Goal: Task Accomplishment & Management: Complete application form

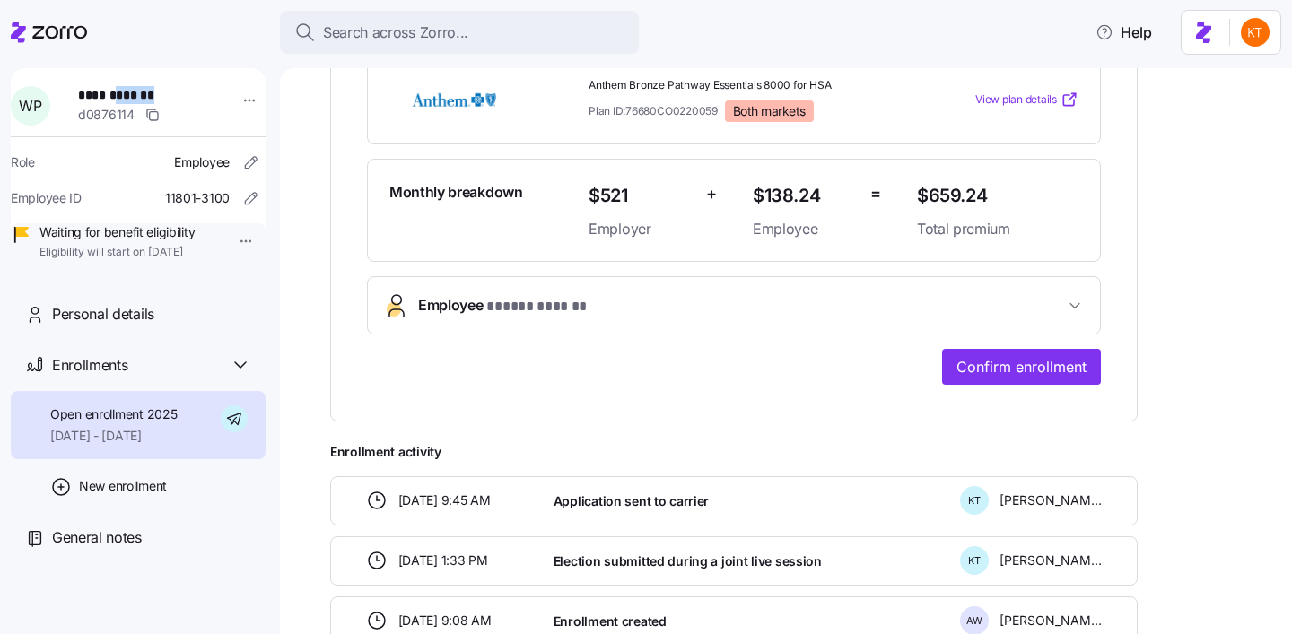
scroll to position [428, 0]
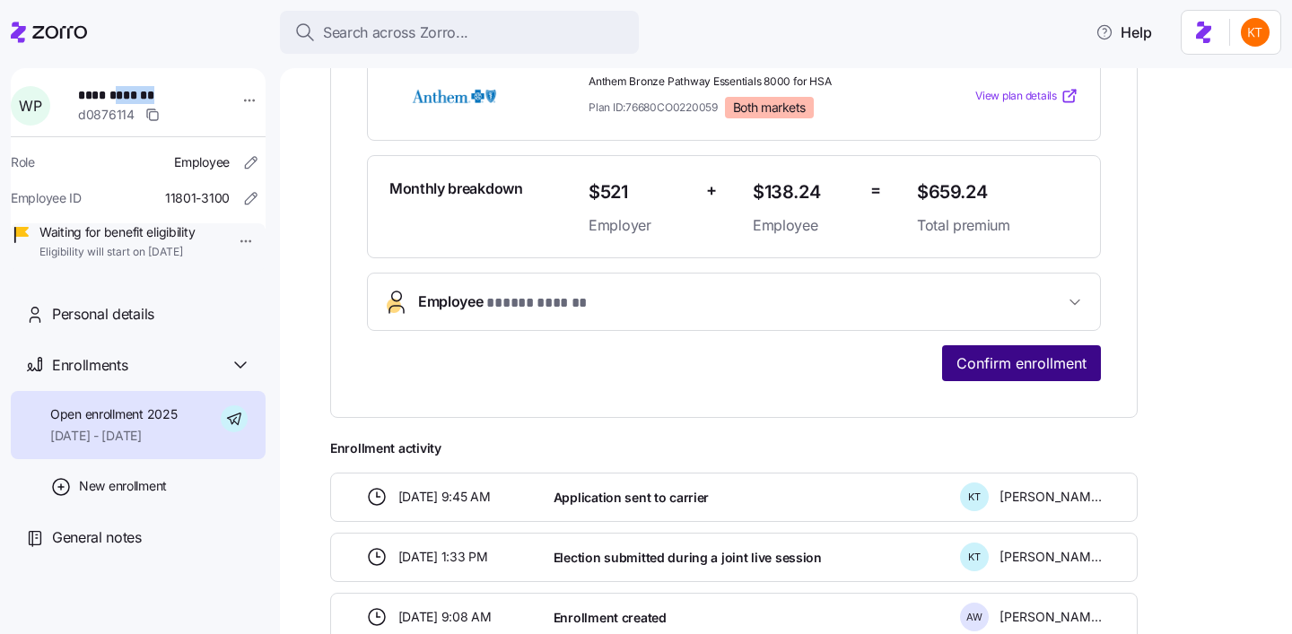
click at [1006, 364] on span "Confirm enrollment" at bounding box center [1021, 363] width 130 height 22
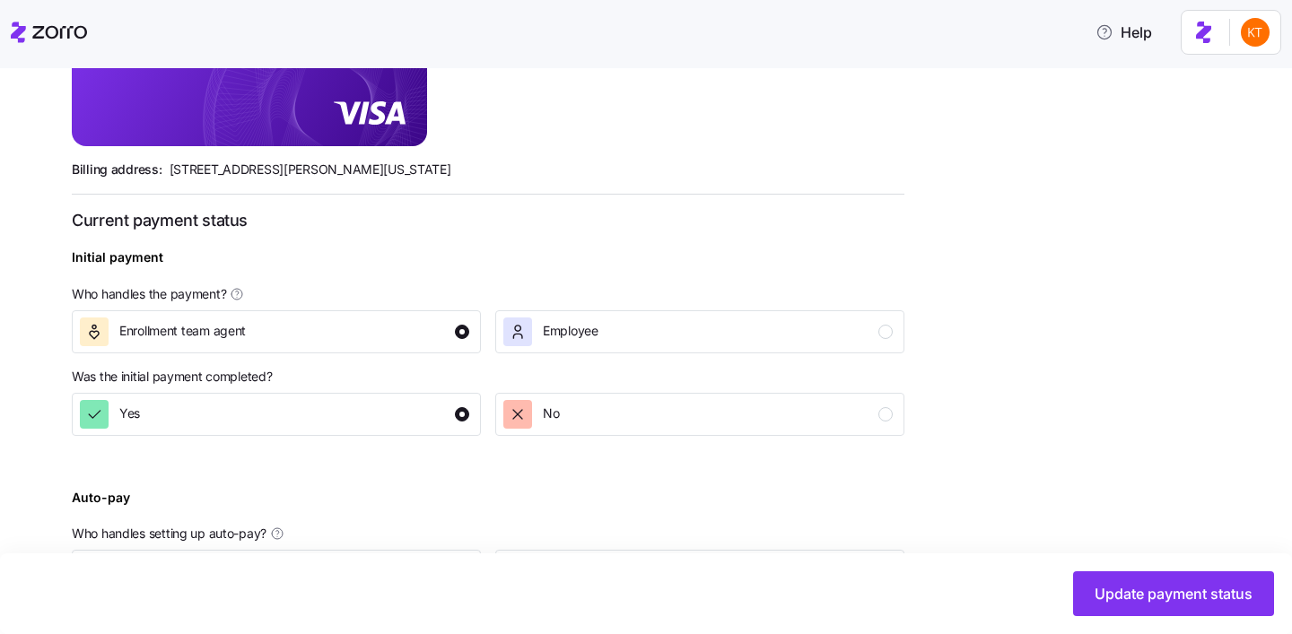
scroll to position [606, 0]
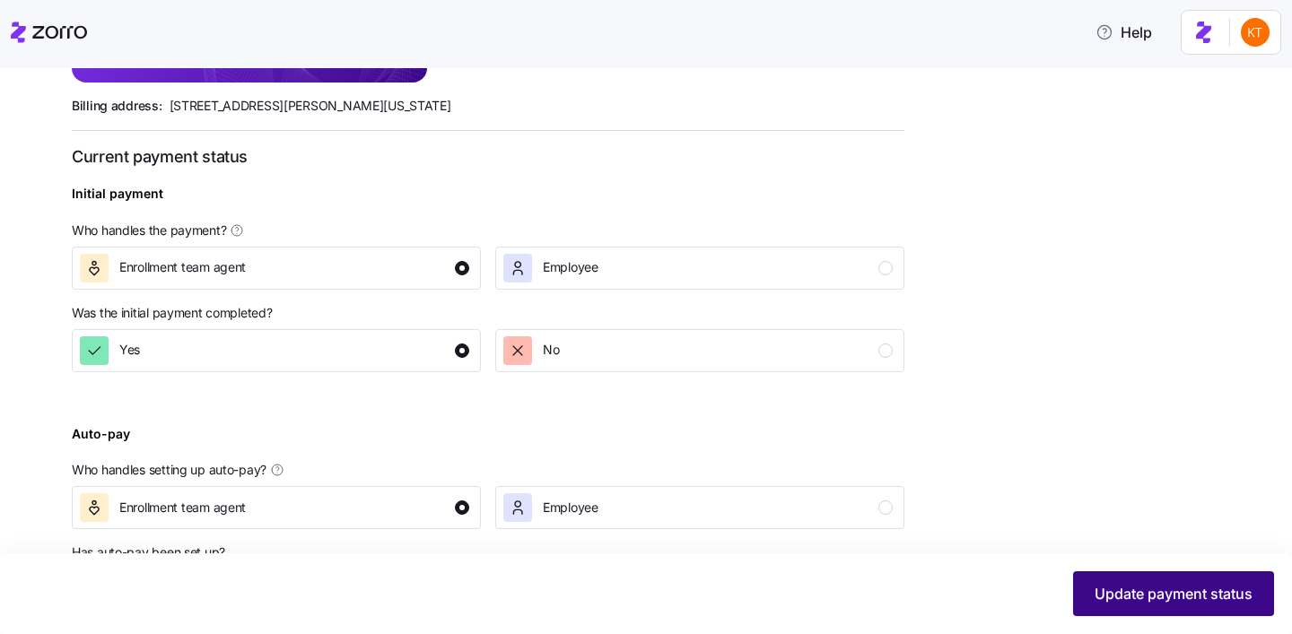
click at [1116, 593] on span "Update payment status" at bounding box center [1173, 594] width 158 height 22
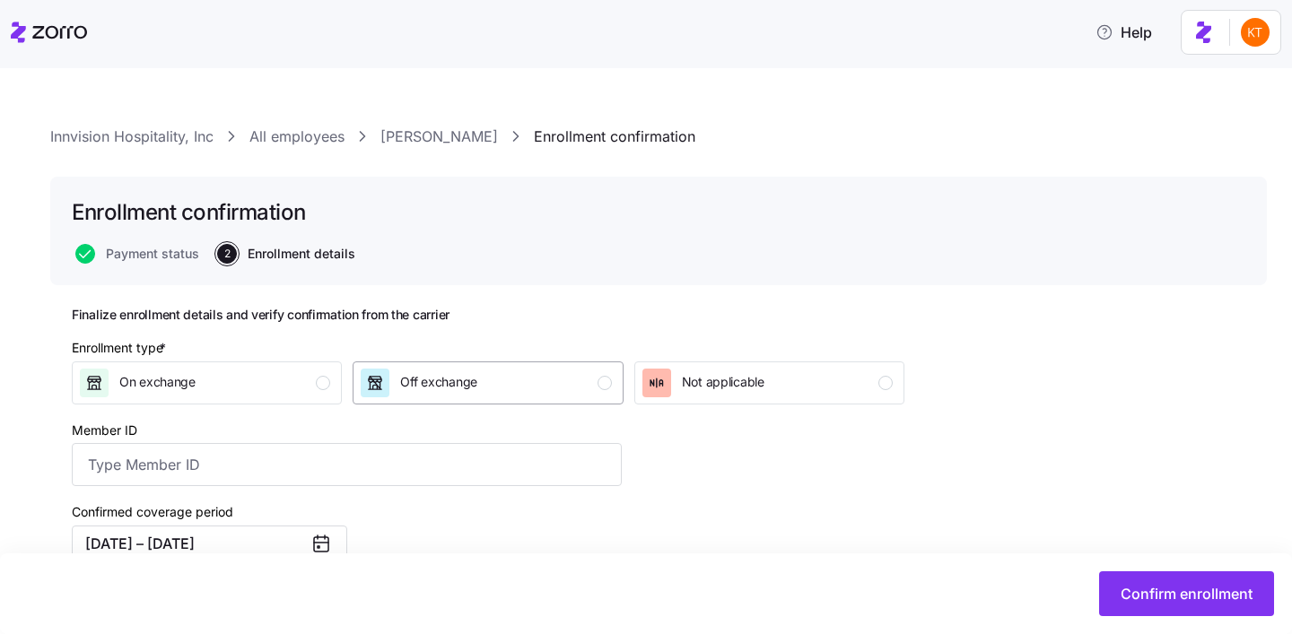
click at [499, 378] on div "Off exchange" at bounding box center [486, 383] width 250 height 29
click at [132, 464] on input "Member ID" at bounding box center [347, 464] width 550 height 43
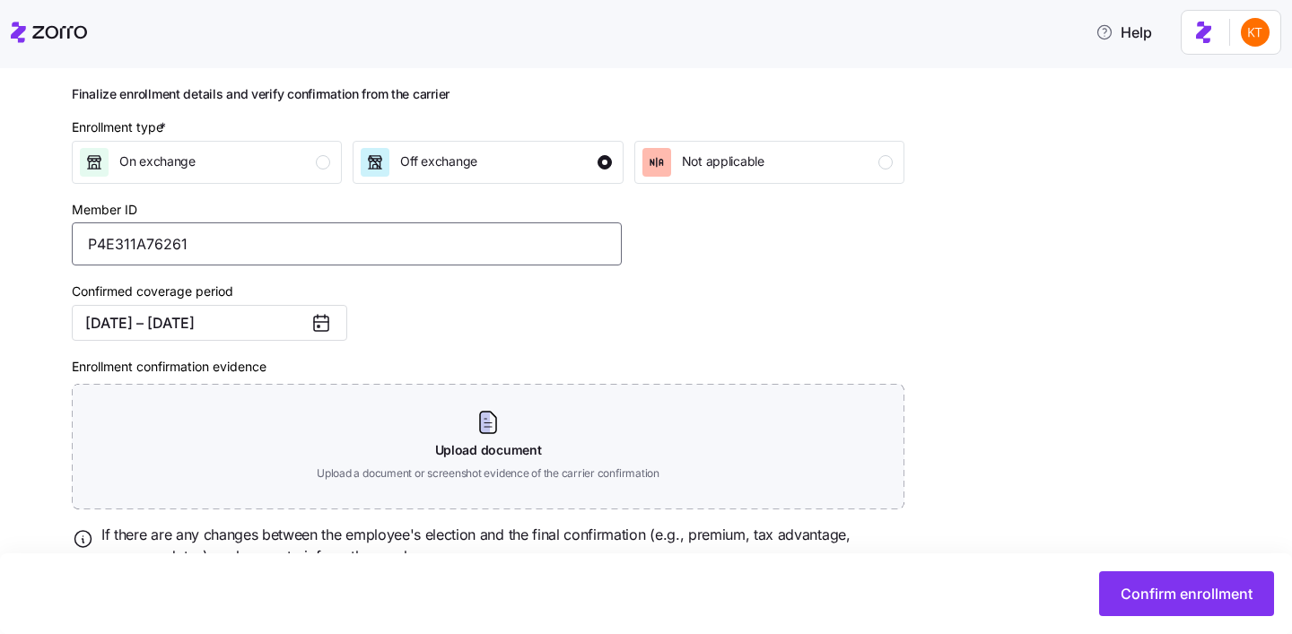
scroll to position [258, 0]
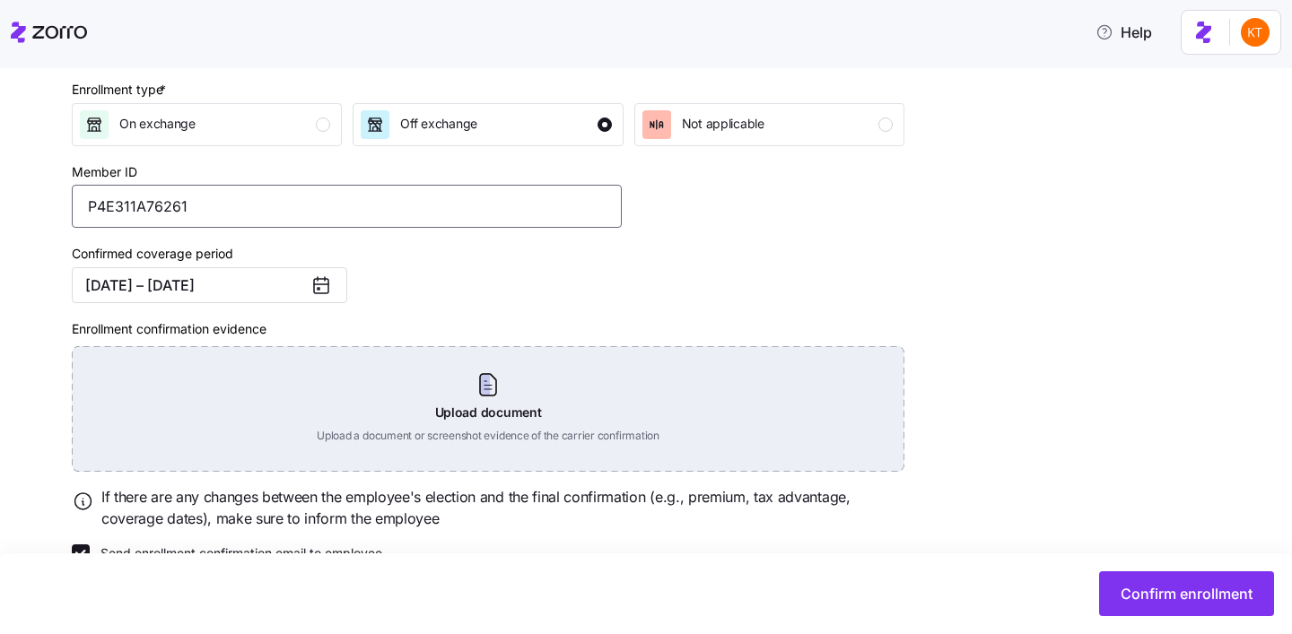
type input "P4E311A76261"
click at [473, 397] on div "Upload document Upload a document or screenshot evidence of the carrier confirm…" at bounding box center [488, 409] width 832 height 126
click at [497, 420] on div "Upload document Upload a document or screenshot evidence of the carrier confirm…" at bounding box center [488, 409] width 832 height 126
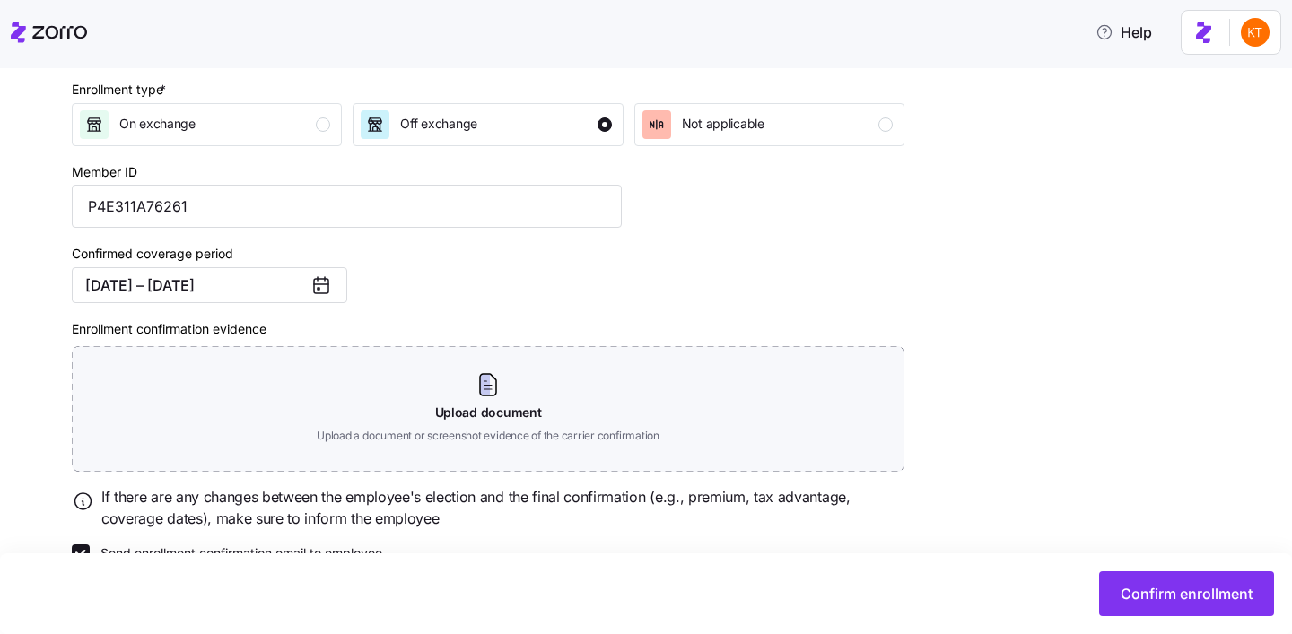
scroll to position [218, 0]
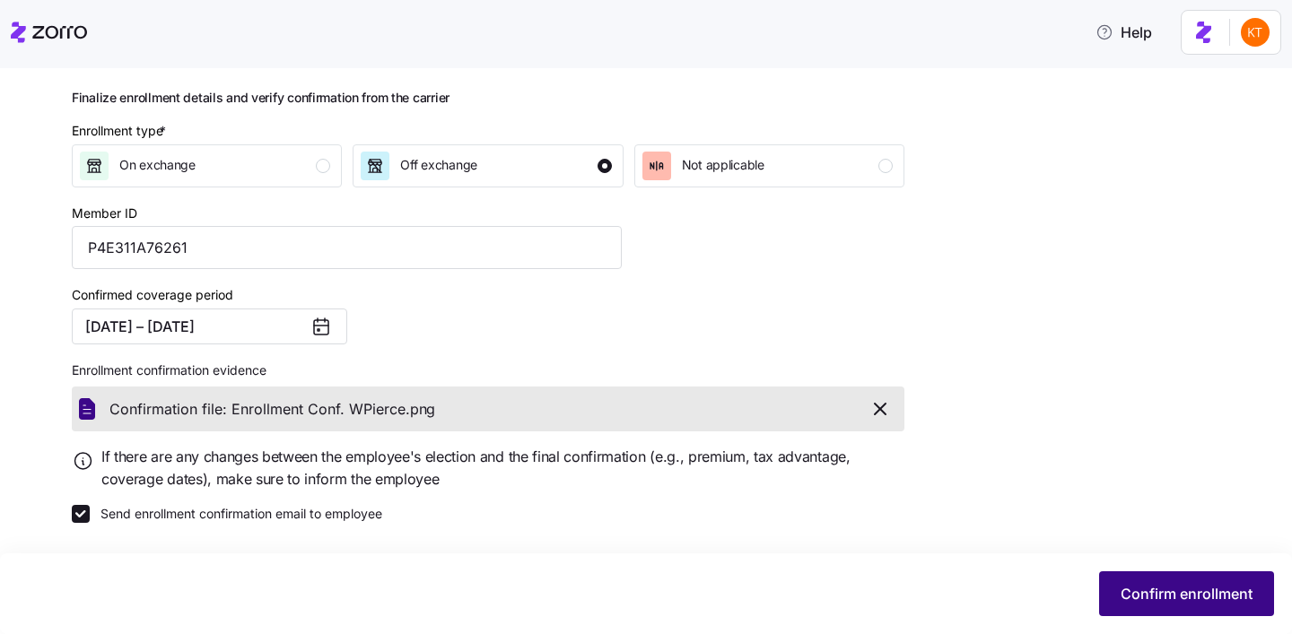
click at [1172, 599] on span "Confirm enrollment" at bounding box center [1186, 594] width 132 height 22
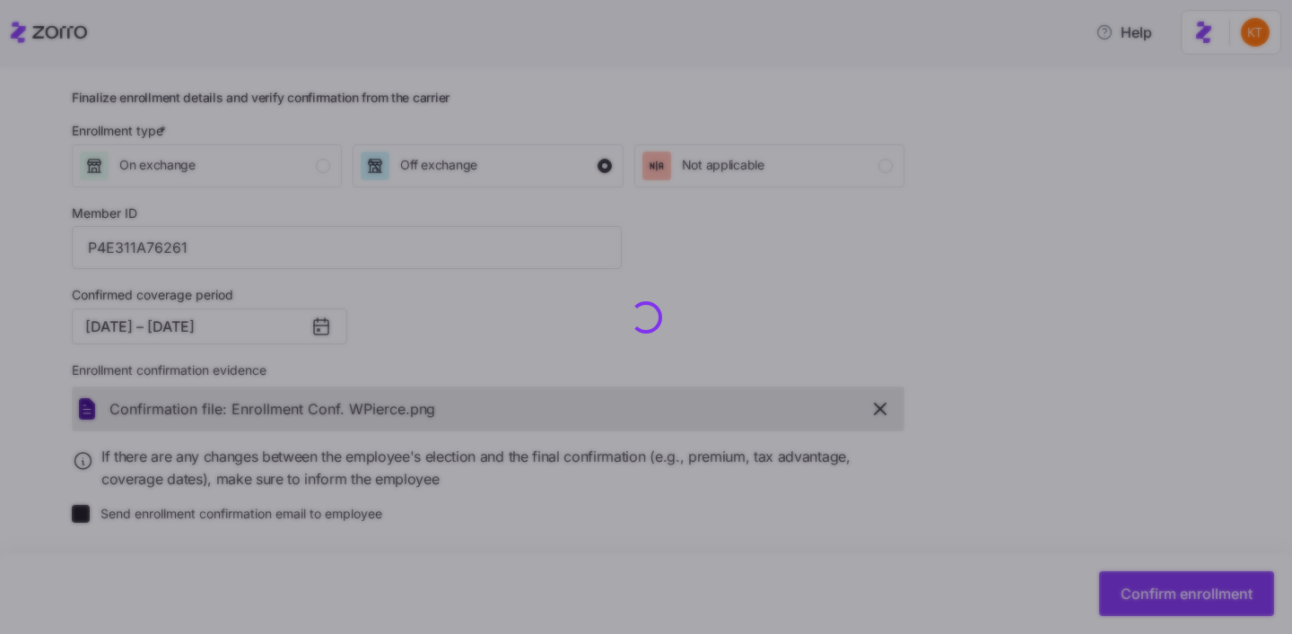
checkbox input "false"
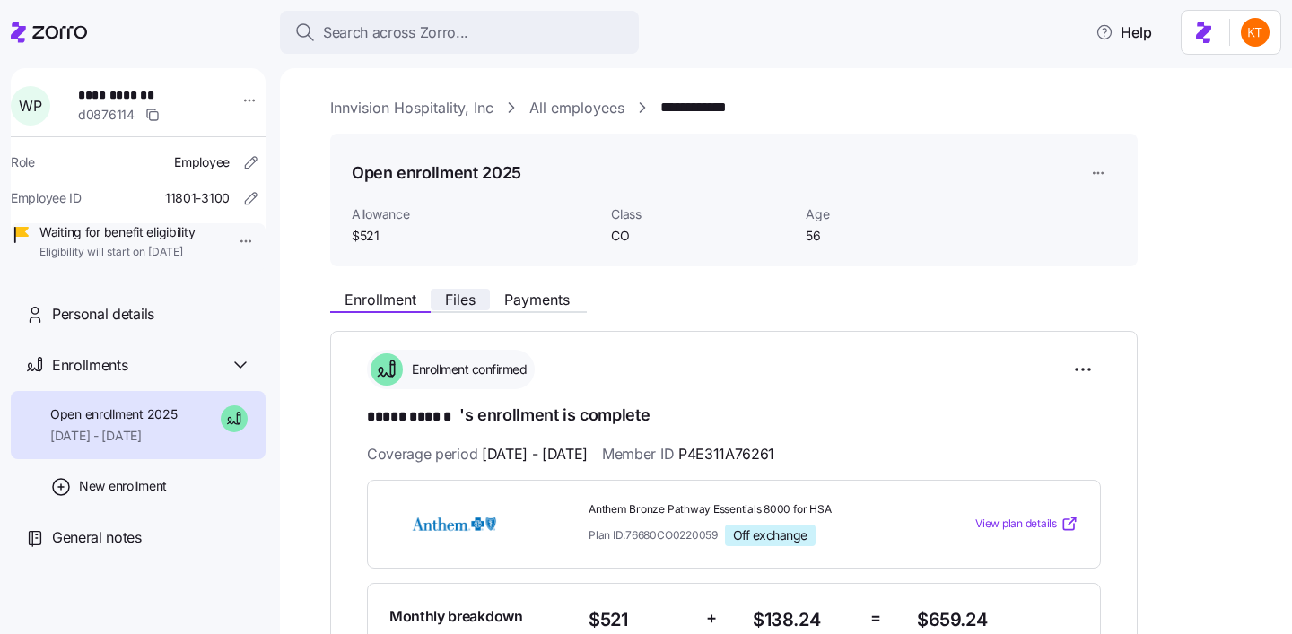
click at [436, 307] on button "Files" at bounding box center [460, 300] width 59 height 22
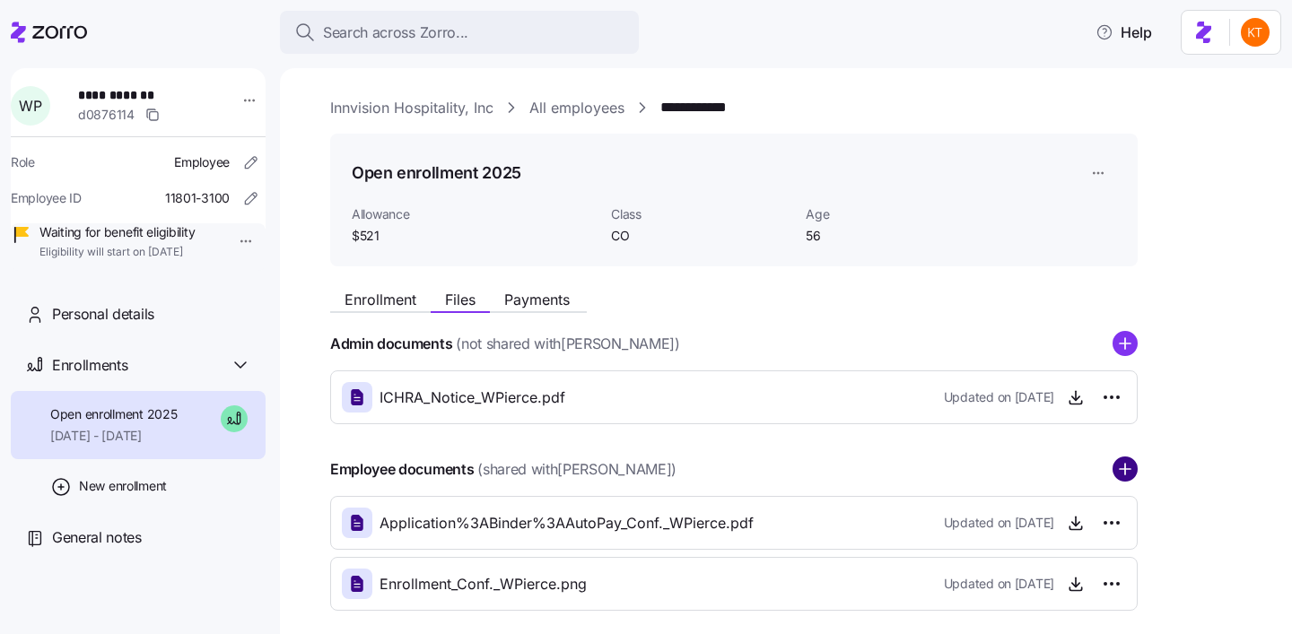
click at [1128, 465] on circle "add icon" at bounding box center [1124, 469] width 23 height 23
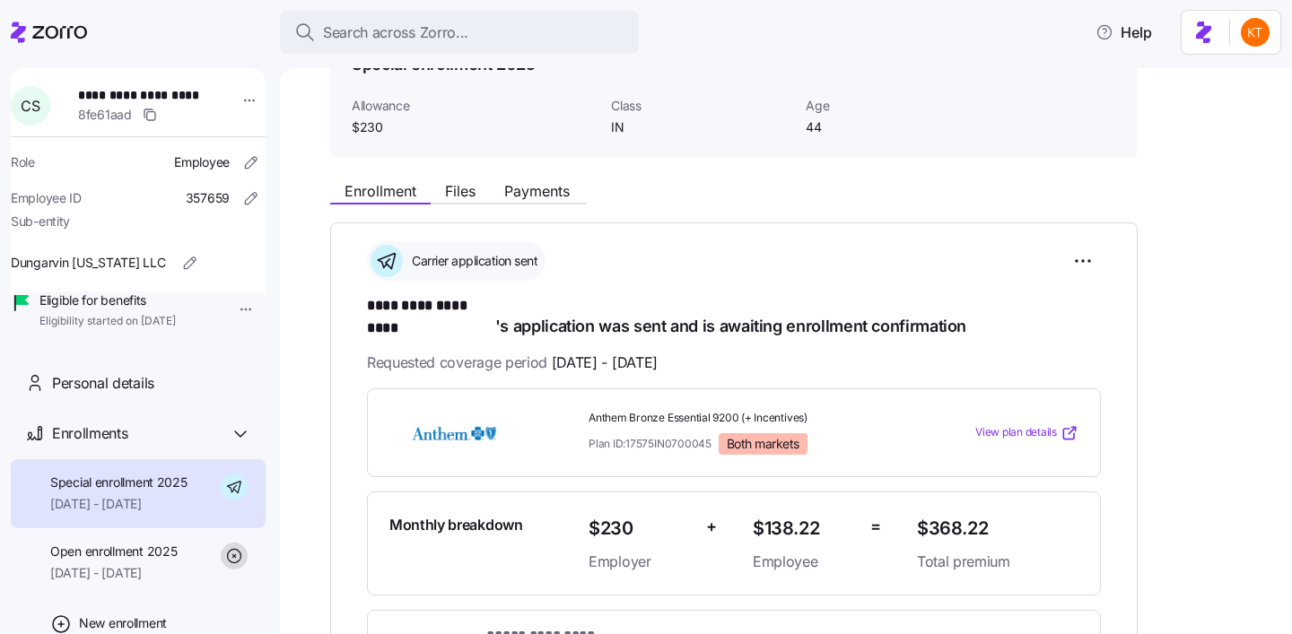
scroll to position [98, 0]
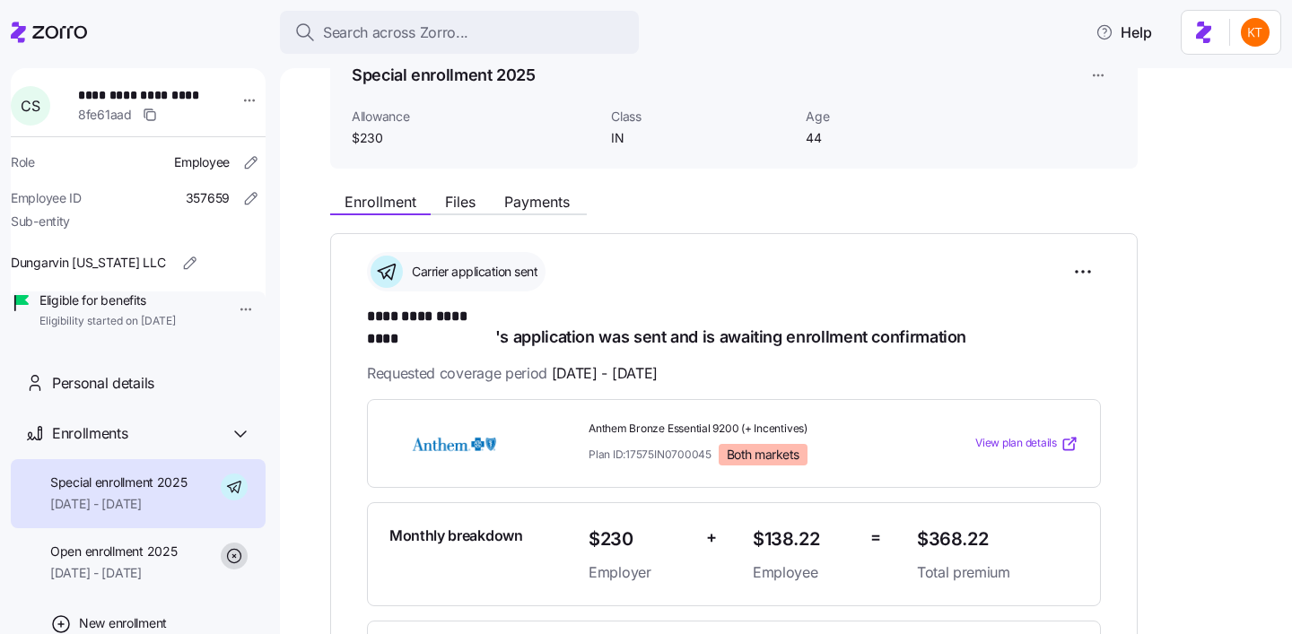
click at [95, 98] on span "**********" at bounding box center [141, 95] width 126 height 18
copy span "**********"
click at [156, 99] on span "**********" at bounding box center [141, 95] width 126 height 18
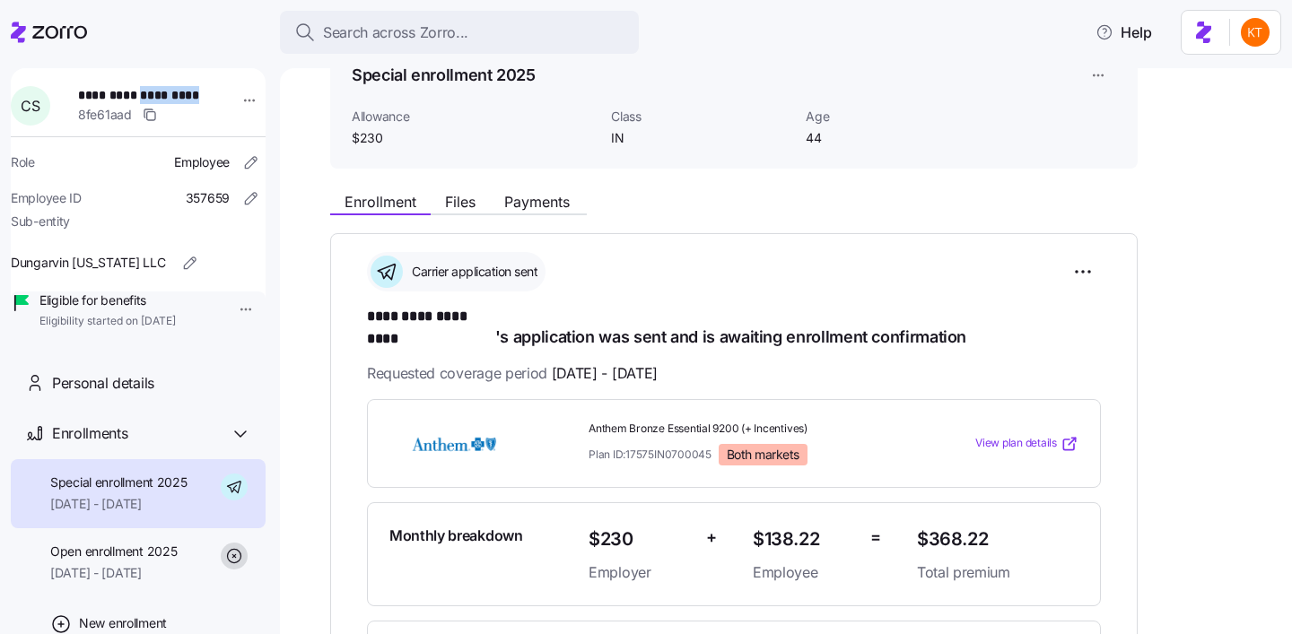
click at [156, 99] on span "**********" at bounding box center [141, 95] width 126 height 18
click at [144, 62] on nav "**********" at bounding box center [140, 345] width 280 height 577
click at [169, 86] on span "**********" at bounding box center [141, 95] width 126 height 18
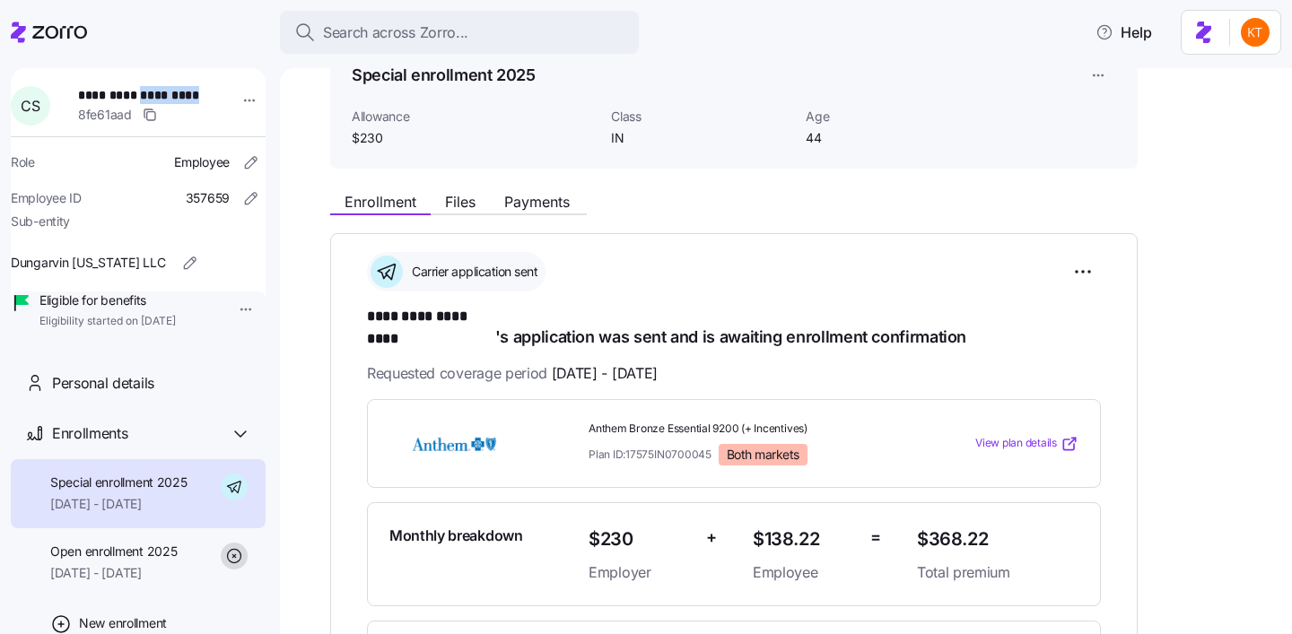
copy span "*********"
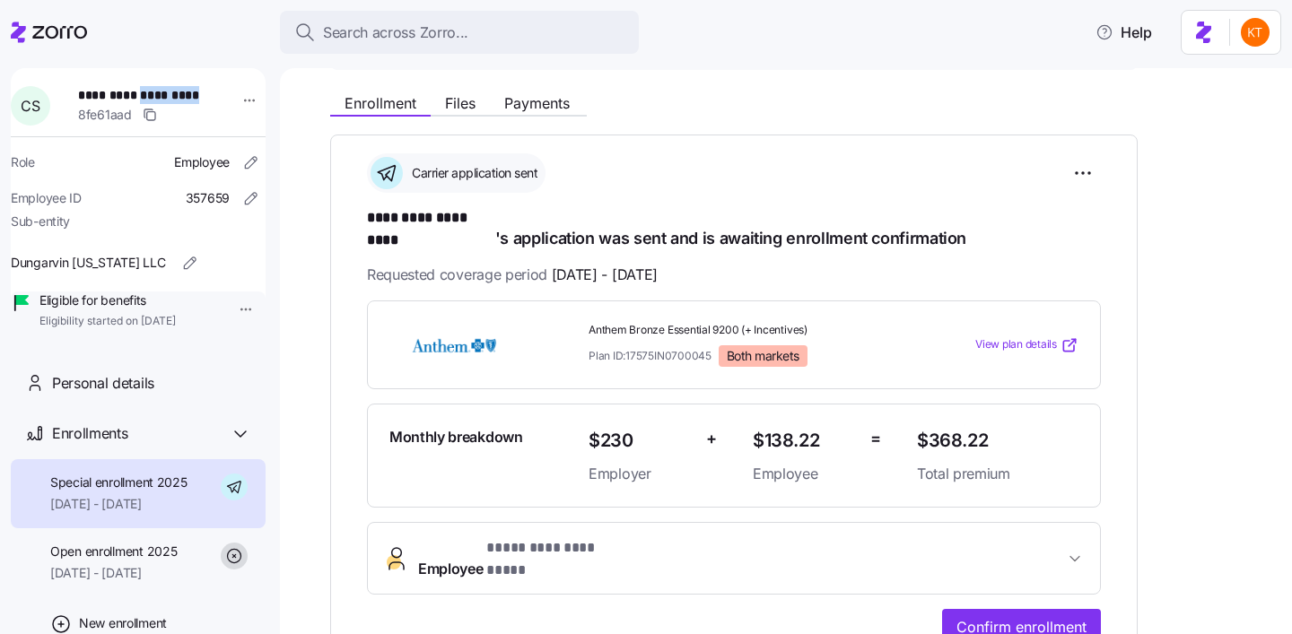
scroll to position [377, 0]
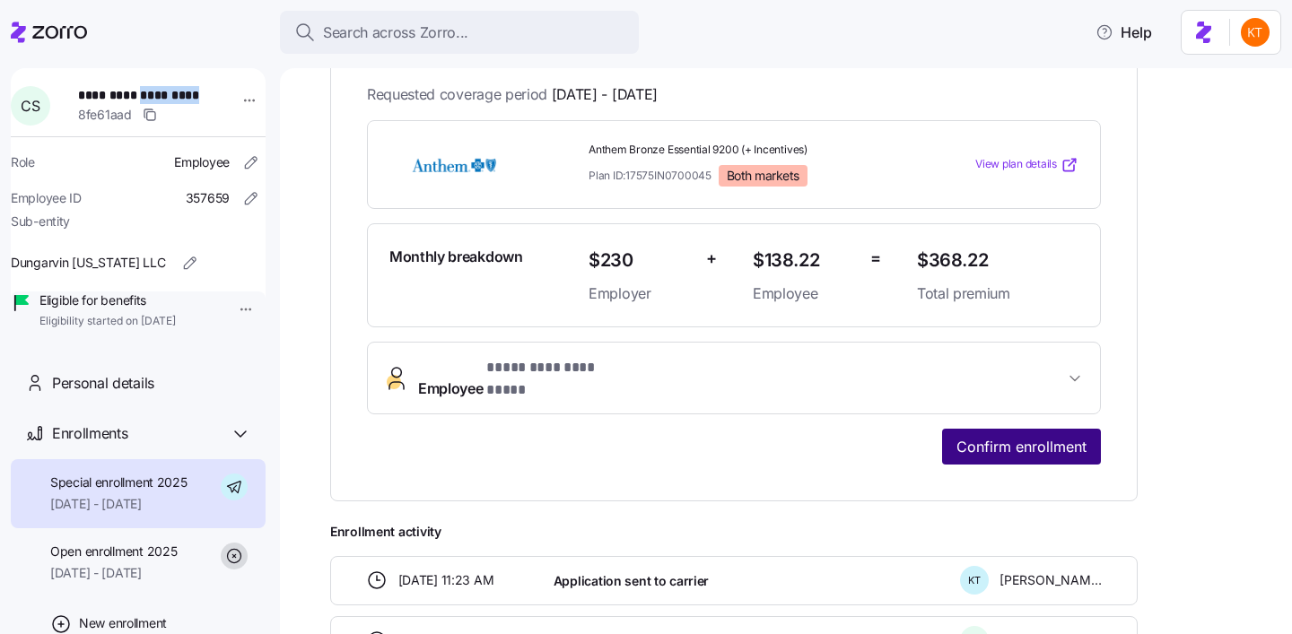
click at [1010, 429] on button "Confirm enrollment" at bounding box center [1021, 447] width 159 height 36
click at [1010, 436] on span "Confirm enrollment" at bounding box center [1021, 447] width 130 height 22
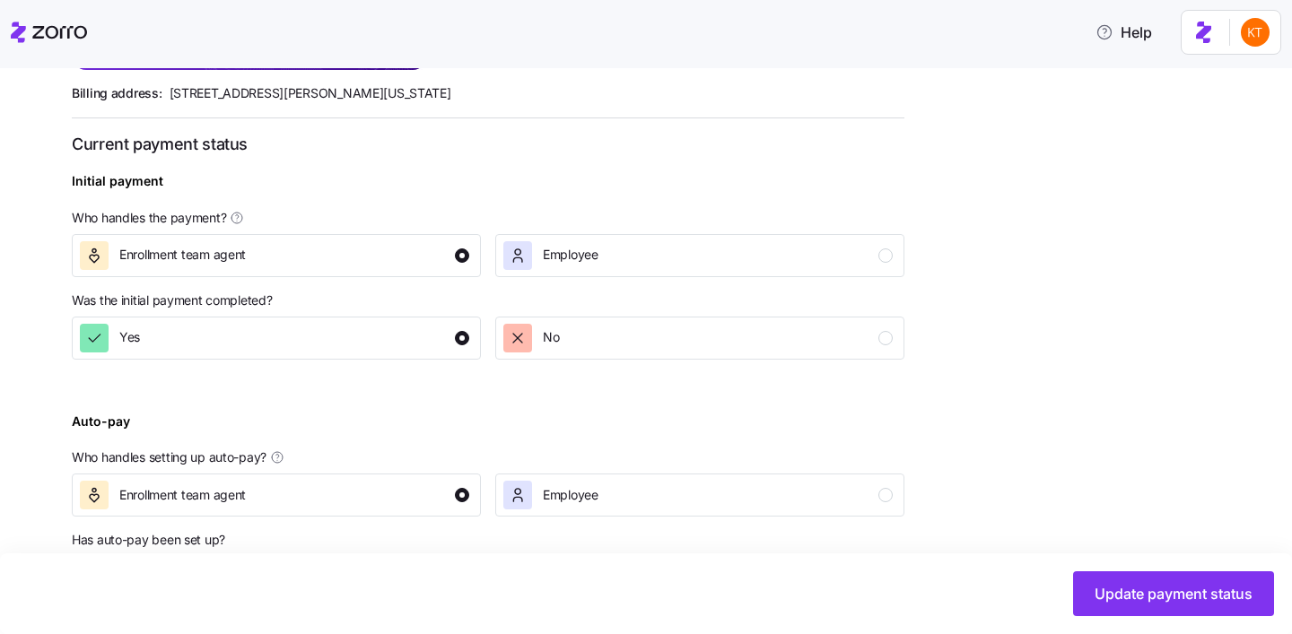
scroll to position [696, 0]
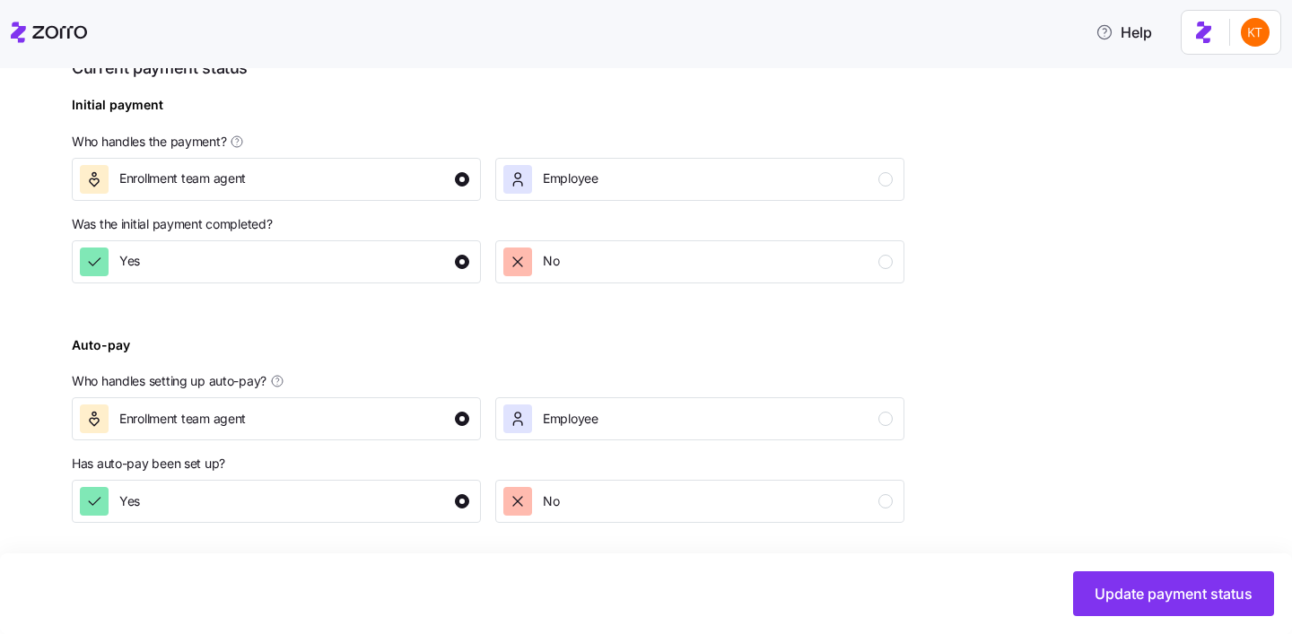
click at [1153, 616] on div "Update payment status" at bounding box center [646, 593] width 1292 height 81
click at [1129, 597] on span "Update payment status" at bounding box center [1173, 594] width 158 height 22
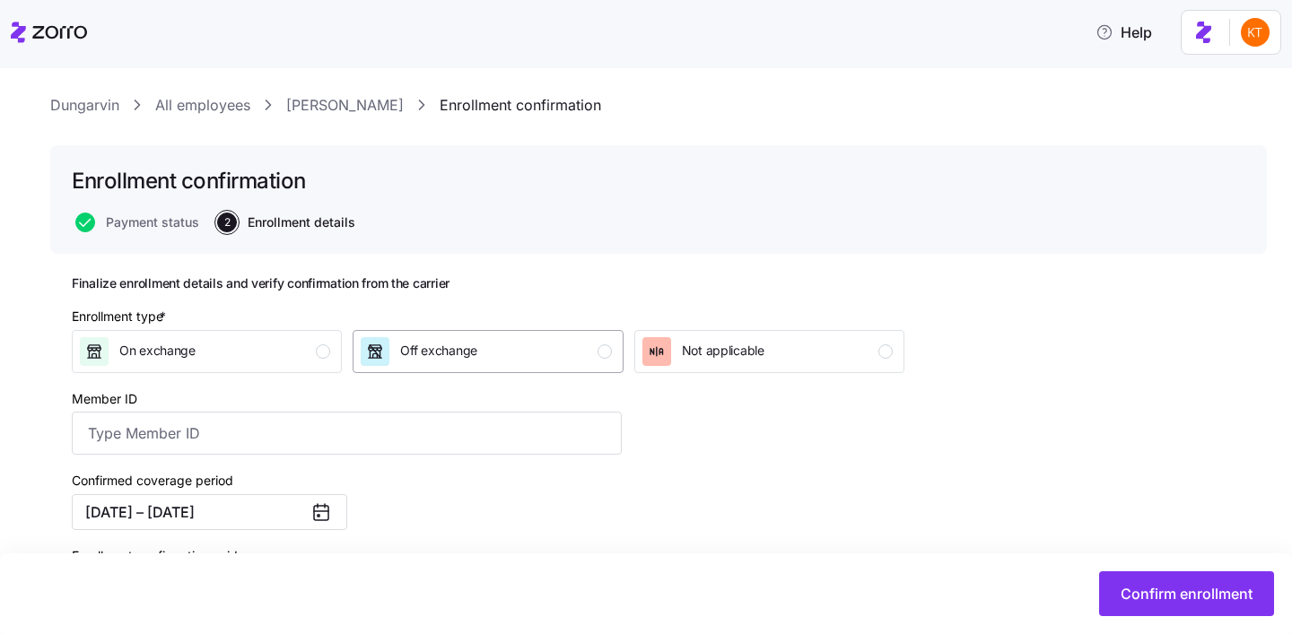
click at [595, 353] on div "Off exchange" at bounding box center [486, 351] width 250 height 29
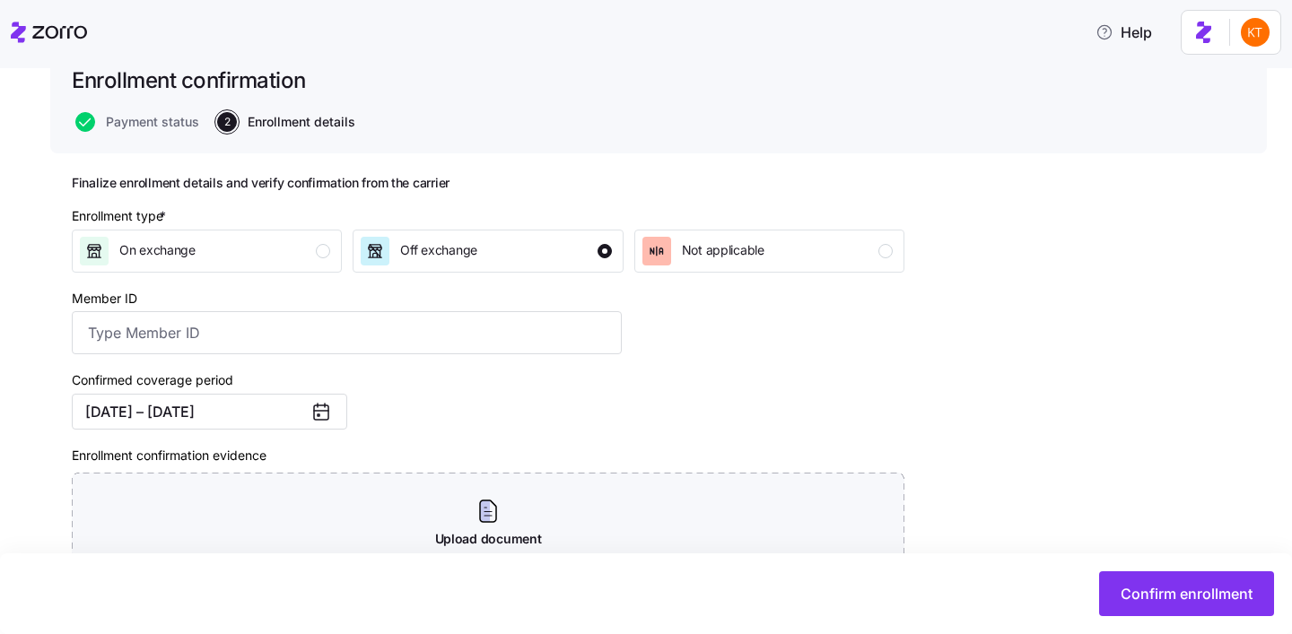
scroll to position [178, 0]
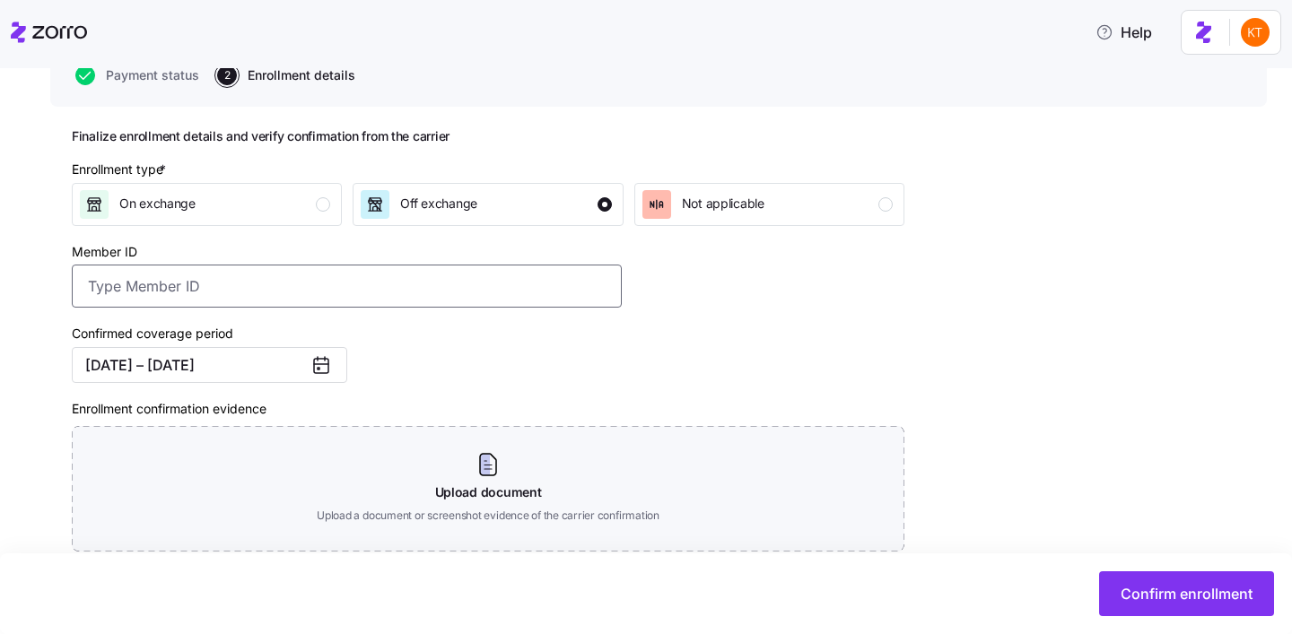
click at [279, 276] on input "Member ID" at bounding box center [347, 286] width 550 height 43
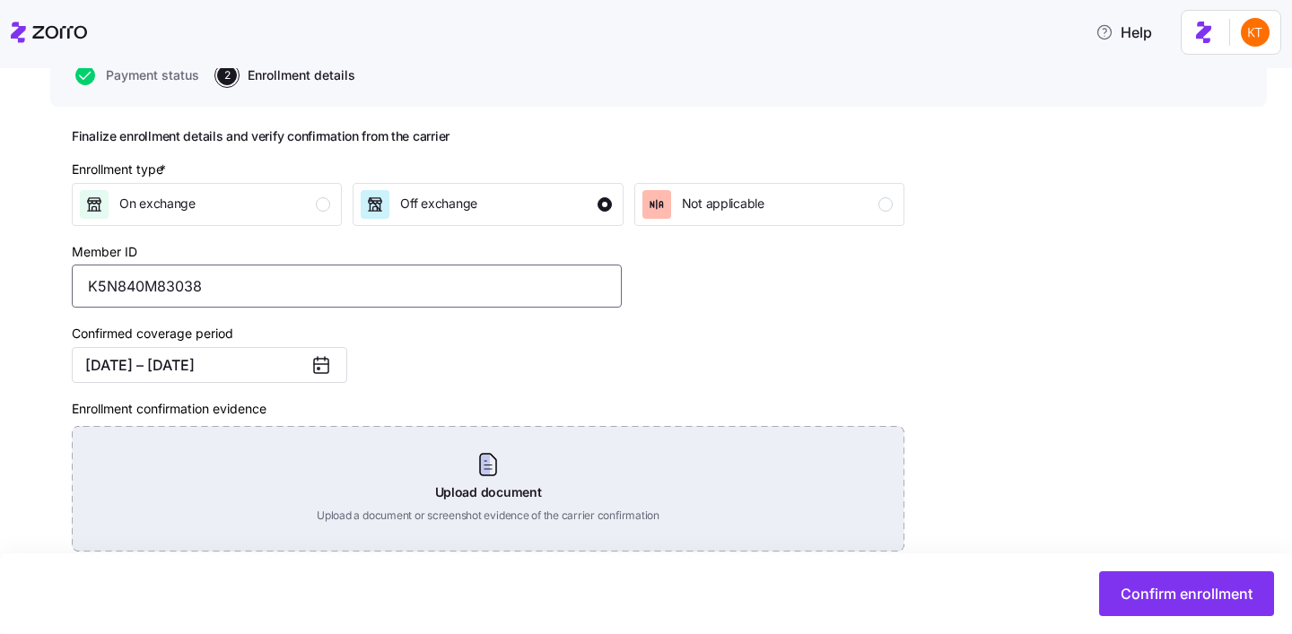
type input "K5N840M83038"
click at [512, 478] on div "Upload document Upload a document or screenshot evidence of the carrier confirm…" at bounding box center [488, 489] width 832 height 126
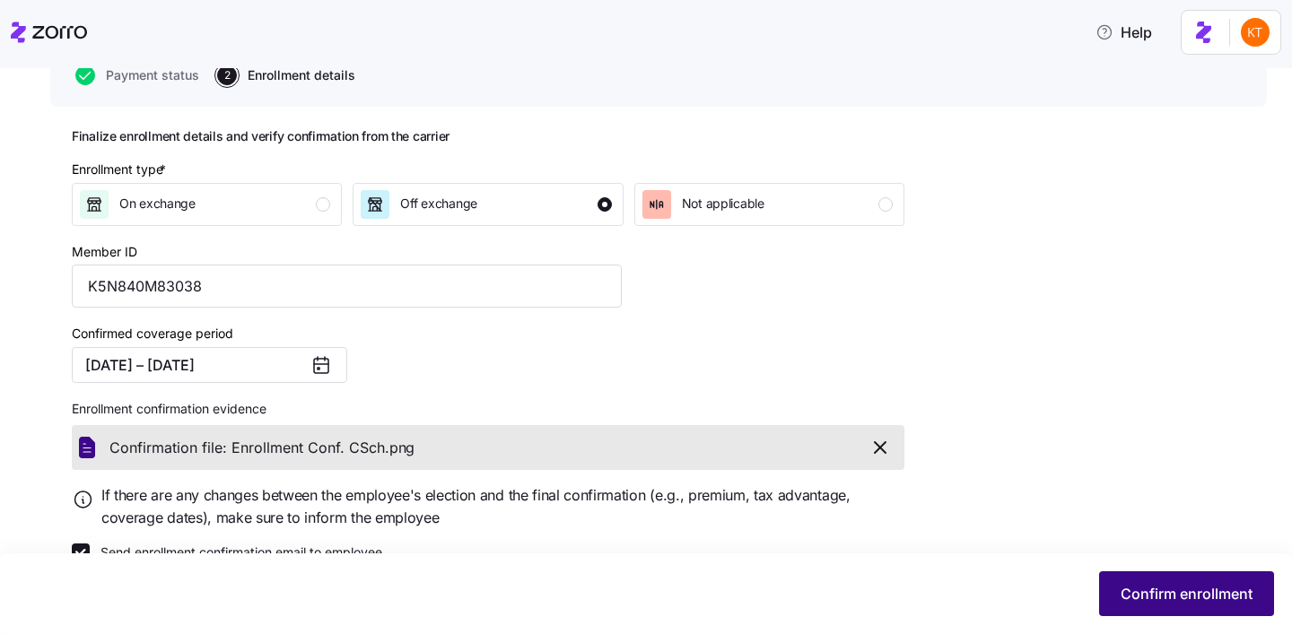
click at [1148, 584] on span "Confirm enrollment" at bounding box center [1186, 594] width 132 height 22
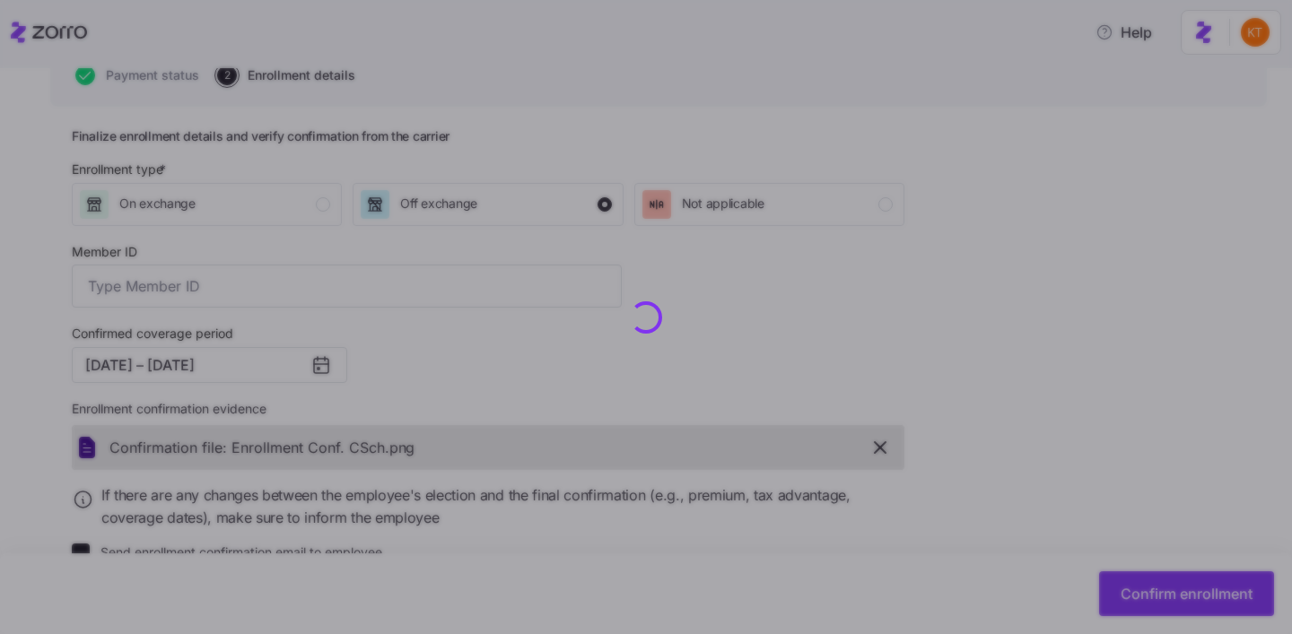
type input "K5N840M83038"
checkbox input "false"
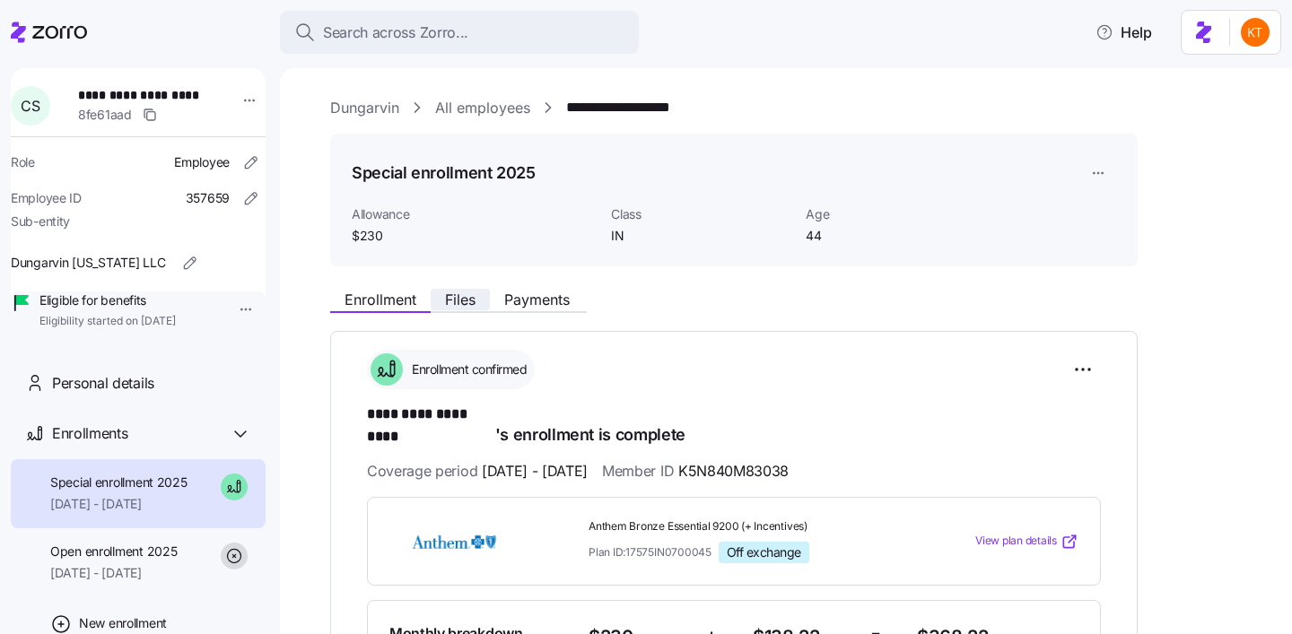
click at [478, 300] on button "Files" at bounding box center [460, 300] width 59 height 22
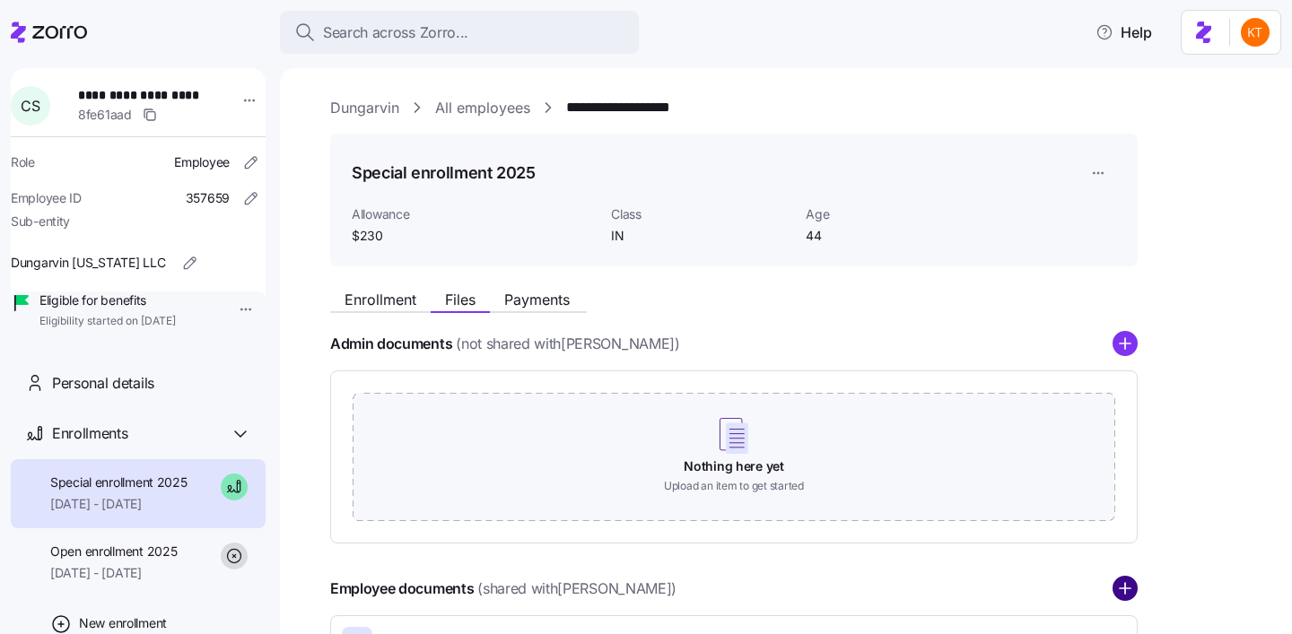
click at [1126, 591] on circle "add icon" at bounding box center [1124, 589] width 23 height 23
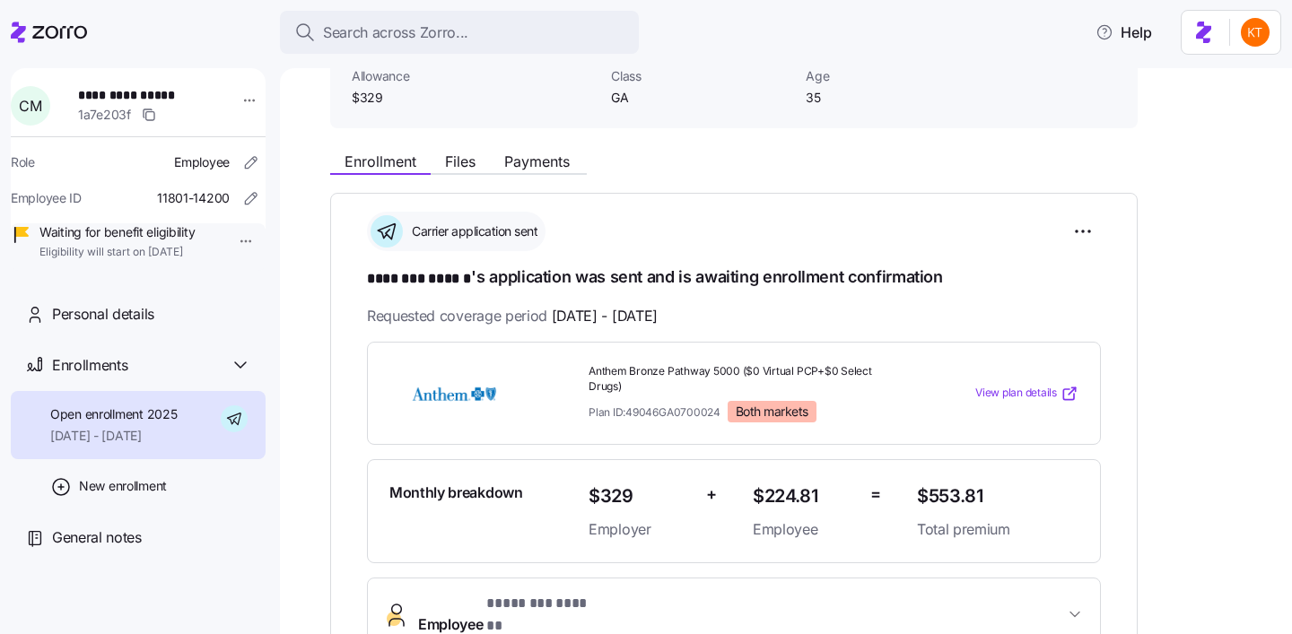
scroll to position [141, 0]
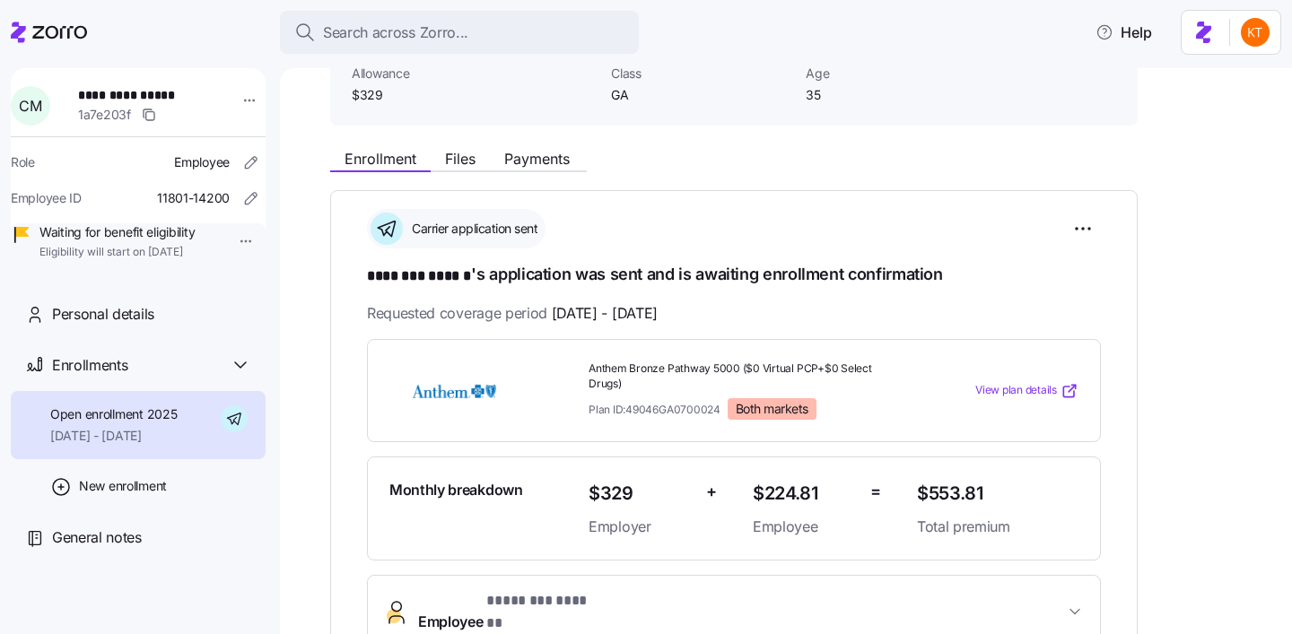
click at [160, 89] on span "**********" at bounding box center [141, 95] width 126 height 18
copy span "******"
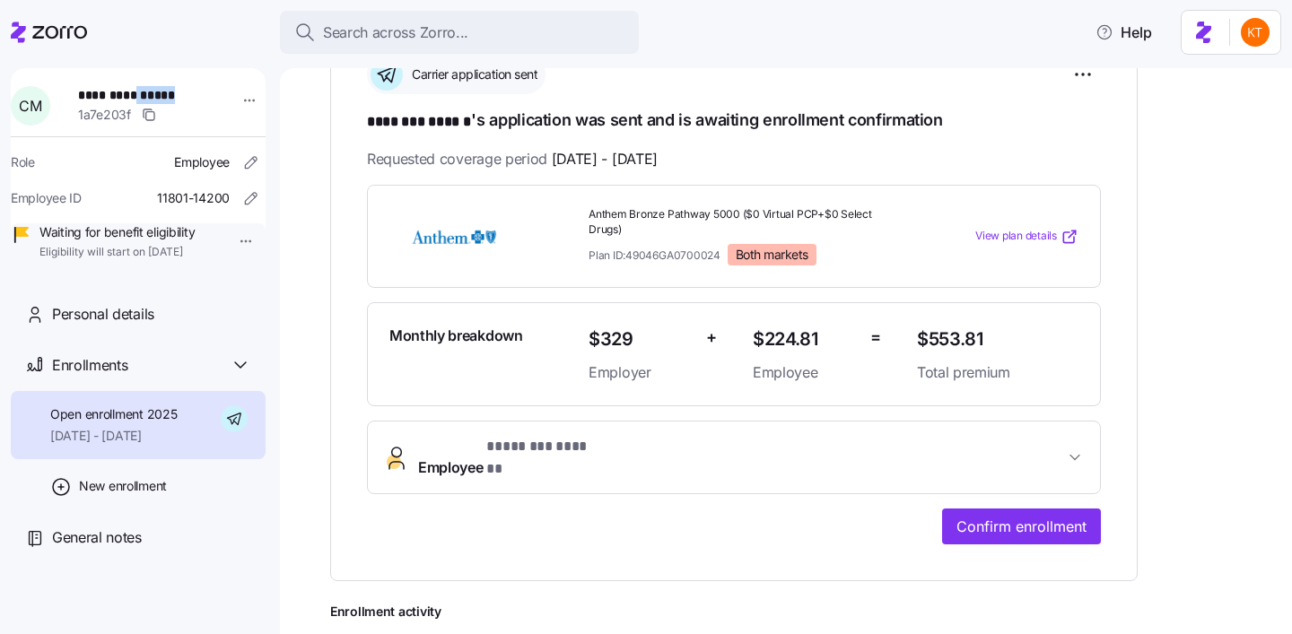
scroll to position [306, 0]
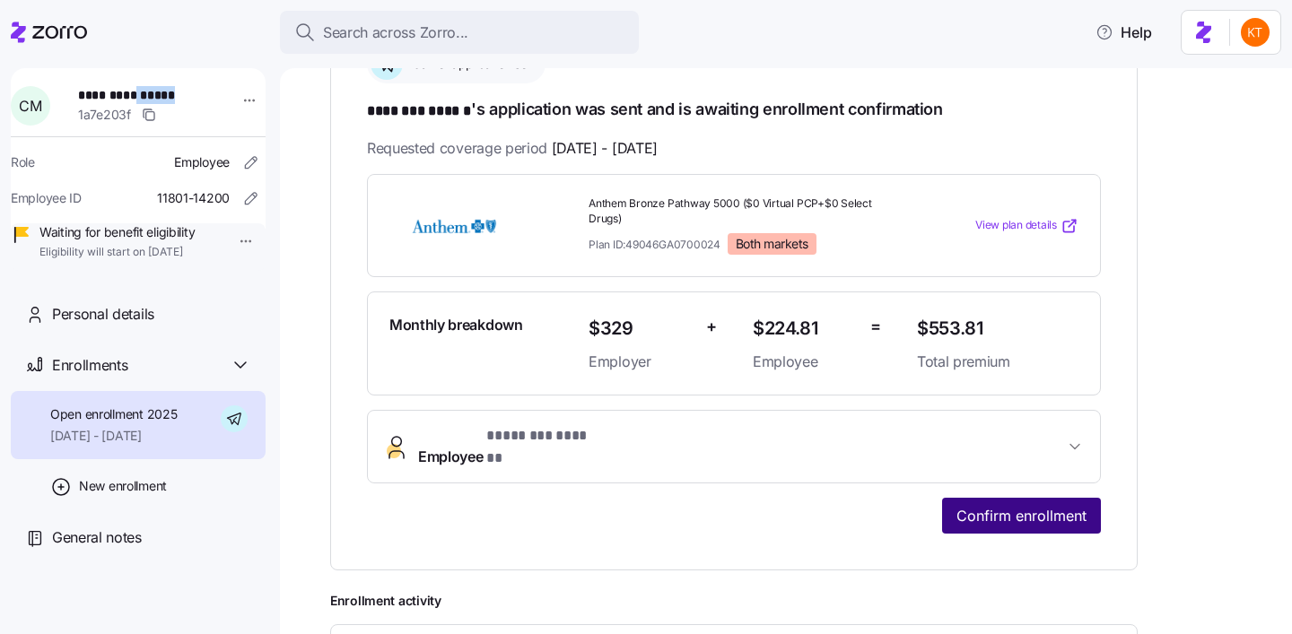
click at [1006, 505] on span "Confirm enrollment" at bounding box center [1021, 516] width 130 height 22
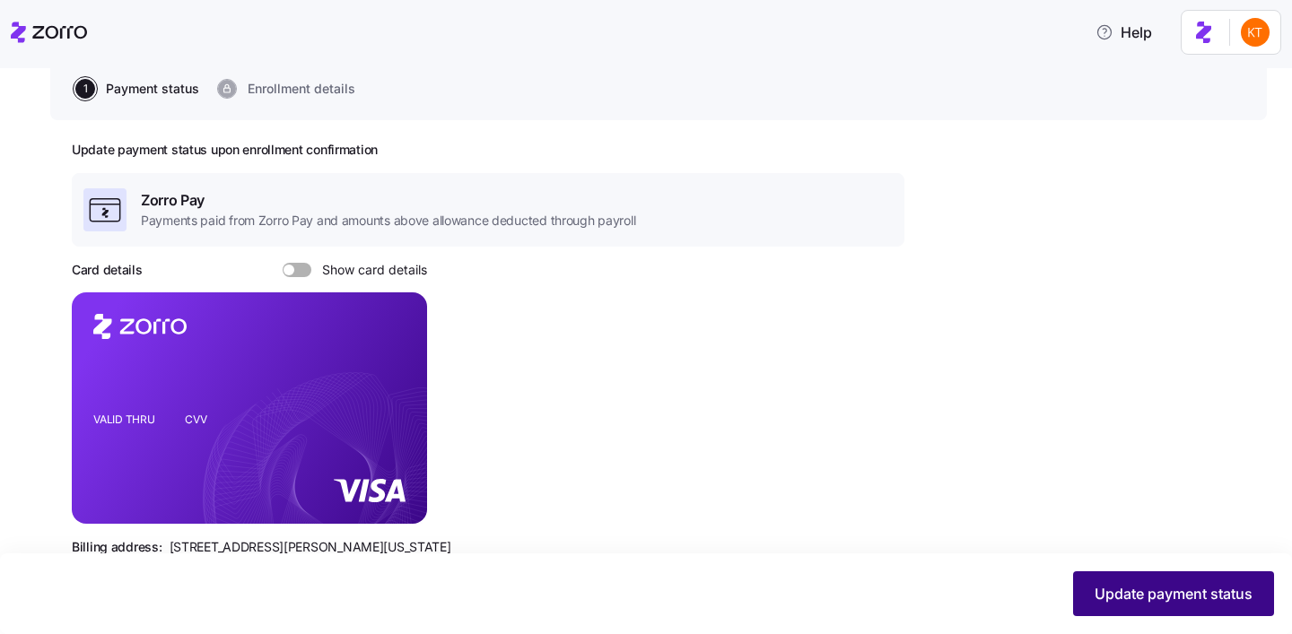
scroll to position [224, 0]
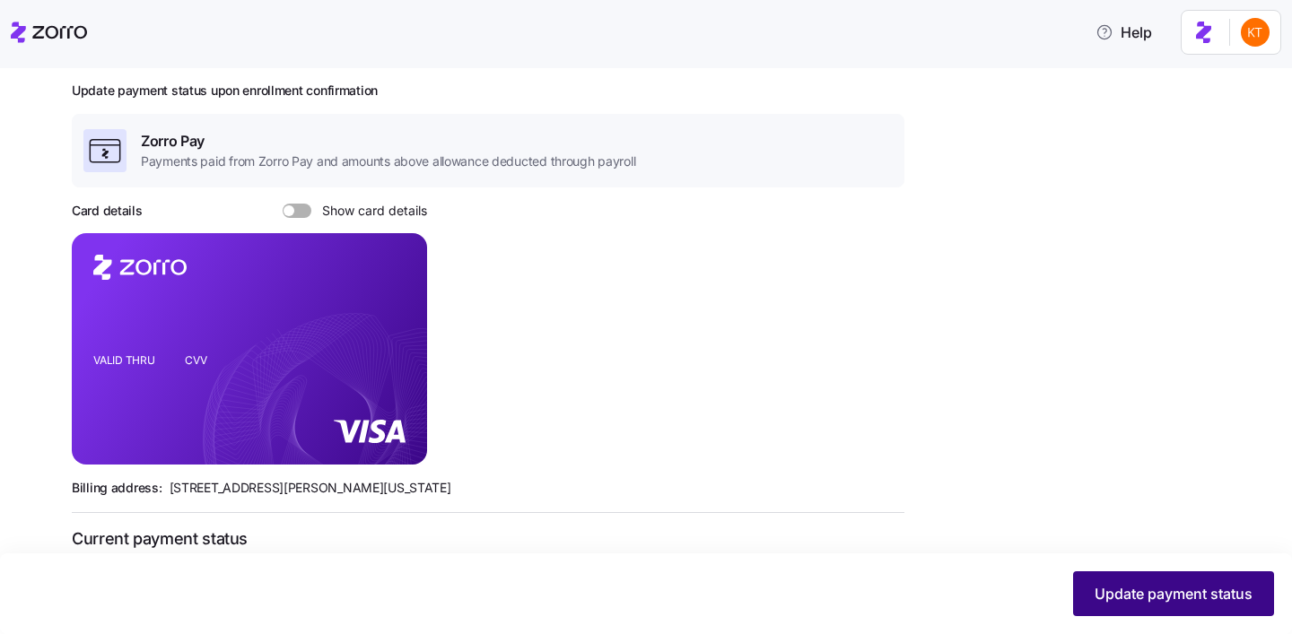
click at [1175, 600] on span "Update payment status" at bounding box center [1173, 594] width 158 height 22
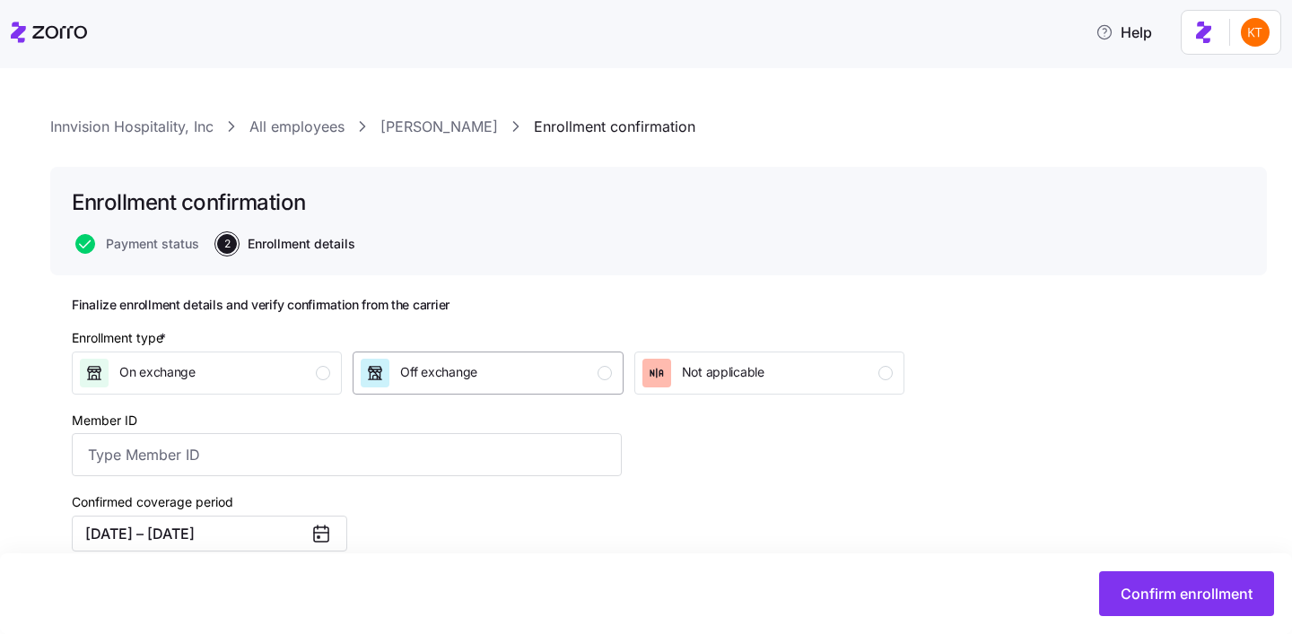
click at [590, 379] on div "Off exchange" at bounding box center [486, 373] width 250 height 29
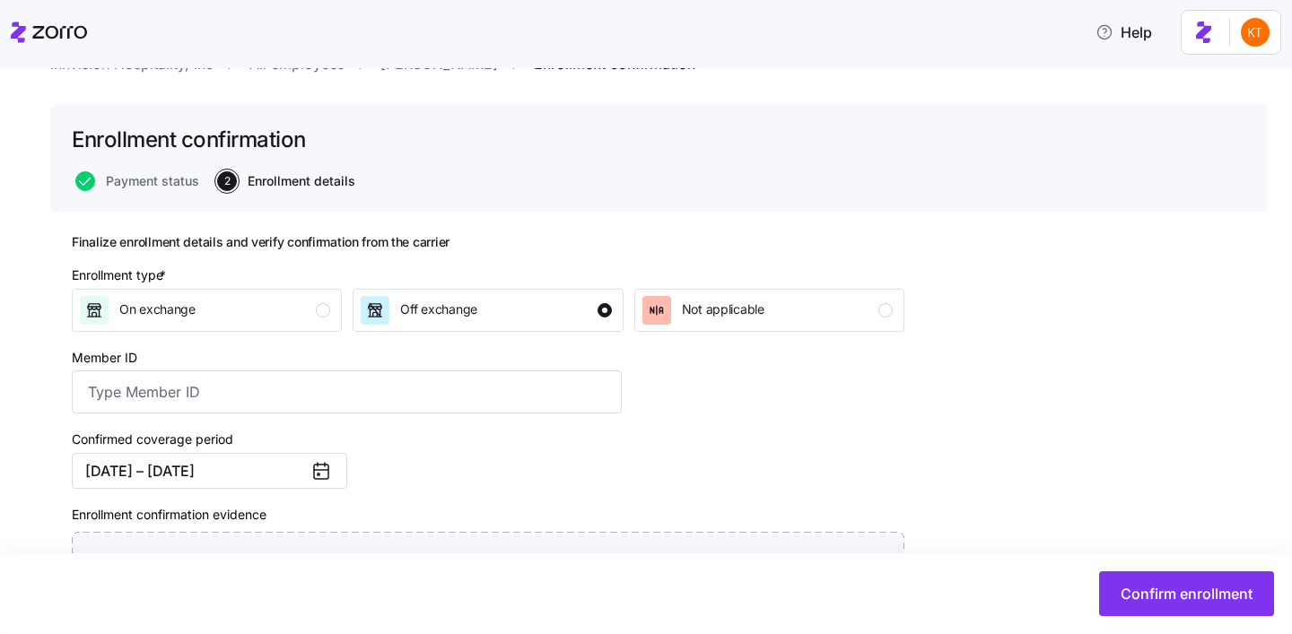
scroll to position [92, 0]
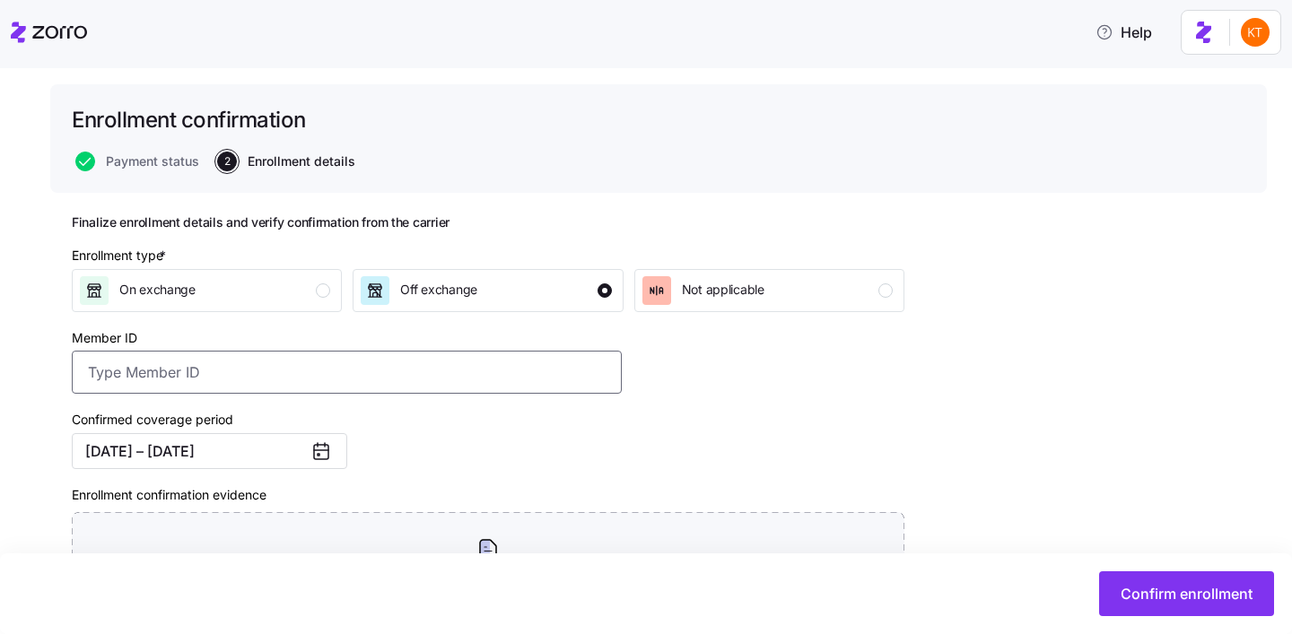
click at [158, 362] on input "Member ID" at bounding box center [347, 372] width 550 height 43
type input "XKY370W09775"
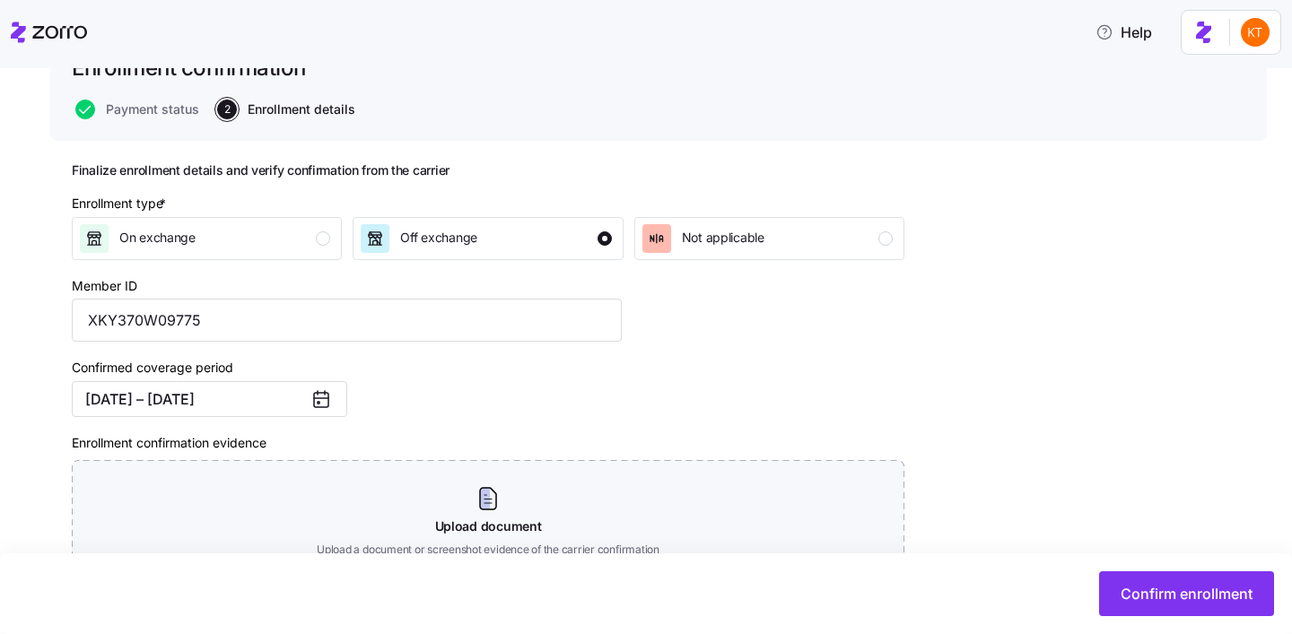
scroll to position [169, 0]
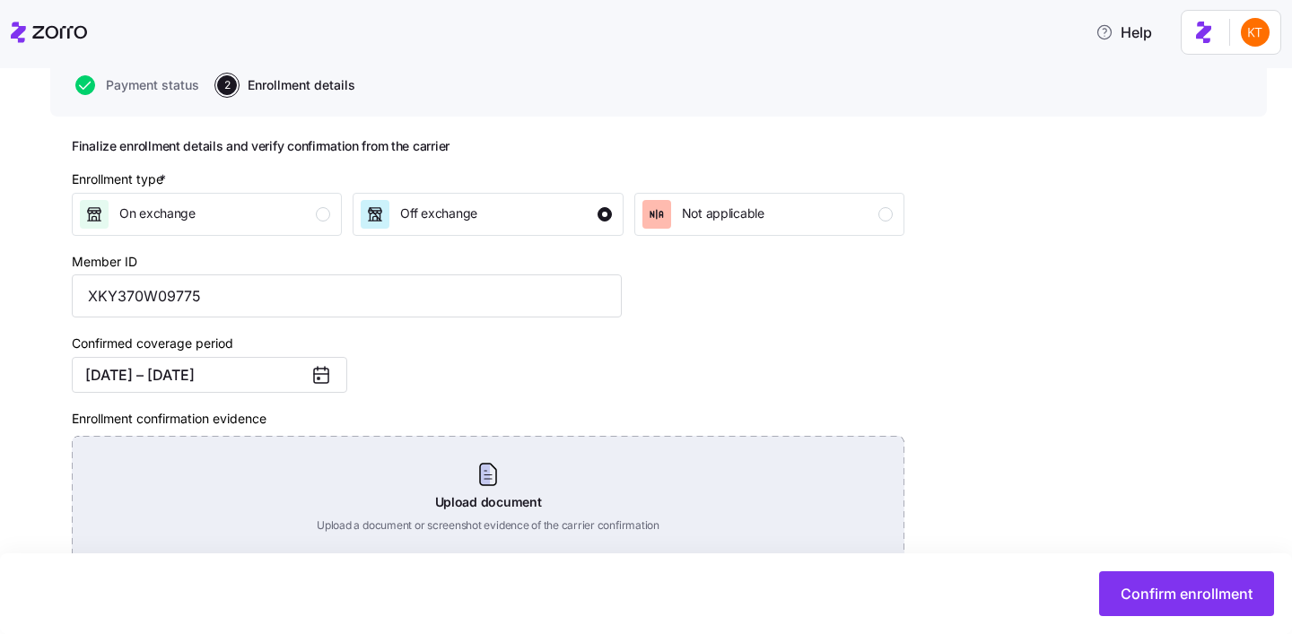
click at [465, 473] on div "Upload document Upload a document or screenshot evidence of the carrier confirm…" at bounding box center [488, 499] width 832 height 126
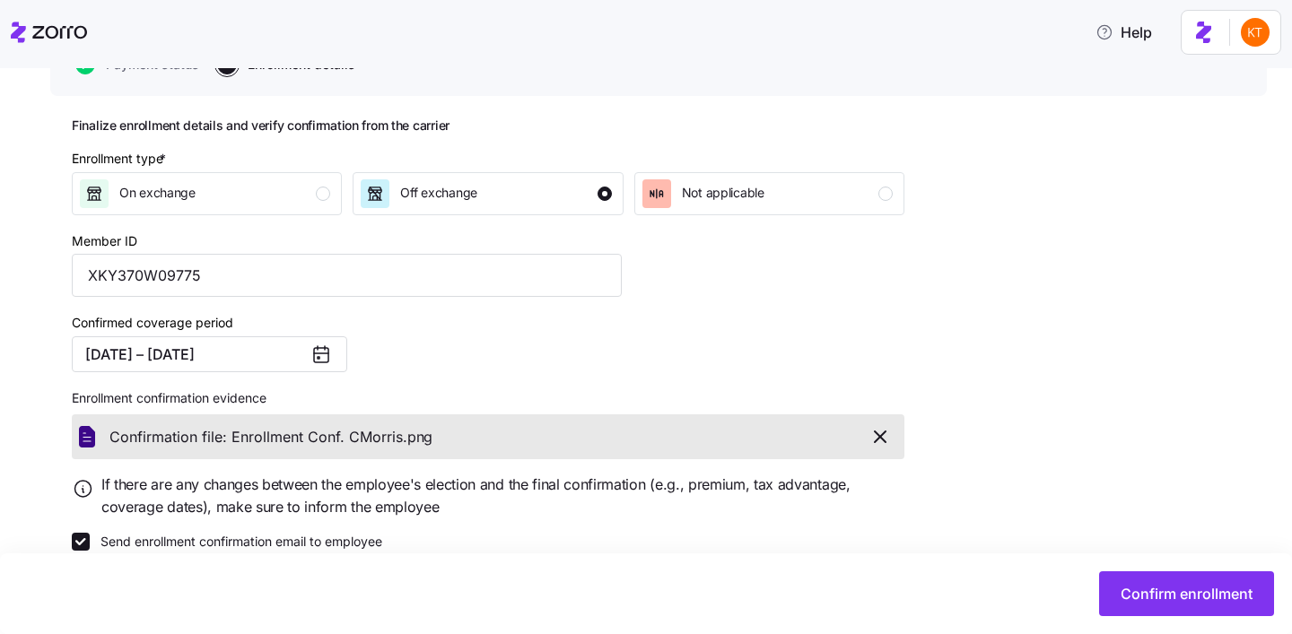
scroll to position [218, 0]
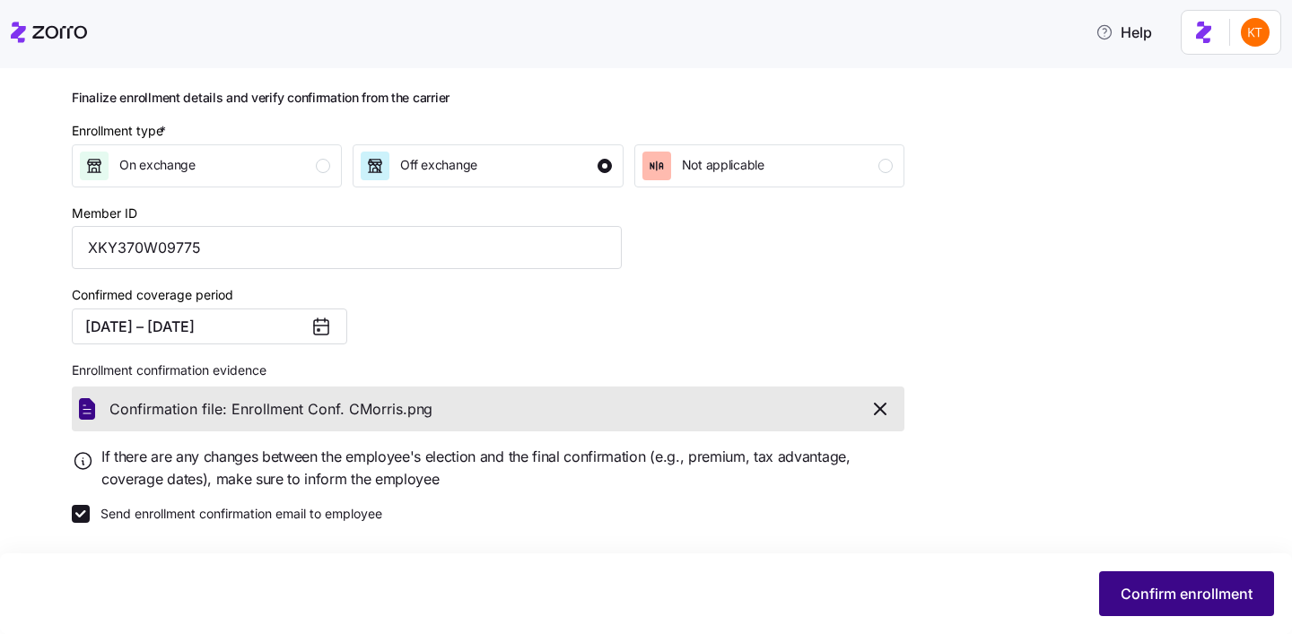
click at [1178, 588] on span "Confirm enrollment" at bounding box center [1186, 594] width 132 height 22
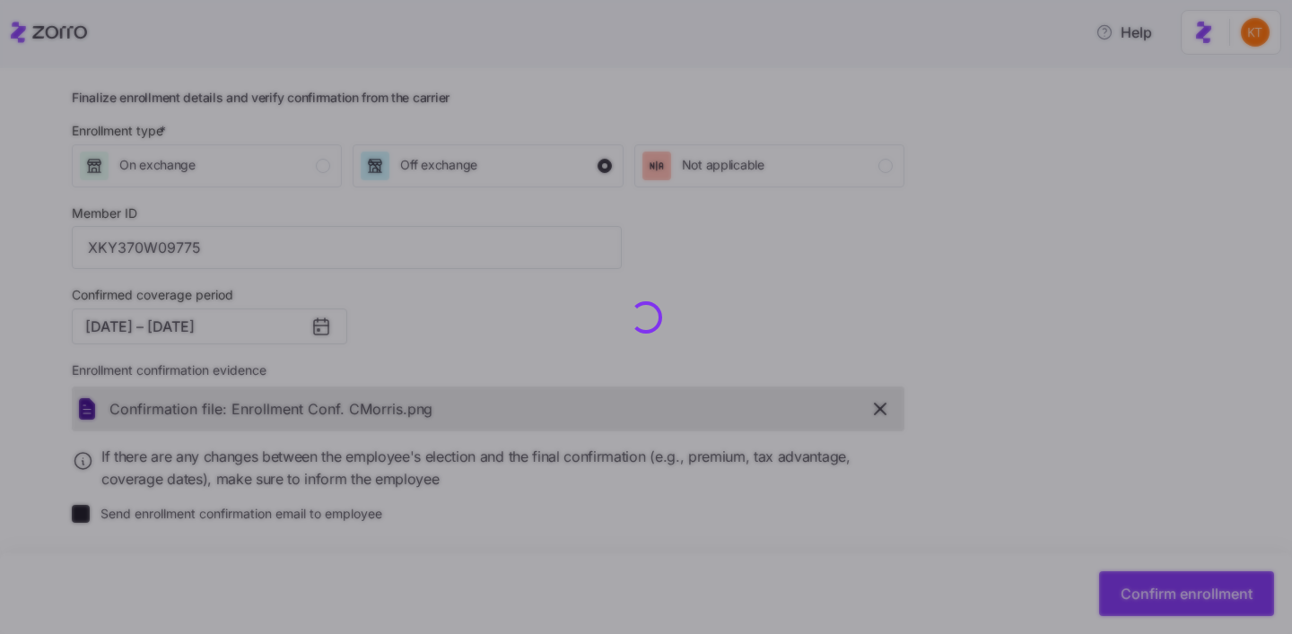
checkbox input "false"
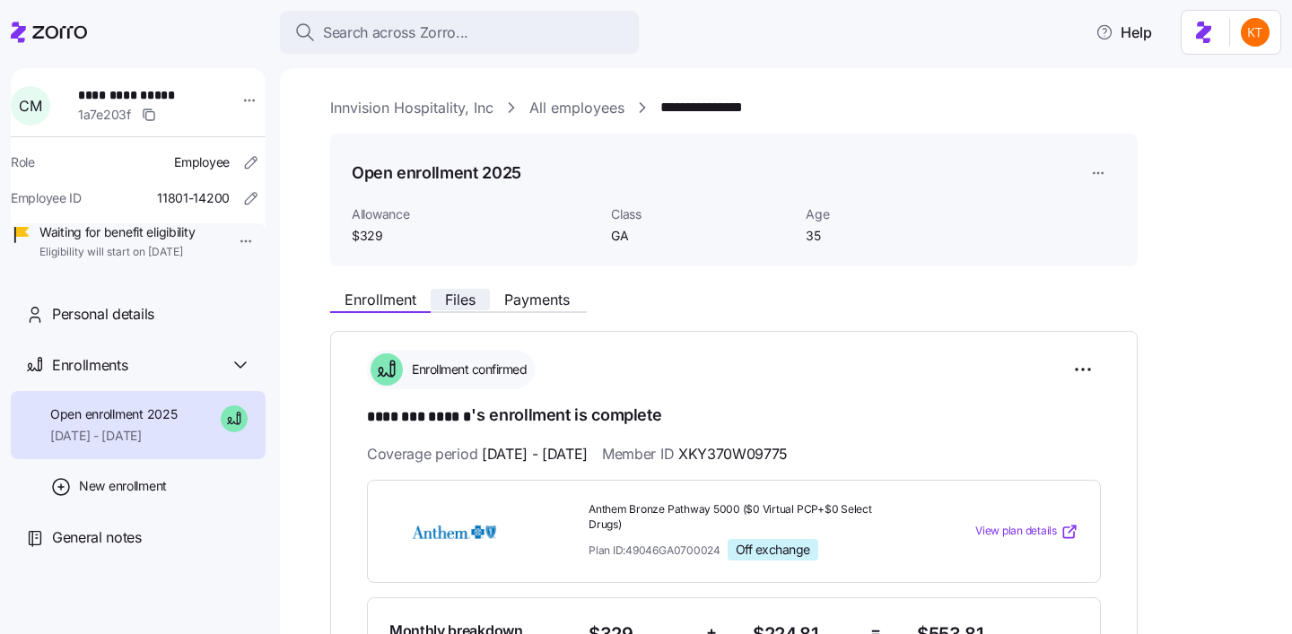
click at [468, 300] on span "Files" at bounding box center [460, 299] width 30 height 14
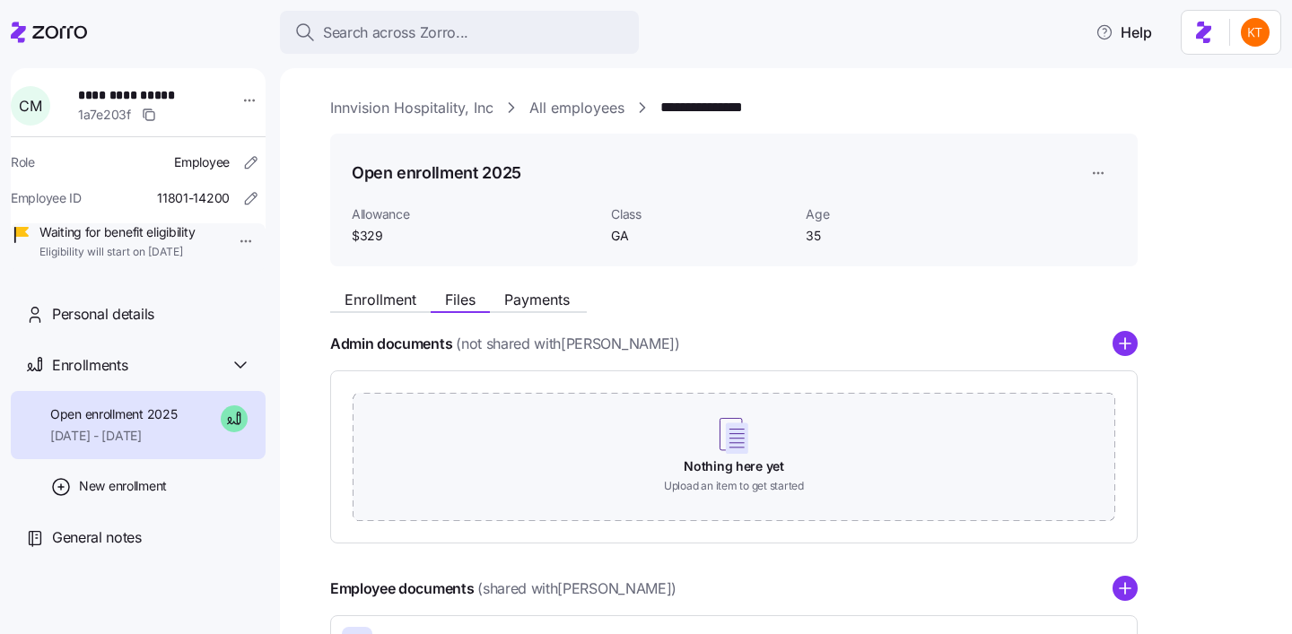
scroll to position [248, 0]
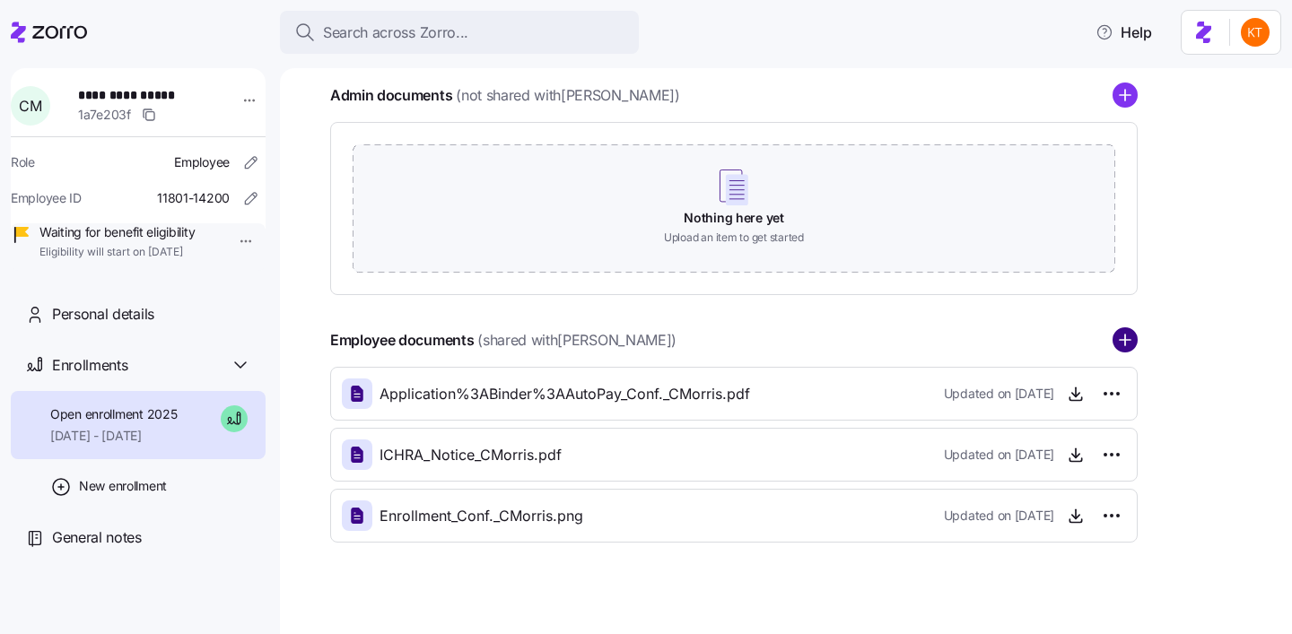
click at [1129, 344] on circle "add icon" at bounding box center [1124, 340] width 23 height 23
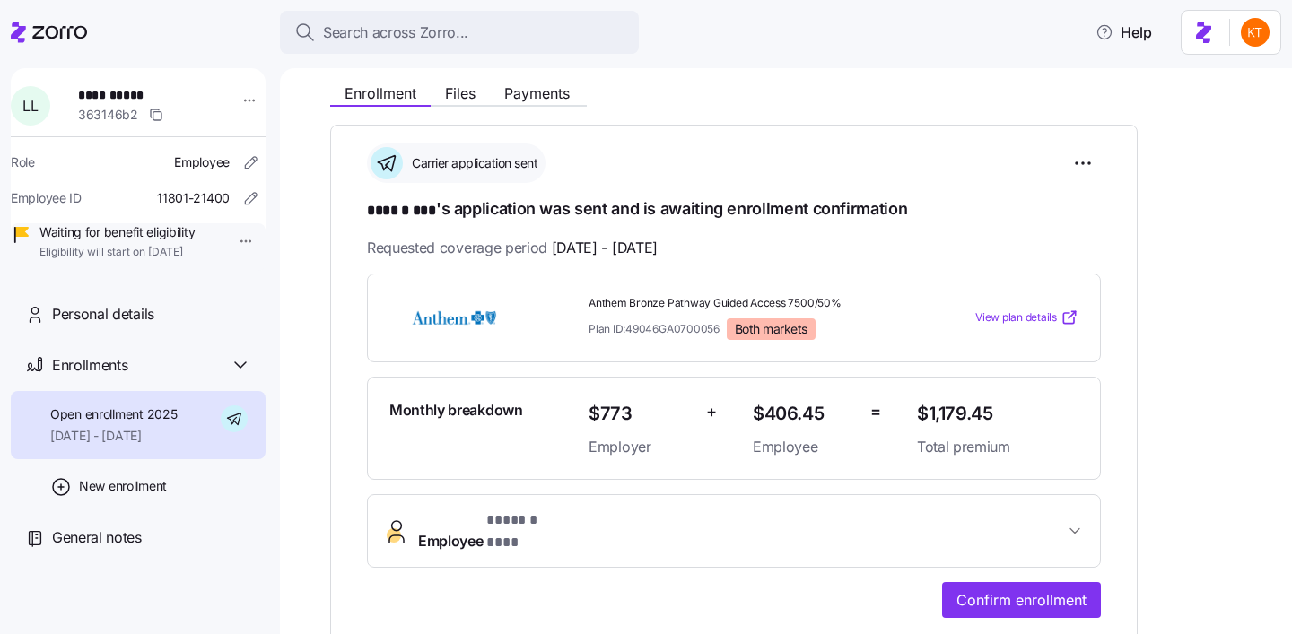
scroll to position [225, 0]
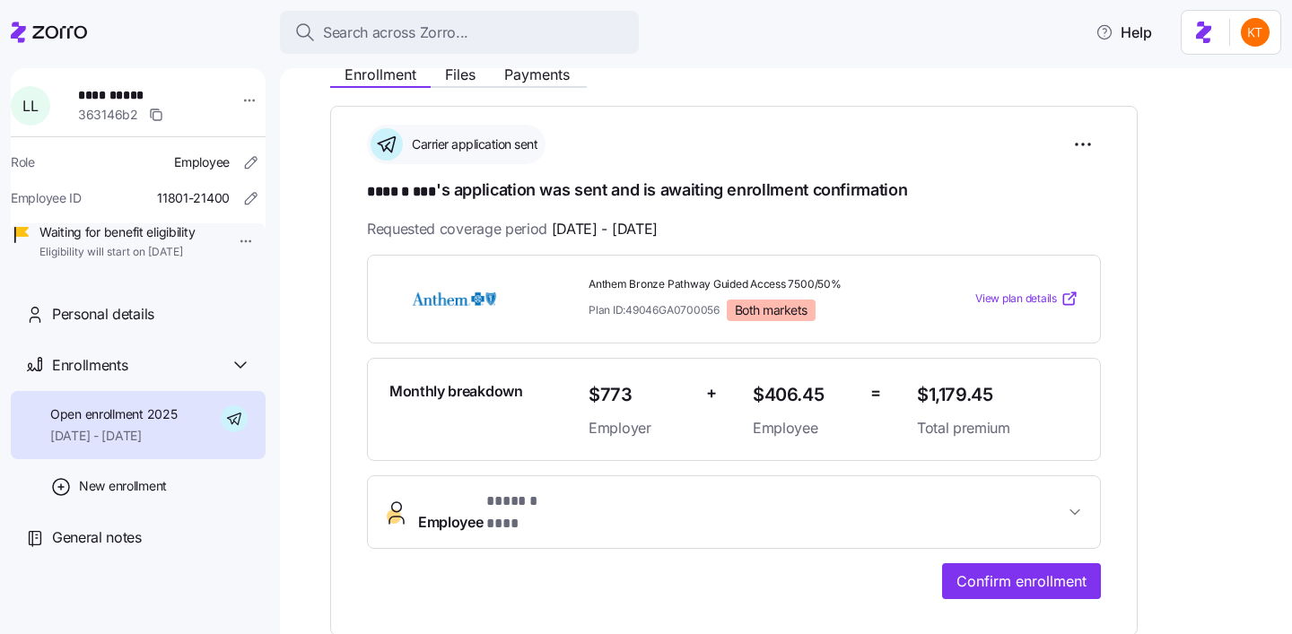
click at [133, 98] on span "**********" at bounding box center [141, 95] width 126 height 18
copy span "***"
click at [1057, 577] on button "Confirm enrollment" at bounding box center [1021, 581] width 159 height 36
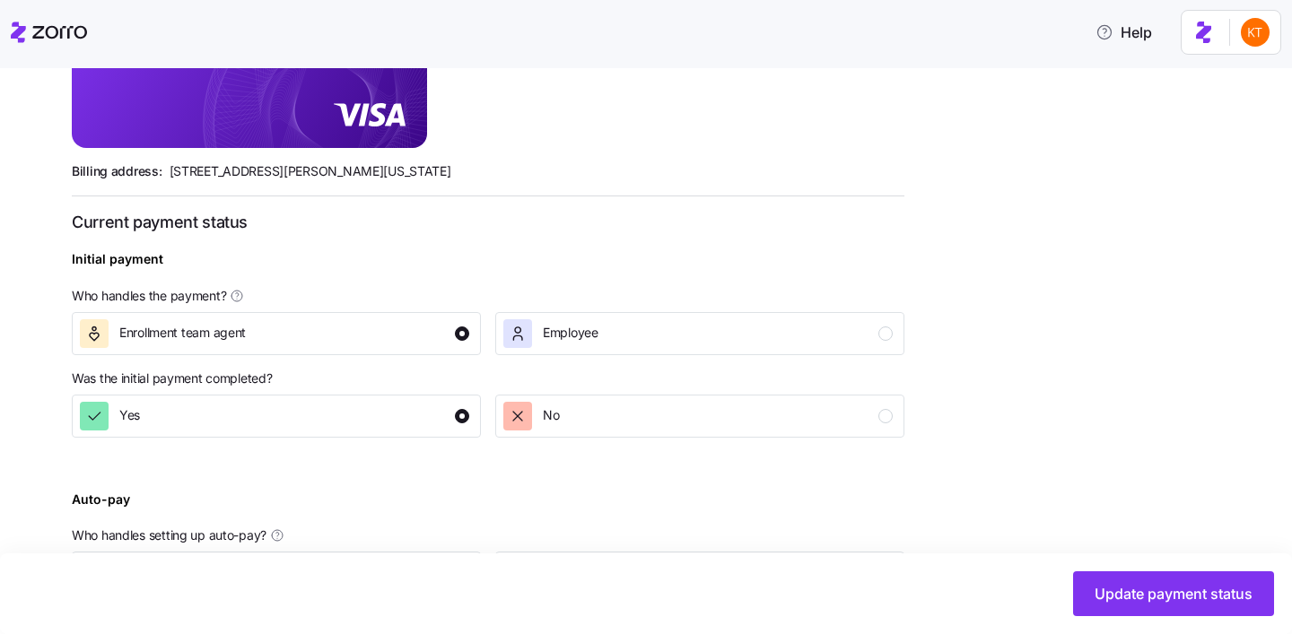
scroll to position [696, 0]
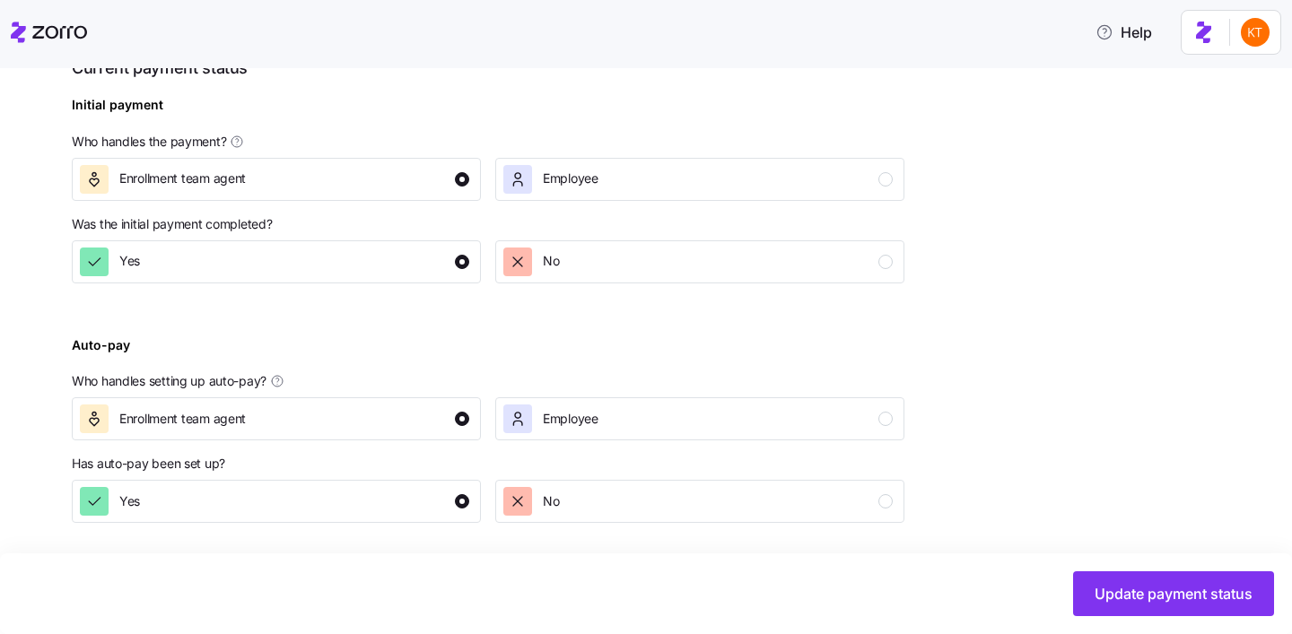
click at [1140, 622] on div "Update payment status" at bounding box center [646, 593] width 1292 height 81
click at [1118, 608] on button "Update payment status" at bounding box center [1173, 593] width 201 height 45
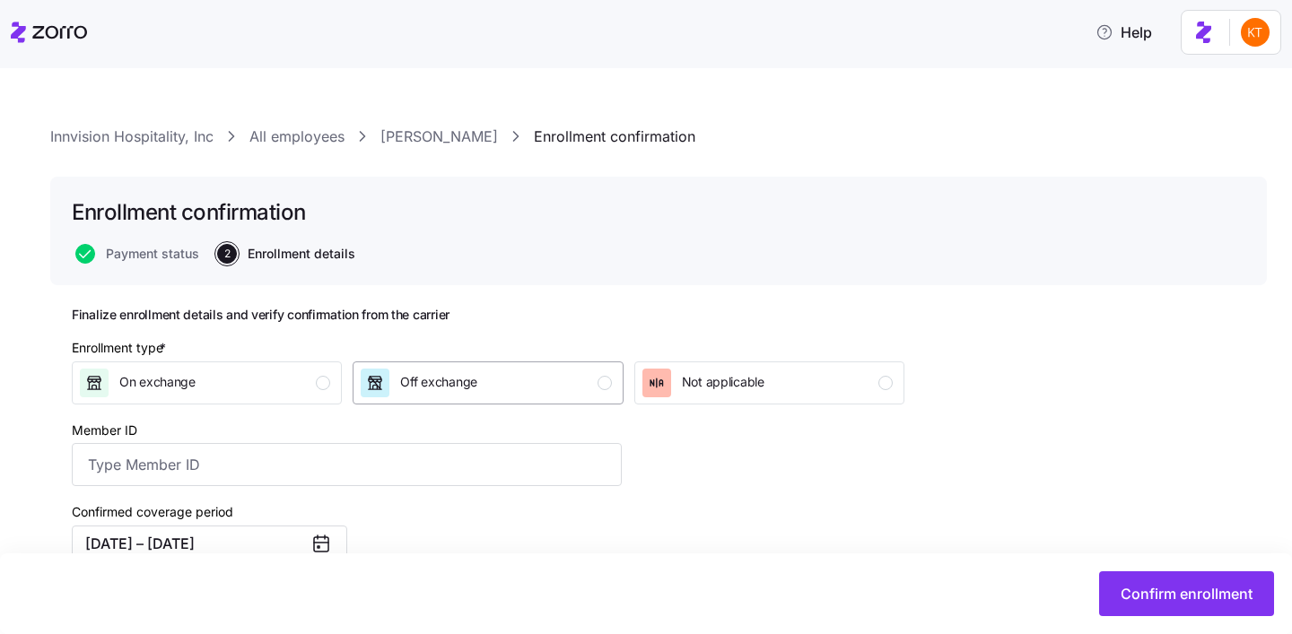
click at [543, 370] on div "Off exchange" at bounding box center [486, 383] width 250 height 29
click at [264, 469] on input "Member ID" at bounding box center [347, 464] width 550 height 43
type input "XGA363W09775"
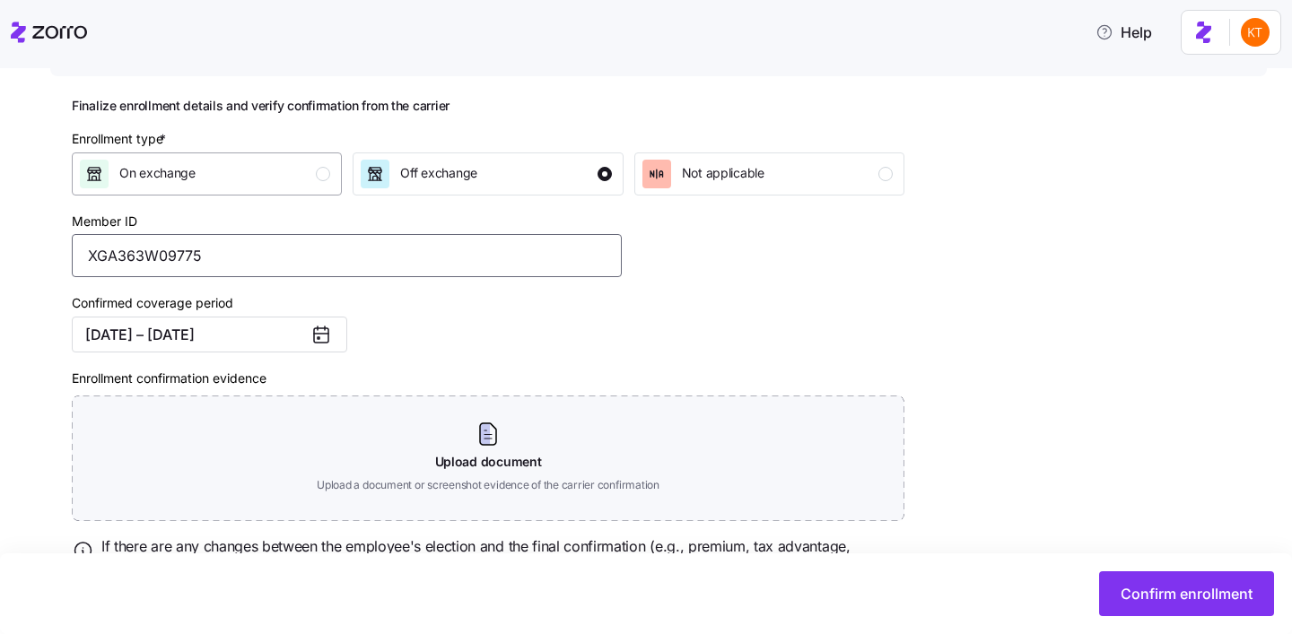
scroll to position [215, 0]
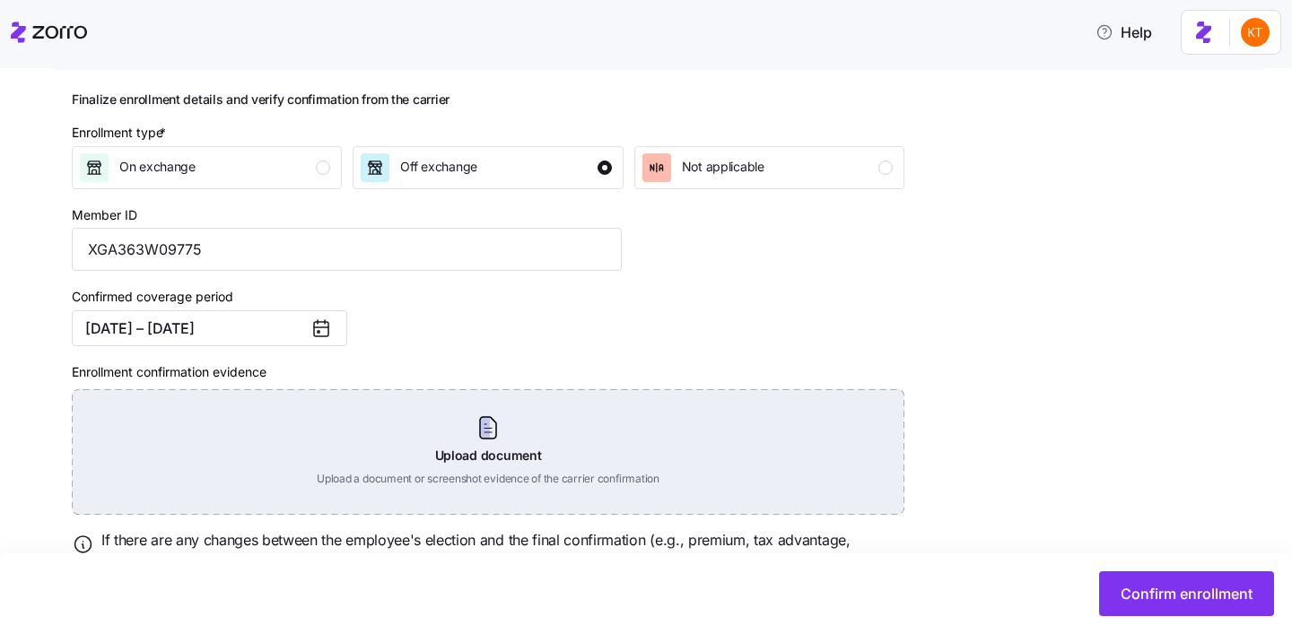
click at [476, 470] on div "Upload document Upload a document or screenshot evidence of the carrier confirm…" at bounding box center [488, 452] width 832 height 126
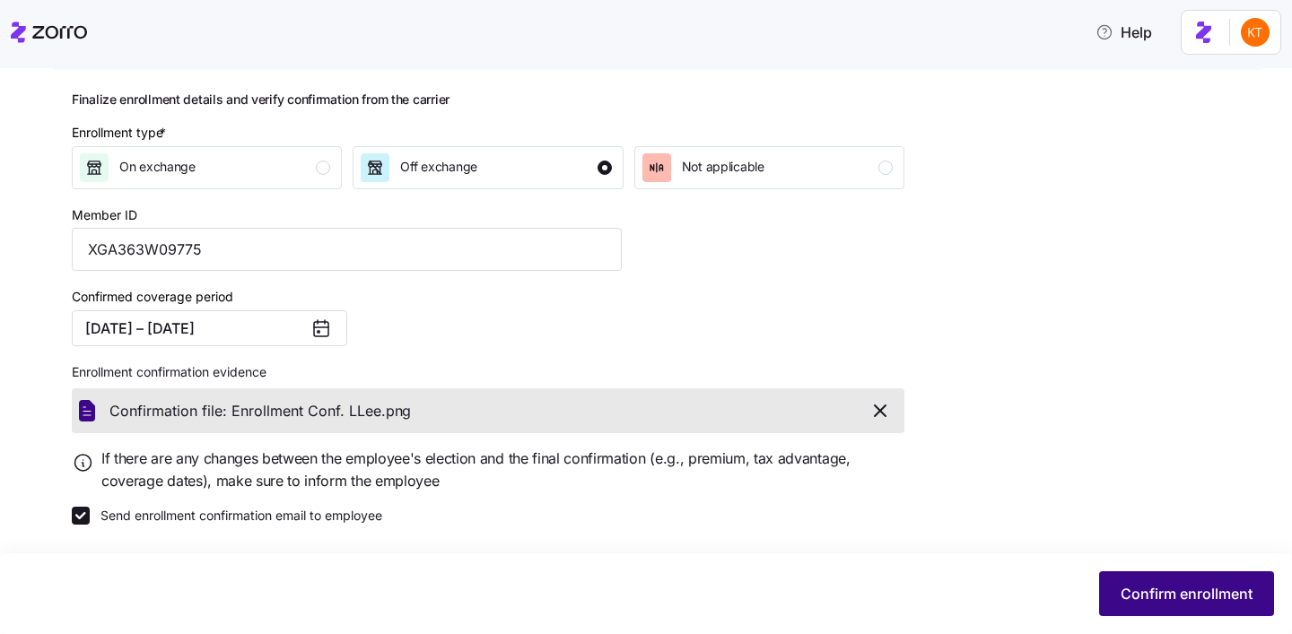
click at [1164, 596] on span "Confirm enrollment" at bounding box center [1186, 594] width 132 height 22
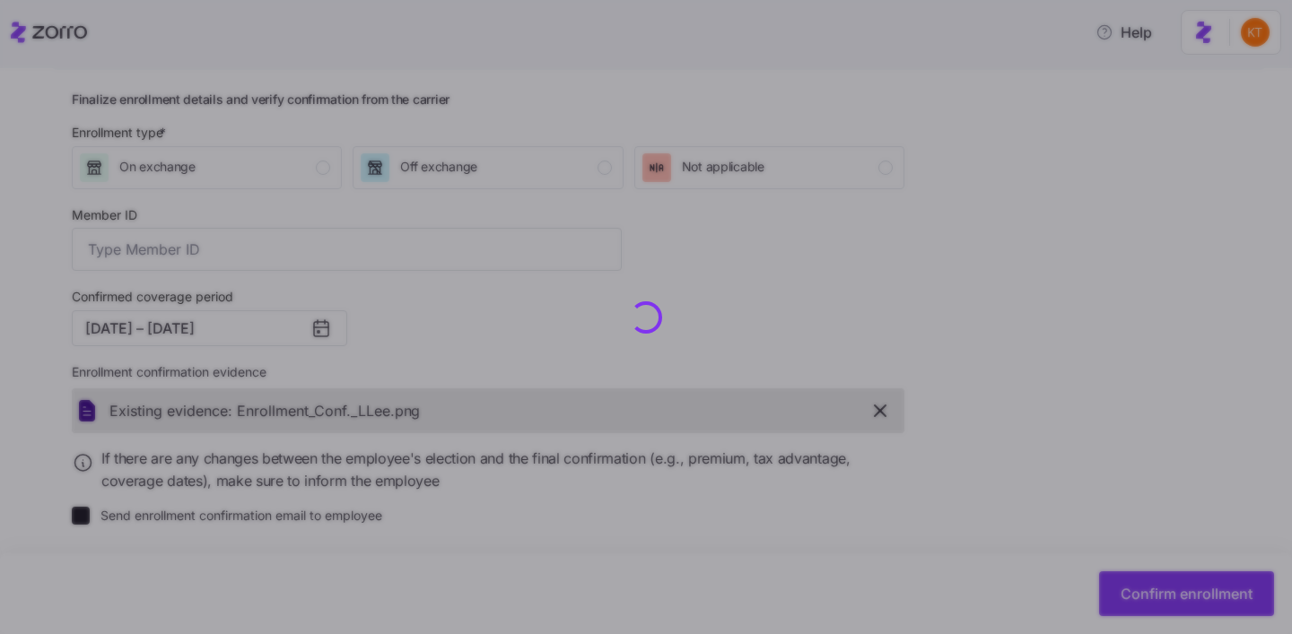
type input "XGA363W09775"
checkbox input "false"
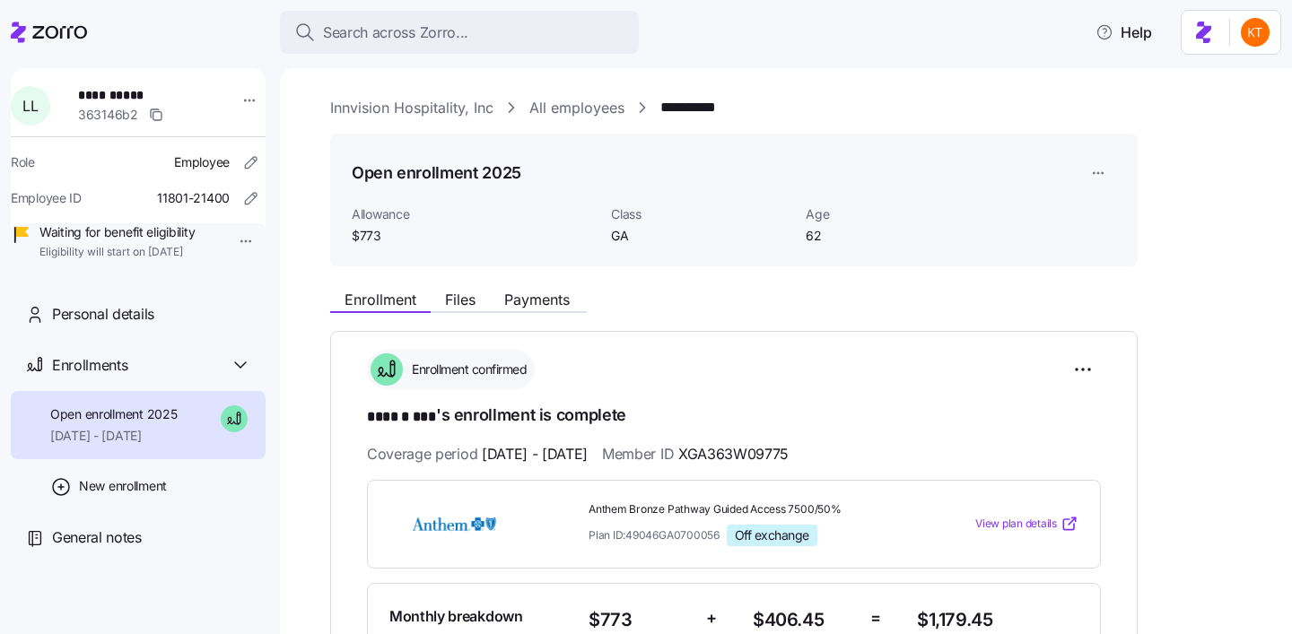
click at [453, 302] on span "Files" at bounding box center [460, 299] width 30 height 14
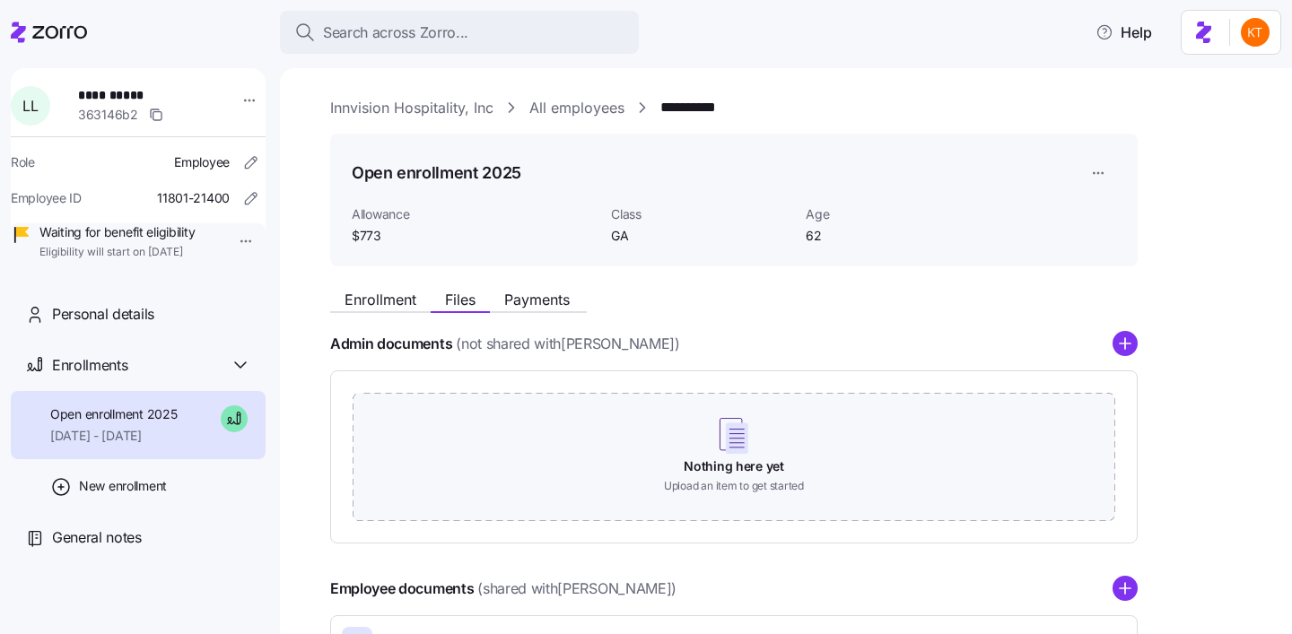
scroll to position [262, 0]
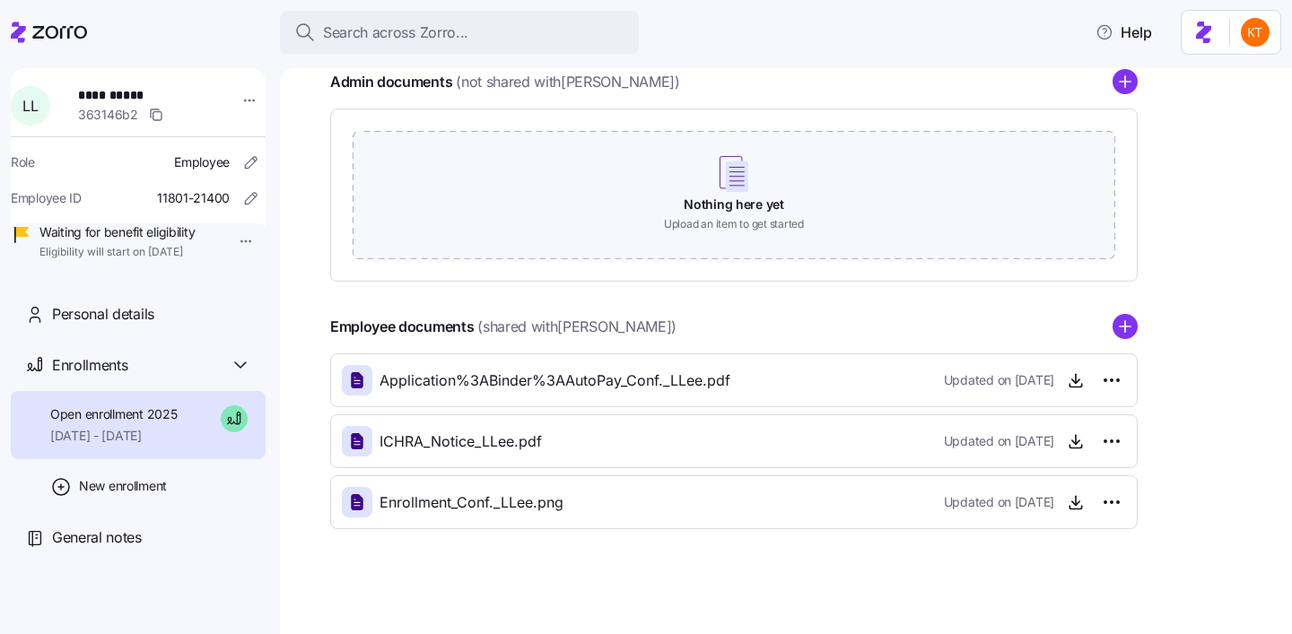
click at [1125, 331] on icon "add icon" at bounding box center [1125, 326] width 0 height 11
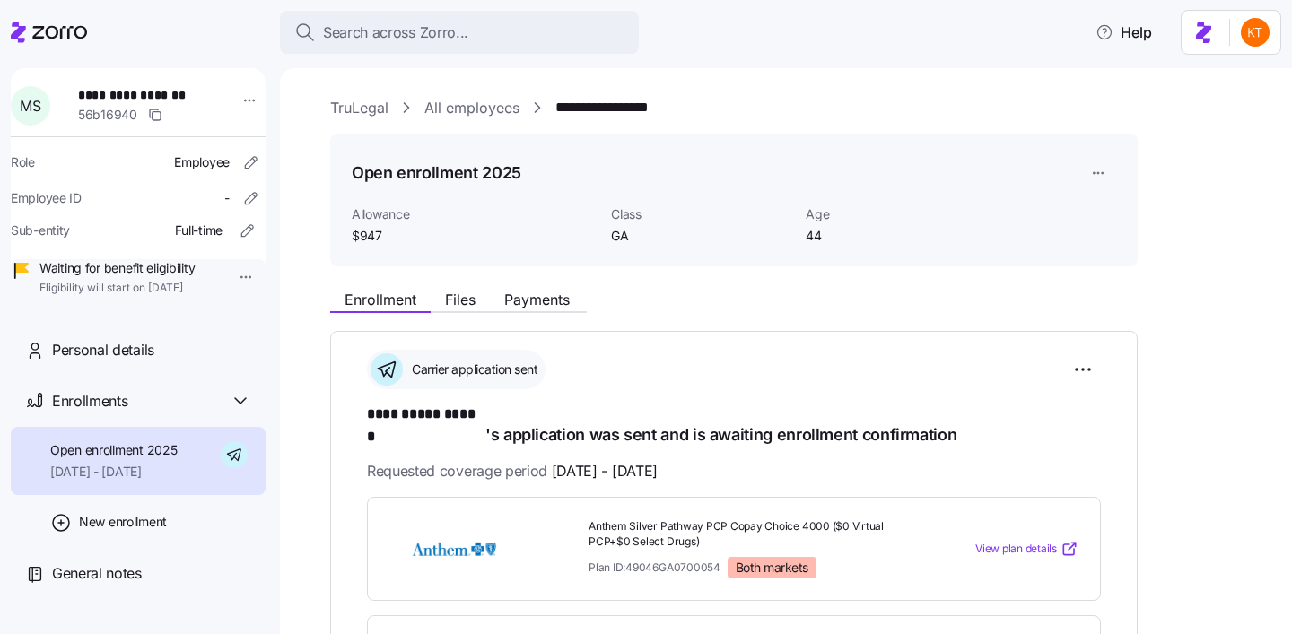
click at [175, 101] on span "**********" at bounding box center [141, 95] width 126 height 18
copy span "******"
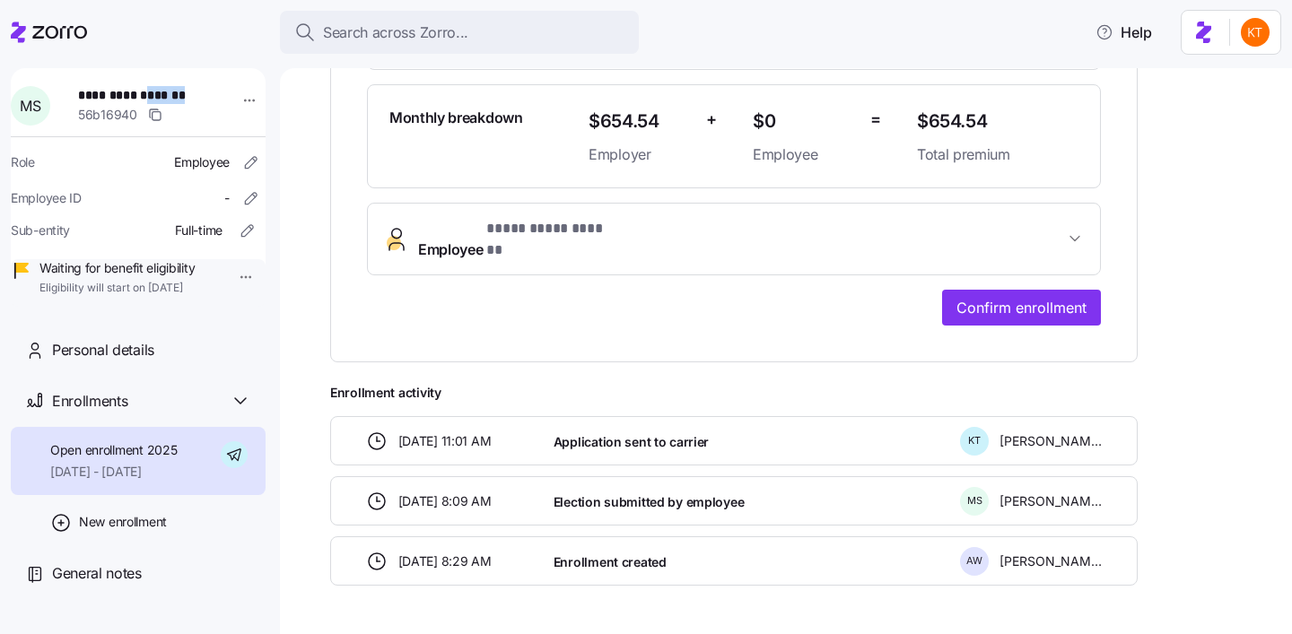
scroll to position [556, 0]
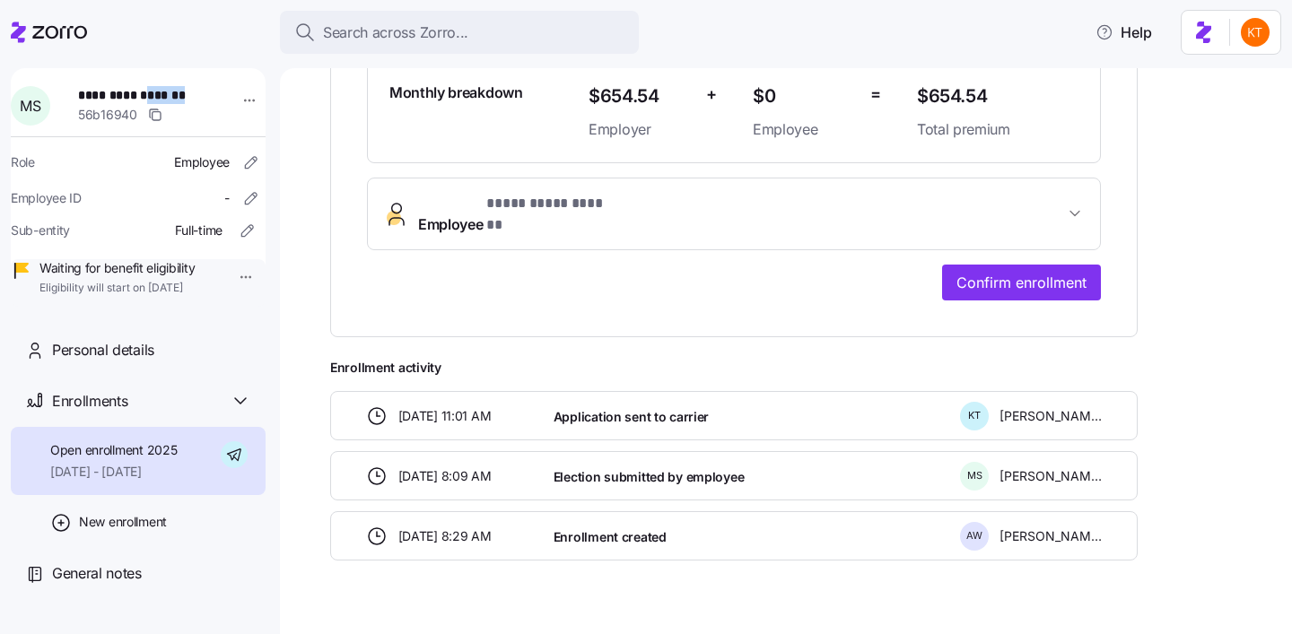
click at [488, 178] on button "**********" at bounding box center [734, 214] width 732 height 72
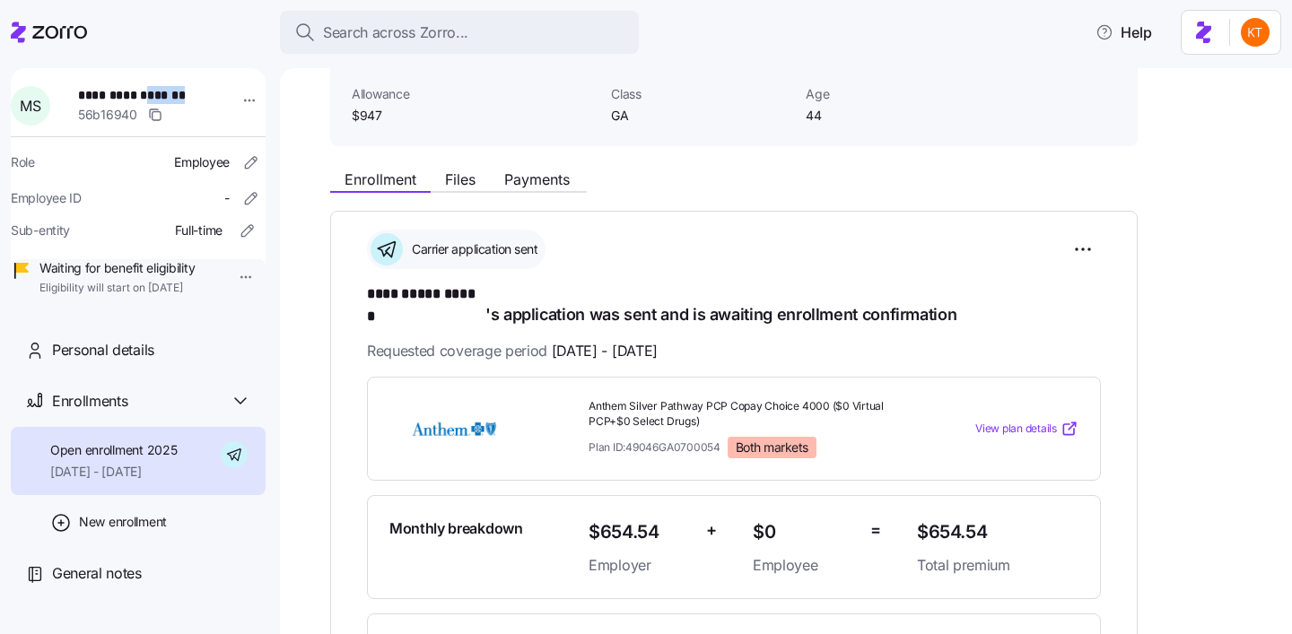
scroll to position [102, 0]
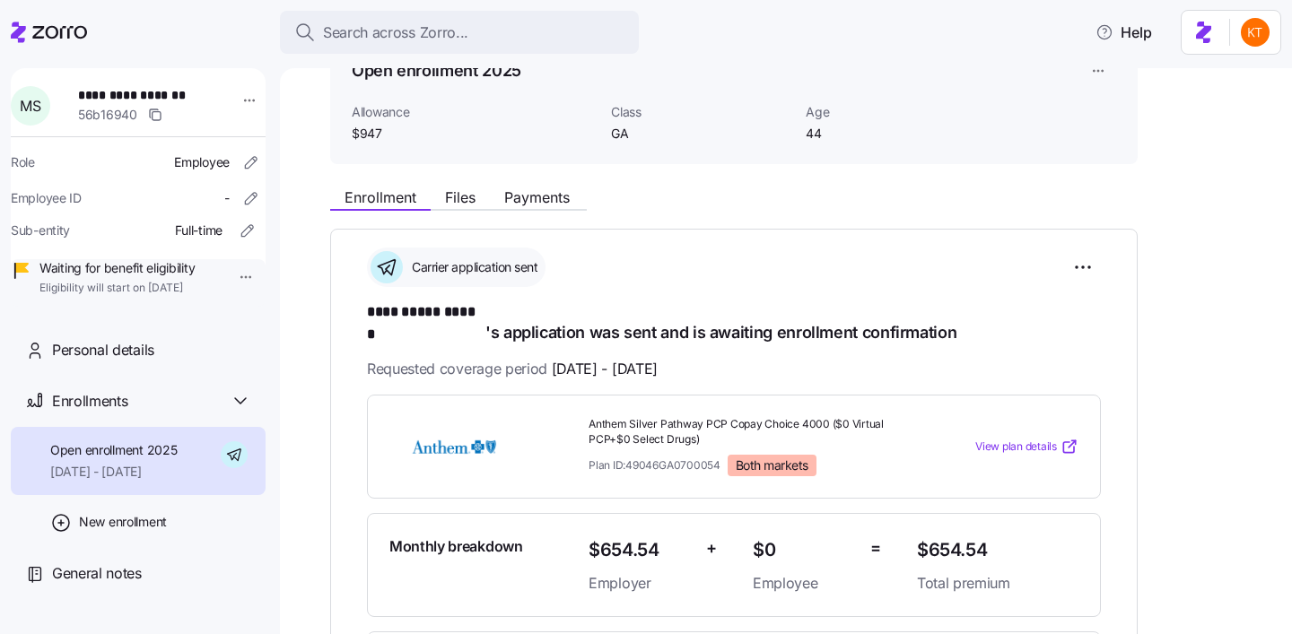
click at [474, 209] on div "Enrollment Files Payments" at bounding box center [458, 200] width 257 height 22
click at [465, 206] on button "Files" at bounding box center [460, 198] width 59 height 22
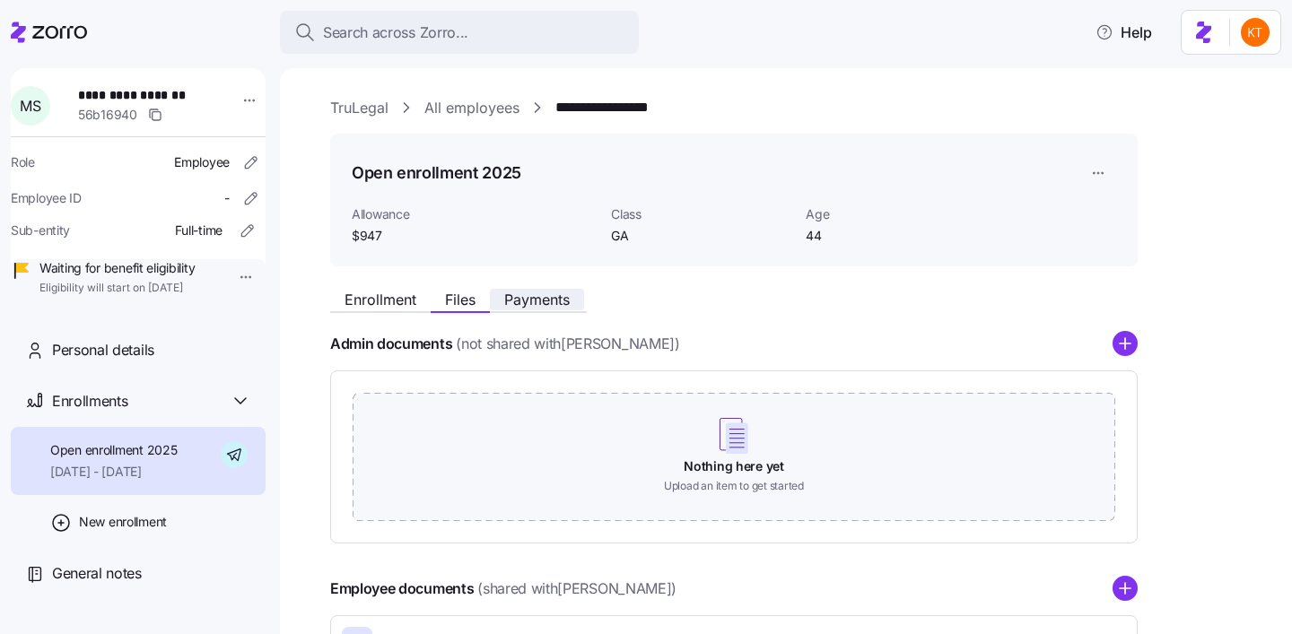
click at [525, 307] on span "Payments" at bounding box center [536, 299] width 65 height 14
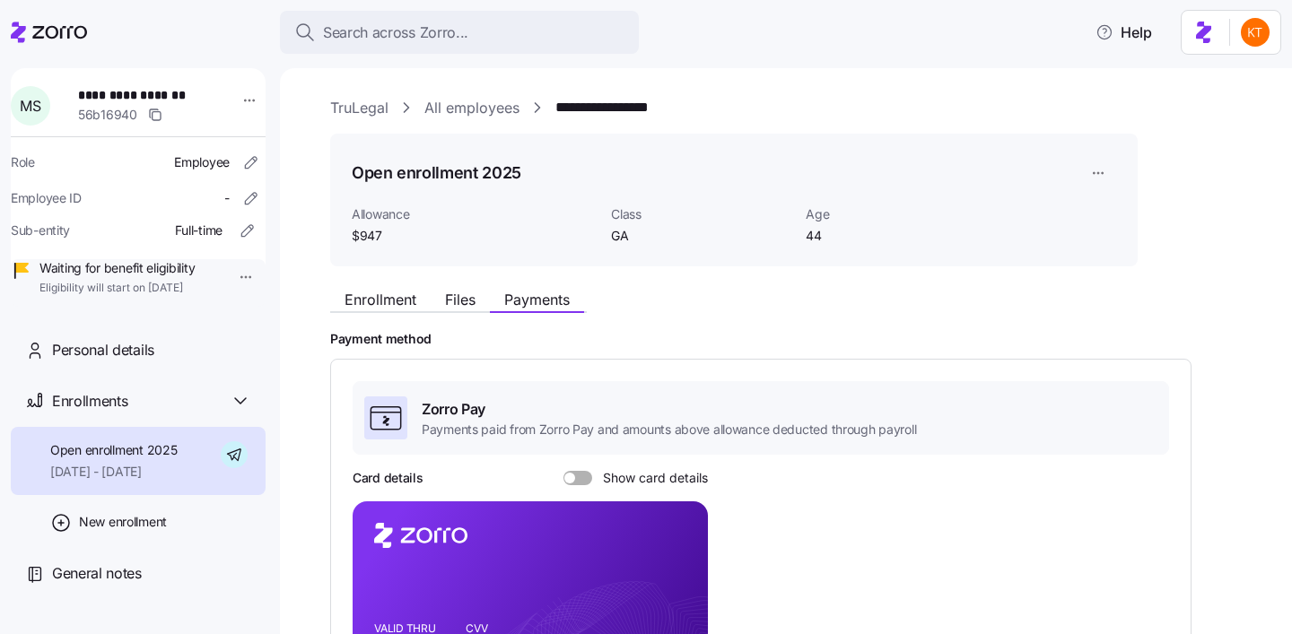
click at [452, 286] on div "Enrollment Files Payments" at bounding box center [733, 297] width 807 height 32
click at [454, 292] on span "Files" at bounding box center [460, 299] width 30 height 14
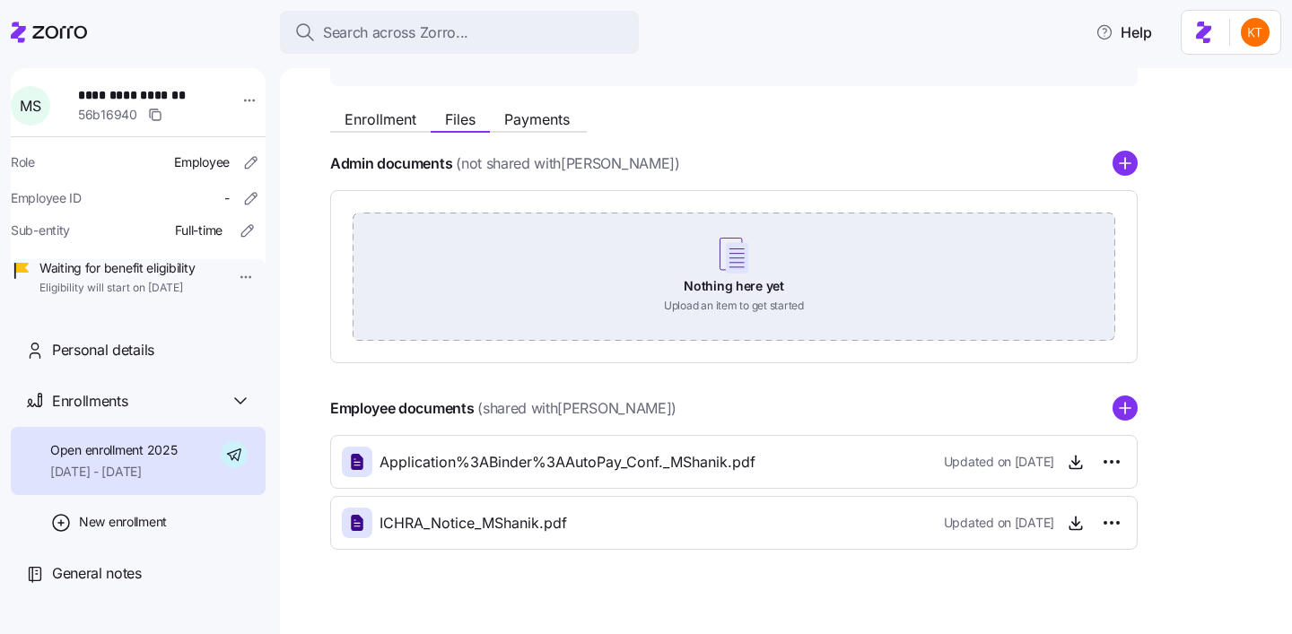
scroll to position [204, 0]
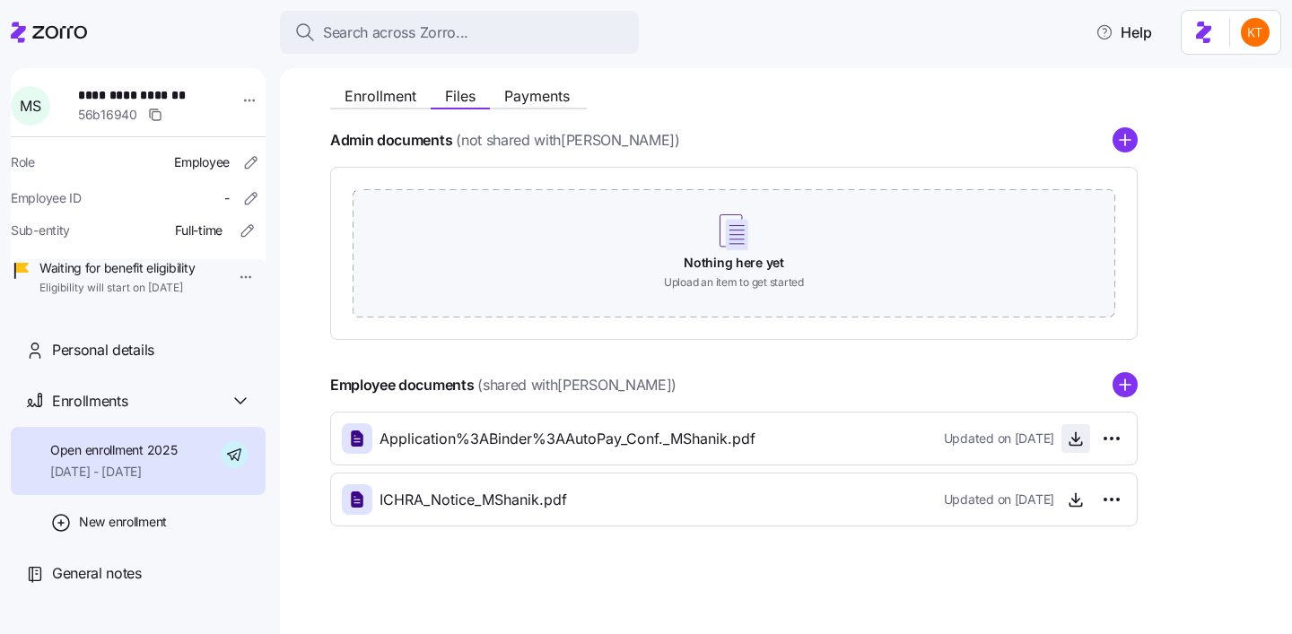
click at [1074, 444] on icon "button" at bounding box center [1075, 439] width 18 height 18
click at [193, 361] on div "Personal details" at bounding box center [151, 350] width 199 height 22
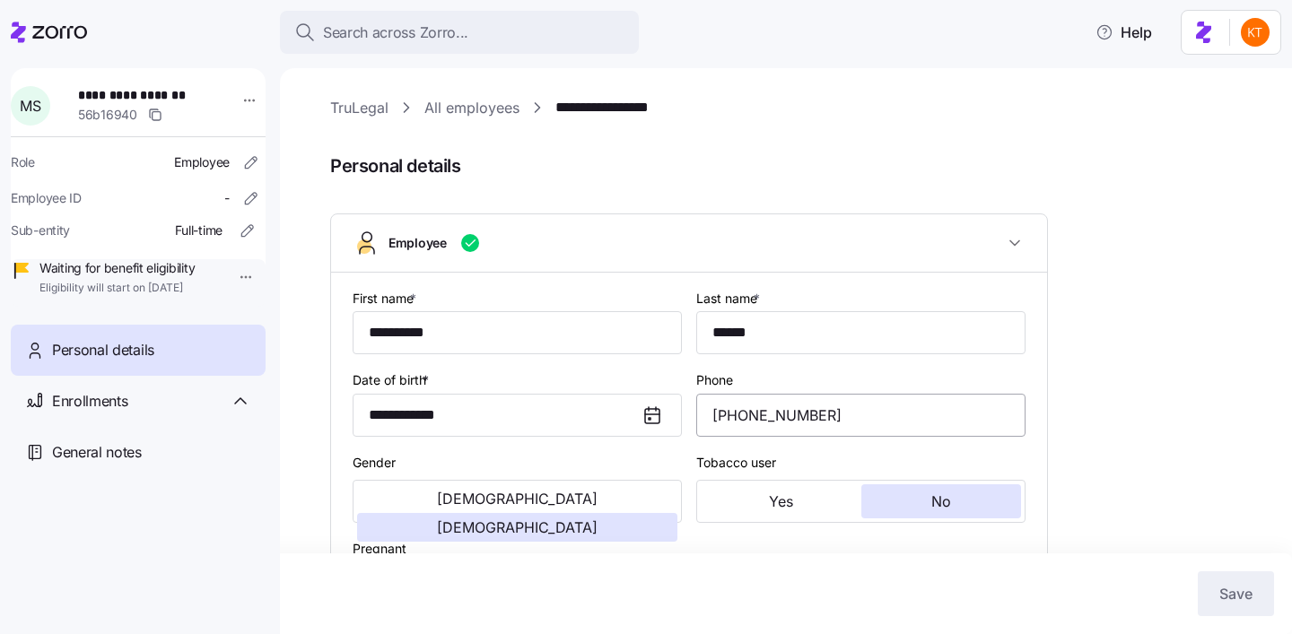
type input "GA"
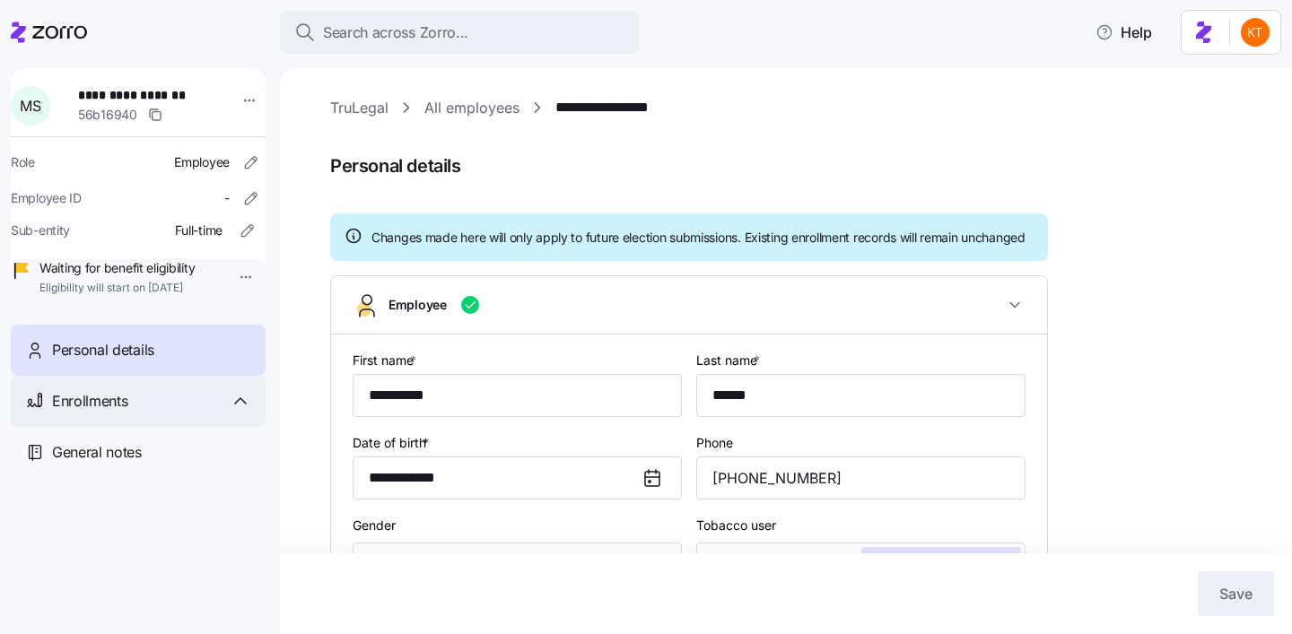
click at [167, 405] on div "Enrollments" at bounding box center [138, 401] width 255 height 51
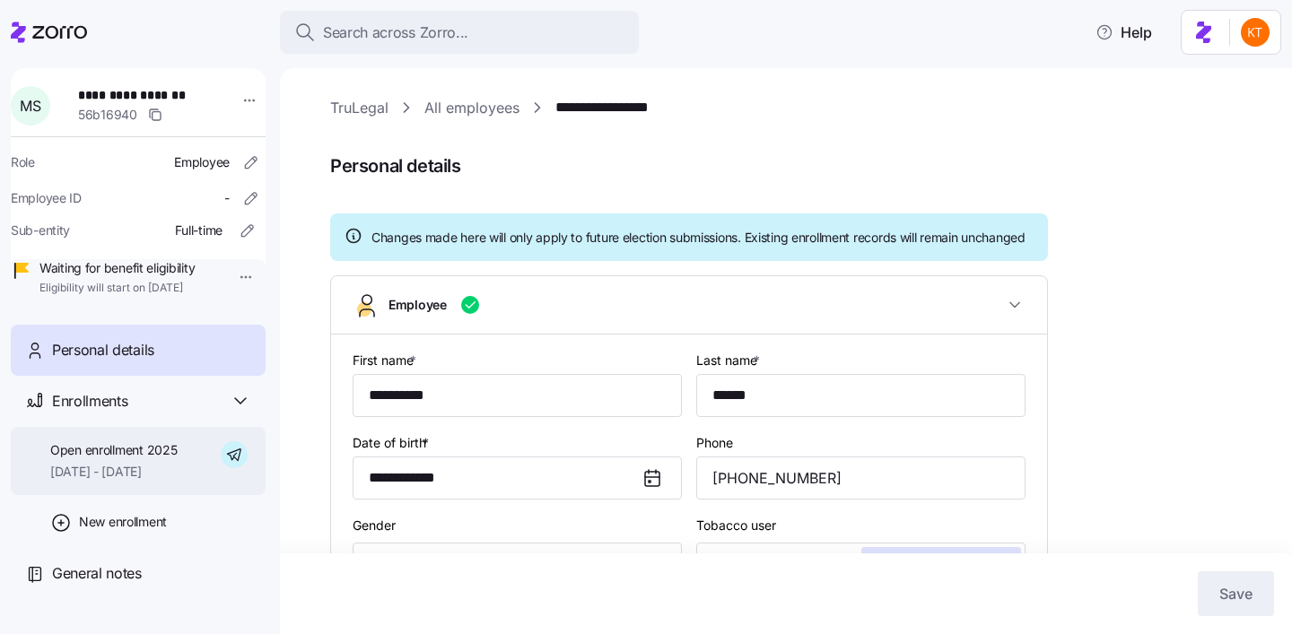
click at [200, 496] on div "Open enrollment 2025 10/01/2025 - 12/31/2025" at bounding box center [138, 461] width 255 height 69
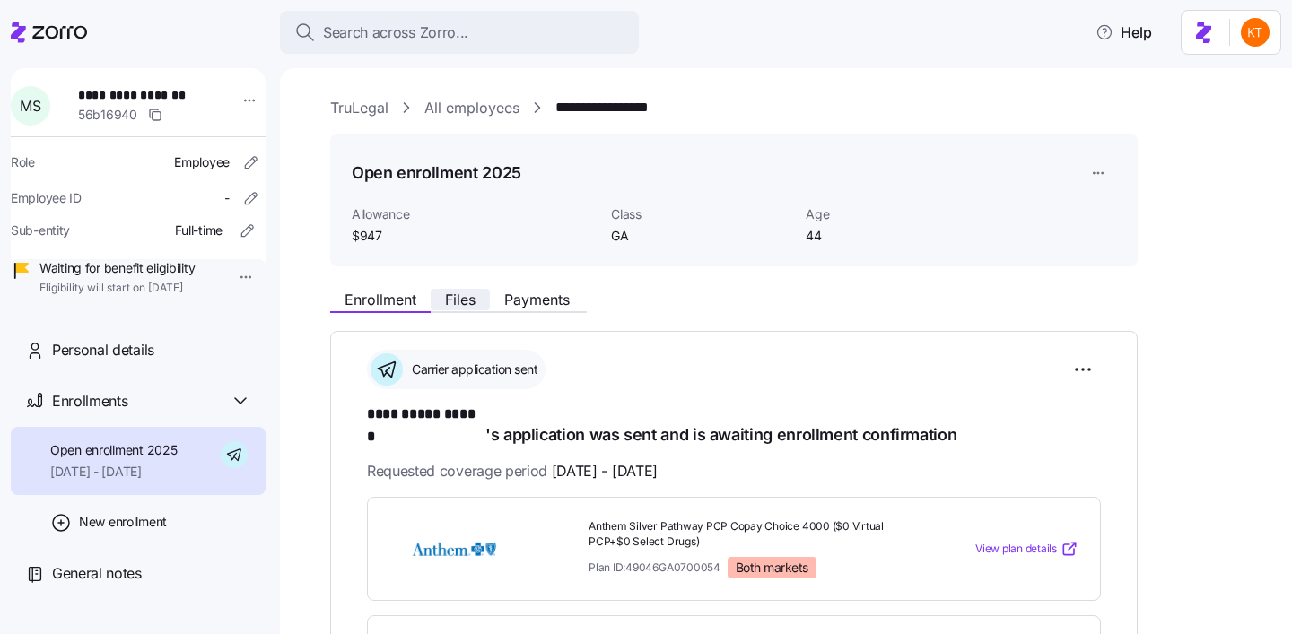
click at [474, 306] on span "Files" at bounding box center [460, 299] width 30 height 14
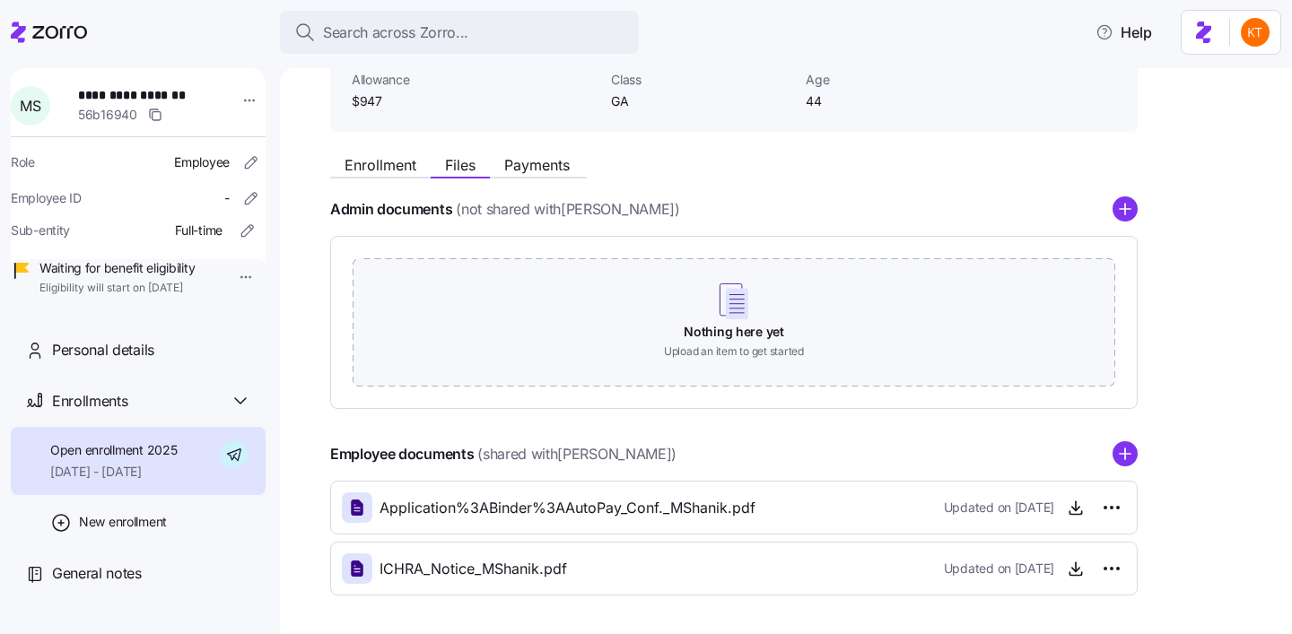
scroll to position [149, 0]
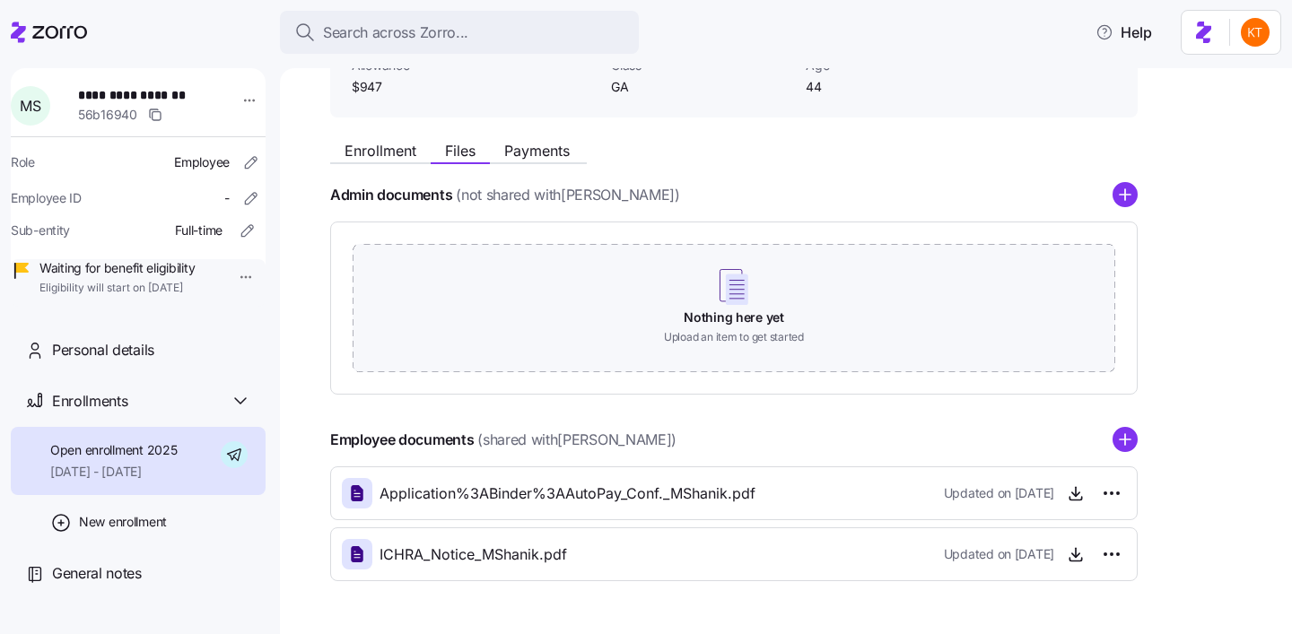
click at [591, 500] on span "Application%3ABinder%3AAutoPay_Conf._MShanik.pdf" at bounding box center [567, 494] width 376 height 22
click at [676, 440] on span "(shared with Michelle D Shanik )" at bounding box center [576, 440] width 199 height 22
click at [1069, 504] on span "button" at bounding box center [1075, 493] width 27 height 27
click at [1075, 493] on icon "button" at bounding box center [1075, 492] width 0 height 9
click at [115, 361] on span "Personal details" at bounding box center [103, 350] width 102 height 22
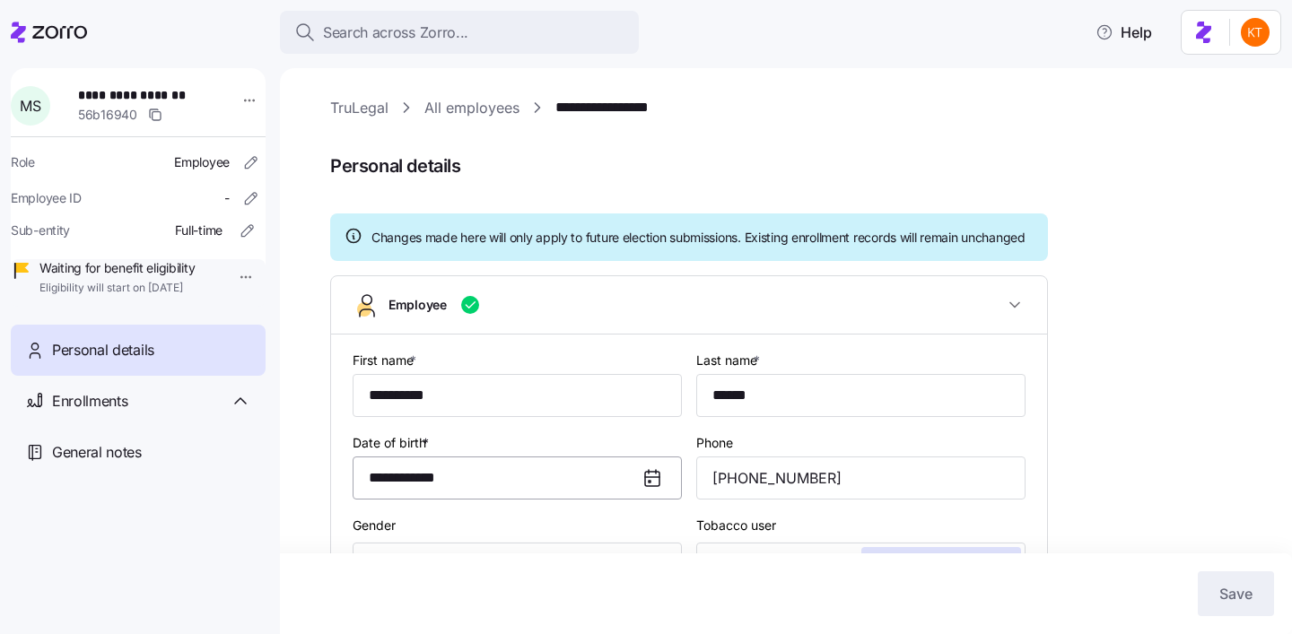
click at [427, 500] on input "**********" at bounding box center [516, 478] width 329 height 43
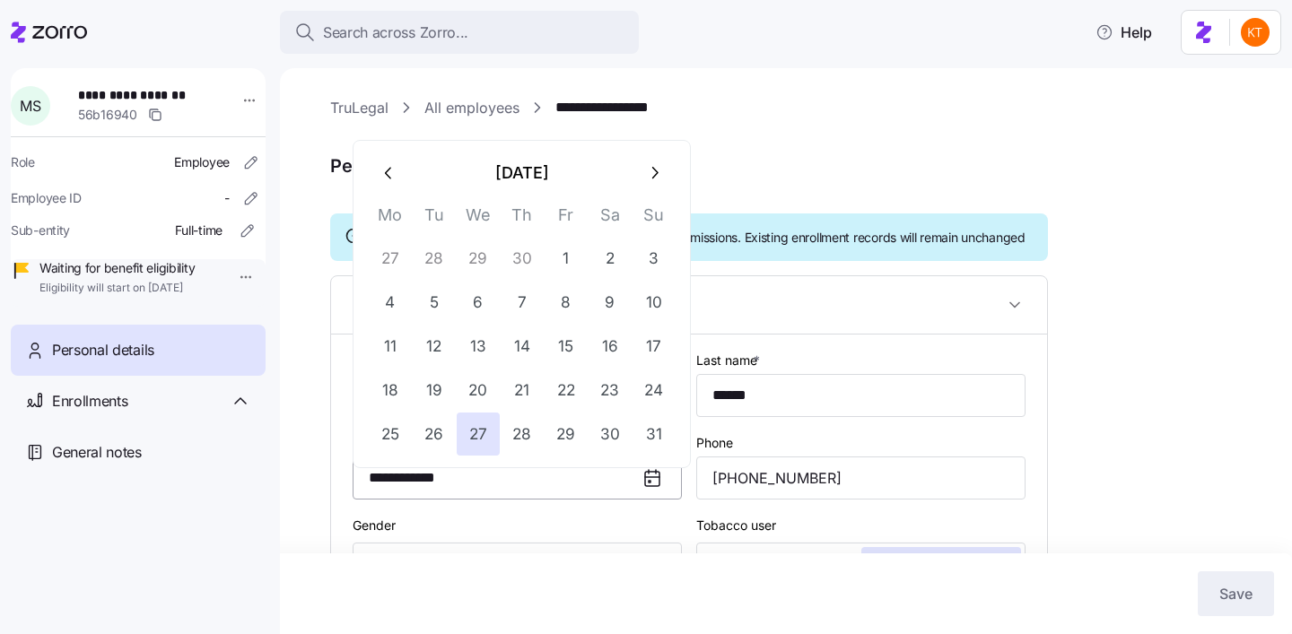
click at [427, 500] on input "**********" at bounding box center [516, 478] width 329 height 43
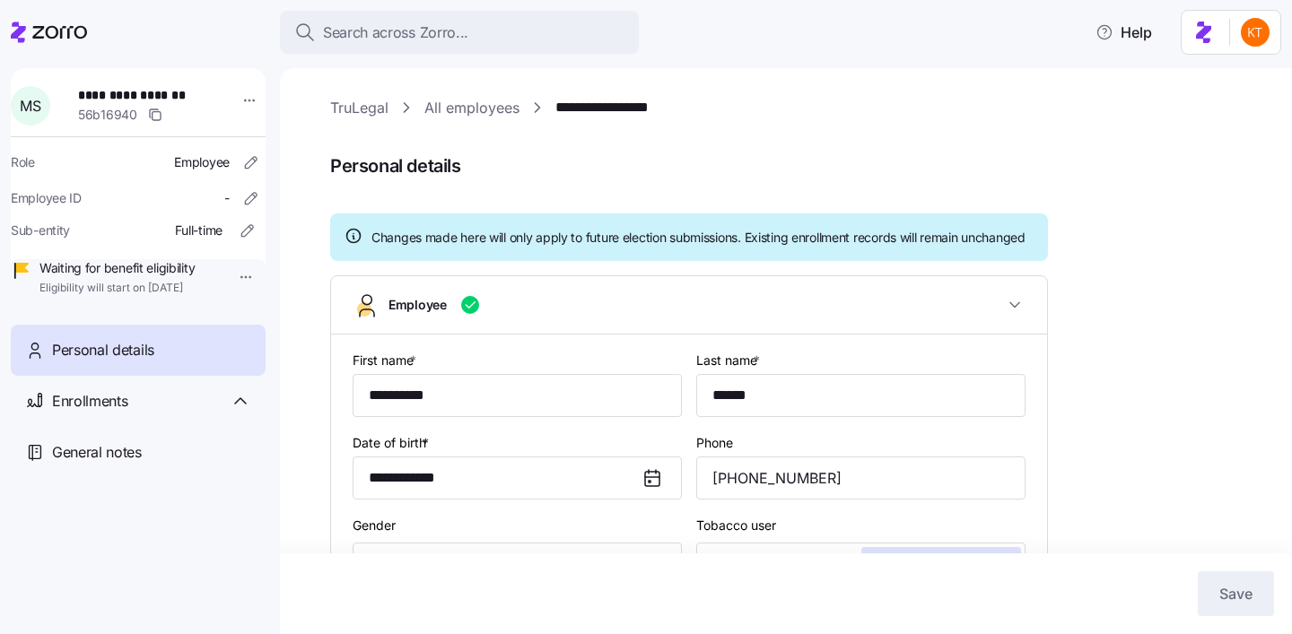
click at [131, 95] on span "**********" at bounding box center [141, 95] width 126 height 18
copy span "**********"
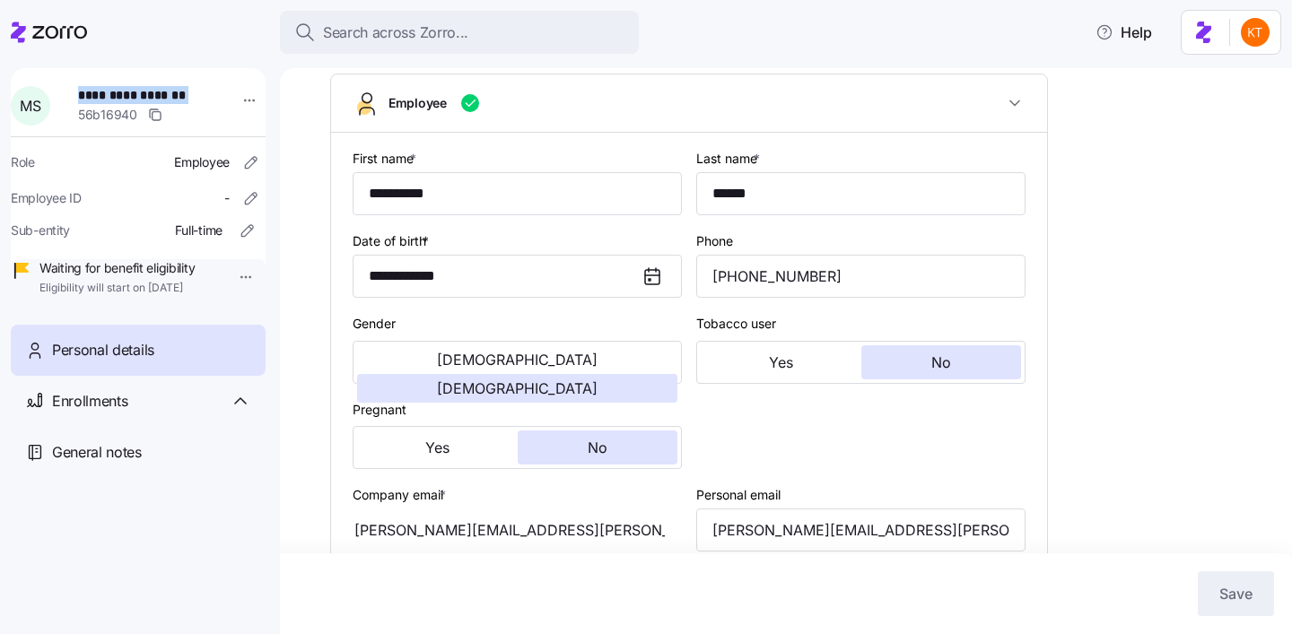
scroll to position [215, 0]
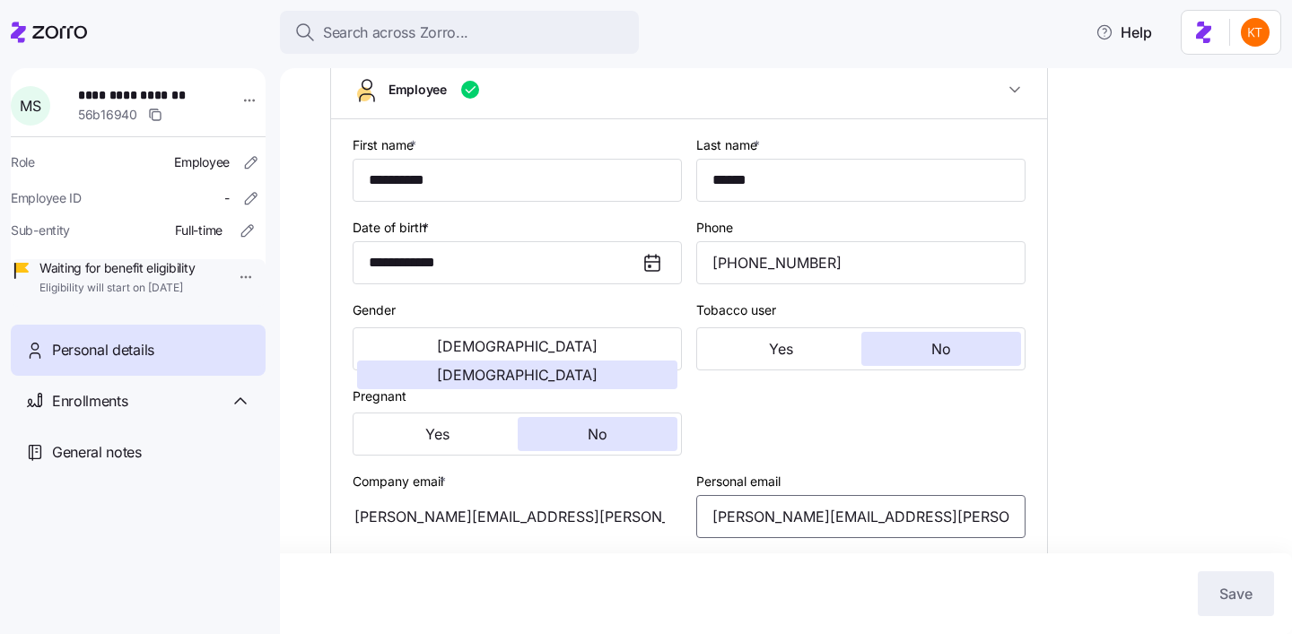
click at [761, 532] on input "michelle.kosar@yahoo.com" at bounding box center [860, 516] width 329 height 43
click at [761, 284] on input "(347) 988-4115" at bounding box center [860, 262] width 329 height 43
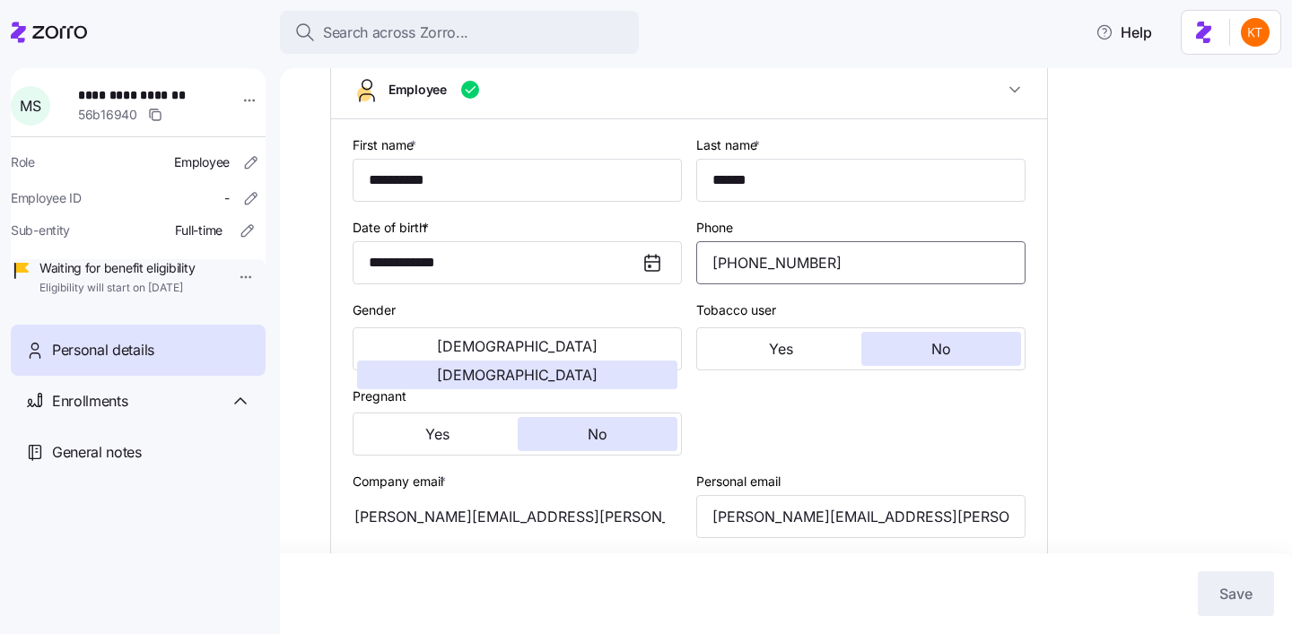
click at [761, 284] on input "(347) 988-4115" at bounding box center [860, 262] width 329 height 43
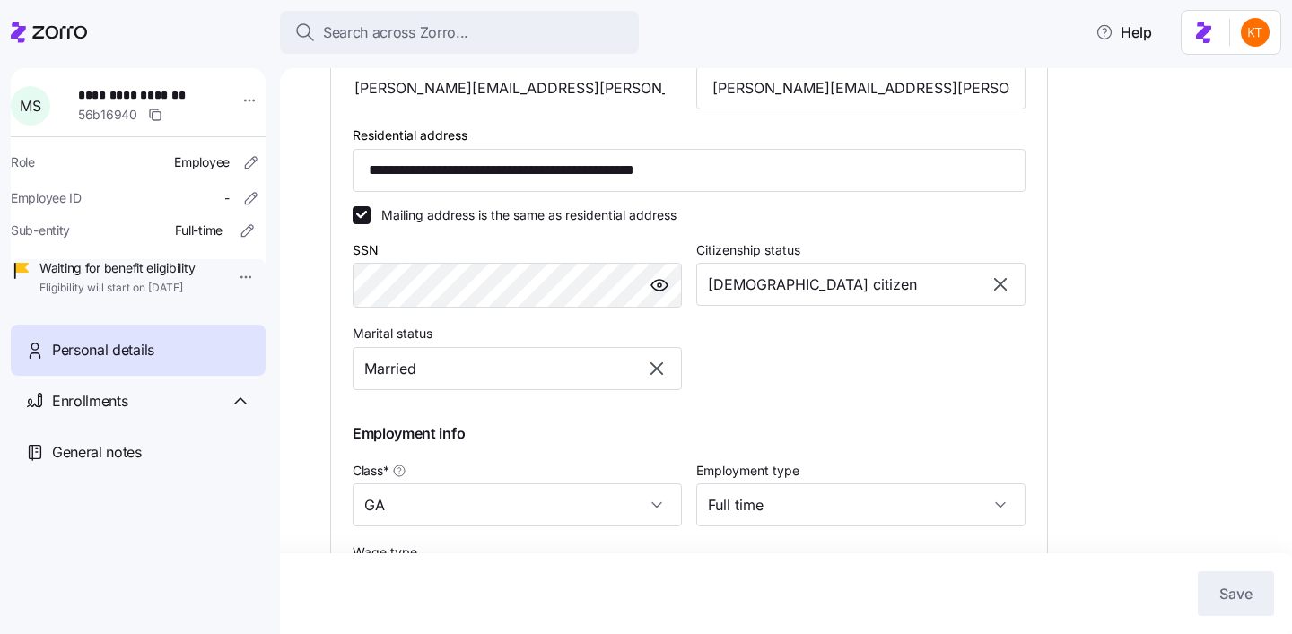
scroll to position [673, 0]
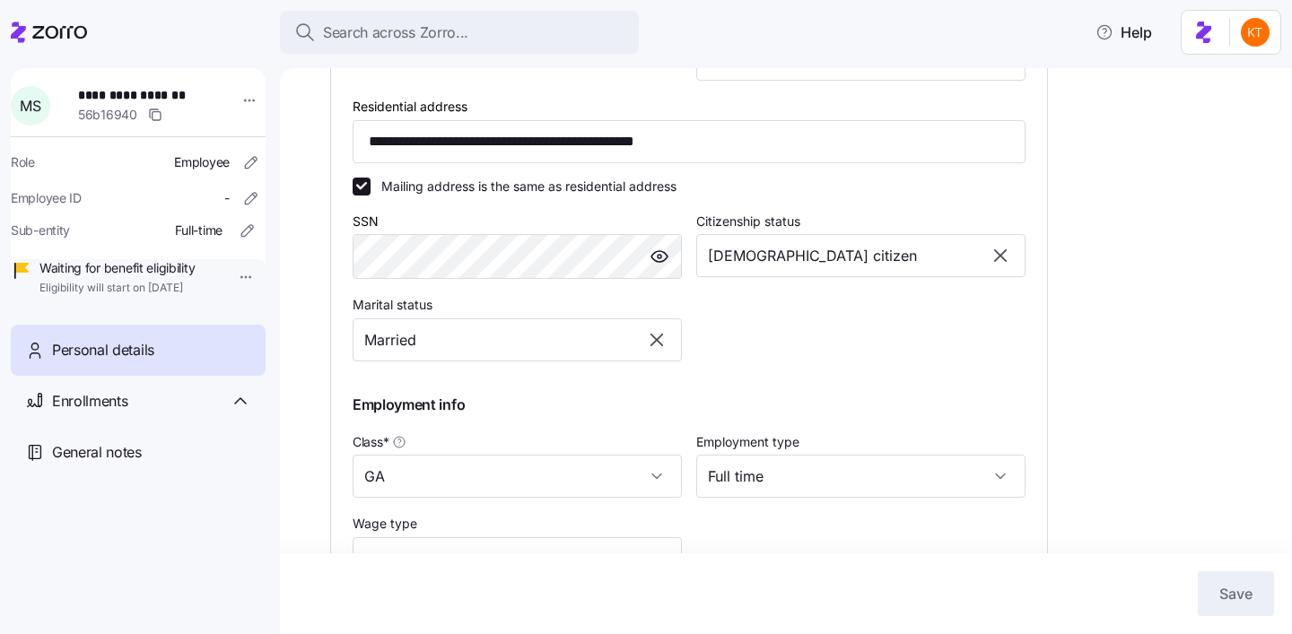
click at [672, 278] on div at bounding box center [659, 256] width 43 height 43
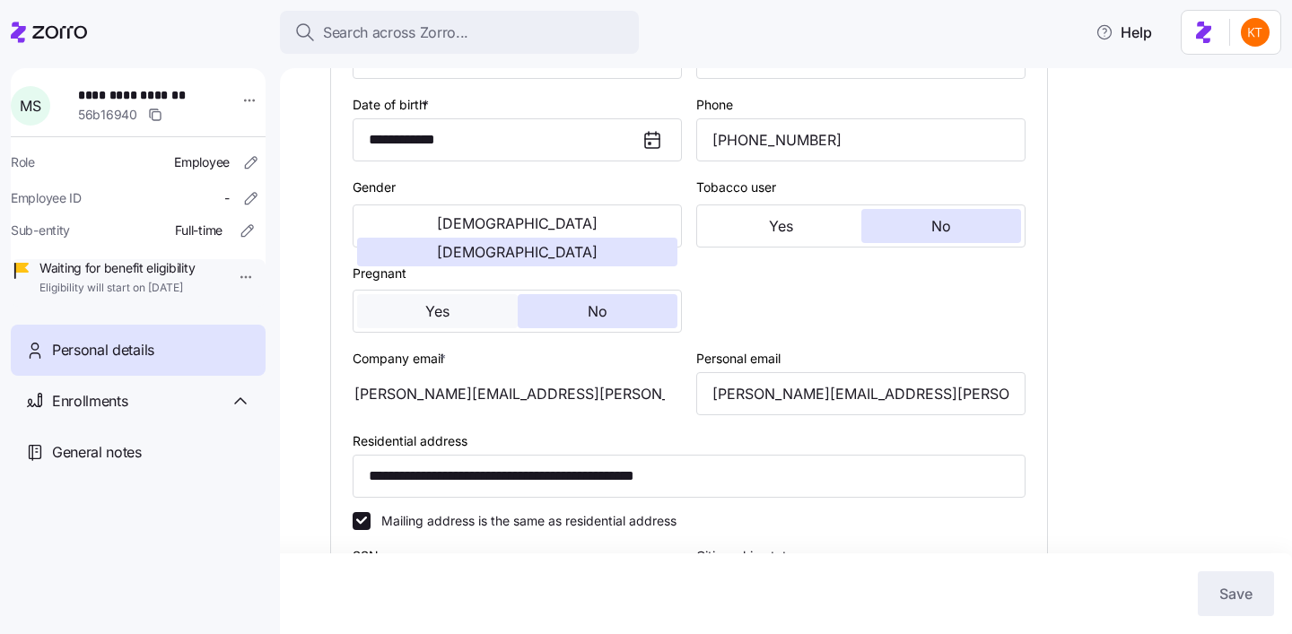
scroll to position [280, 0]
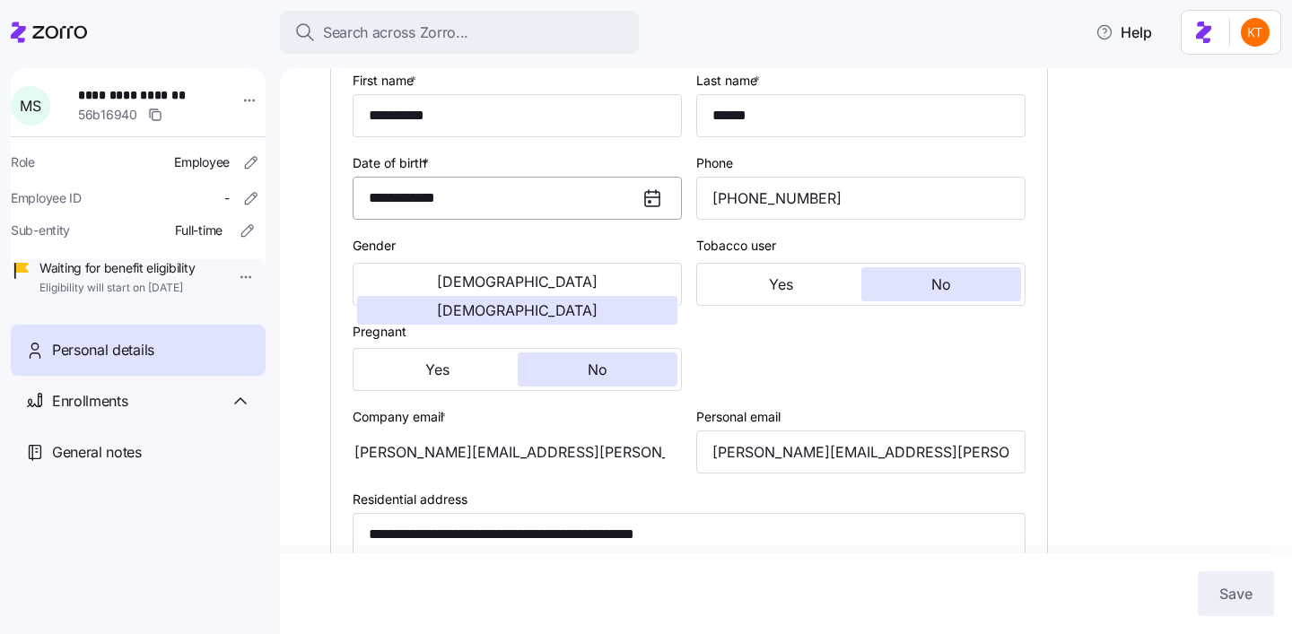
click at [443, 205] on input "**********" at bounding box center [516, 198] width 329 height 43
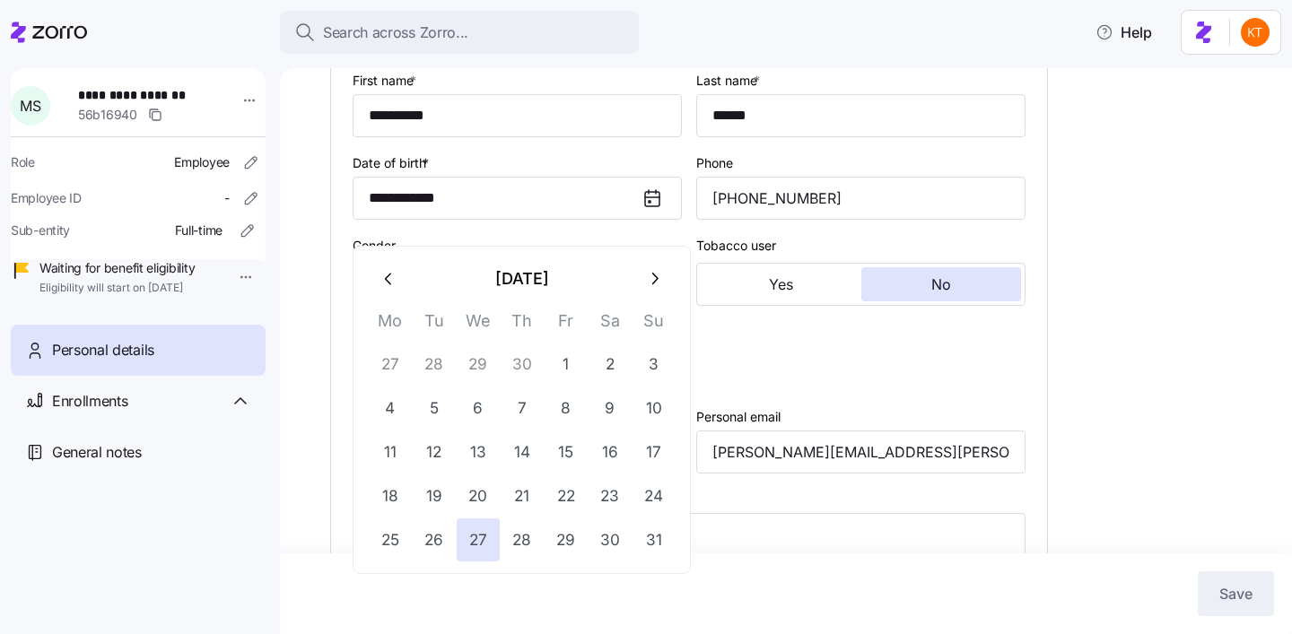
click at [1152, 411] on div "**********" at bounding box center [798, 497] width 936 height 1360
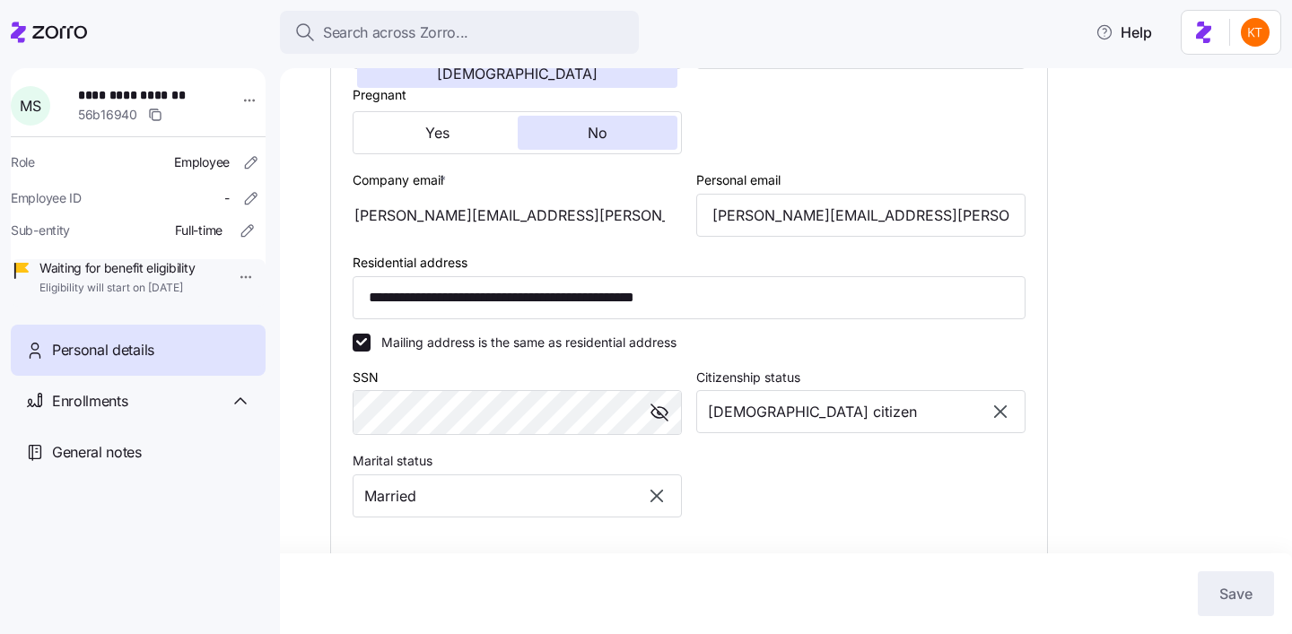
scroll to position [0, 0]
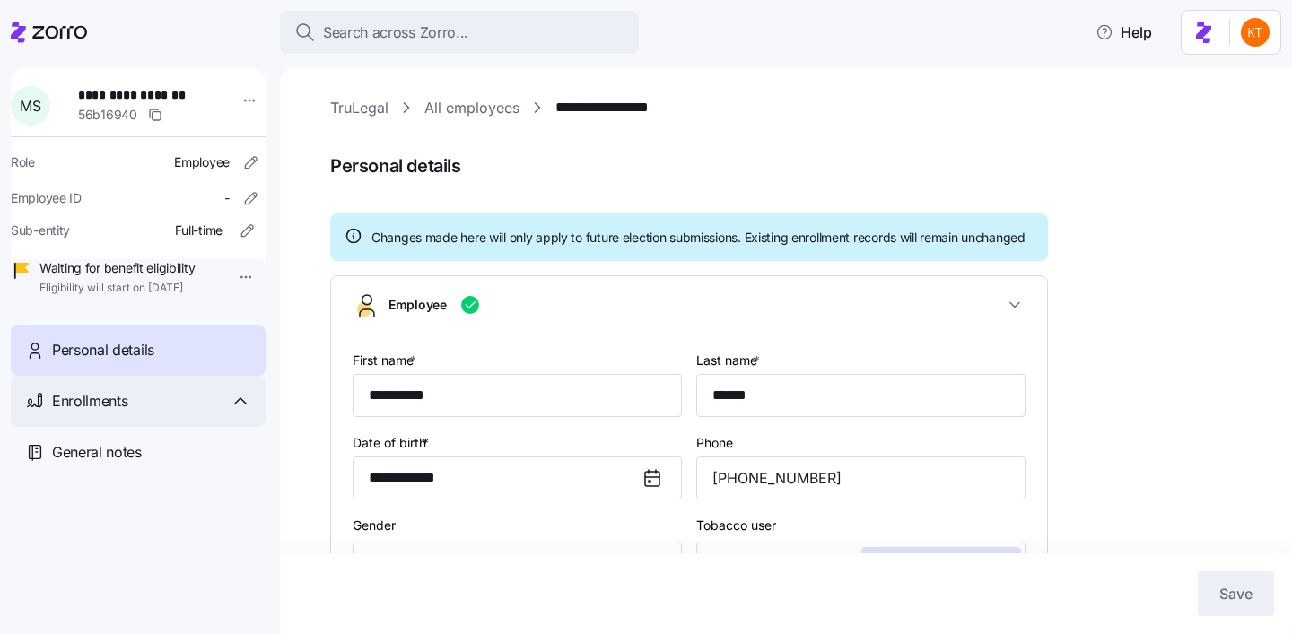
click at [147, 413] on div "Enrollments" at bounding box center [151, 401] width 199 height 22
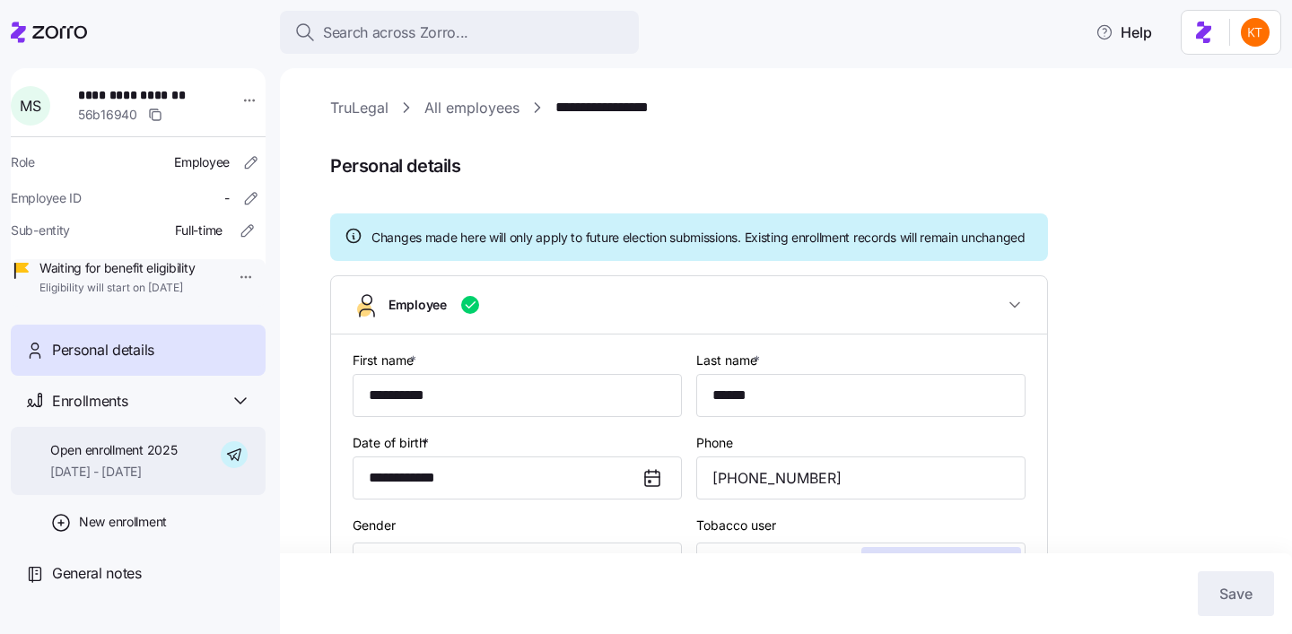
click at [144, 481] on span "[DATE] - [DATE]" at bounding box center [113, 472] width 126 height 18
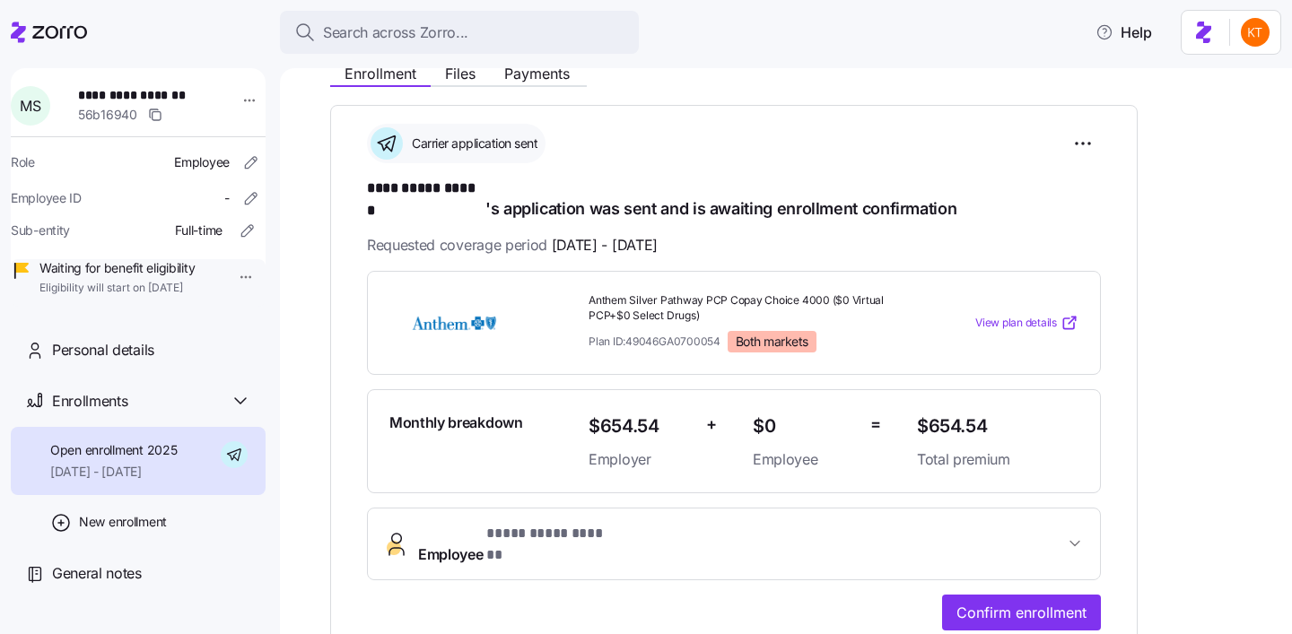
scroll to position [231, 0]
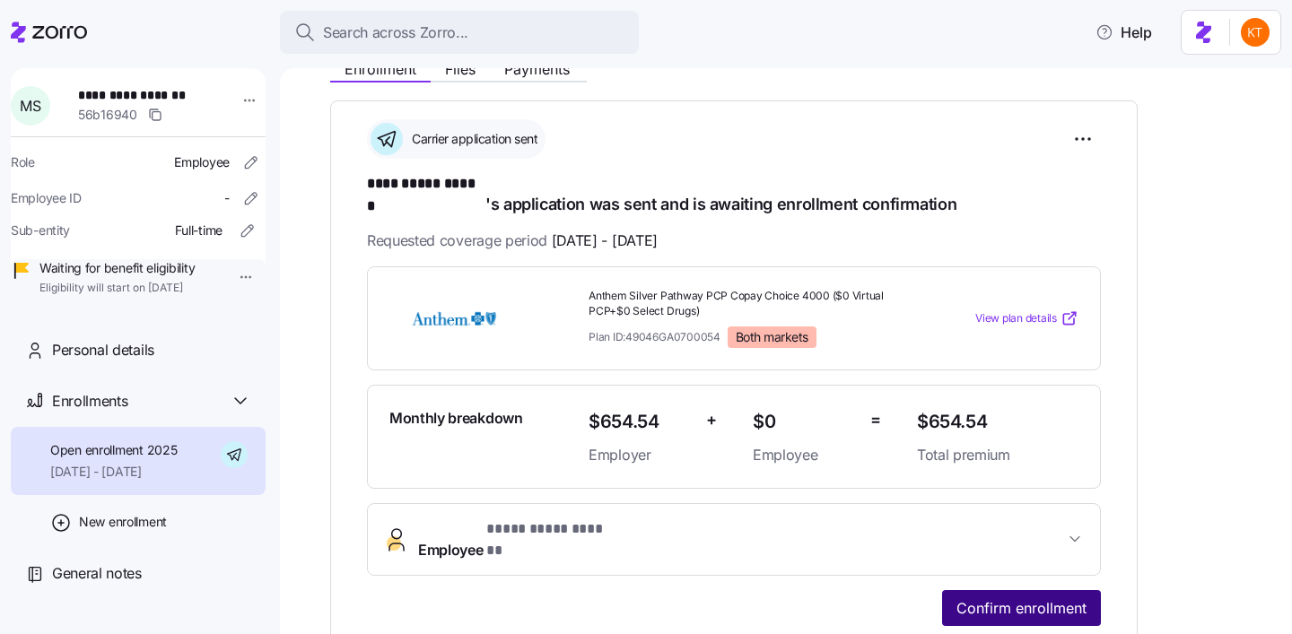
click at [1021, 590] on button "Confirm enrollment" at bounding box center [1021, 608] width 159 height 36
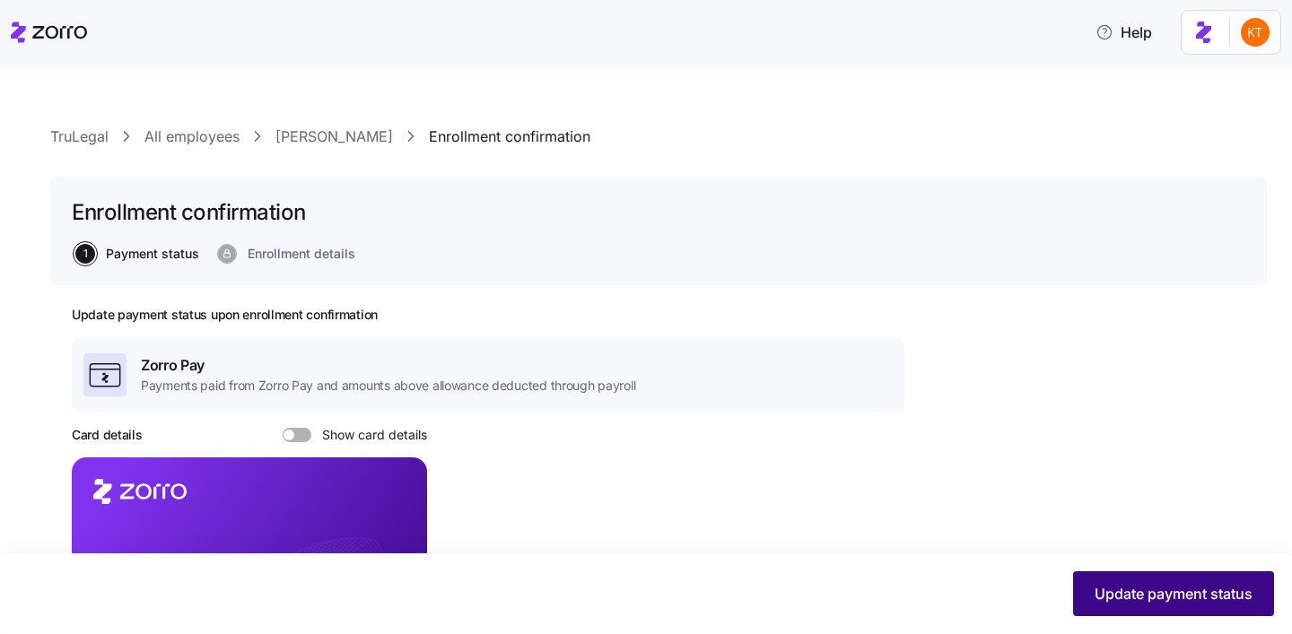
click at [1091, 587] on button "Update payment status" at bounding box center [1173, 593] width 201 height 45
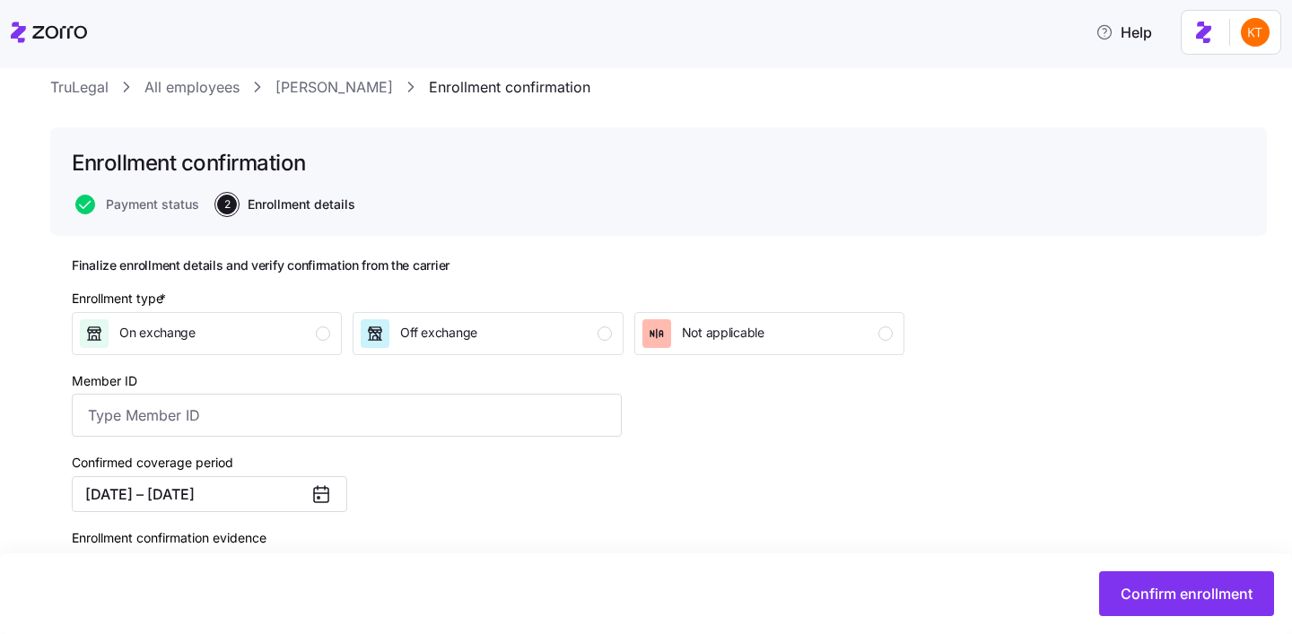
scroll to position [52, 0]
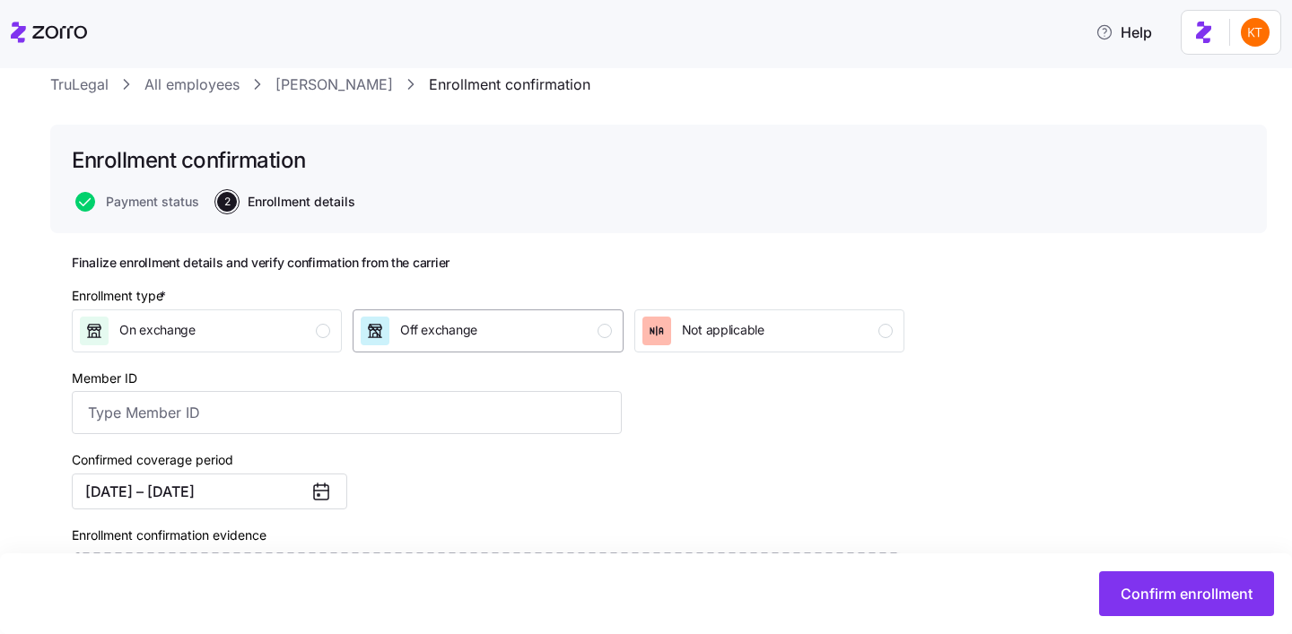
click at [561, 340] on div "Off exchange" at bounding box center [486, 331] width 250 height 29
click at [274, 420] on input "Member ID" at bounding box center [347, 412] width 550 height 43
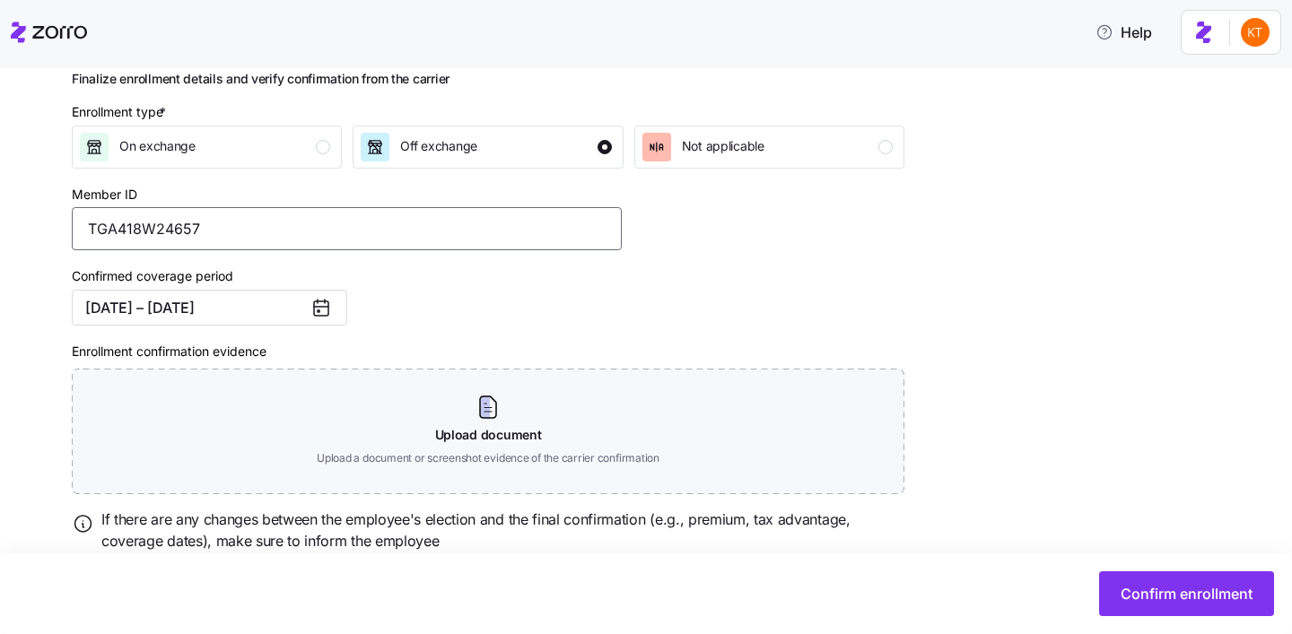
scroll to position [300, 0]
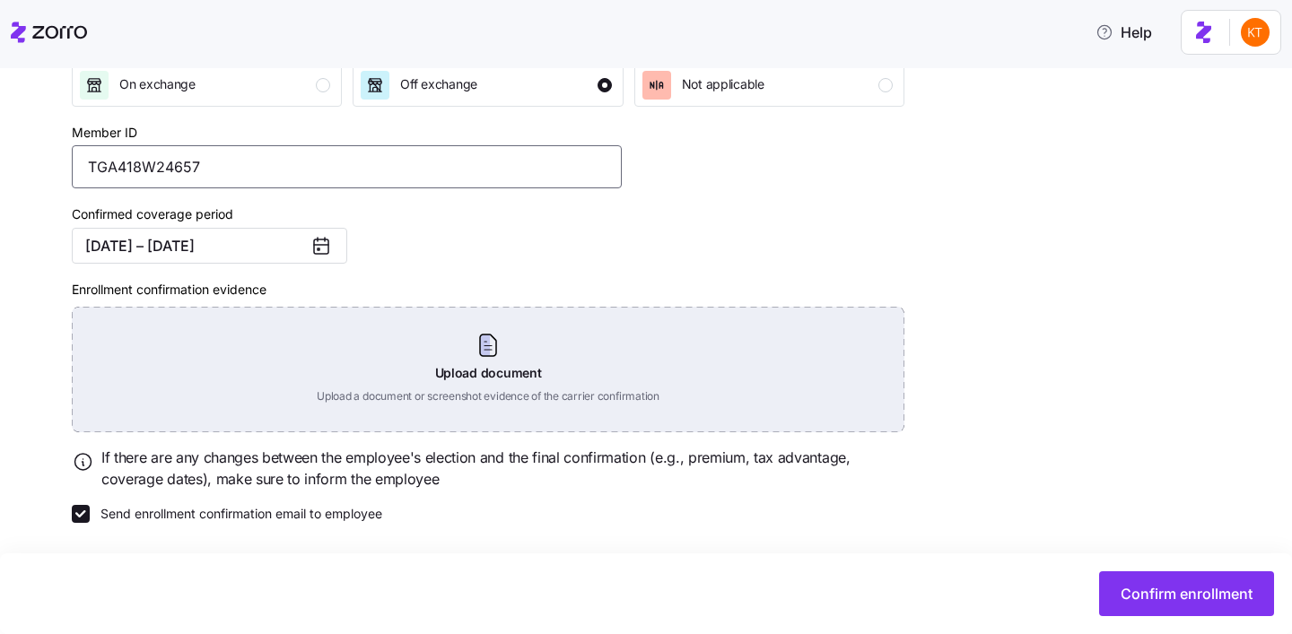
type input "TGA418W24657"
click at [518, 387] on div "Upload document Upload a document or screenshot evidence of the carrier confirm…" at bounding box center [488, 370] width 832 height 126
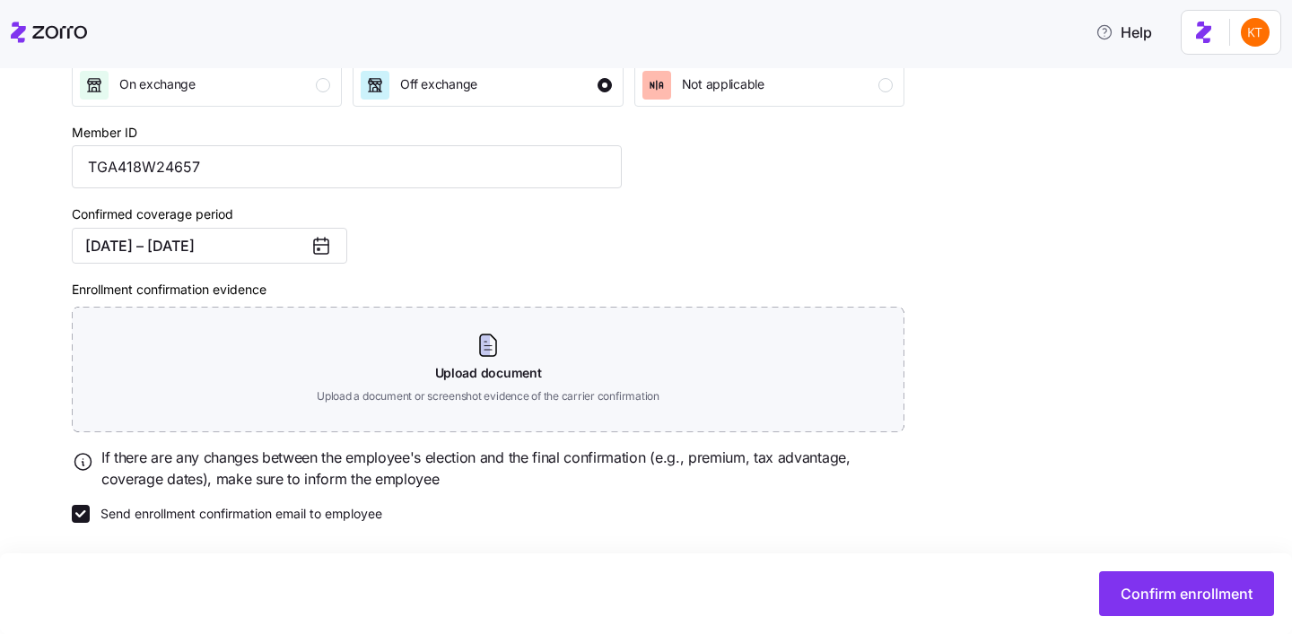
scroll to position [218, 0]
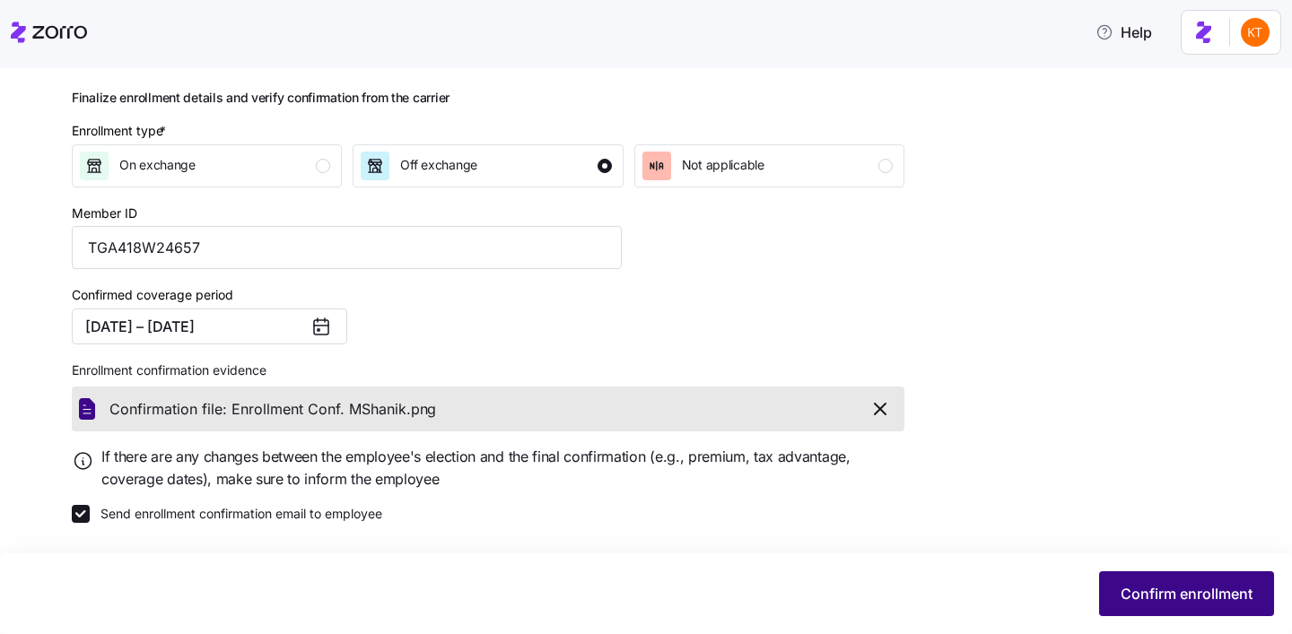
click at [1187, 611] on button "Confirm enrollment" at bounding box center [1186, 593] width 175 height 45
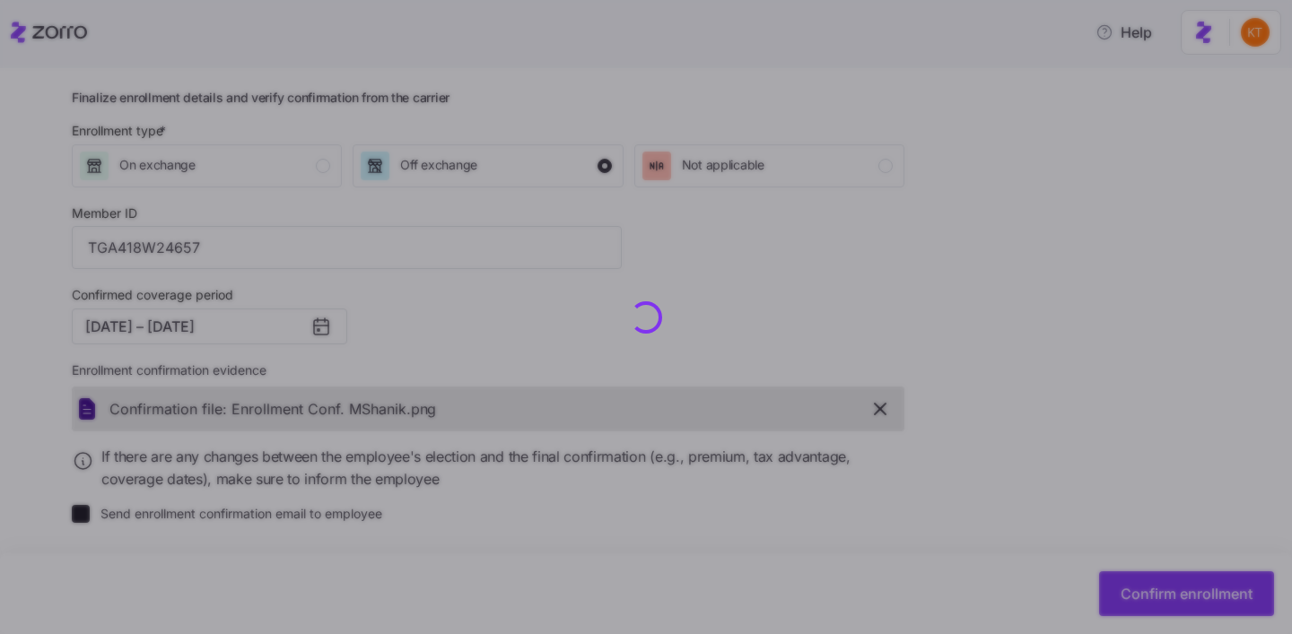
checkbox input "false"
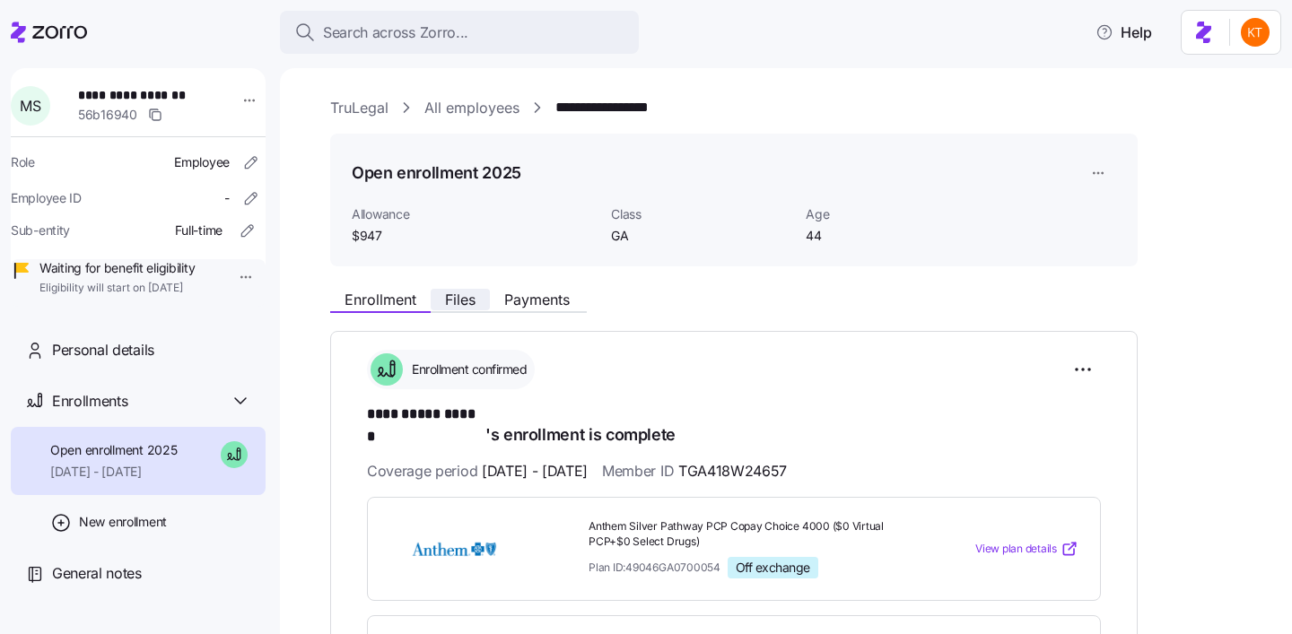
click at [449, 305] on span "Files" at bounding box center [460, 299] width 30 height 14
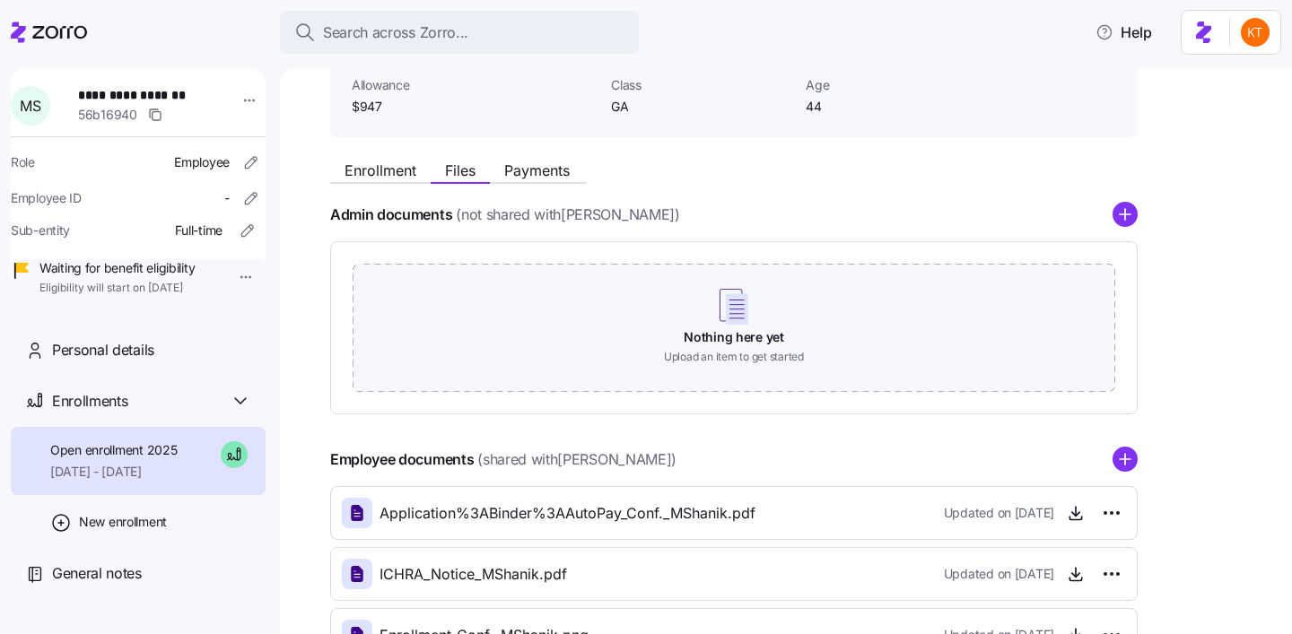
scroll to position [222, 0]
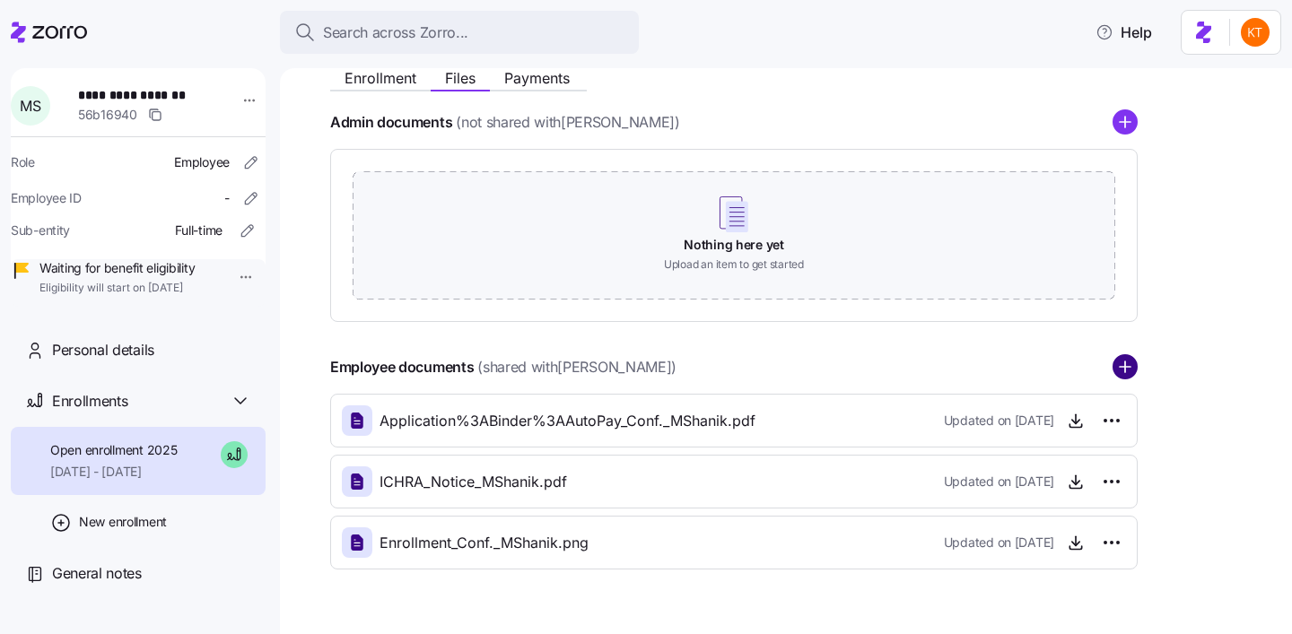
click at [1130, 373] on circle "add icon" at bounding box center [1124, 367] width 23 height 23
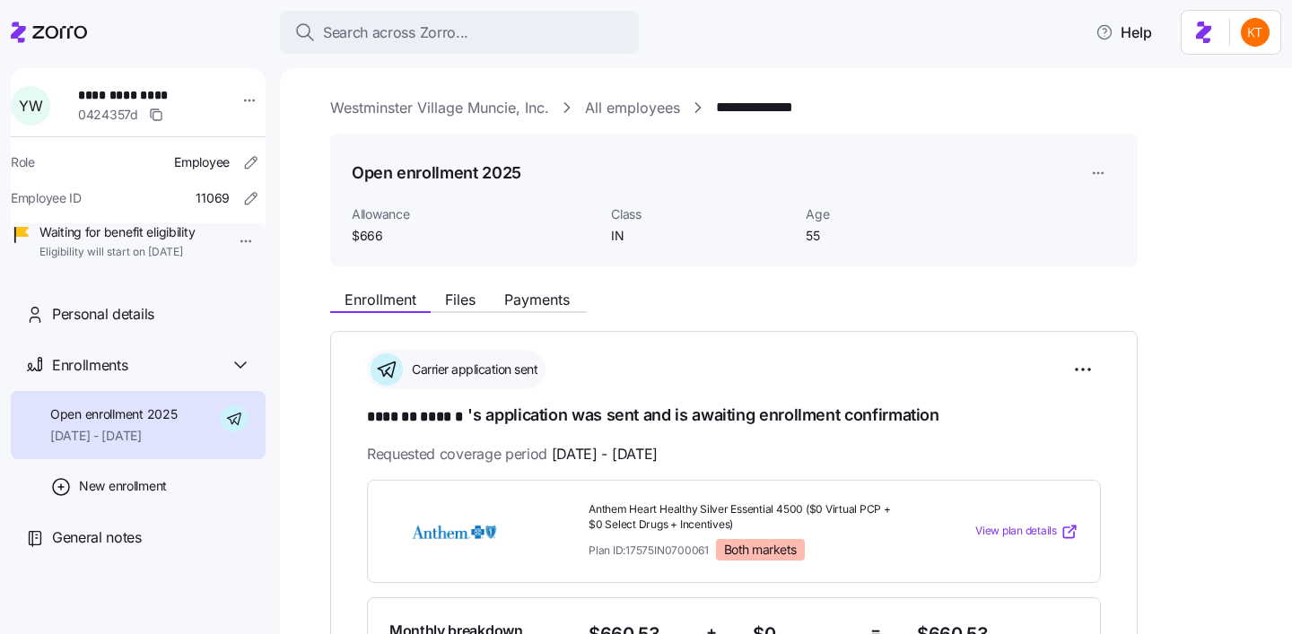
click at [156, 95] on span "**********" at bounding box center [141, 95] width 126 height 18
copy span "******"
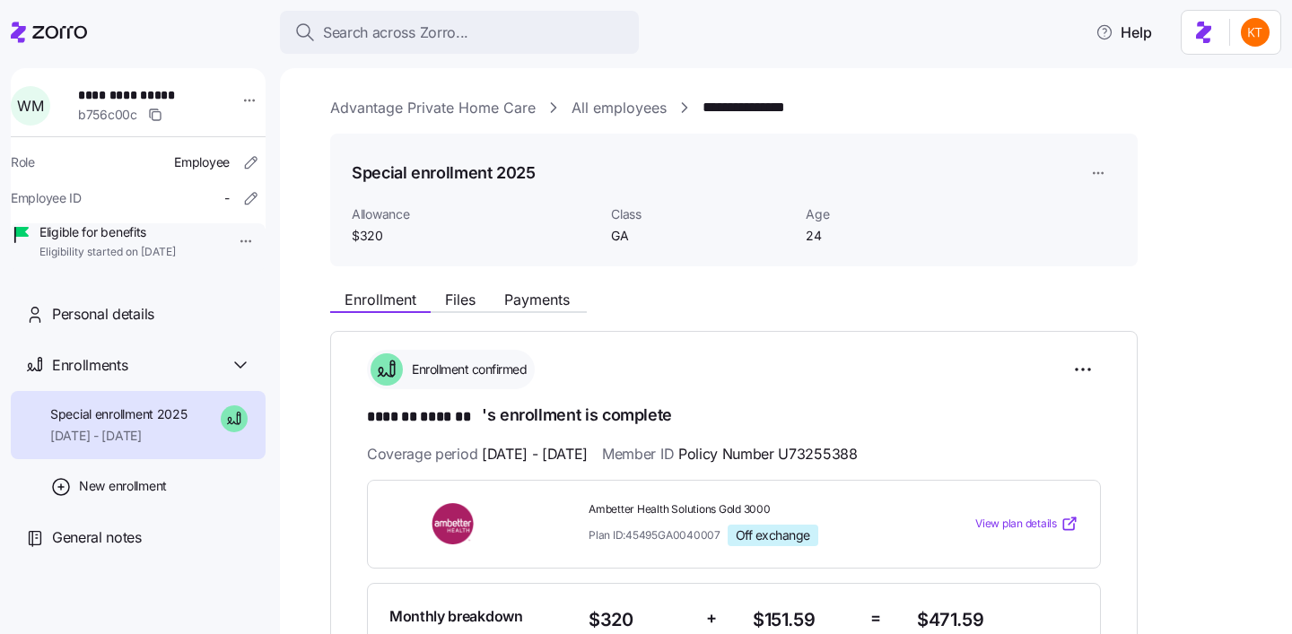
click at [152, 83] on div "**********" at bounding box center [138, 169] width 255 height 203
click at [157, 93] on span "**********" at bounding box center [141, 95] width 126 height 18
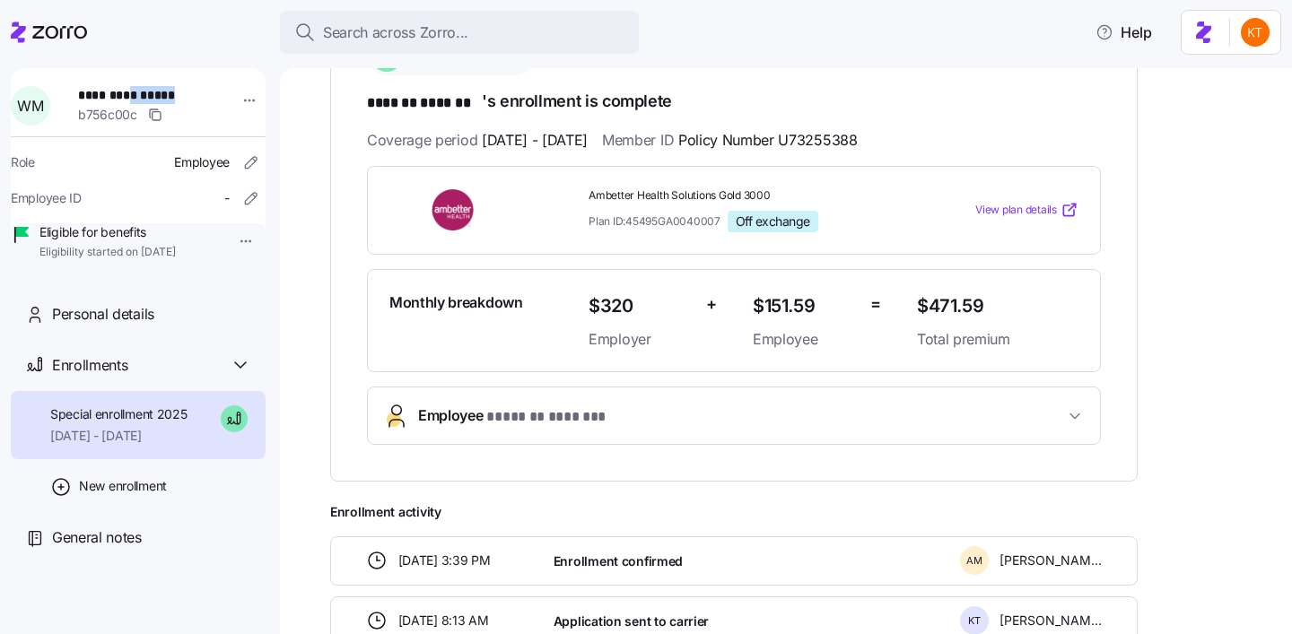
scroll to position [318, 0]
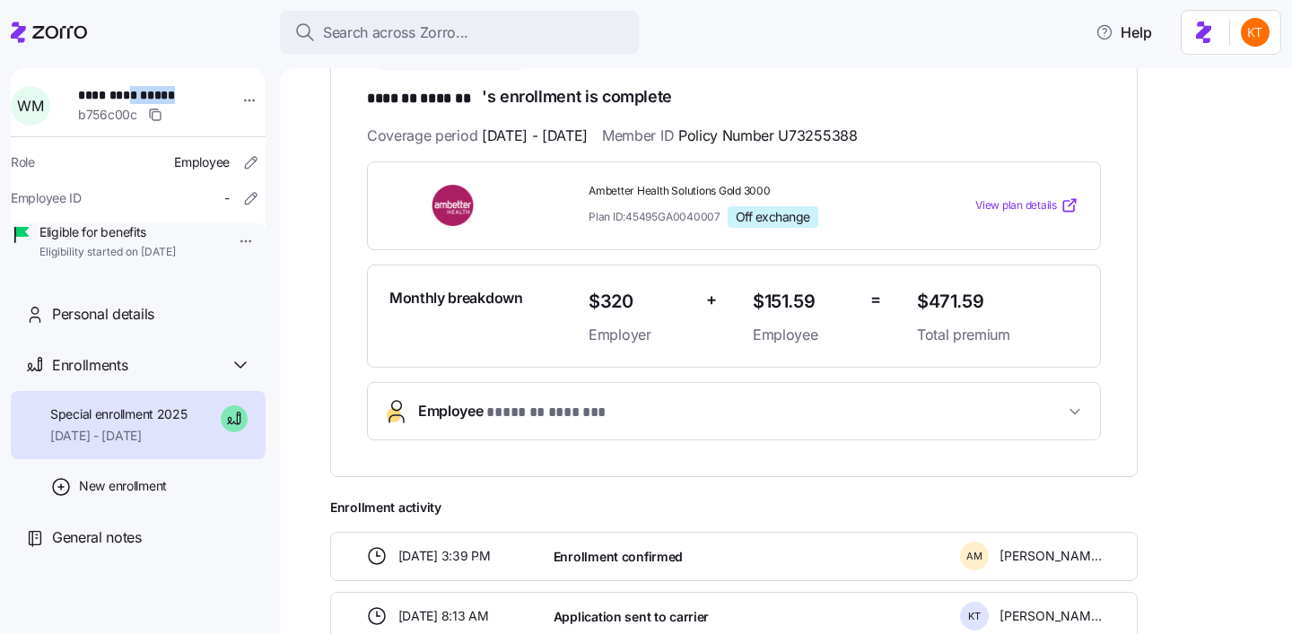
click at [724, 413] on span "Employee * ******* ******* *" at bounding box center [741, 412] width 646 height 24
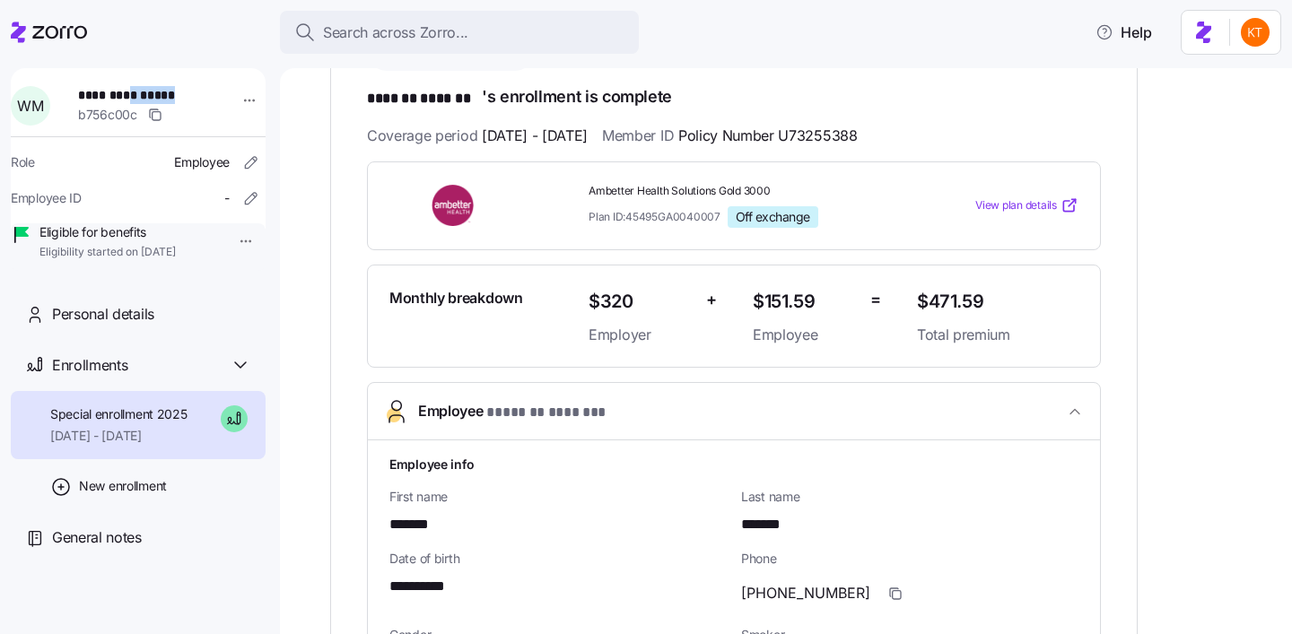
scroll to position [138, 0]
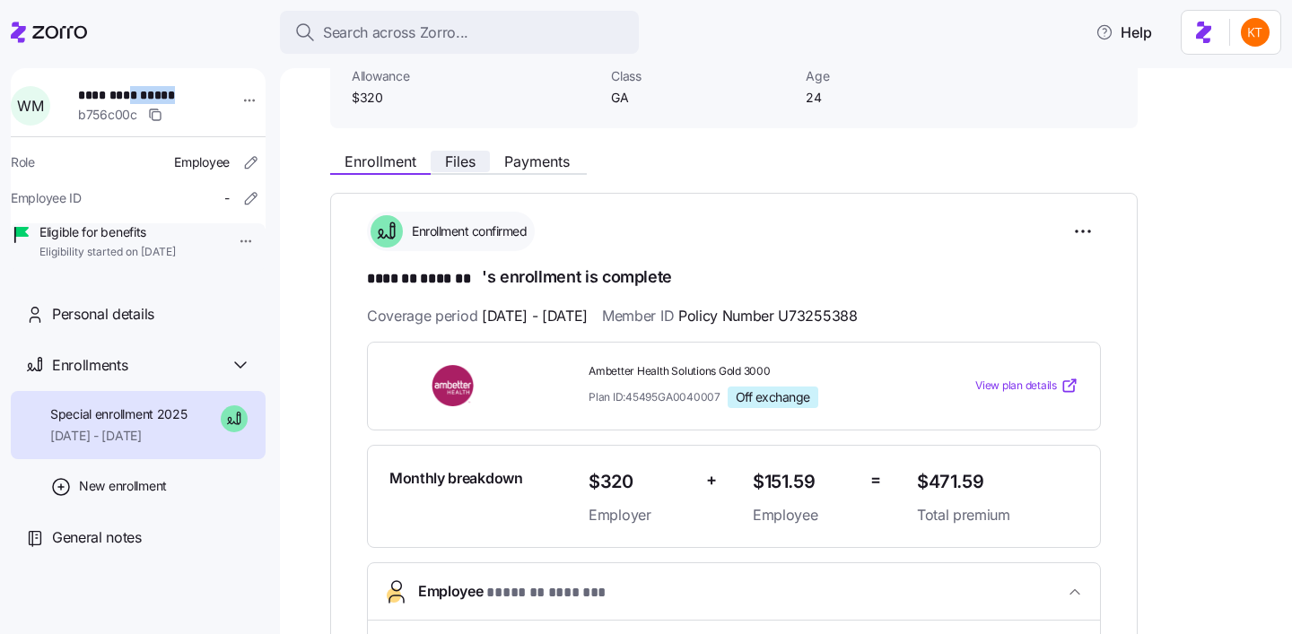
click at [480, 167] on button "Files" at bounding box center [460, 162] width 59 height 22
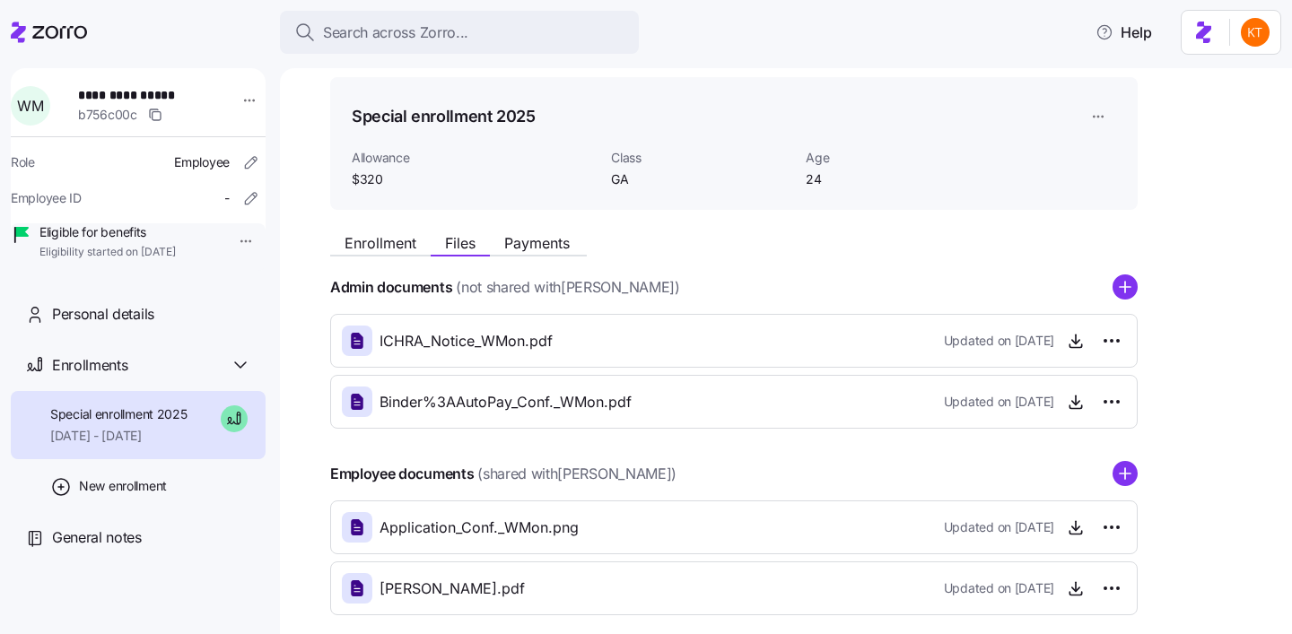
scroll to position [145, 0]
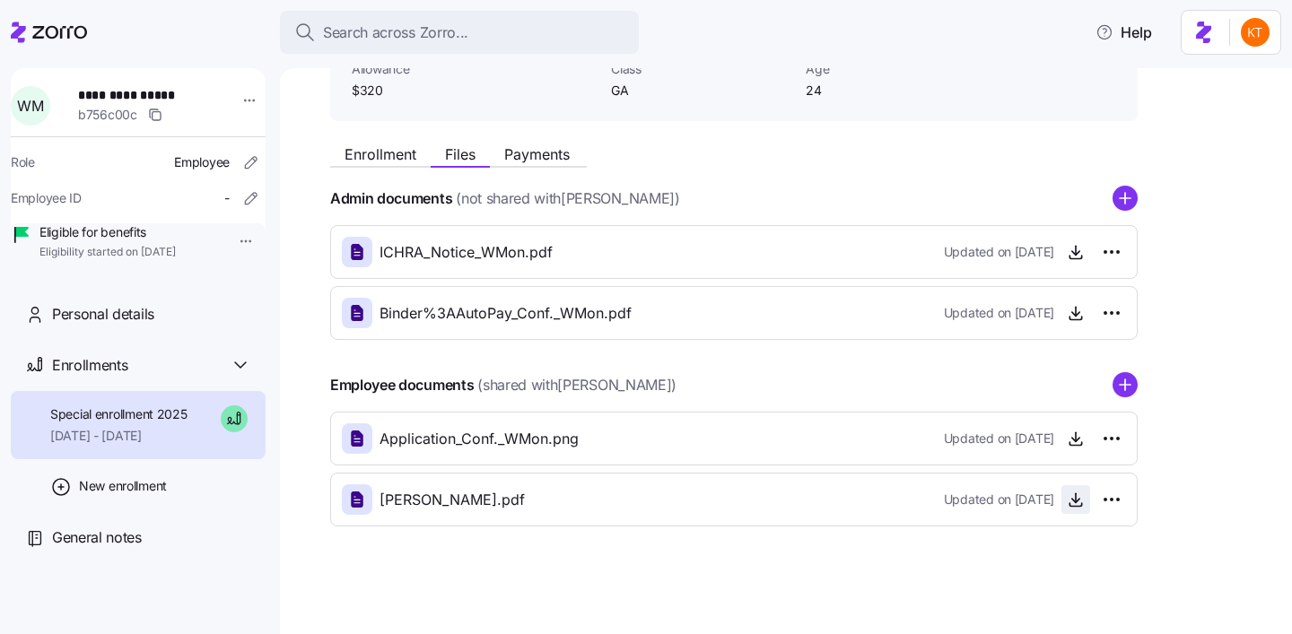
click at [1077, 500] on icon "button" at bounding box center [1075, 502] width 7 height 4
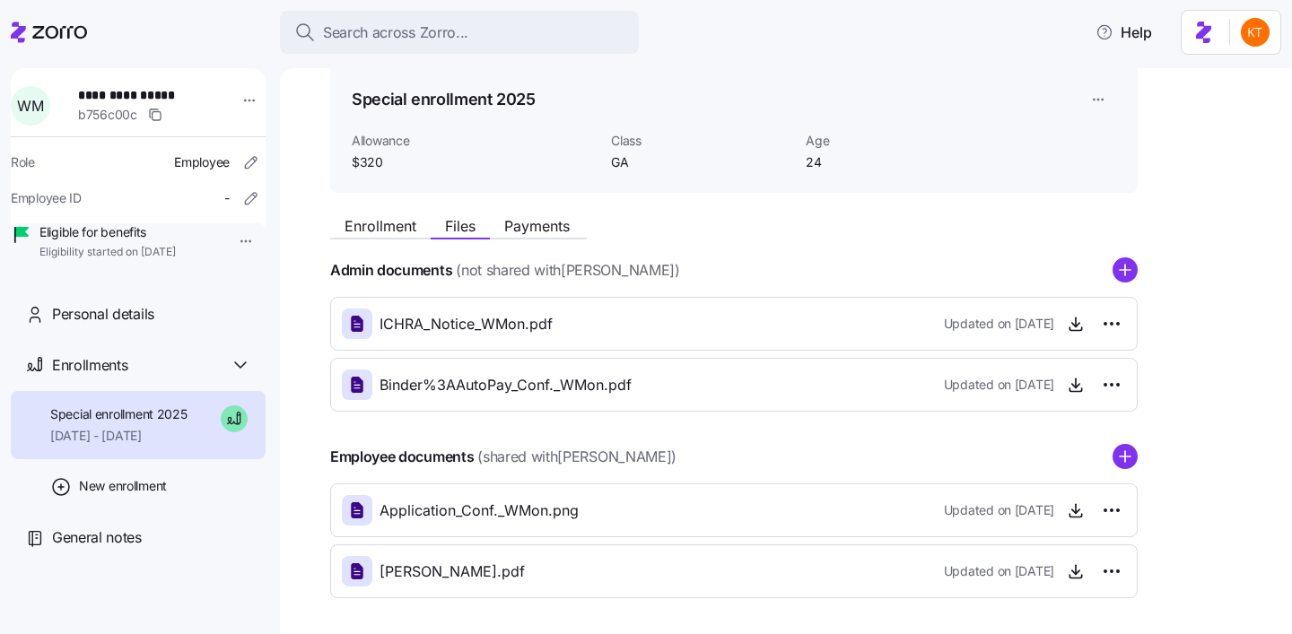
scroll to position [52, 0]
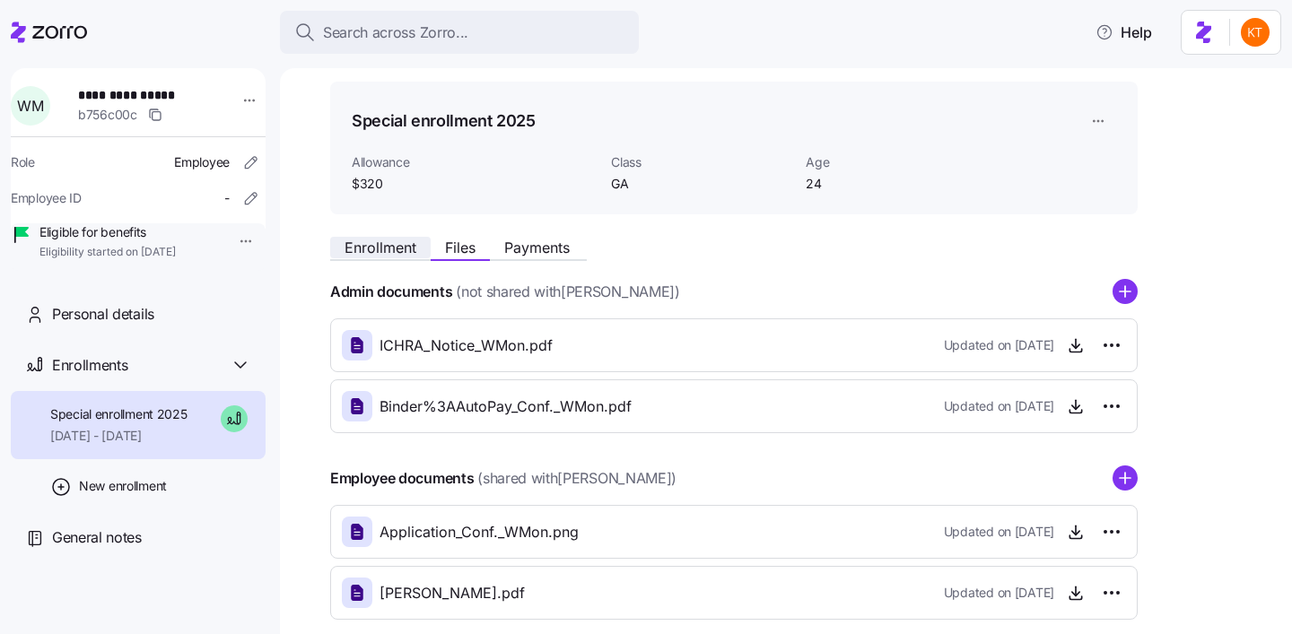
click at [390, 251] on span "Enrollment" at bounding box center [380, 247] width 72 height 14
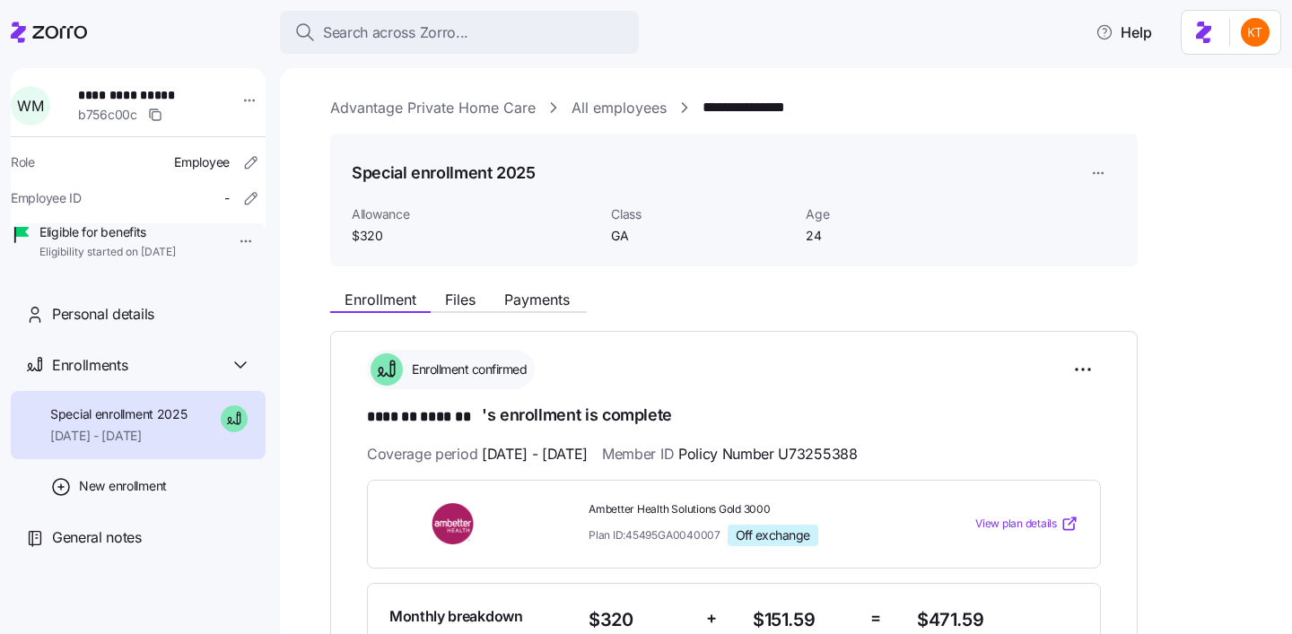
scroll to position [4, 0]
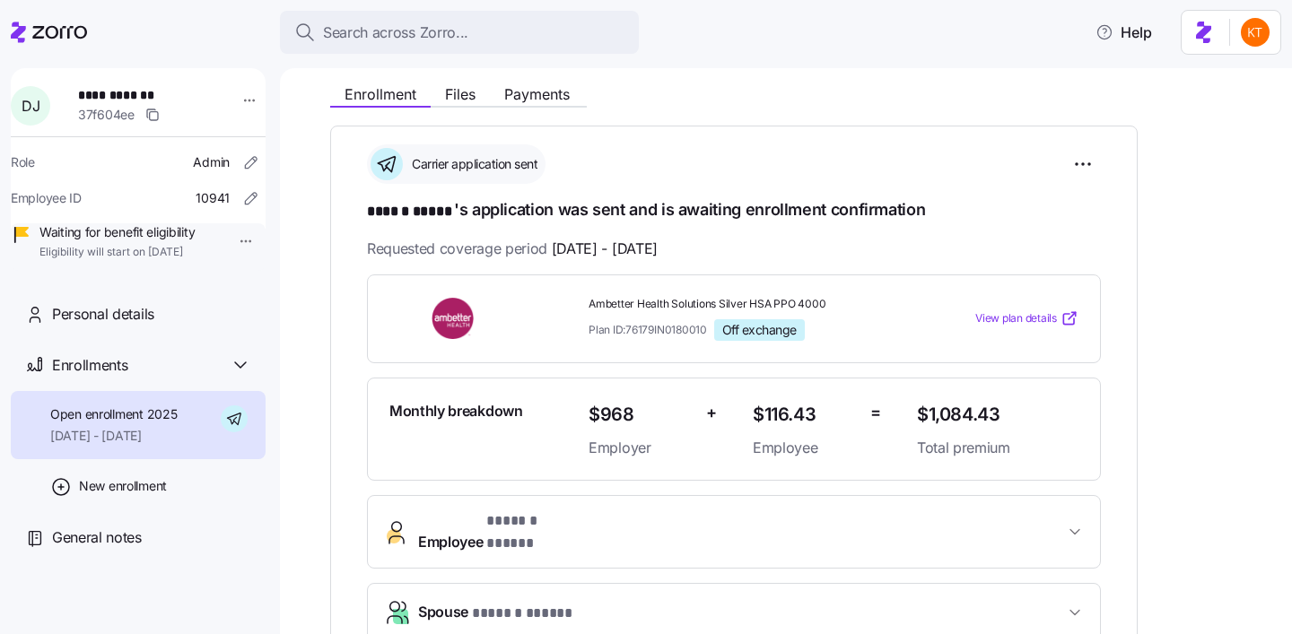
scroll to position [185, 0]
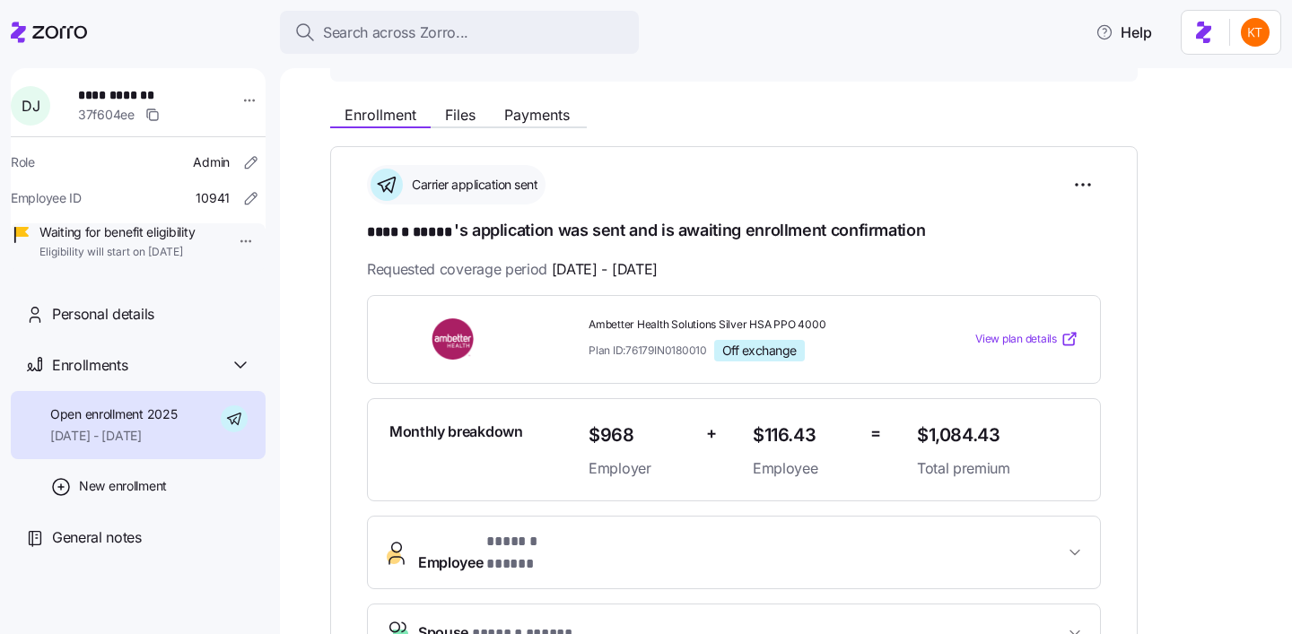
click at [148, 88] on span "**********" at bounding box center [141, 95] width 126 height 18
click at [113, 62] on nav "**********" at bounding box center [140, 345] width 280 height 577
click at [141, 86] on span "**********" at bounding box center [141, 95] width 126 height 18
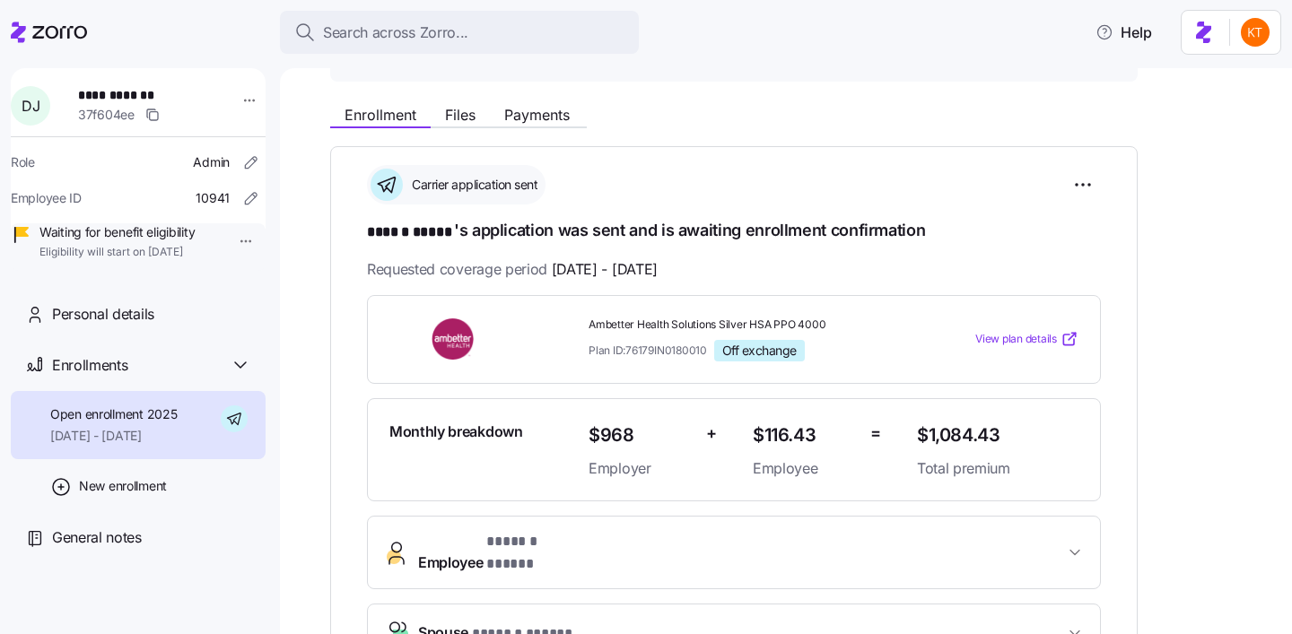
click at [145, 95] on span "**********" at bounding box center [141, 95] width 126 height 18
copy span "*****"
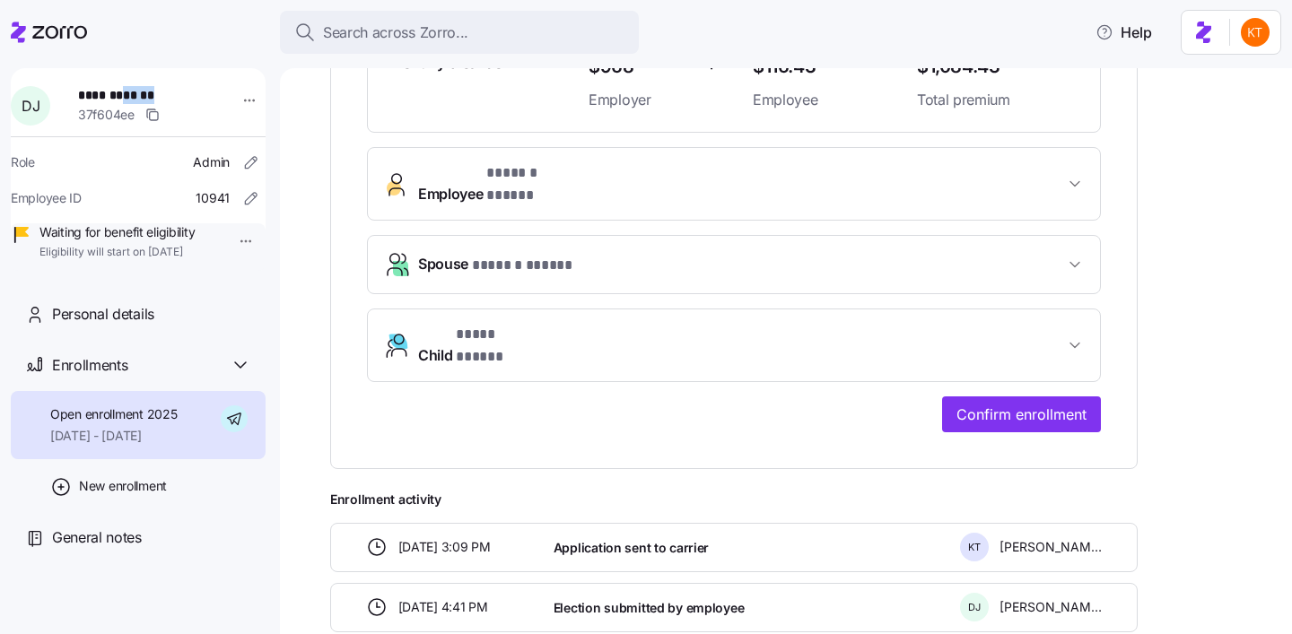
scroll to position [689, 0]
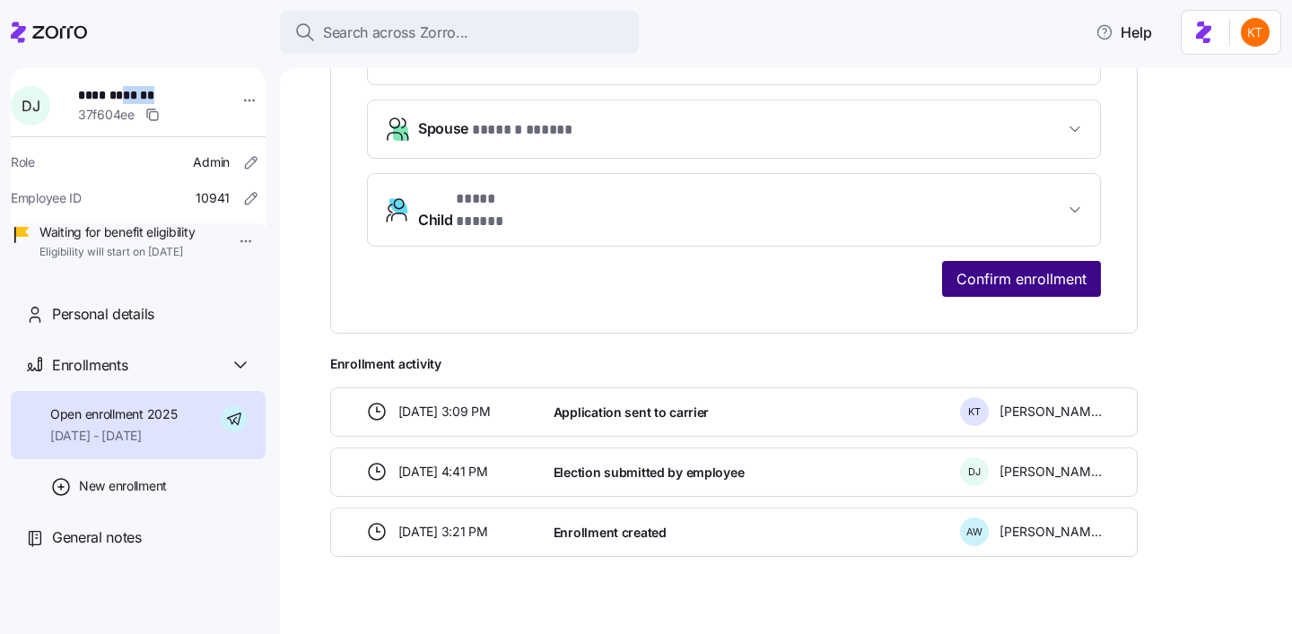
click at [988, 268] on span "Confirm enrollment" at bounding box center [1021, 279] width 130 height 22
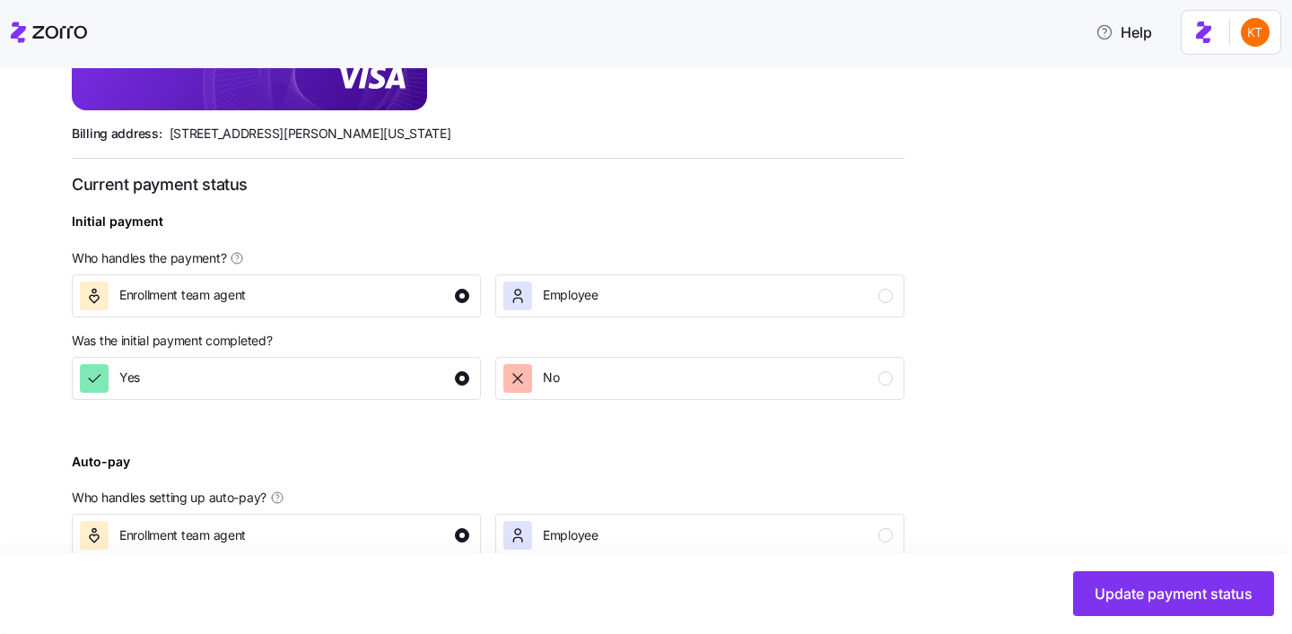
scroll to position [696, 0]
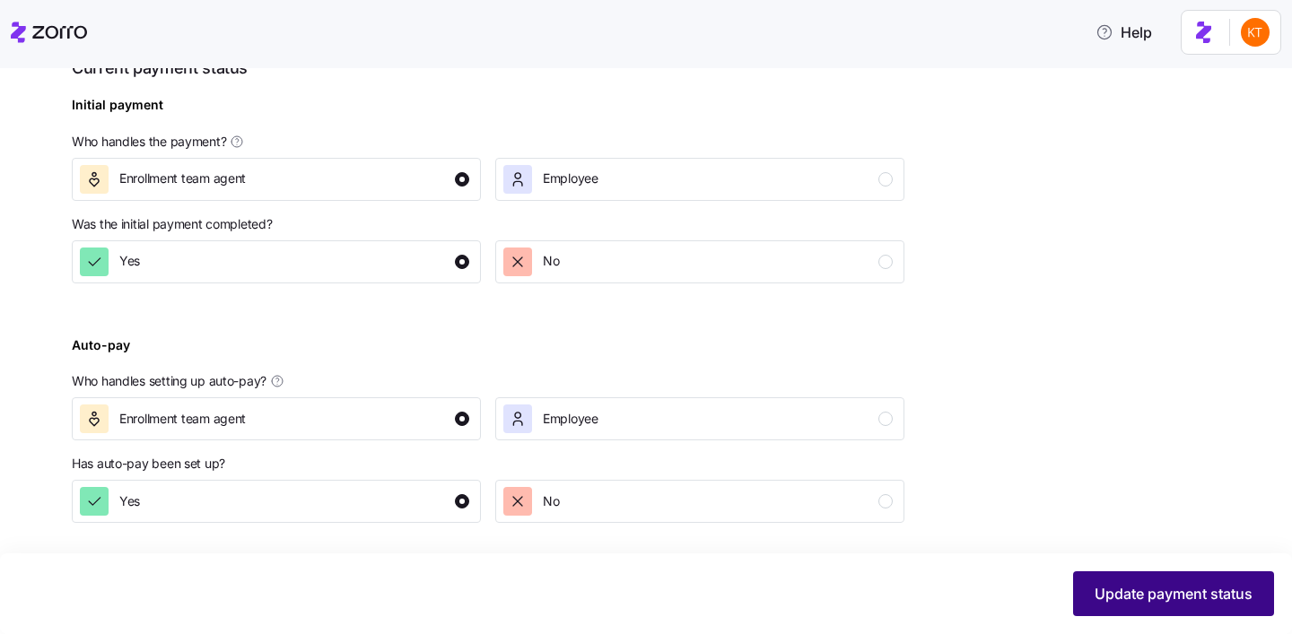
click at [1094, 591] on span "Update payment status" at bounding box center [1173, 594] width 158 height 22
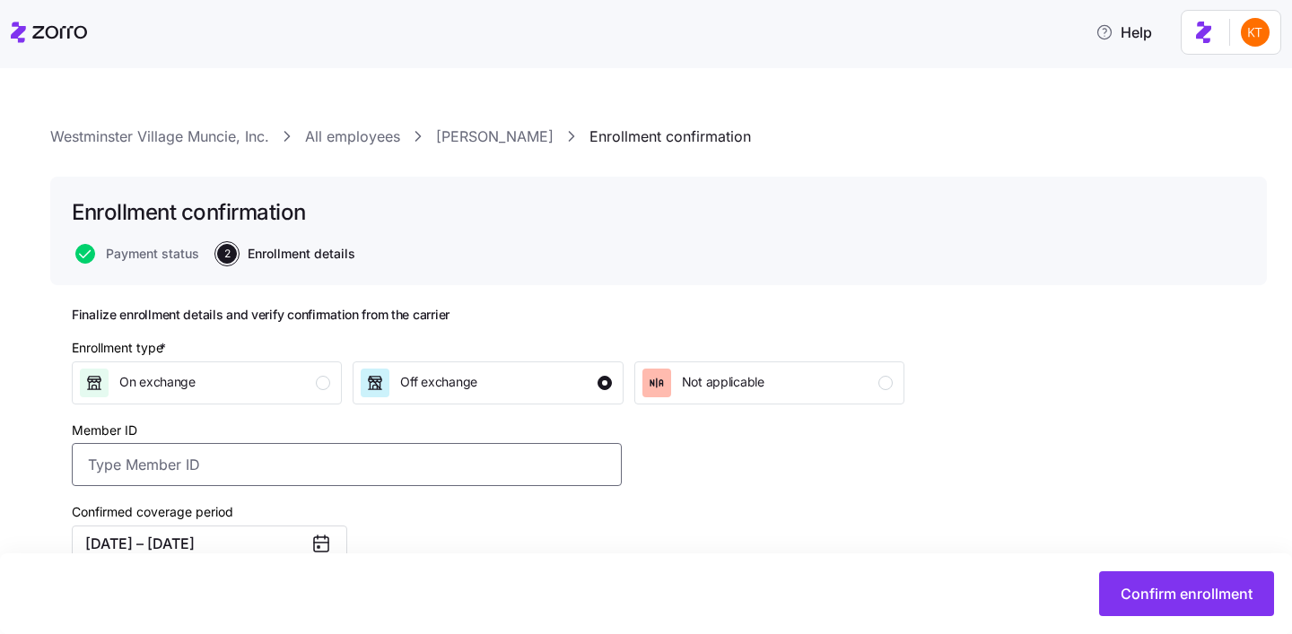
click at [400, 453] on input "Member ID" at bounding box center [347, 464] width 550 height 43
paste input "UZ1381410"
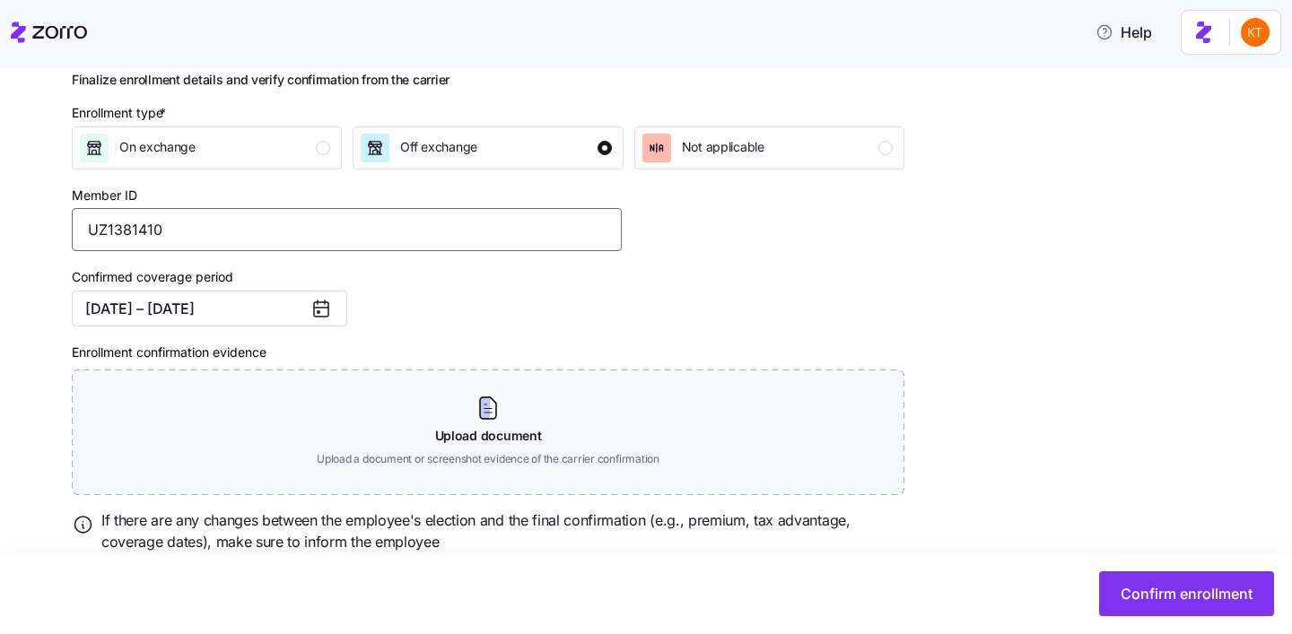
scroll to position [248, 0]
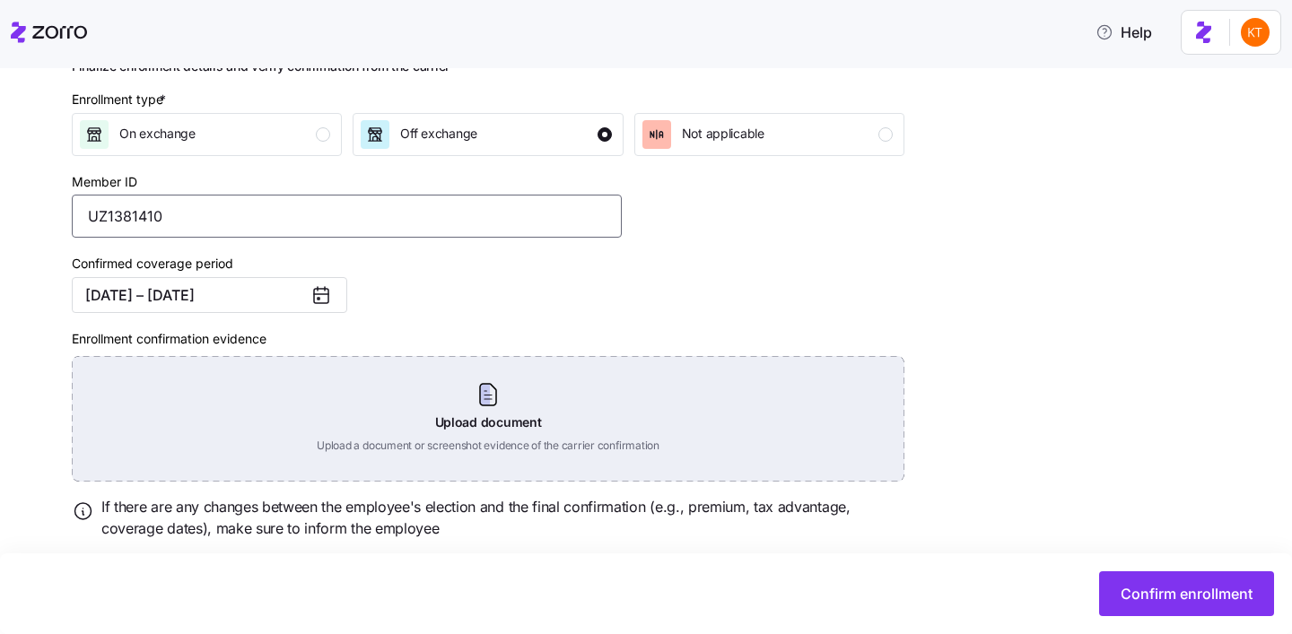
type input "UZ1381410"
click at [496, 411] on div "Upload document Upload a document or screenshot evidence of the carrier confirm…" at bounding box center [488, 419] width 832 height 126
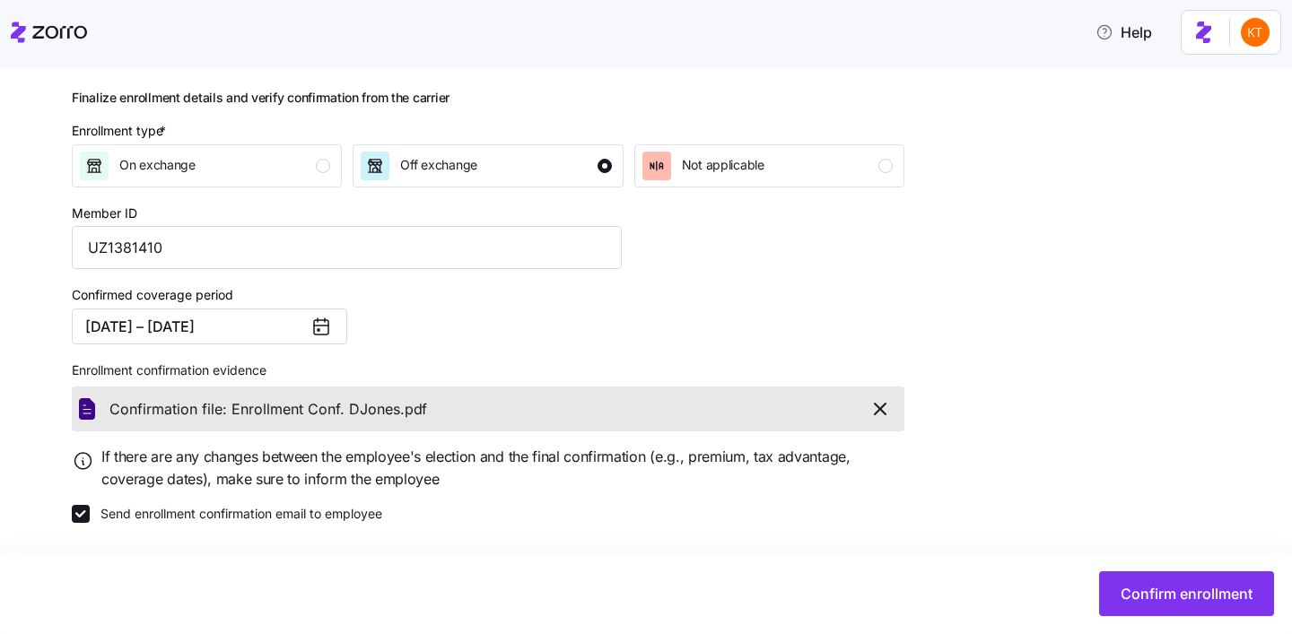
scroll to position [218, 0]
click at [1157, 604] on span "Confirm enrollment" at bounding box center [1186, 594] width 132 height 22
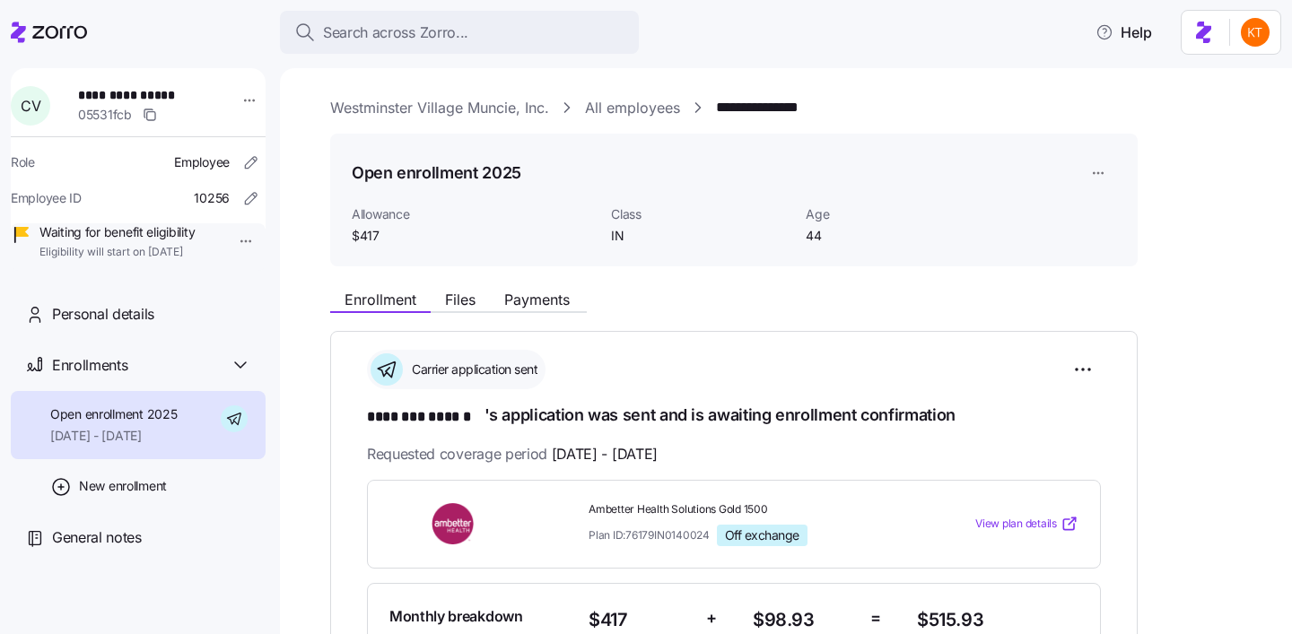
click at [165, 100] on span "**********" at bounding box center [141, 95] width 126 height 18
copy span "******"
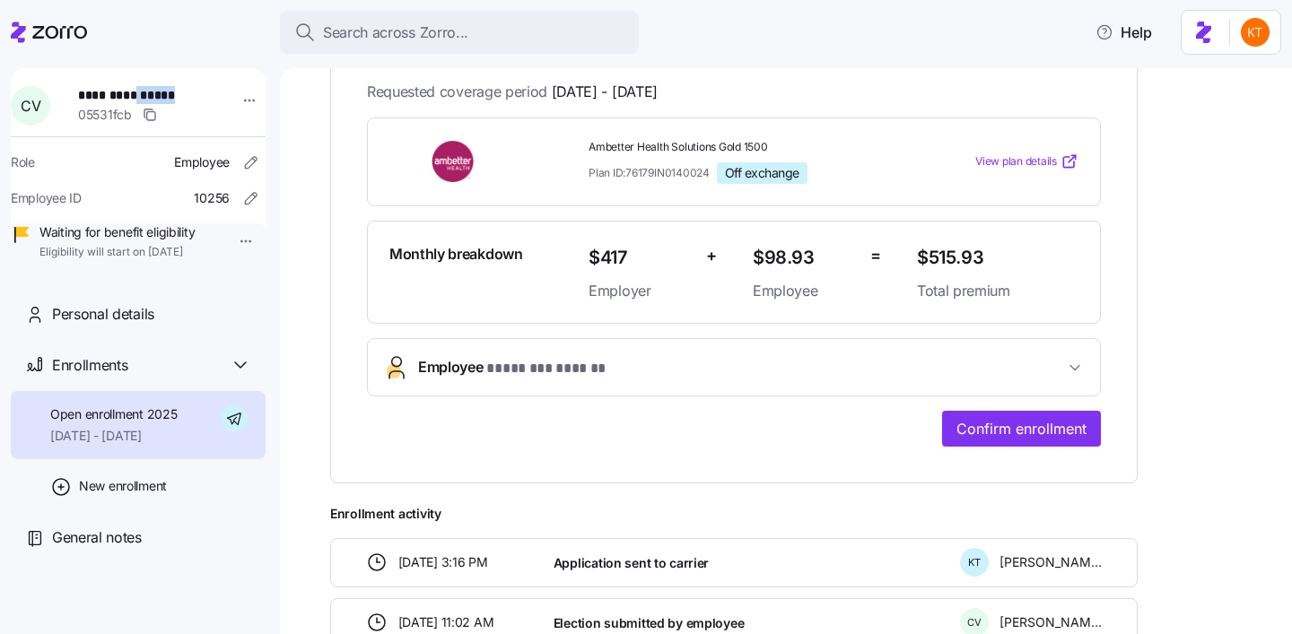
scroll to position [393, 0]
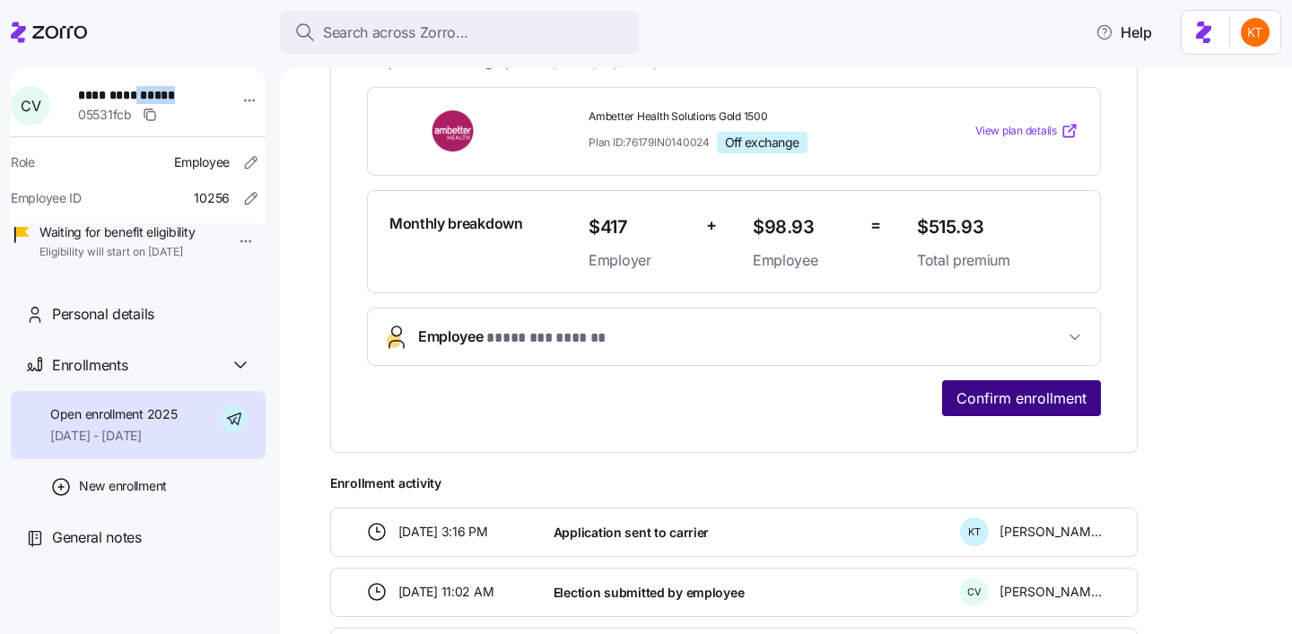
click at [1032, 380] on button "Confirm enrollment" at bounding box center [1021, 398] width 159 height 36
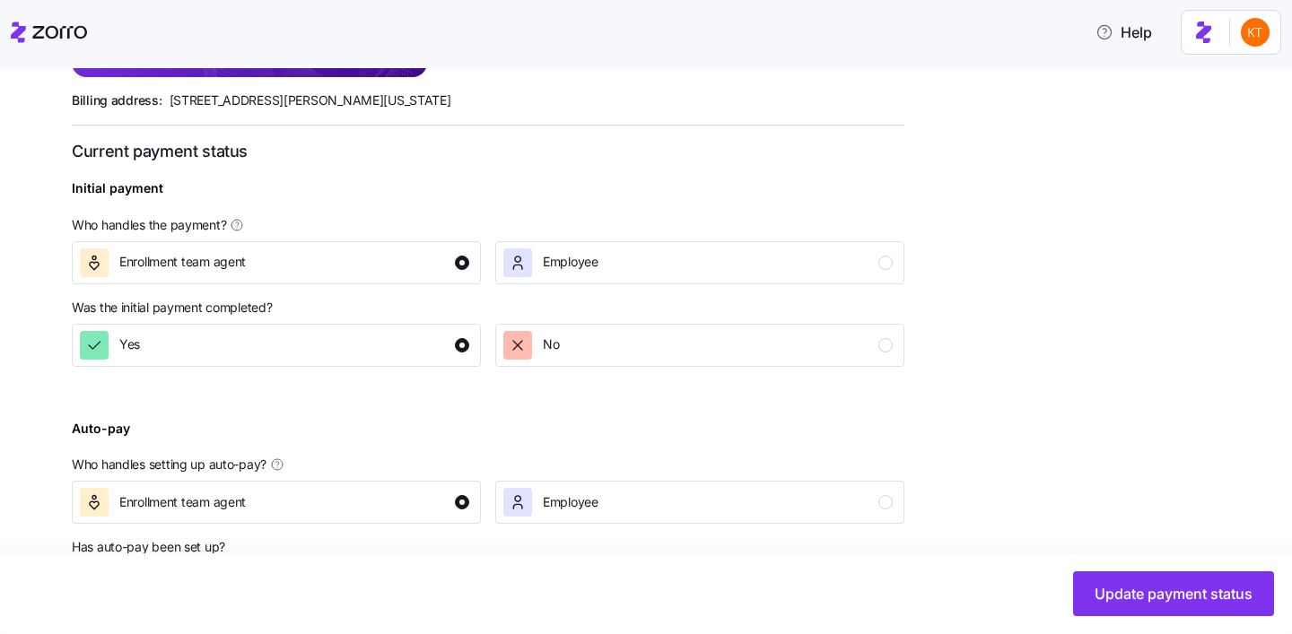
scroll to position [696, 0]
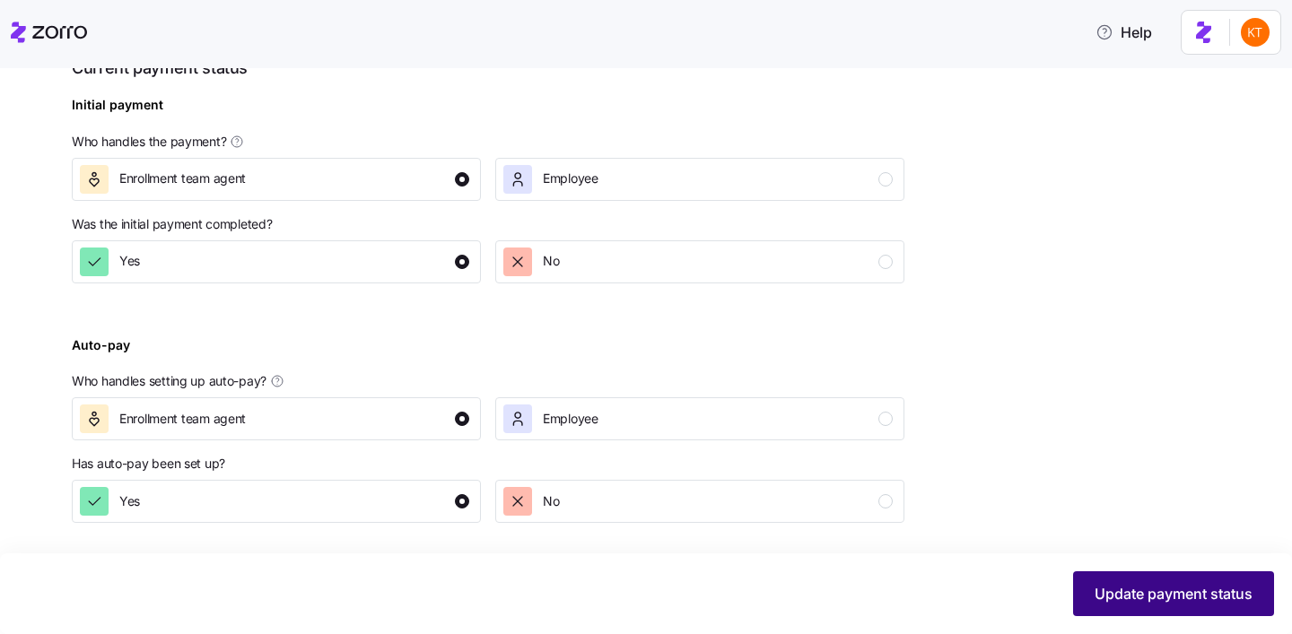
click at [1120, 600] on span "Update payment status" at bounding box center [1173, 594] width 158 height 22
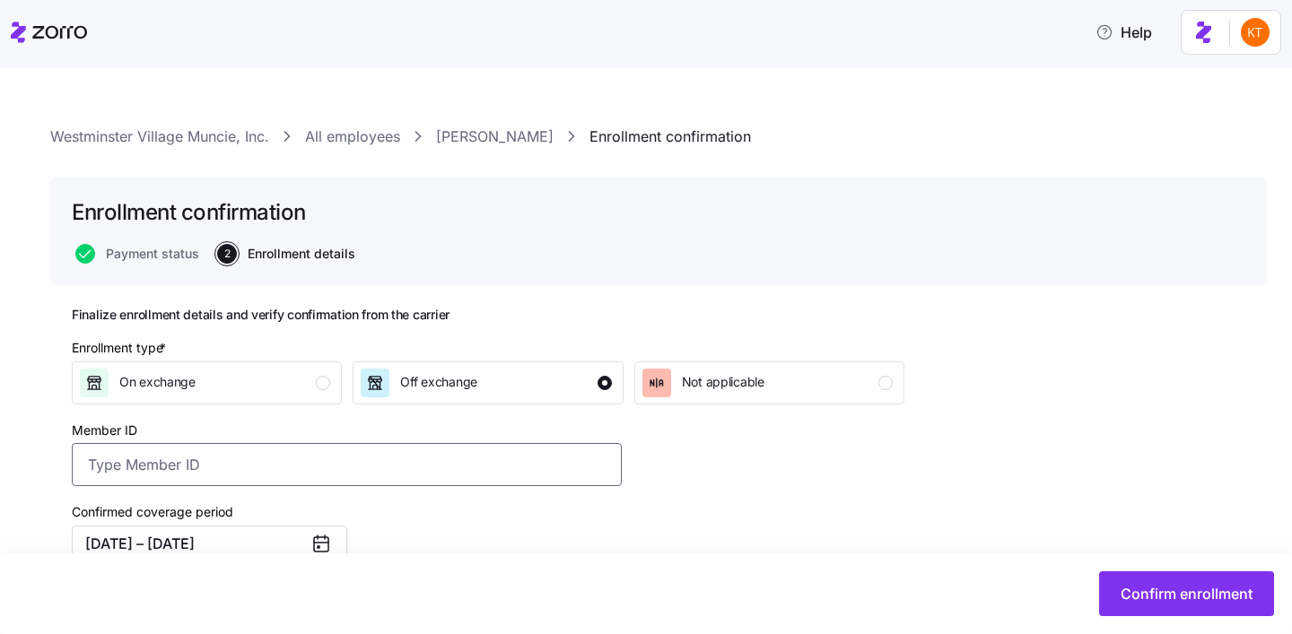
click at [370, 449] on input "Member ID" at bounding box center [347, 464] width 550 height 43
paste input "UZ1381411"
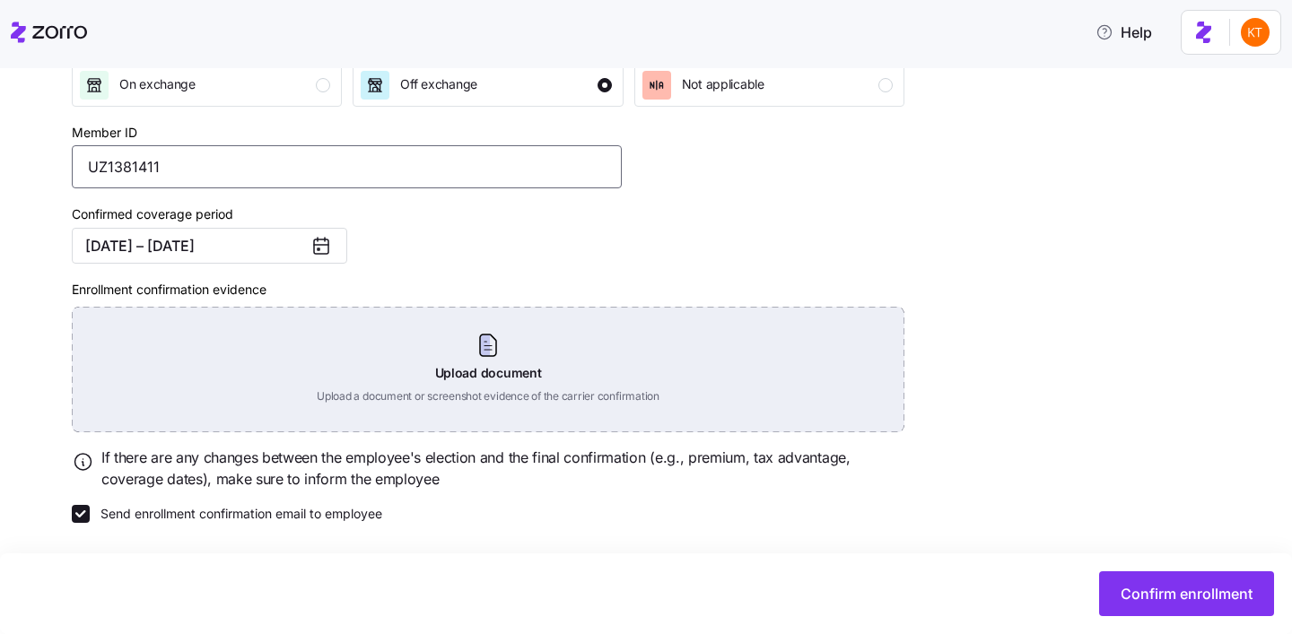
type input "UZ1381411"
click at [509, 344] on div "Upload document Upload a document or screenshot evidence of the carrier confirm…" at bounding box center [488, 370] width 832 height 126
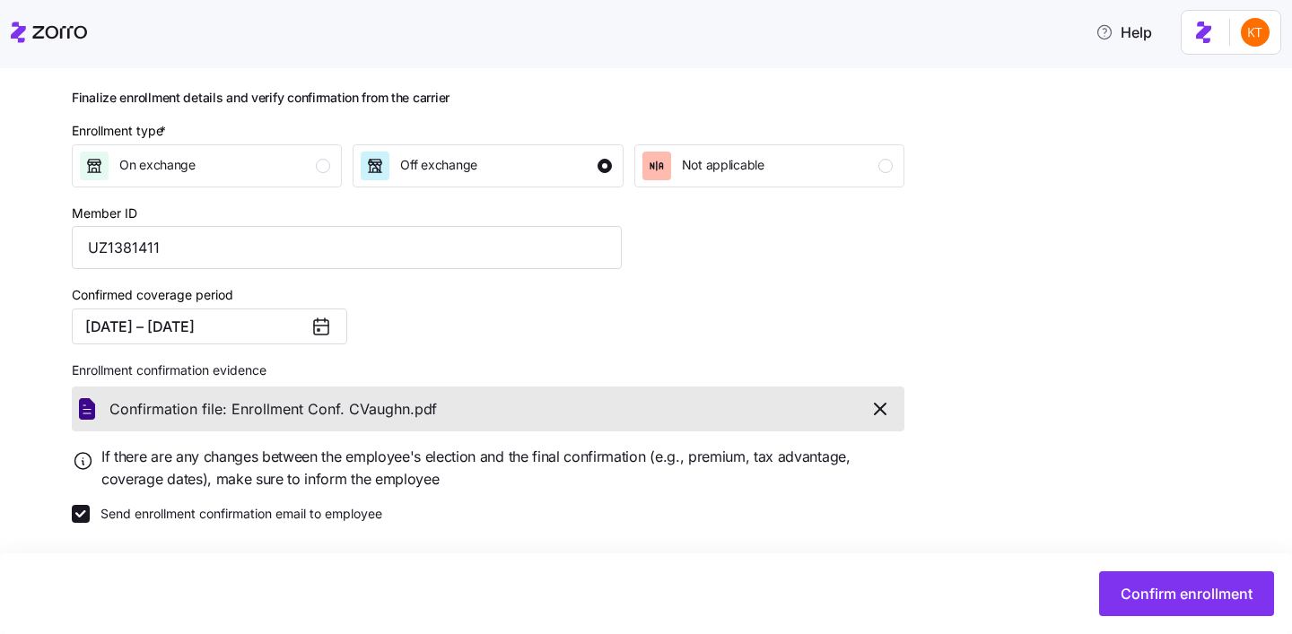
scroll to position [218, 0]
click at [1214, 622] on div "Confirm enrollment" at bounding box center [646, 593] width 1292 height 81
click at [1190, 597] on span "Confirm enrollment" at bounding box center [1186, 594] width 132 height 22
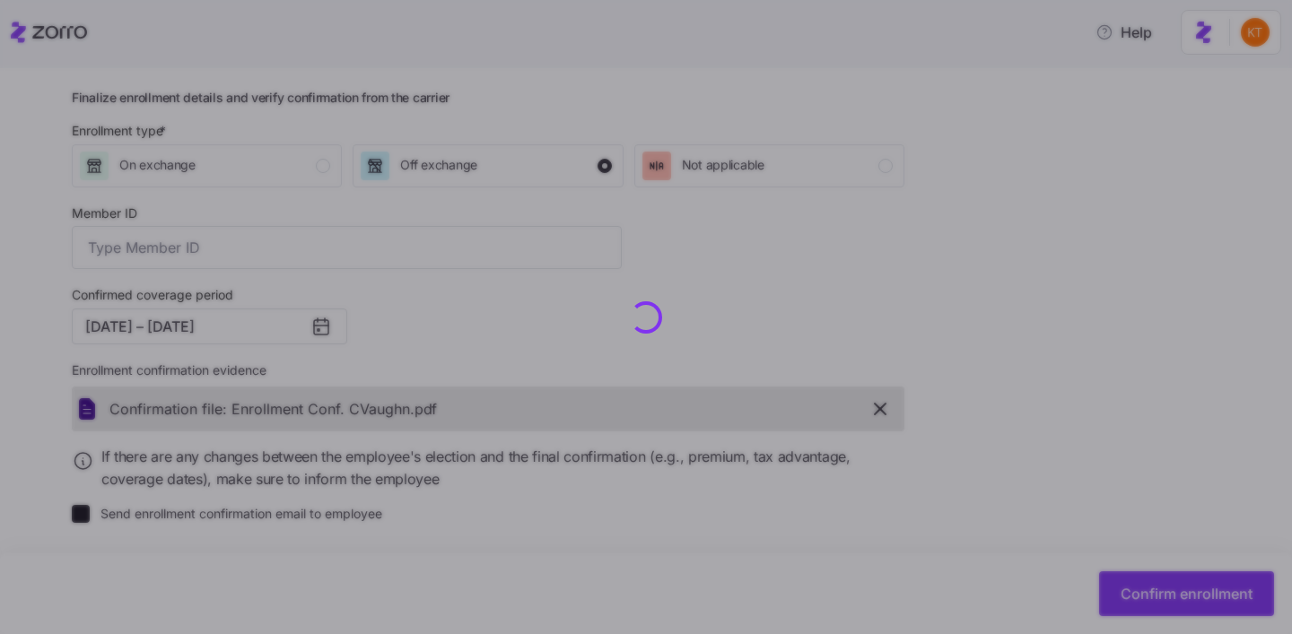
type input "UZ1381411"
checkbox input "false"
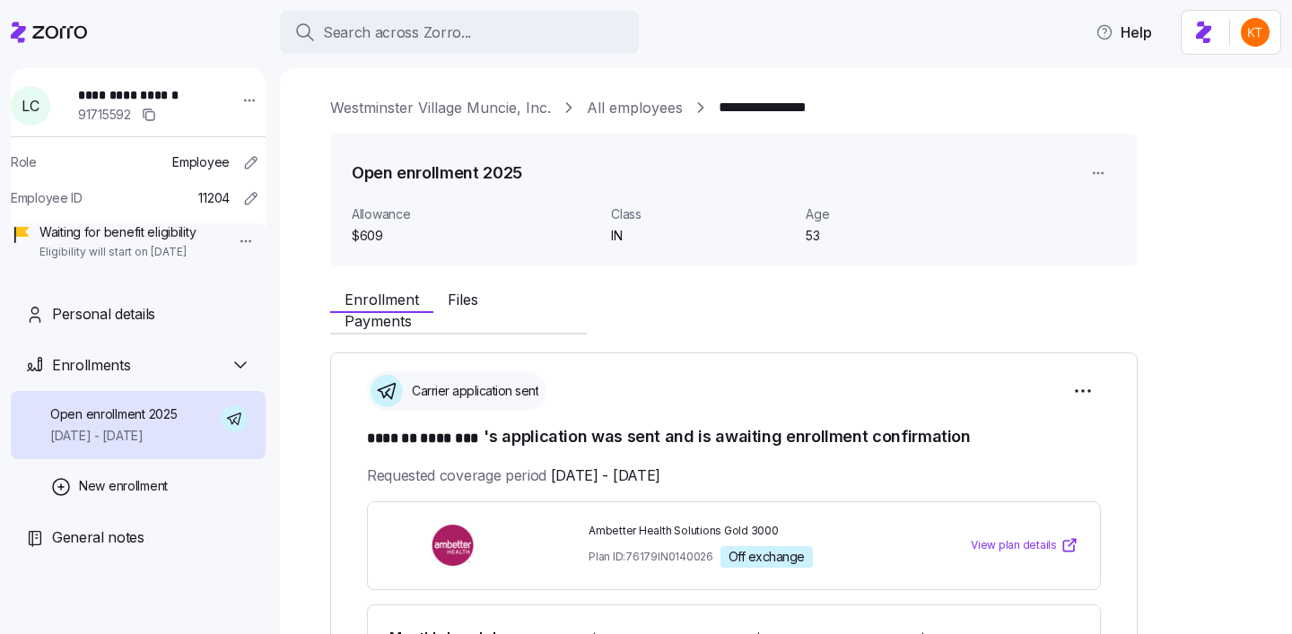
click at [145, 92] on span "**********" at bounding box center [141, 95] width 126 height 18
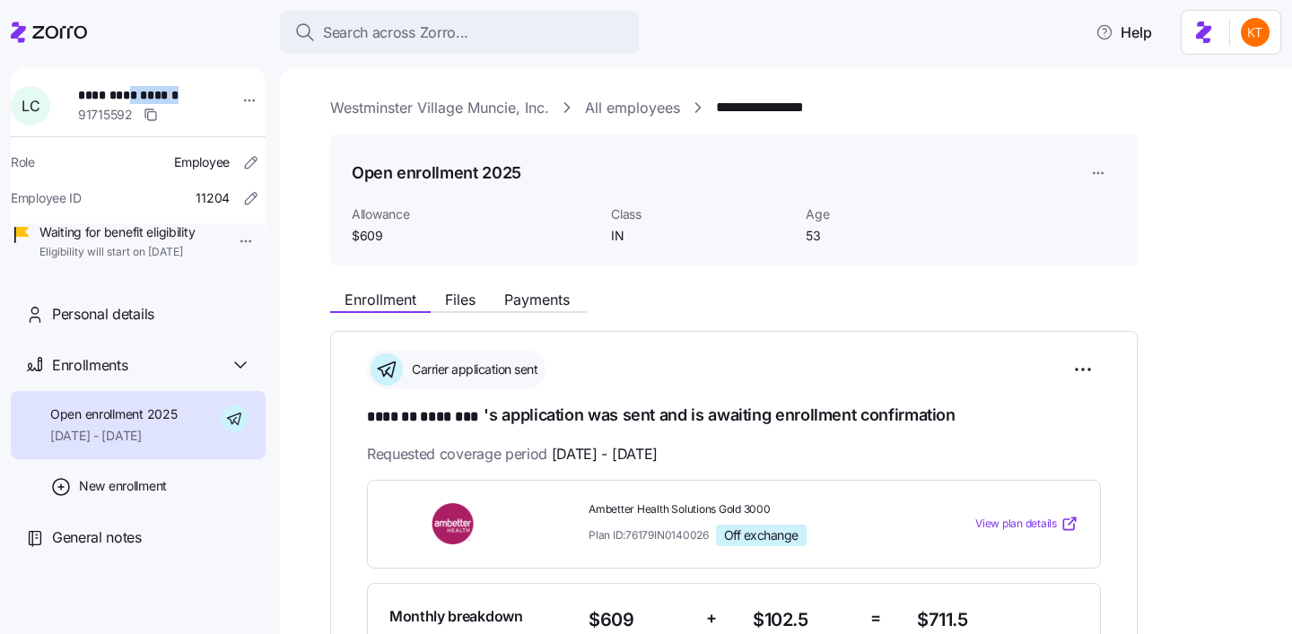
copy span "********"
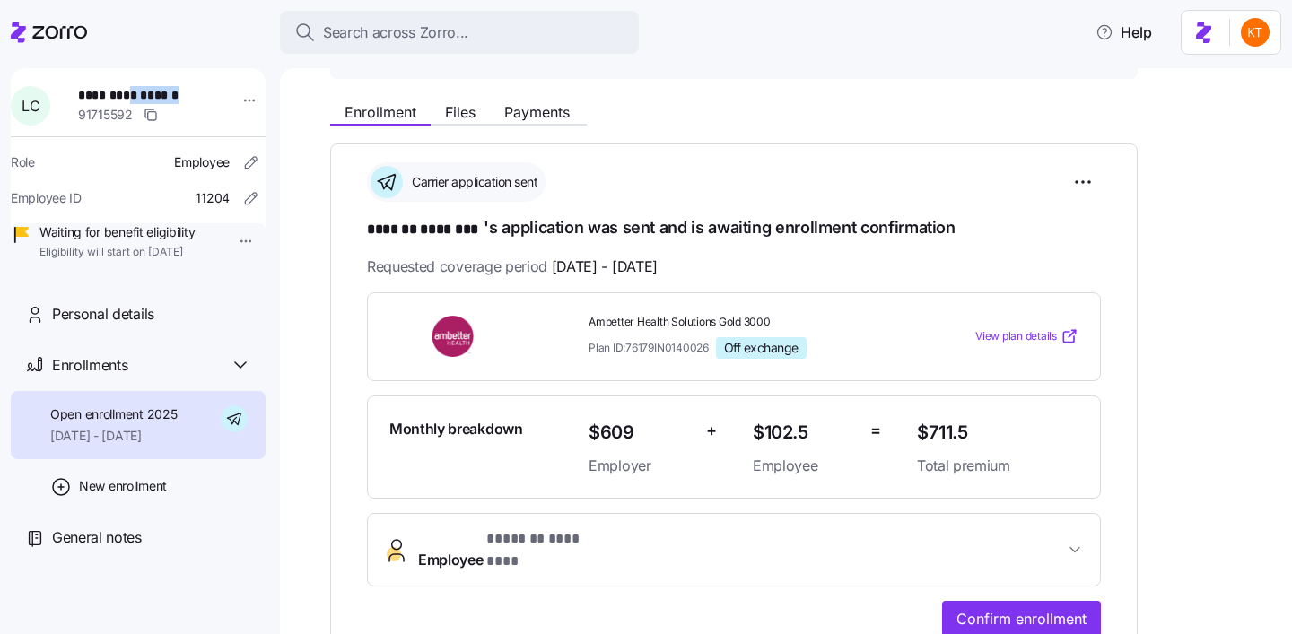
scroll to position [198, 0]
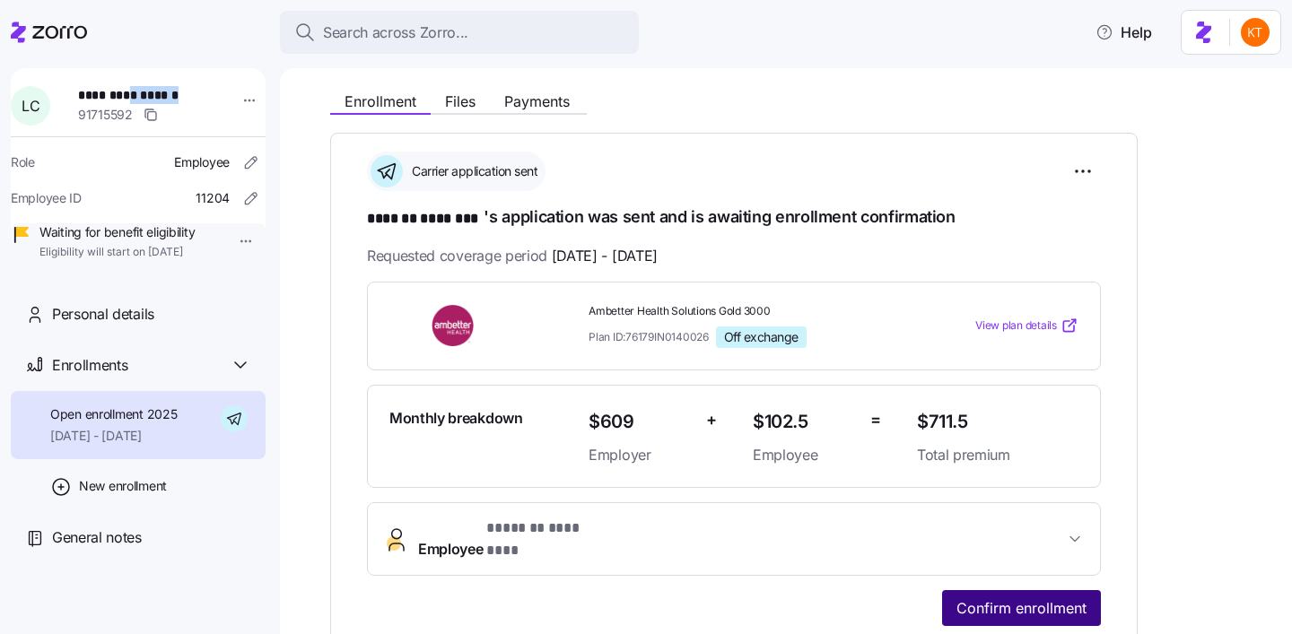
click at [986, 597] on span "Confirm enrollment" at bounding box center [1021, 608] width 130 height 22
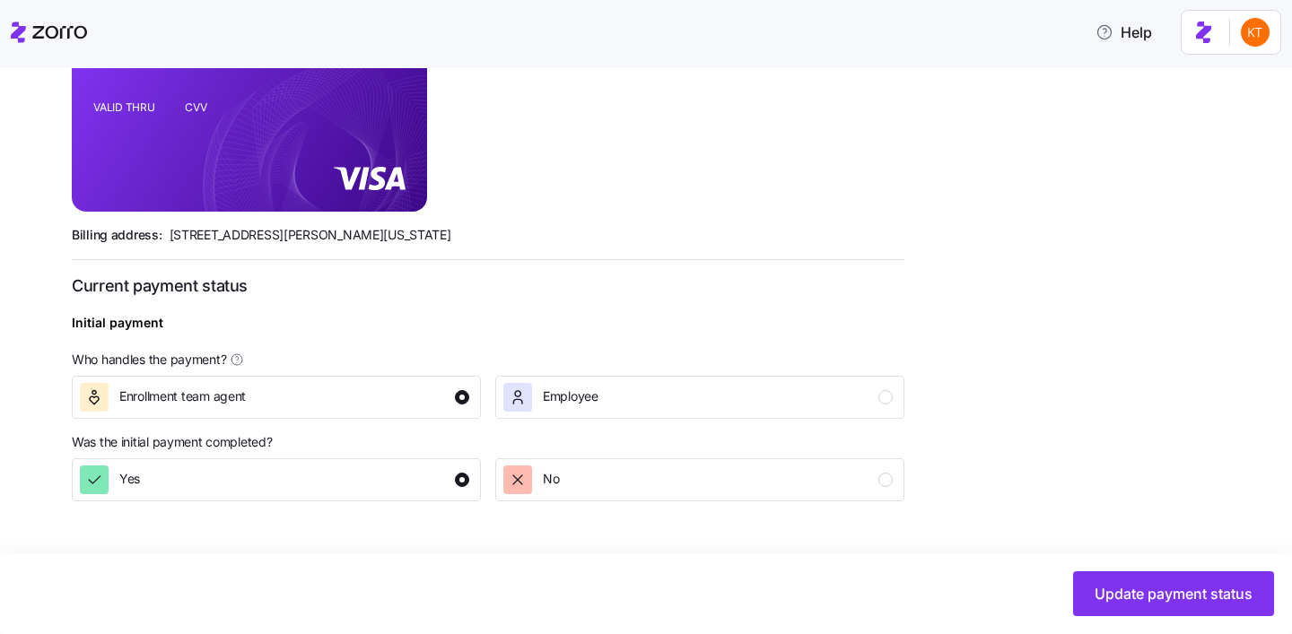
scroll to position [696, 0]
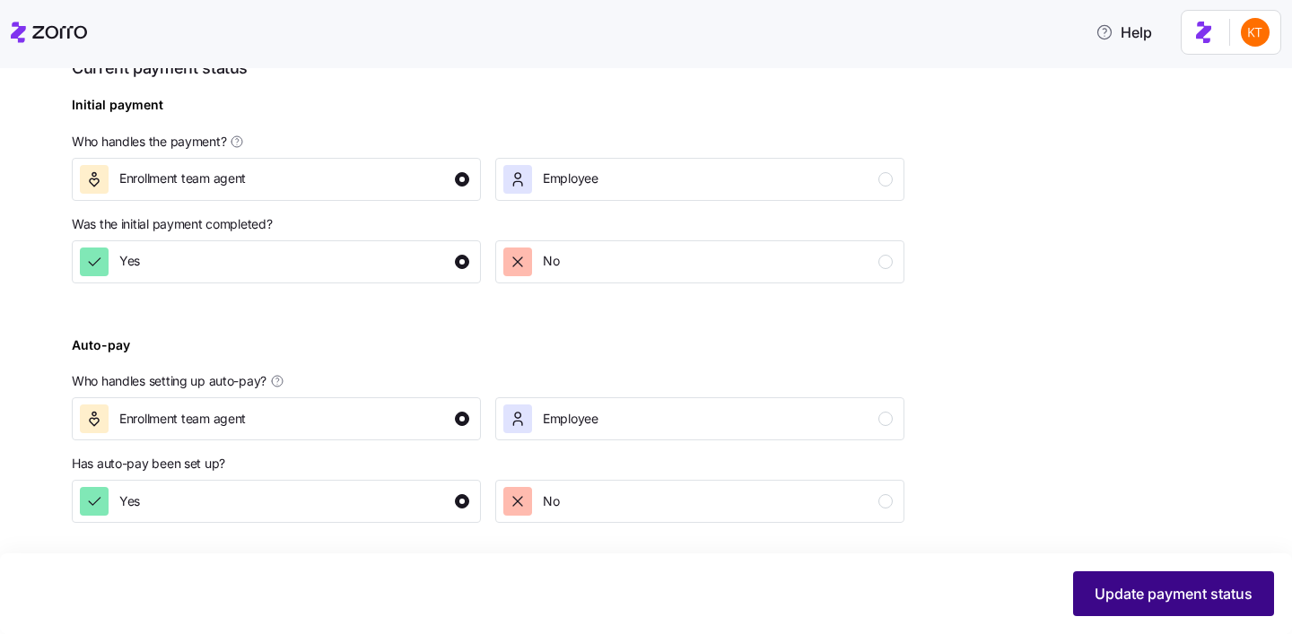
click at [1161, 596] on span "Update payment status" at bounding box center [1173, 594] width 158 height 22
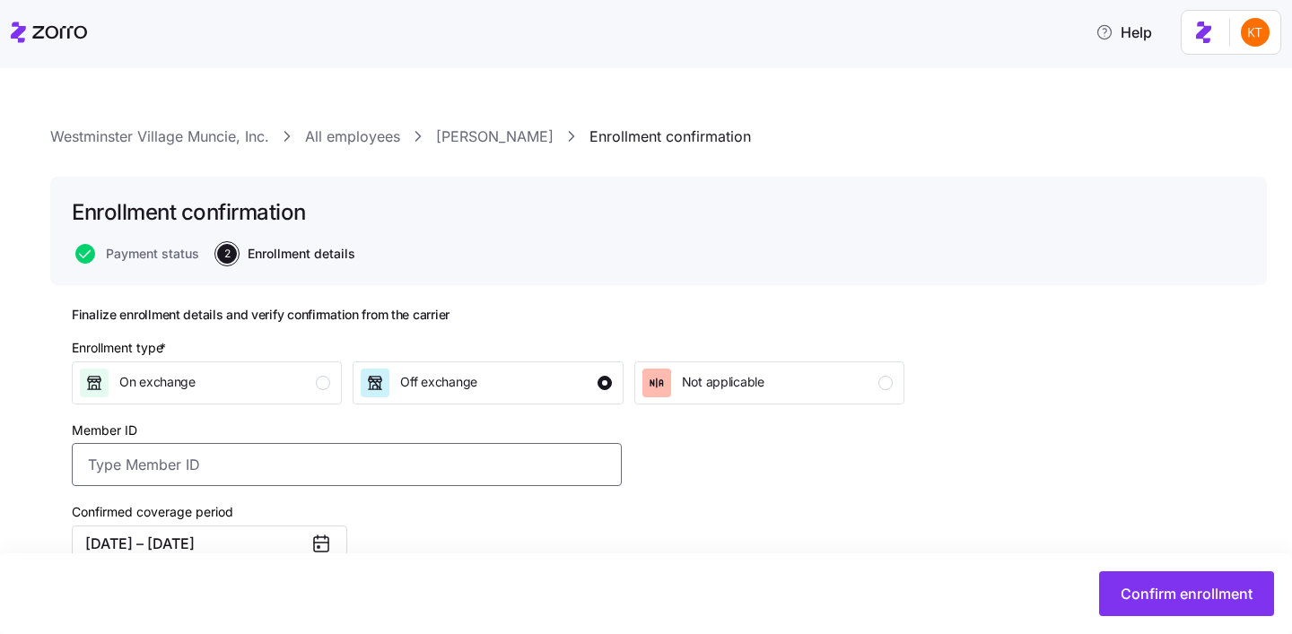
click at [495, 451] on input "Member ID" at bounding box center [347, 464] width 550 height 43
paste input "UZ1381412"
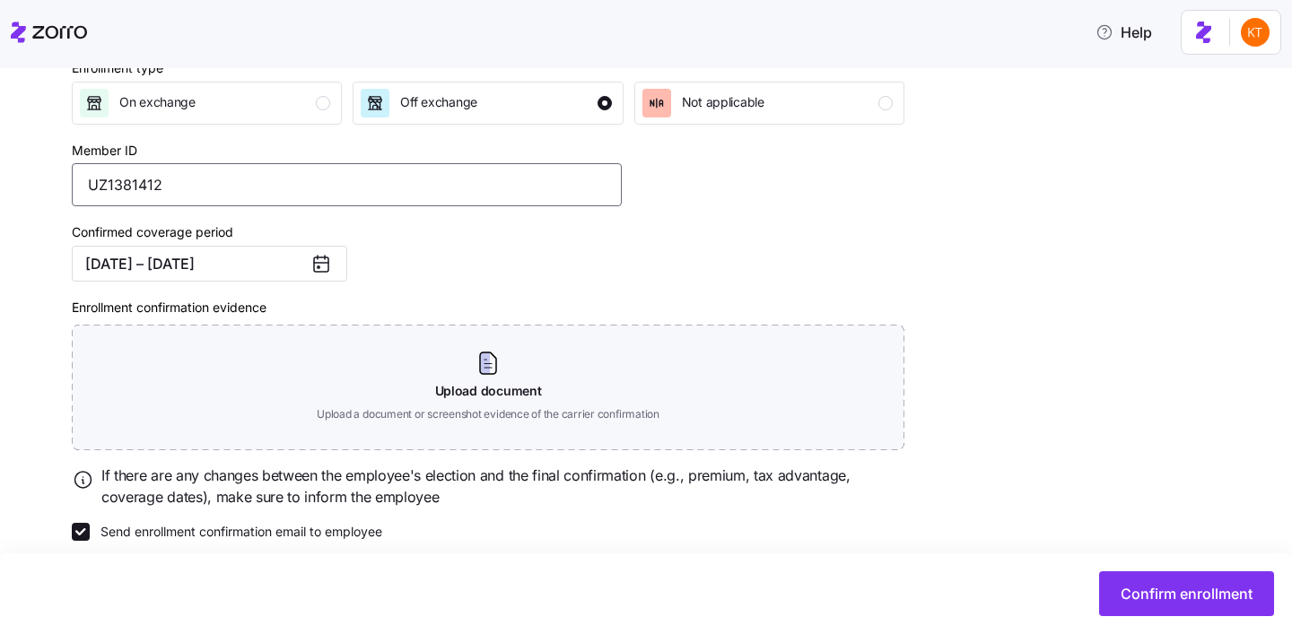
scroll to position [300, 0]
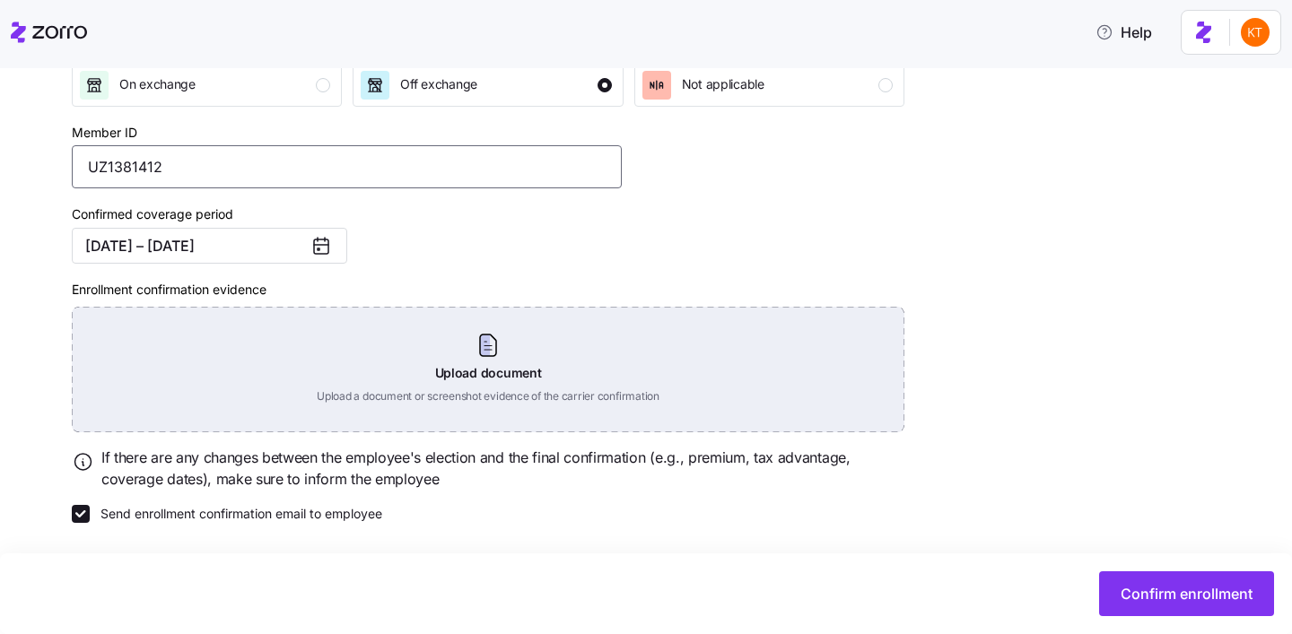
type input "UZ1381412"
click at [510, 335] on div "Upload document Upload a document or screenshot evidence of the carrier confirm…" at bounding box center [488, 370] width 832 height 126
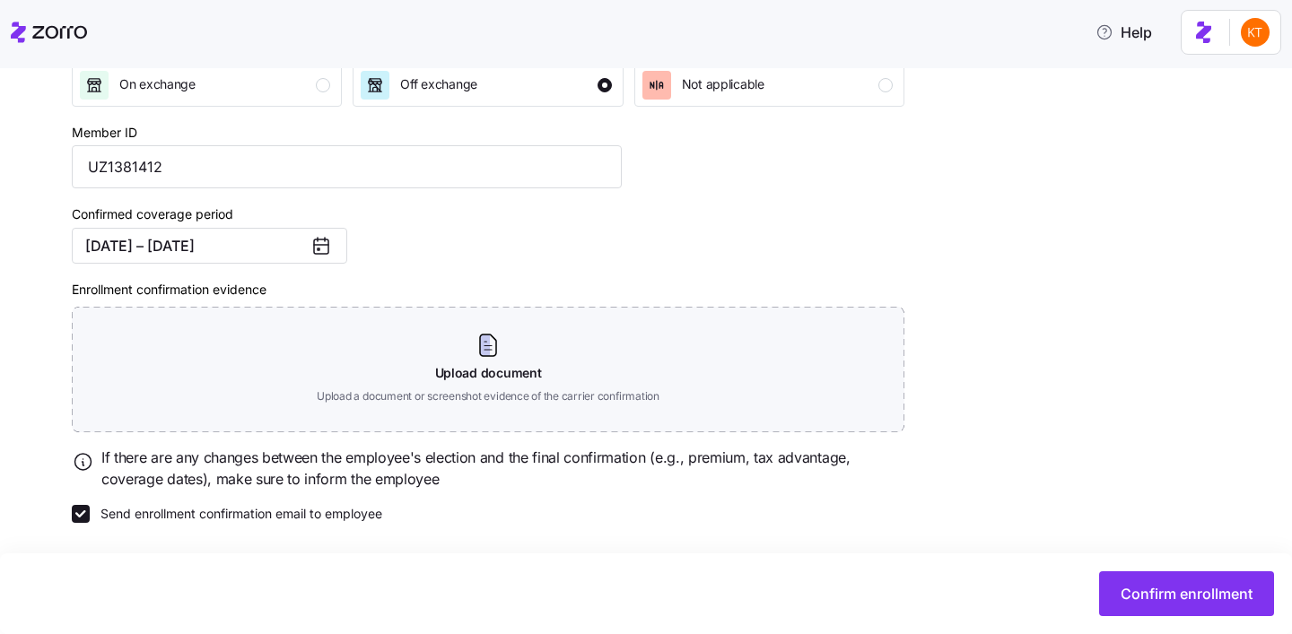
scroll to position [218, 0]
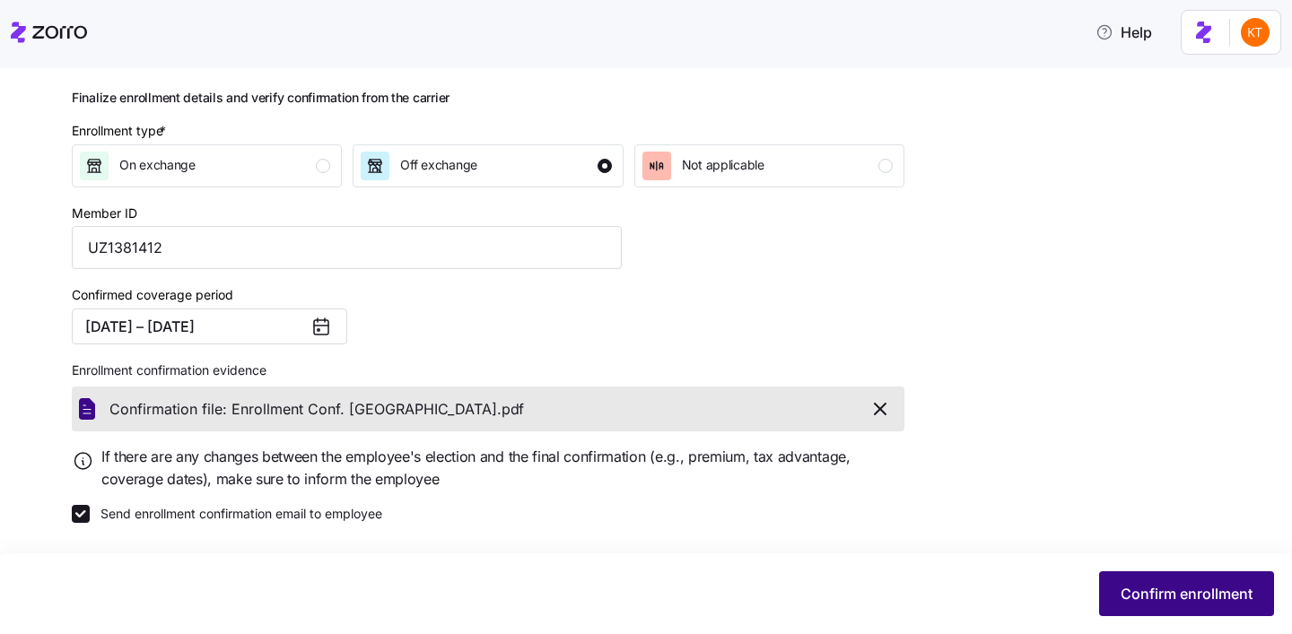
click at [1118, 589] on button "Confirm enrollment" at bounding box center [1186, 593] width 175 height 45
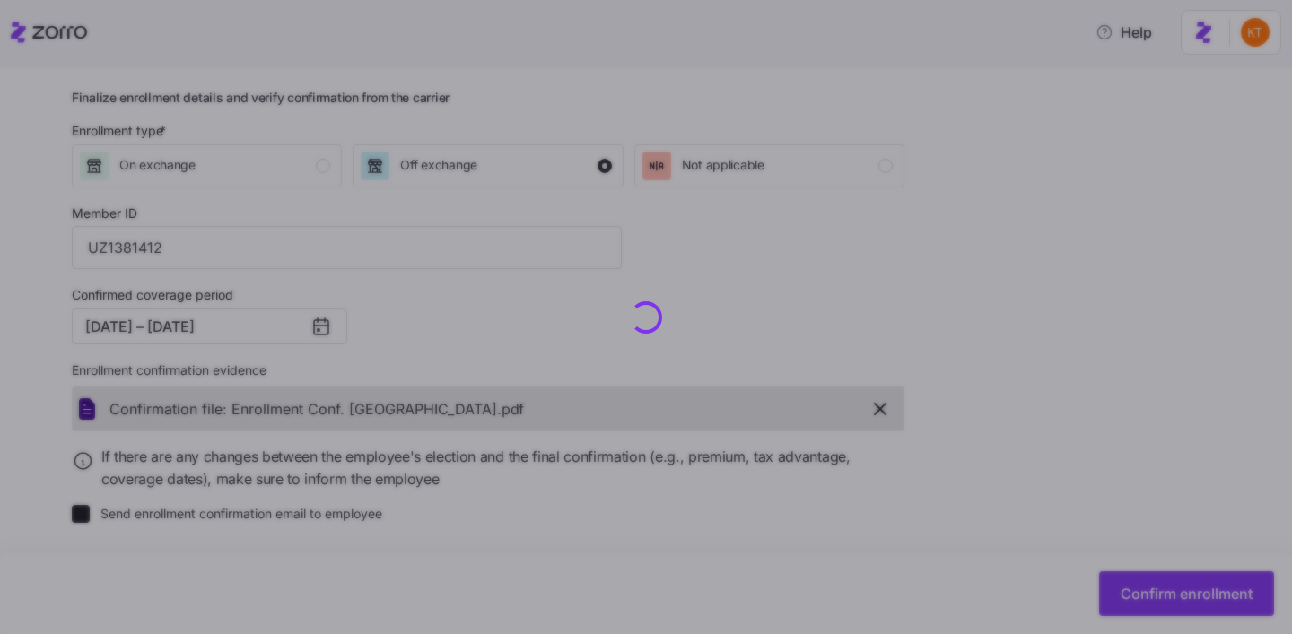
checkbox input "false"
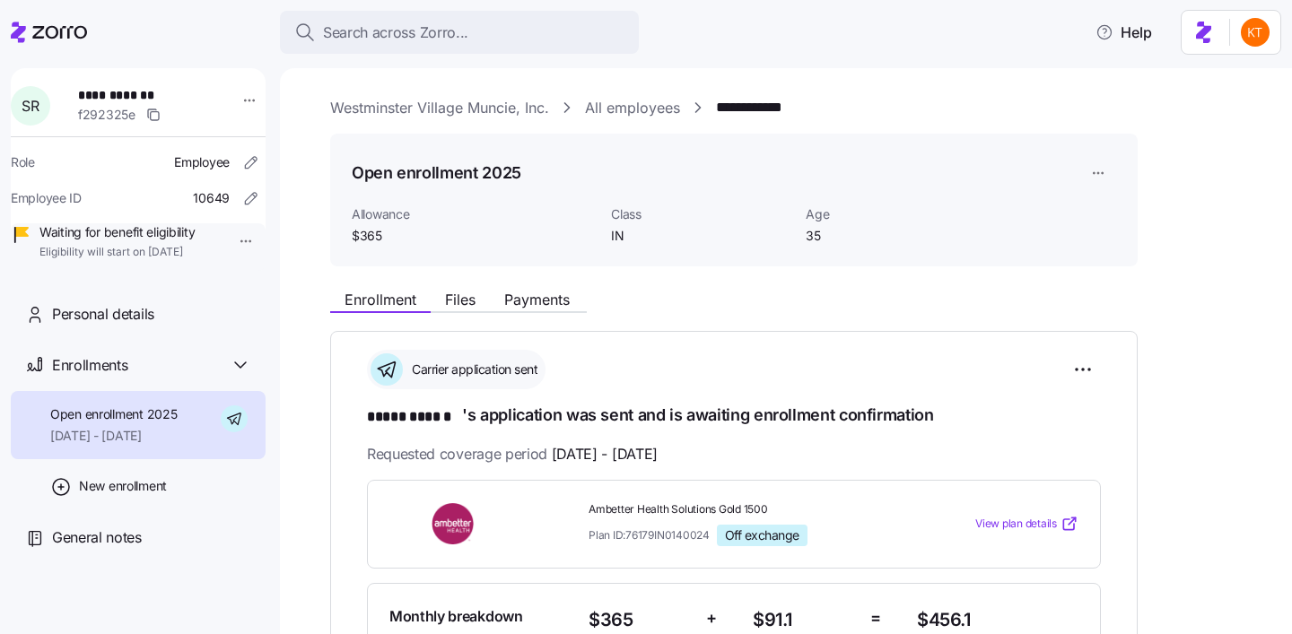
click at [151, 97] on span "**********" at bounding box center [141, 95] width 126 height 18
click at [148, 85] on div "**********" at bounding box center [138, 169] width 255 height 203
click at [148, 91] on span "**********" at bounding box center [141, 95] width 126 height 18
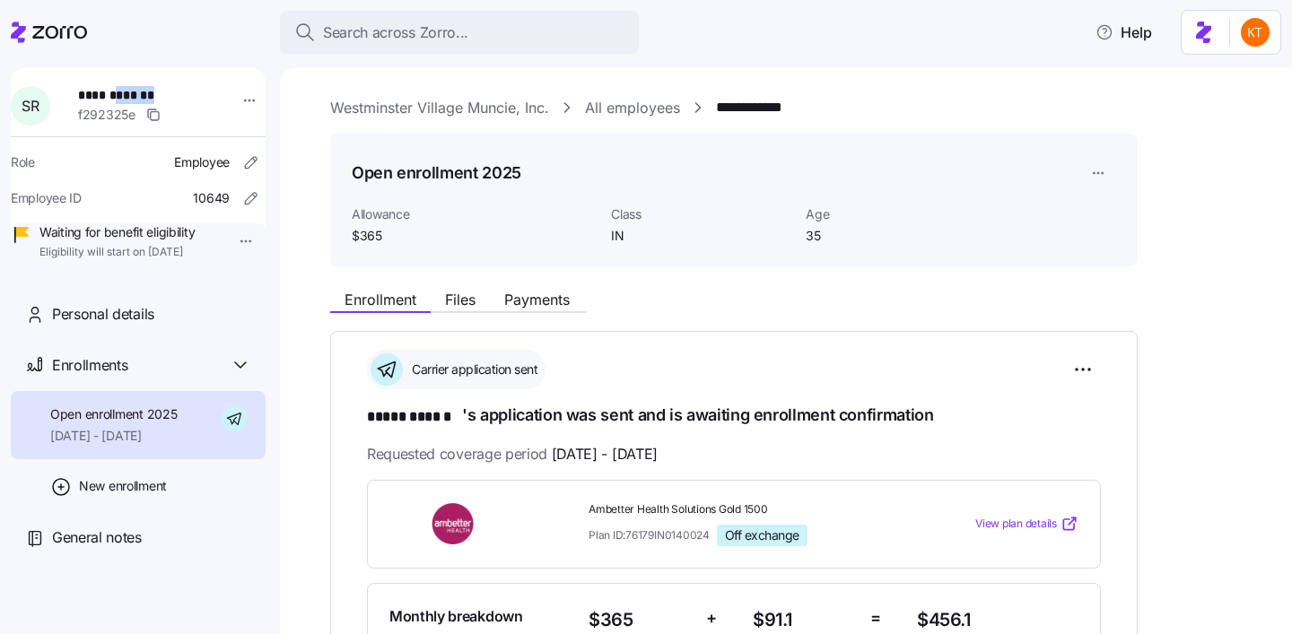
click at [148, 91] on span "**********" at bounding box center [141, 95] width 126 height 18
copy span "******"
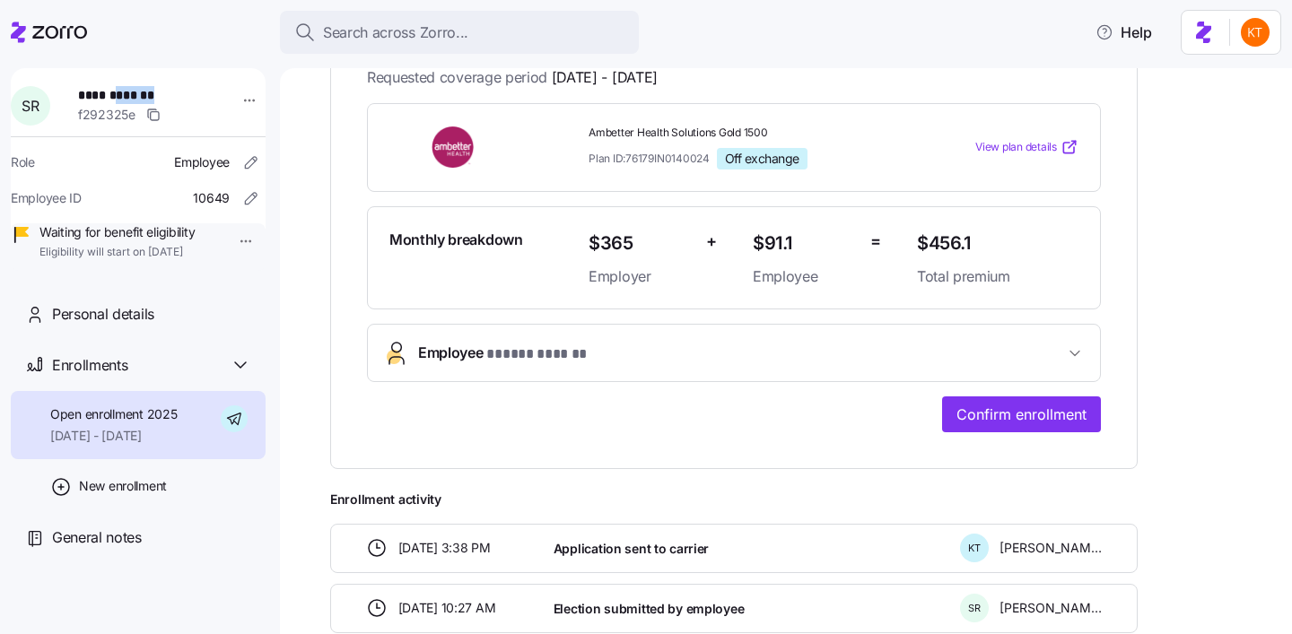
scroll to position [393, 0]
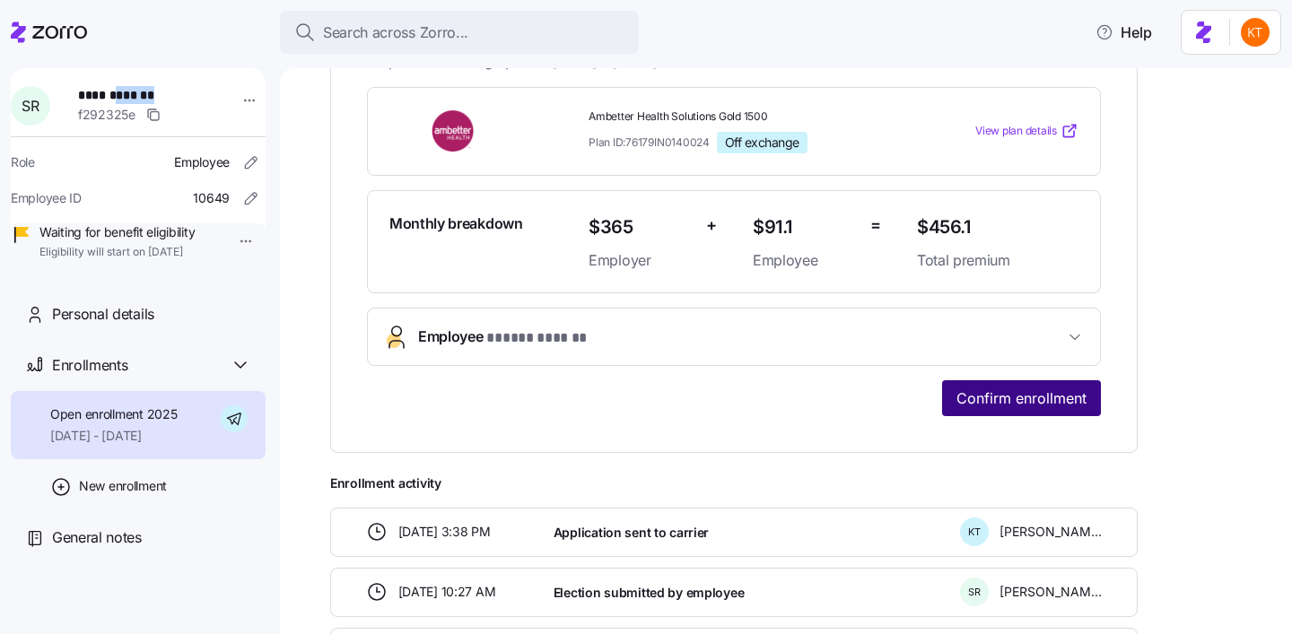
click at [1011, 396] on span "Confirm enrollment" at bounding box center [1021, 398] width 130 height 22
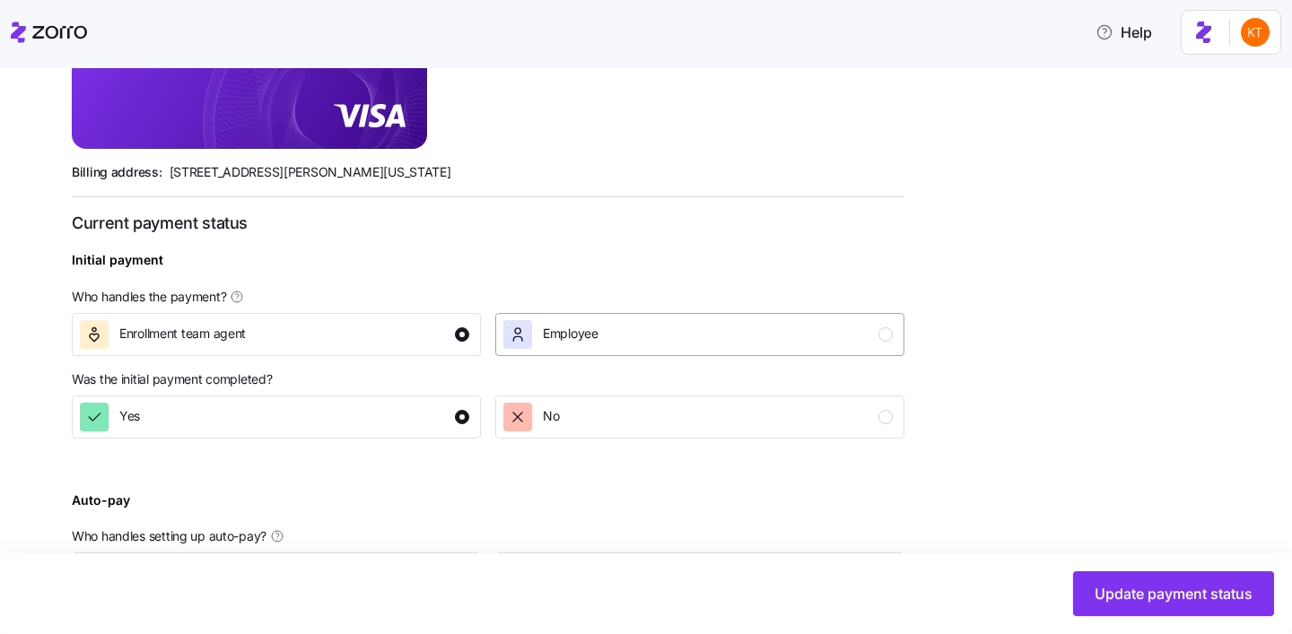
scroll to position [696, 0]
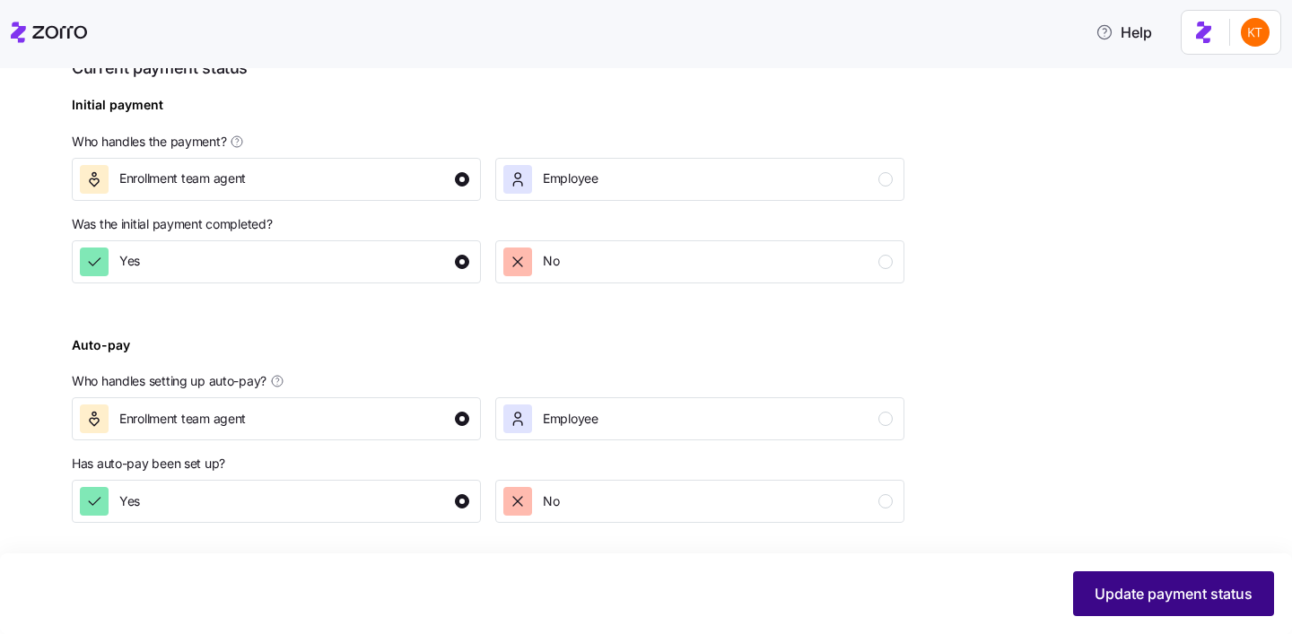
click at [1135, 595] on span "Update payment status" at bounding box center [1173, 594] width 158 height 22
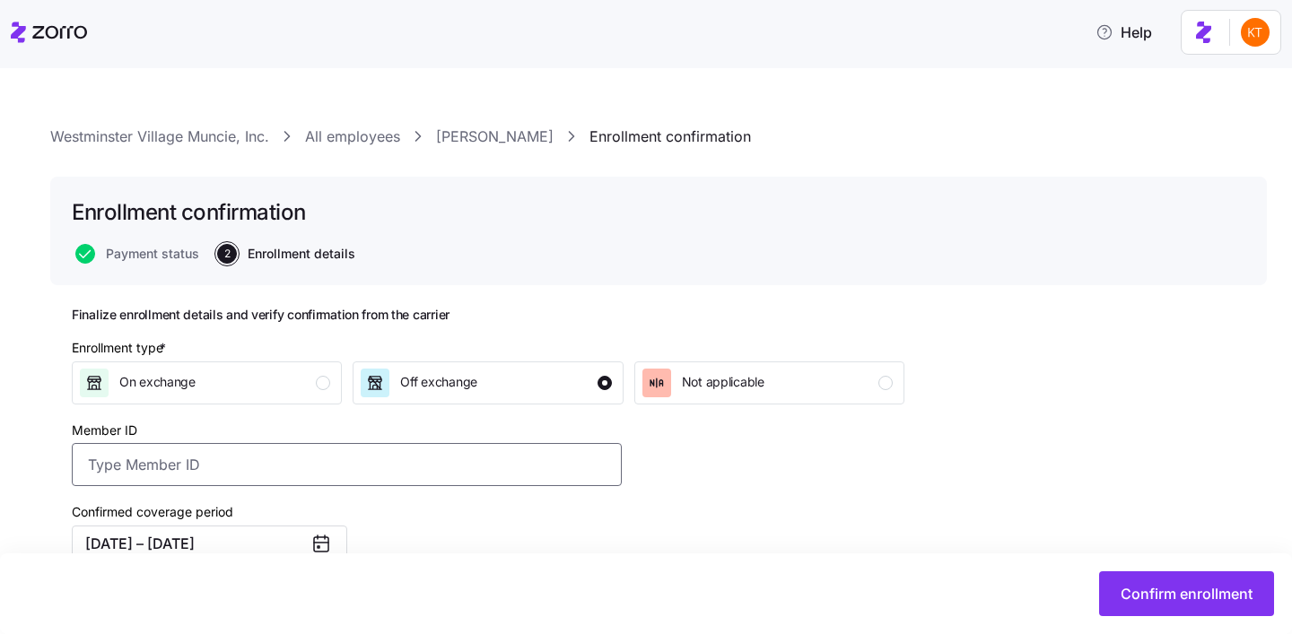
click at [340, 476] on input "Member ID" at bounding box center [347, 464] width 550 height 43
paste input "UZ1381413"
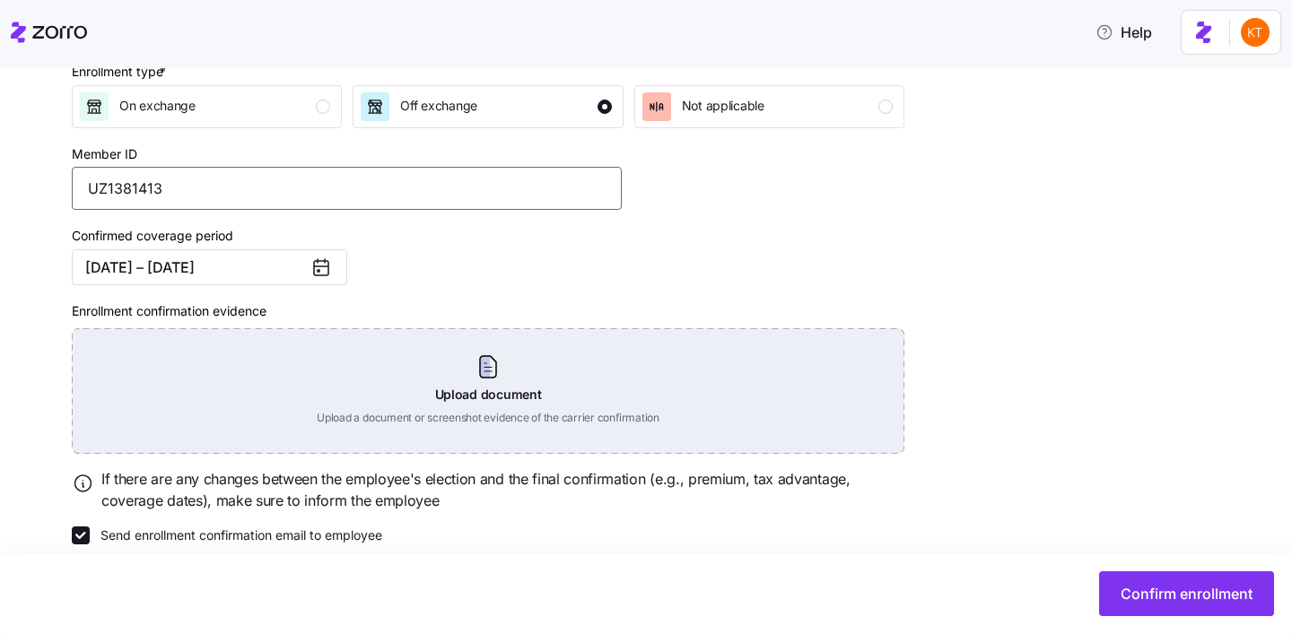
scroll to position [282, 0]
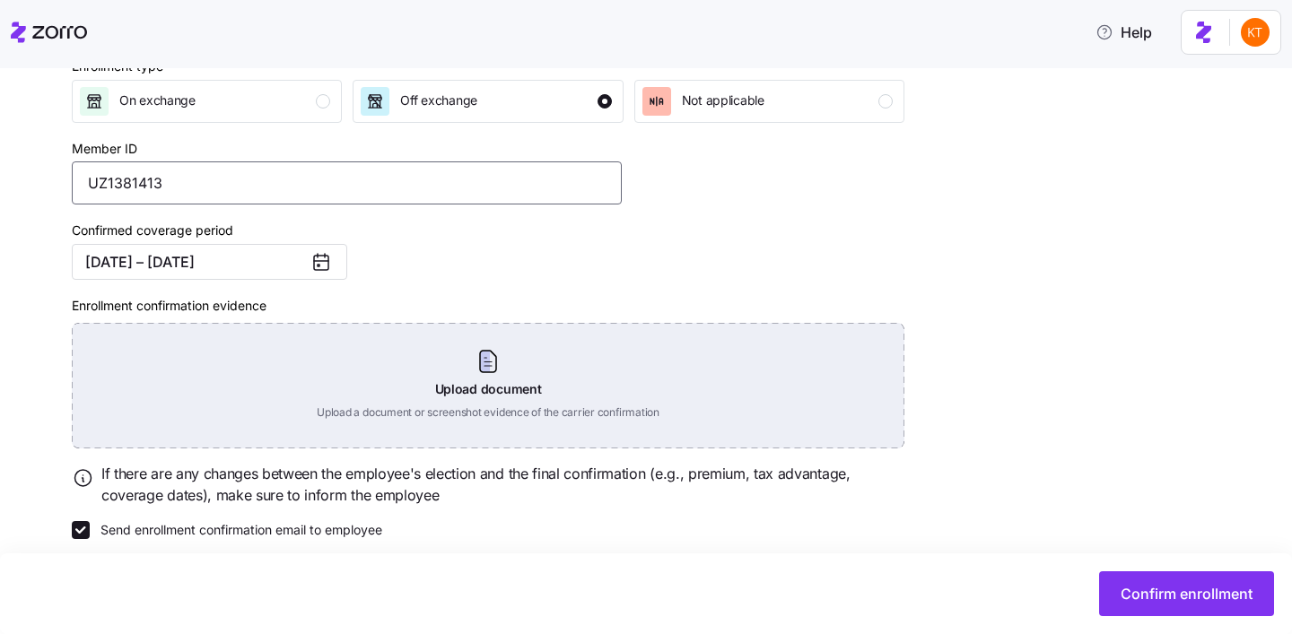
type input "UZ1381413"
click at [487, 387] on div "Upload document Upload a document or screenshot evidence of the carrier confirm…" at bounding box center [488, 386] width 832 height 126
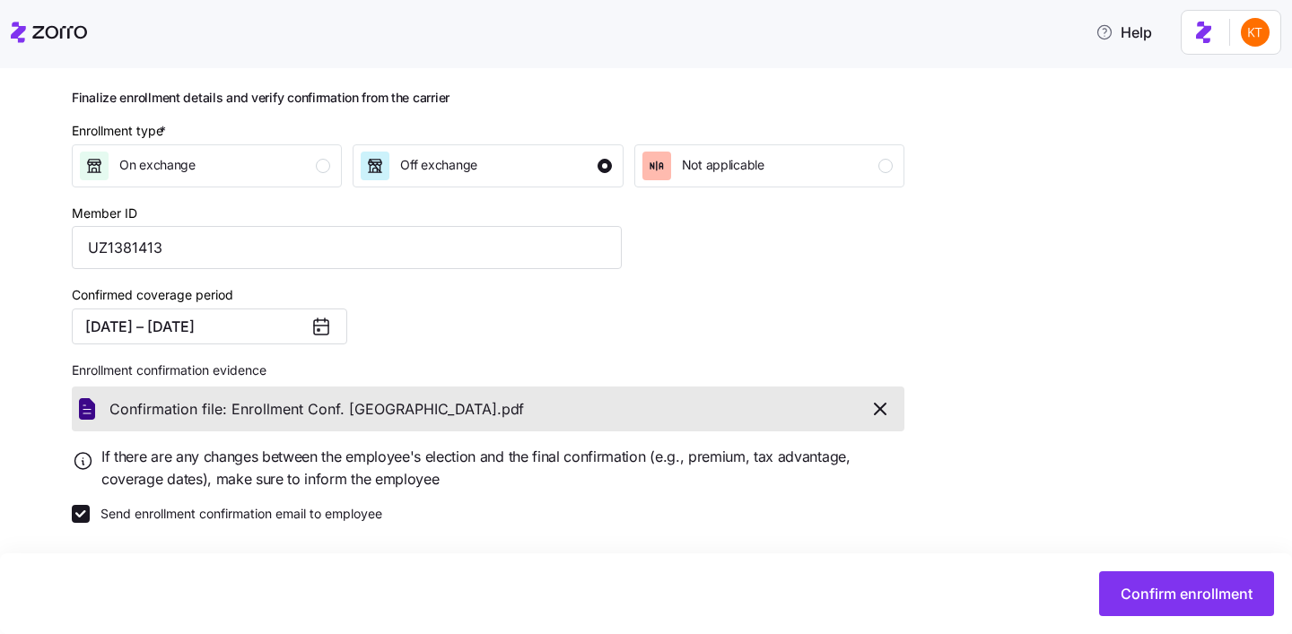
scroll to position [218, 0]
click at [1184, 583] on button "Confirm enrollment" at bounding box center [1186, 593] width 175 height 45
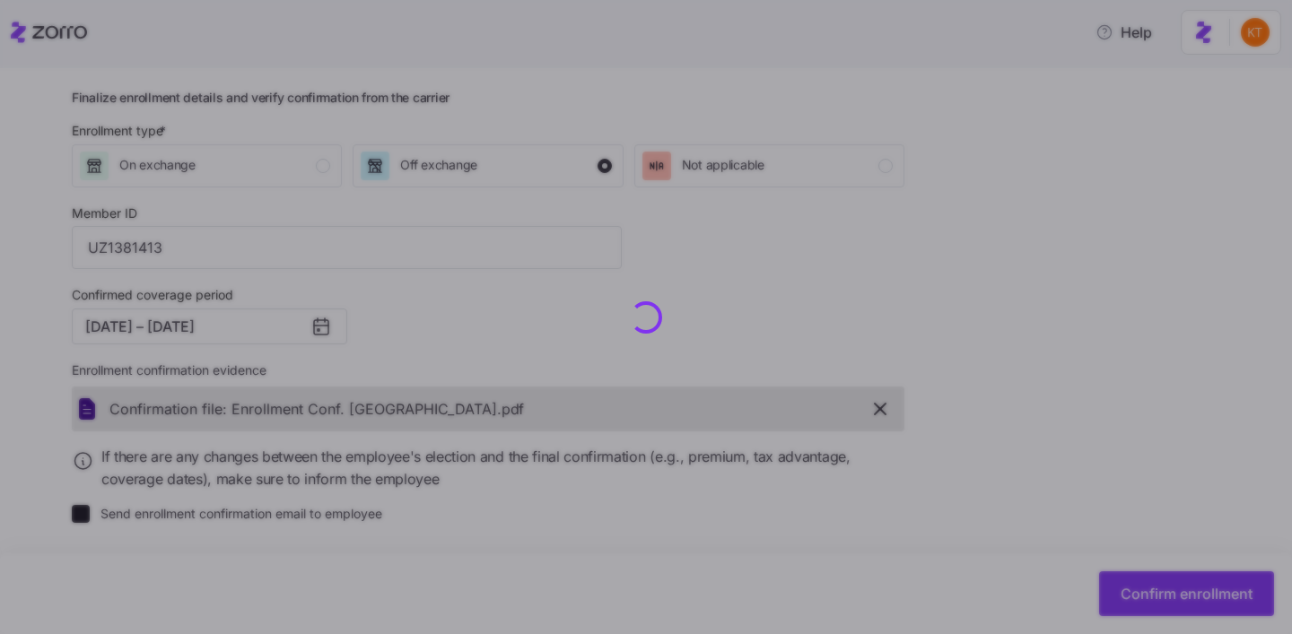
checkbox input "false"
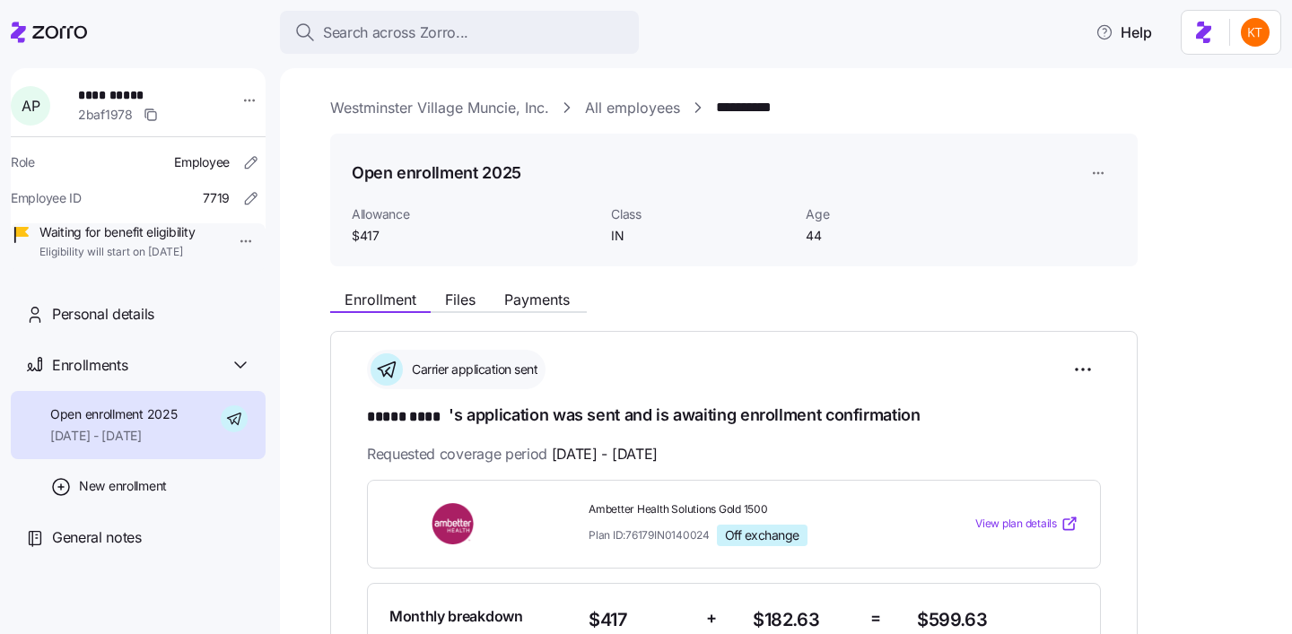
click at [146, 93] on span "**********" at bounding box center [141, 95] width 126 height 18
copy span "****"
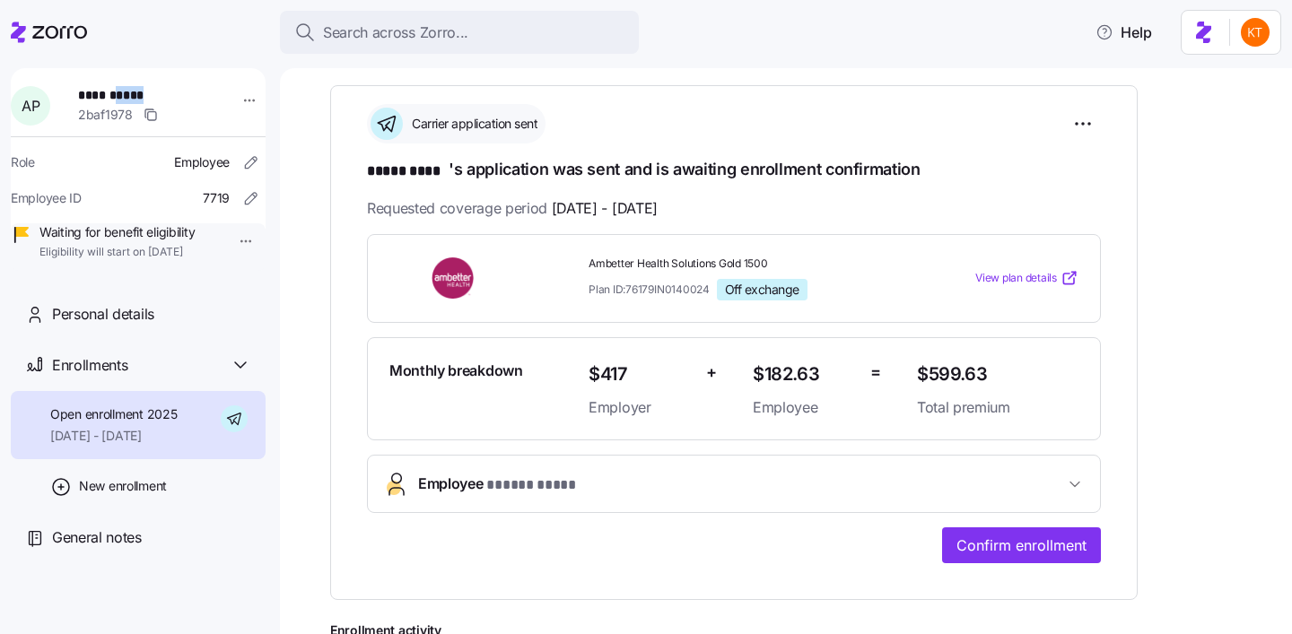
scroll to position [345, 0]
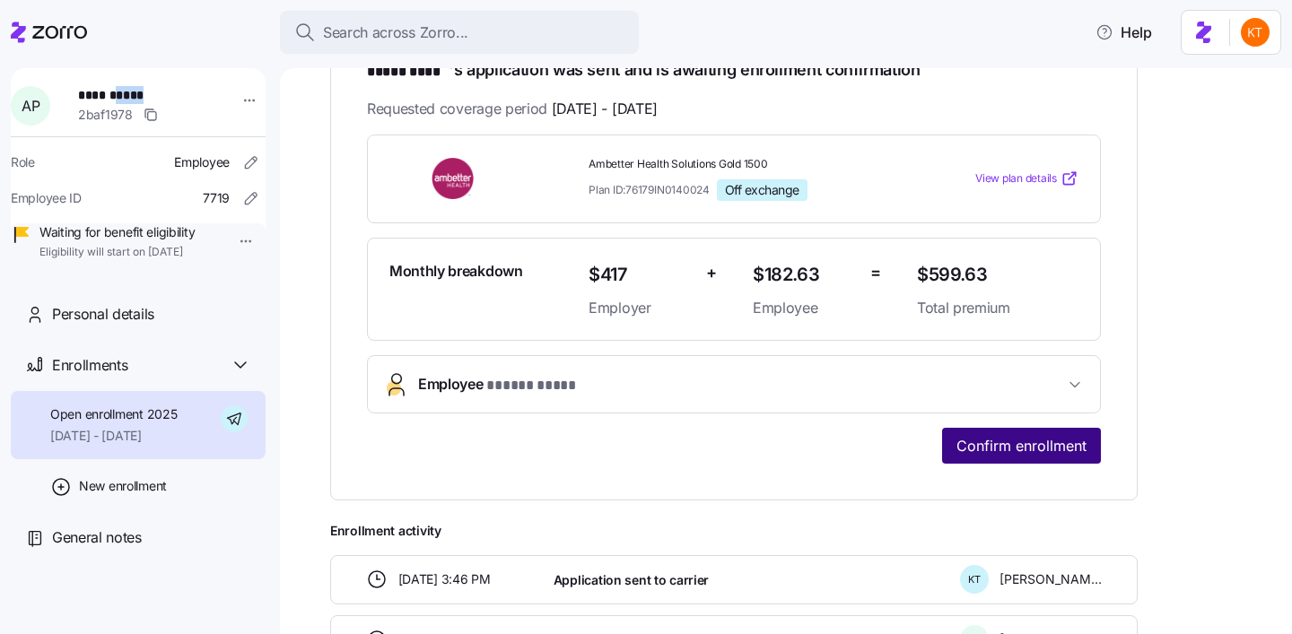
click at [1038, 450] on span "Confirm enrollment" at bounding box center [1021, 446] width 130 height 22
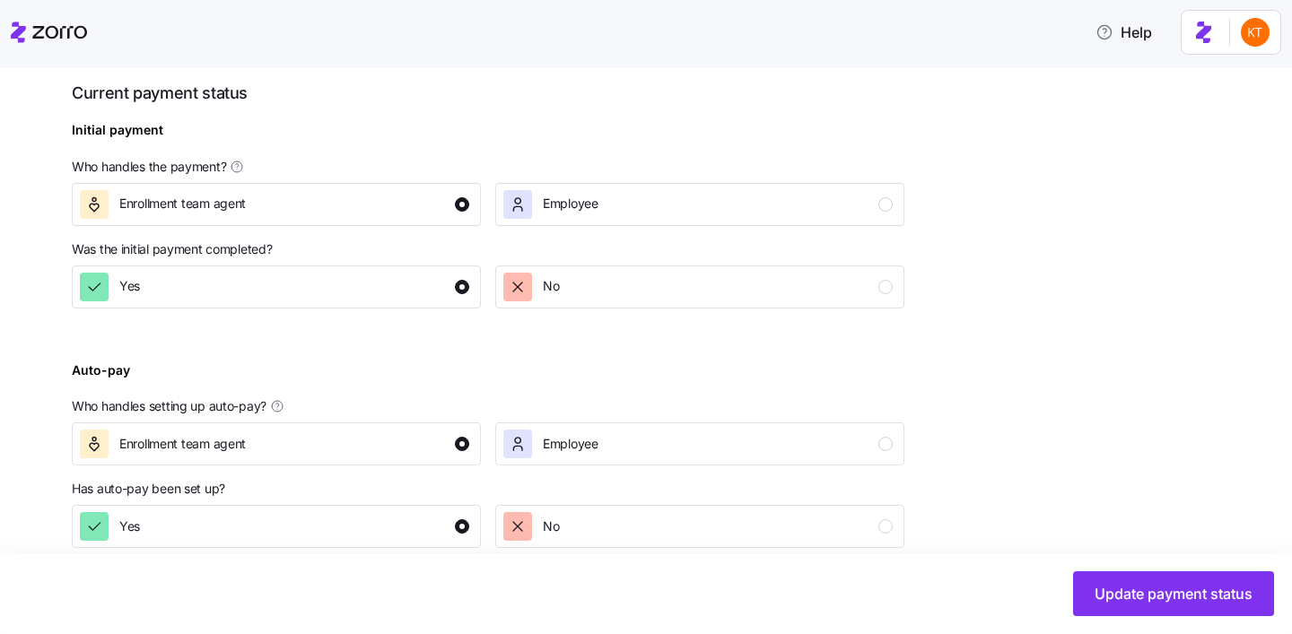
scroll to position [696, 0]
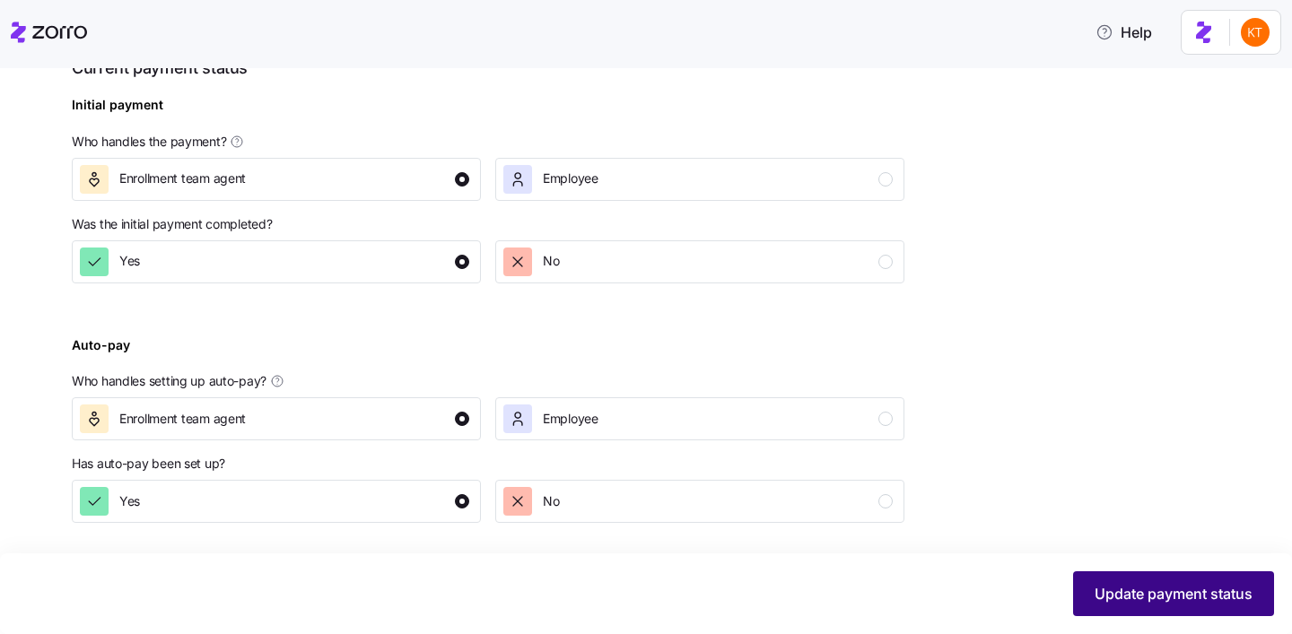
click at [1092, 592] on button "Update payment status" at bounding box center [1173, 593] width 201 height 45
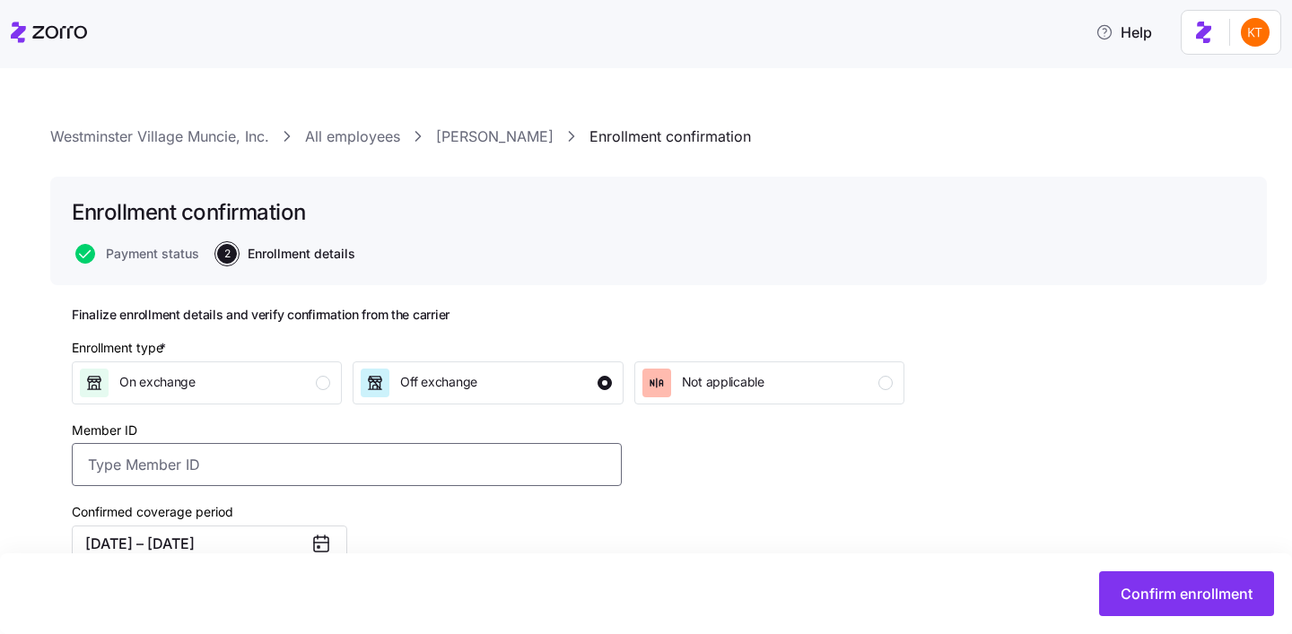
click at [490, 465] on input "Member ID" at bounding box center [347, 464] width 550 height 43
paste input "UZ1381414"
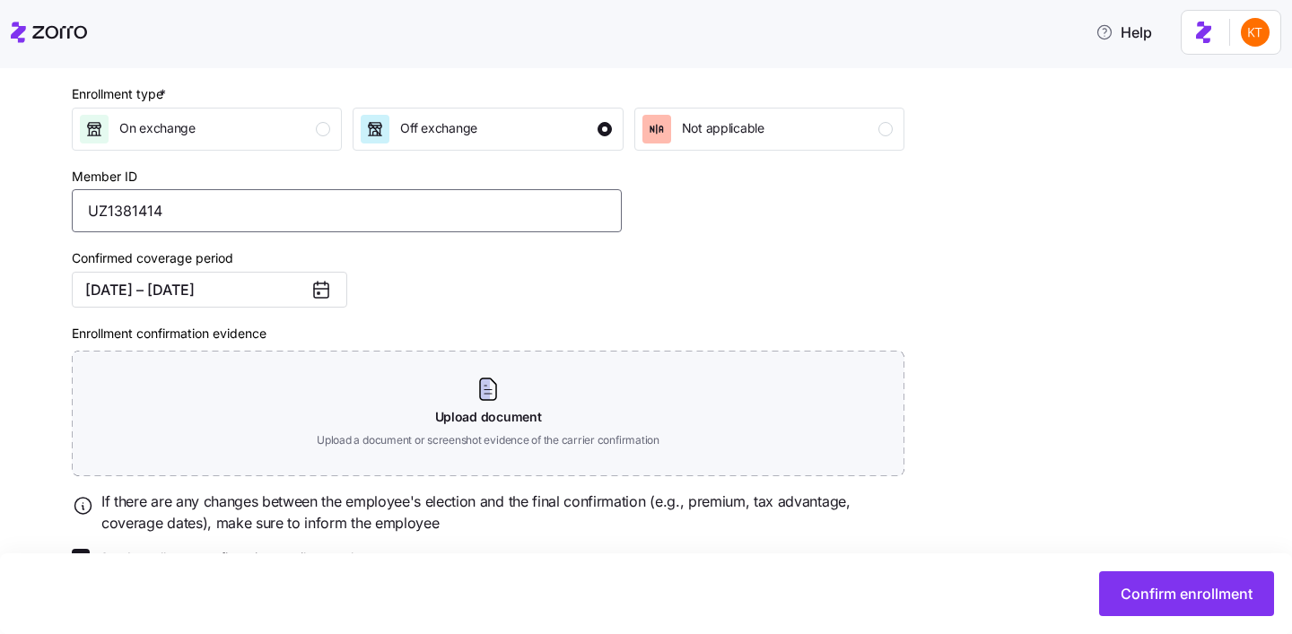
scroll to position [300, 0]
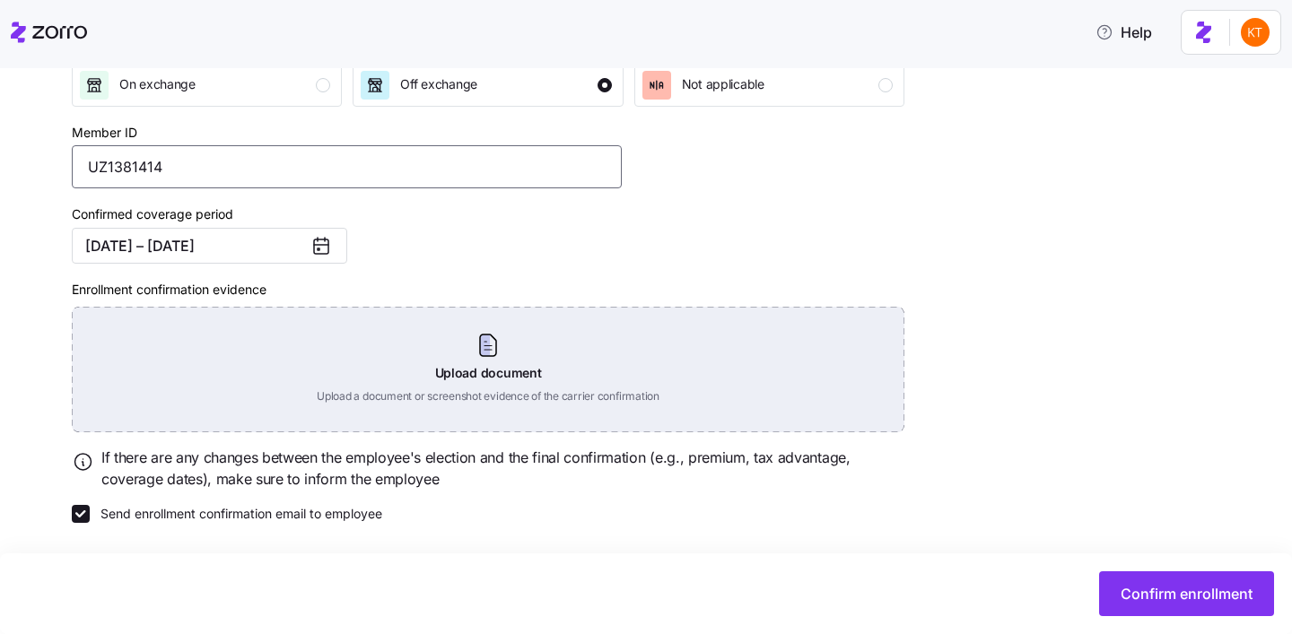
type input "UZ1381414"
click at [592, 367] on div "Upload document Upload a document or screenshot evidence of the carrier confirm…" at bounding box center [488, 370] width 832 height 126
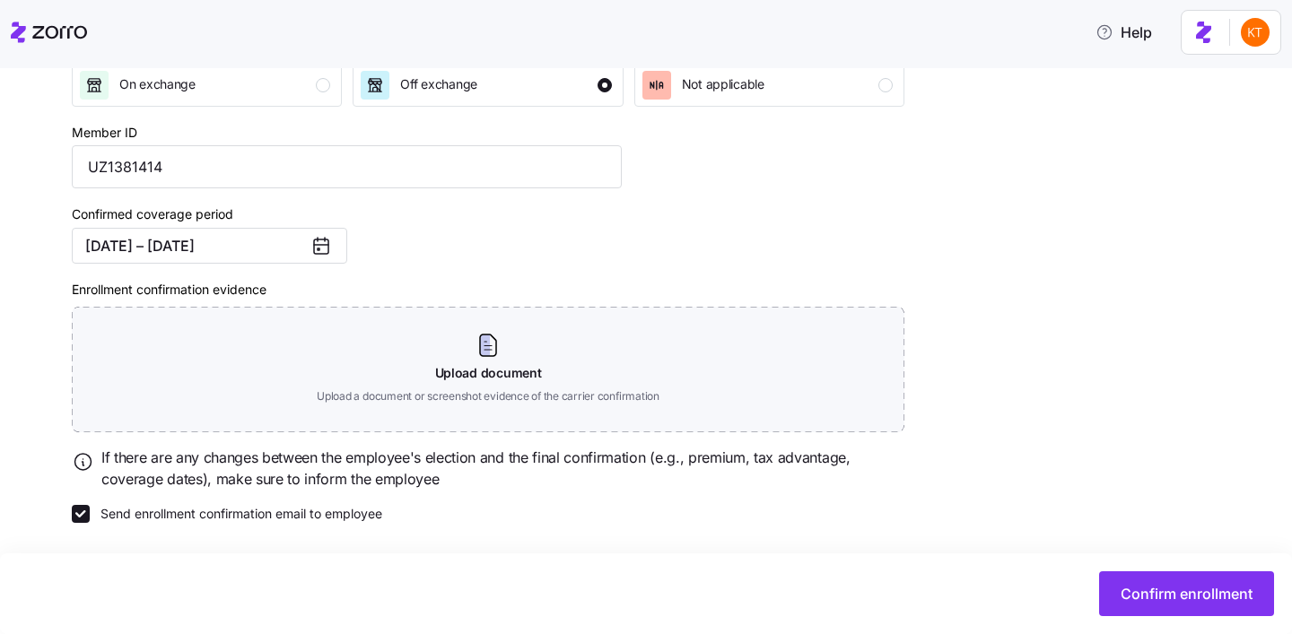
scroll to position [218, 0]
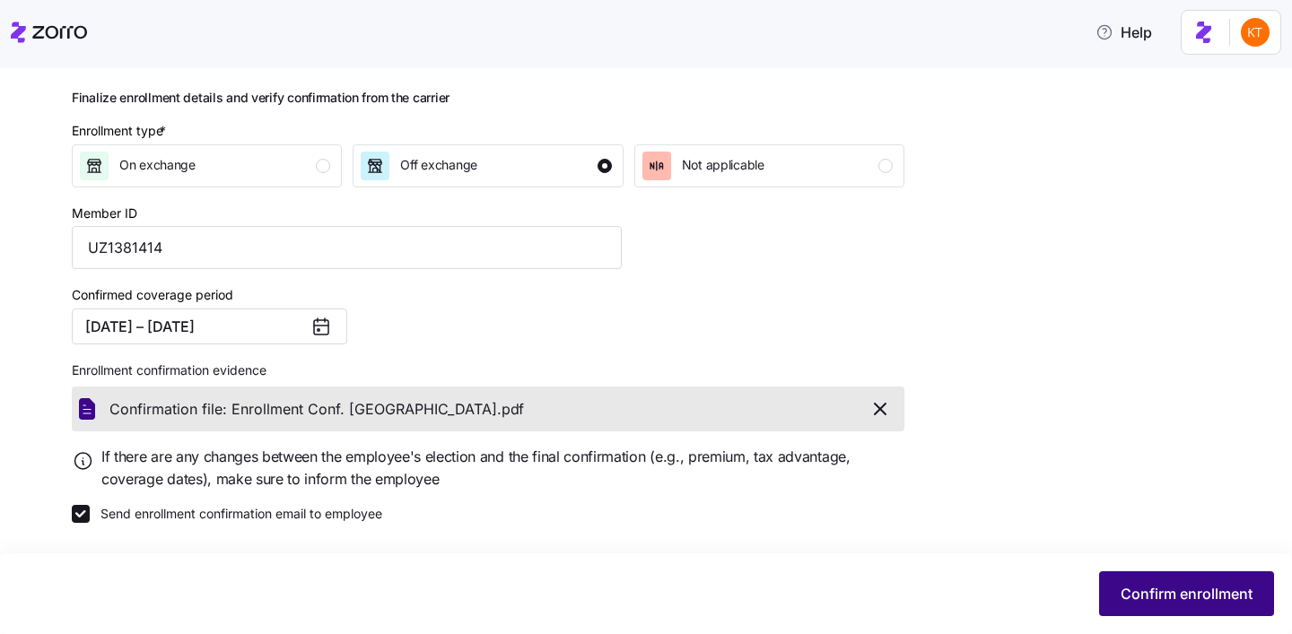
click at [1133, 594] on span "Confirm enrollment" at bounding box center [1186, 594] width 132 height 22
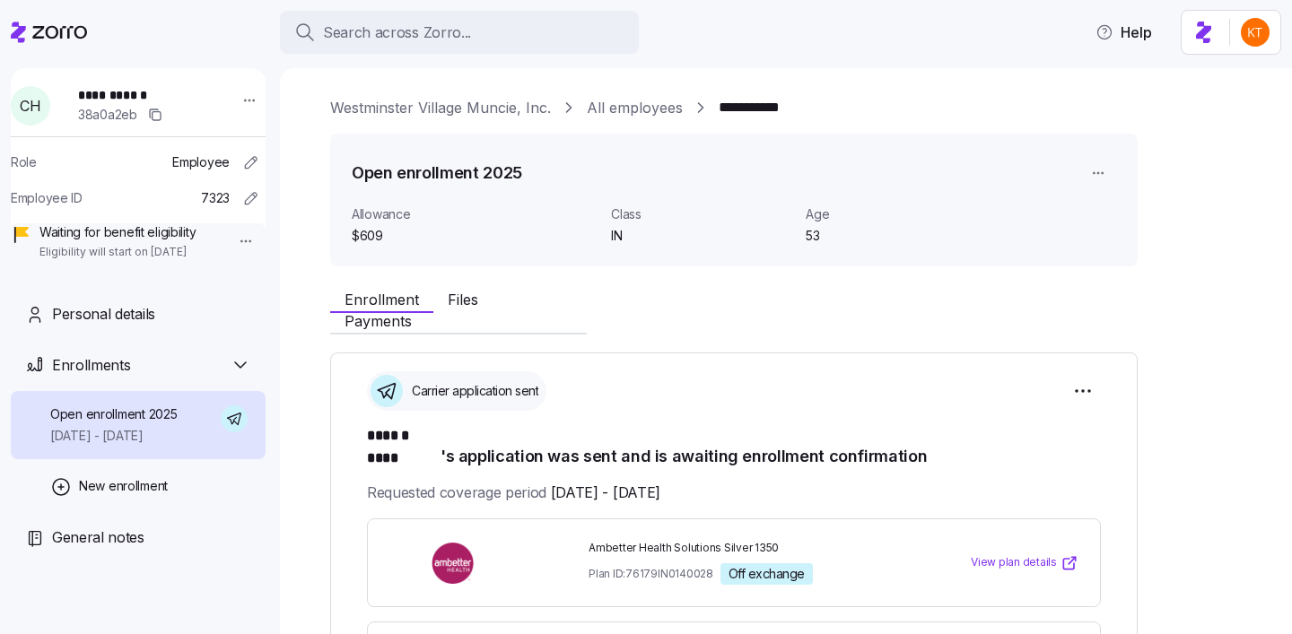
click at [121, 95] on span "**********" at bounding box center [141, 95] width 126 height 18
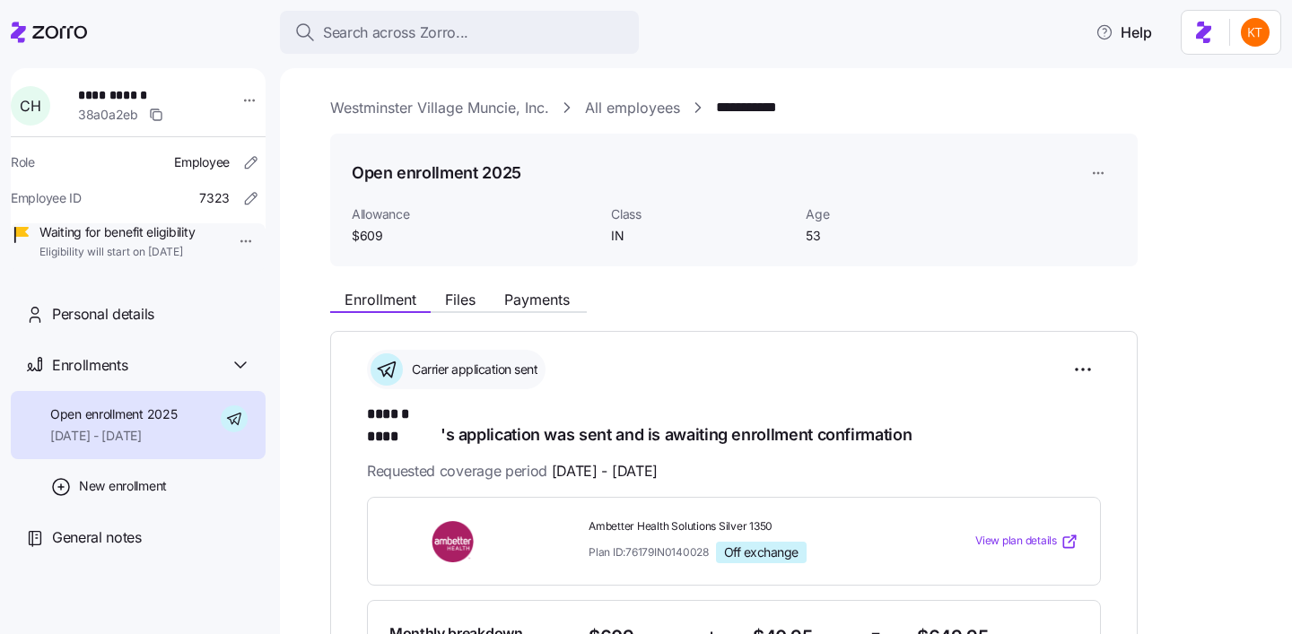
click at [135, 95] on span "**********" at bounding box center [141, 95] width 126 height 18
copy span "****"
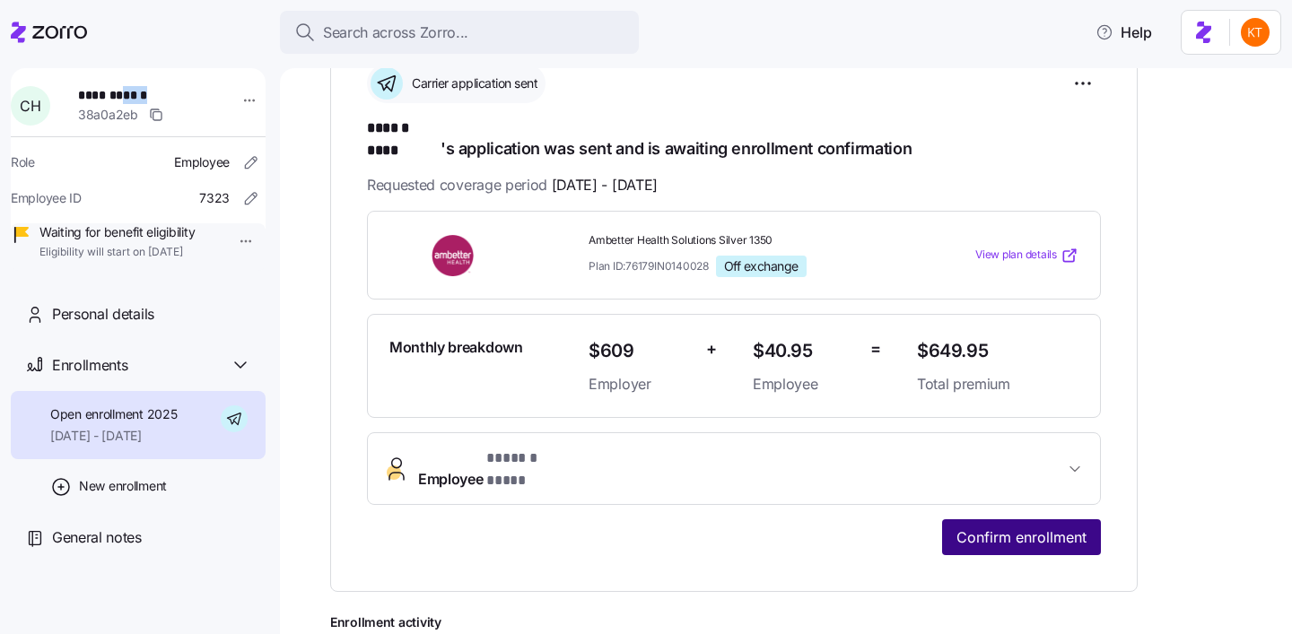
scroll to position [346, 0]
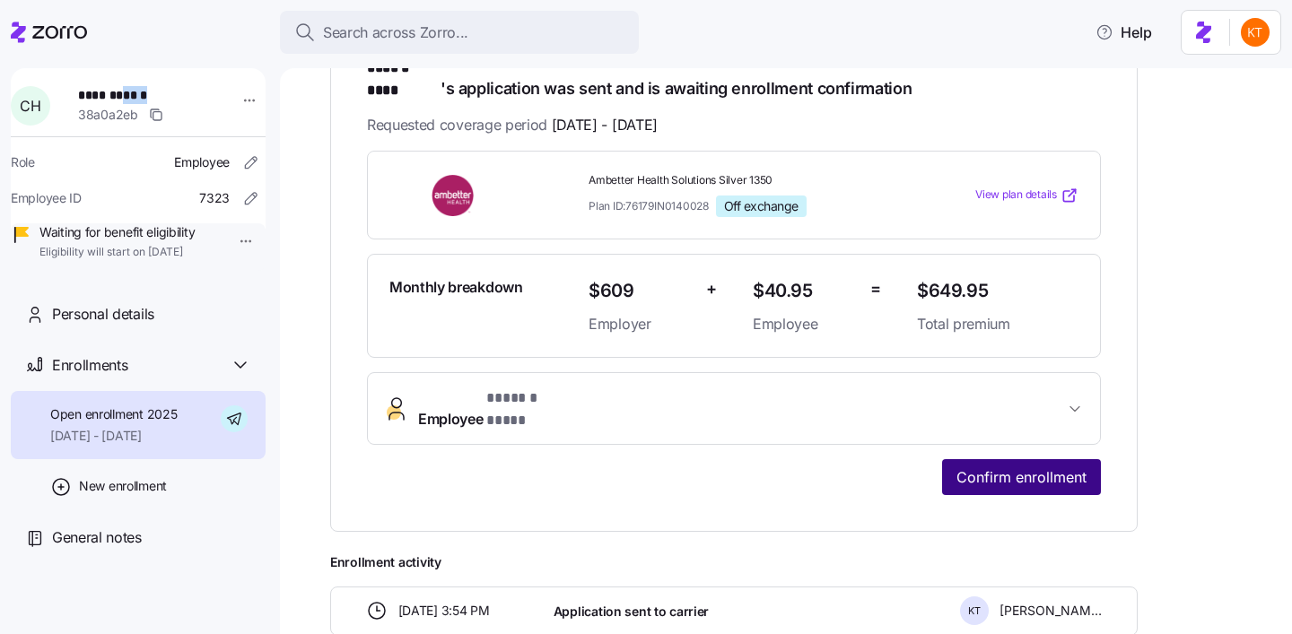
click at [1006, 459] on button "Confirm enrollment" at bounding box center [1021, 477] width 159 height 36
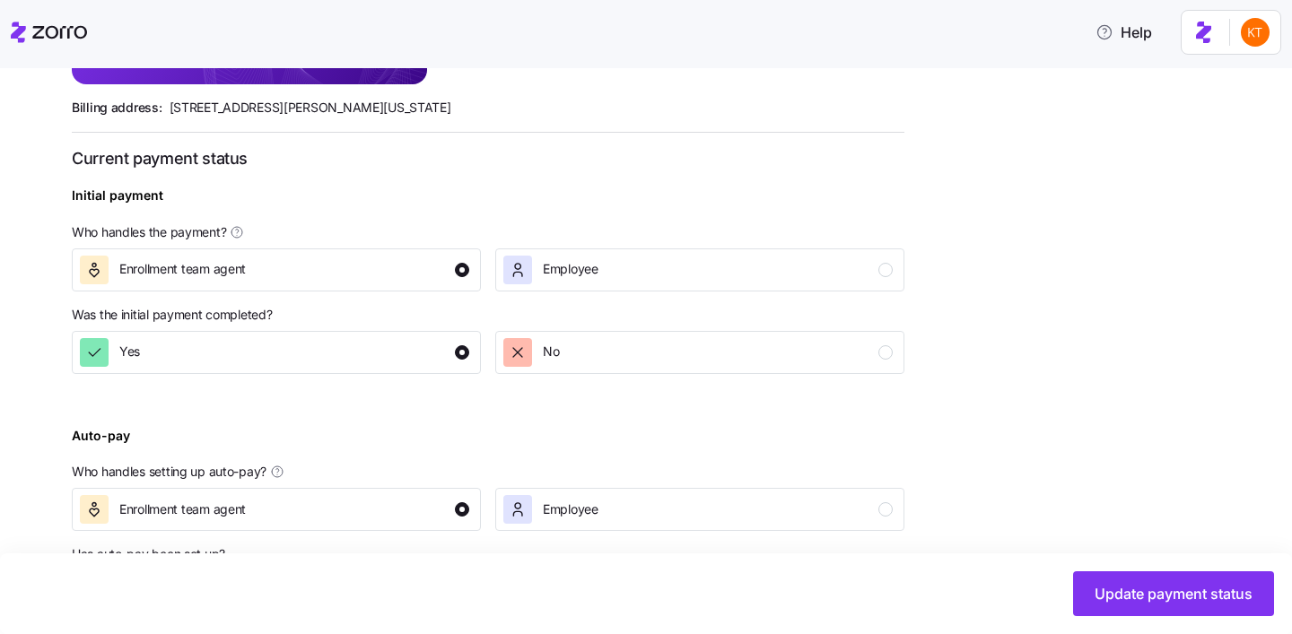
scroll to position [696, 0]
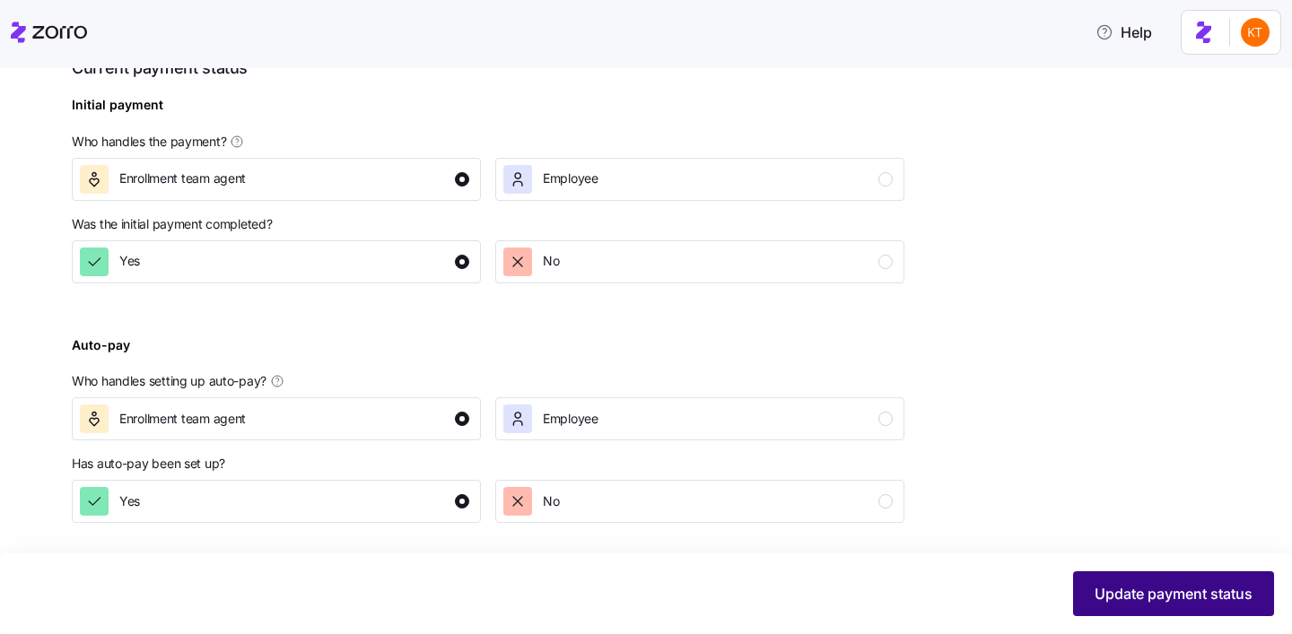
click at [1094, 598] on span "Update payment status" at bounding box center [1173, 594] width 158 height 22
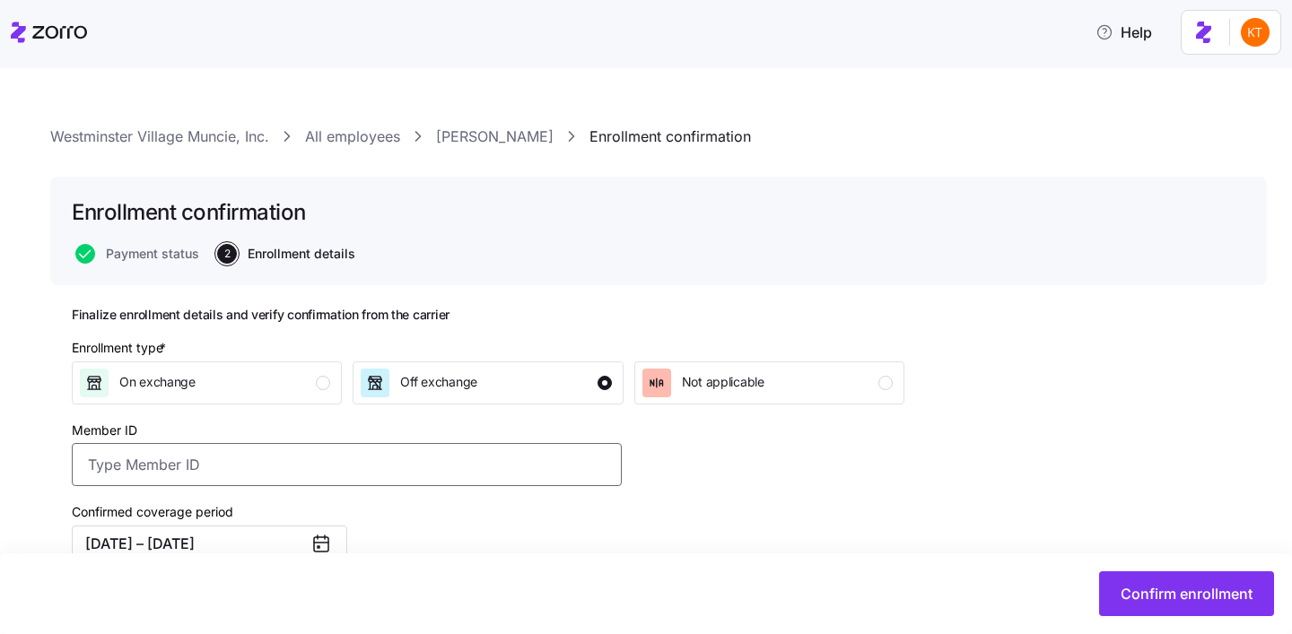
click at [465, 465] on input "Member ID" at bounding box center [347, 464] width 550 height 43
paste input "Hull"
click at [94, 467] on input "Hull" at bounding box center [347, 464] width 550 height 43
paste input "UZ1381415"
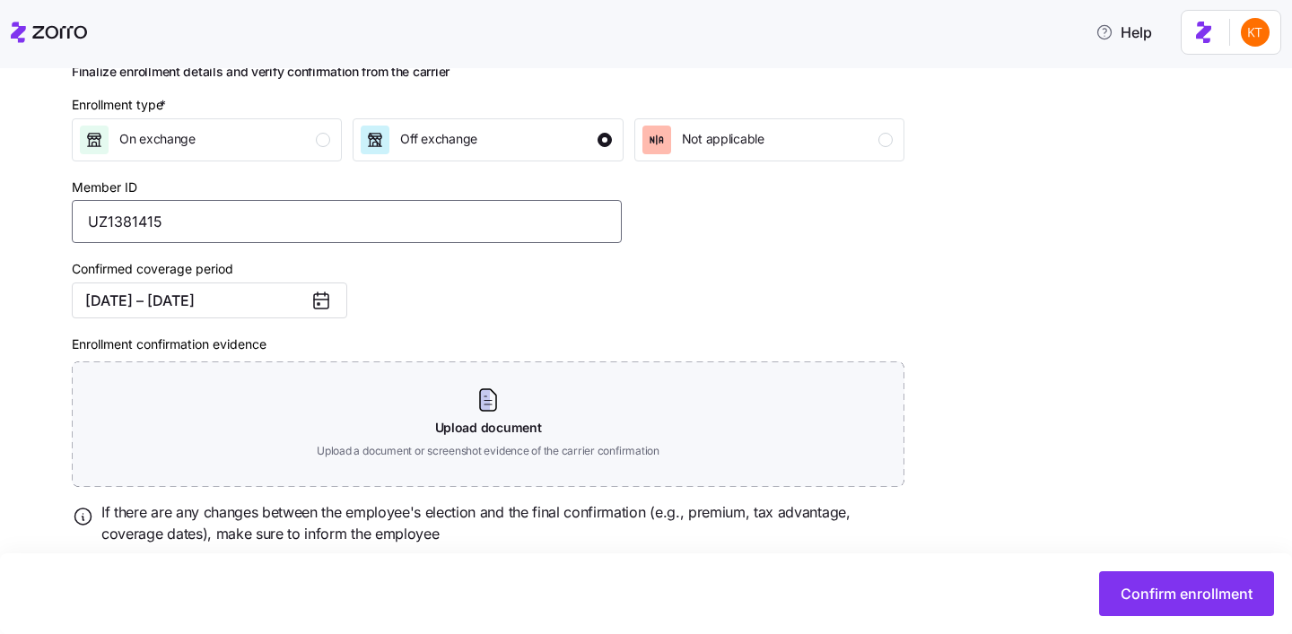
scroll to position [248, 0]
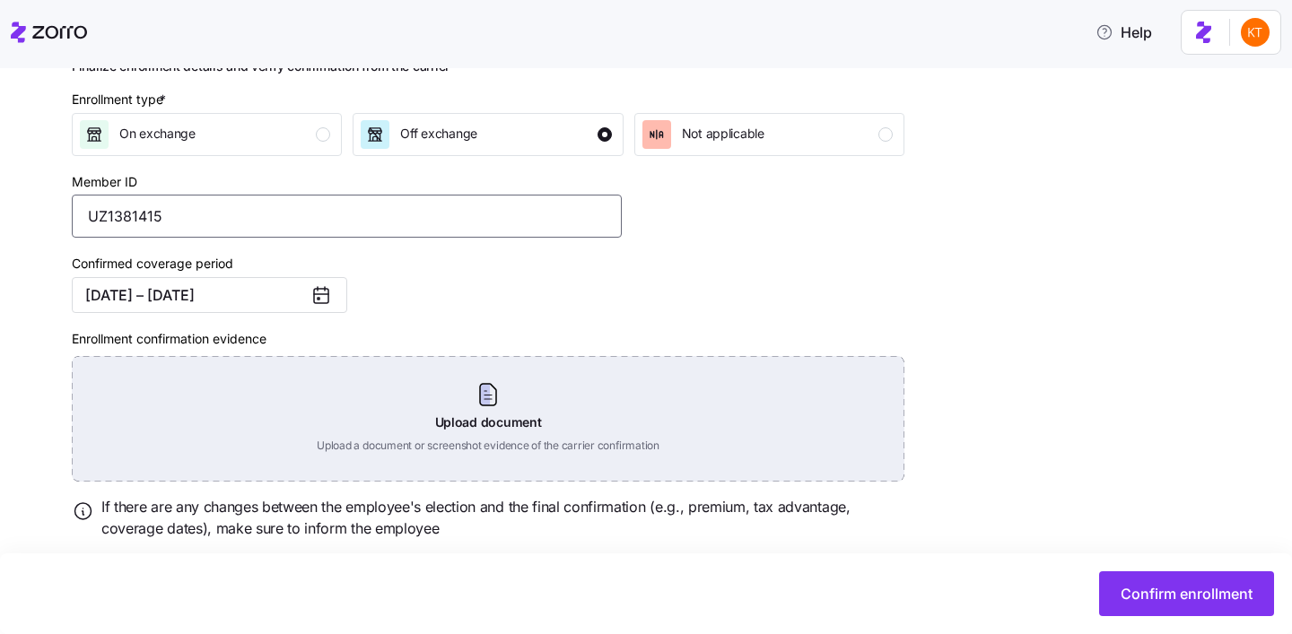
type input "UZ1381415"
click at [470, 416] on div "Upload document Upload a document or screenshot evidence of the carrier confirm…" at bounding box center [488, 419] width 832 height 126
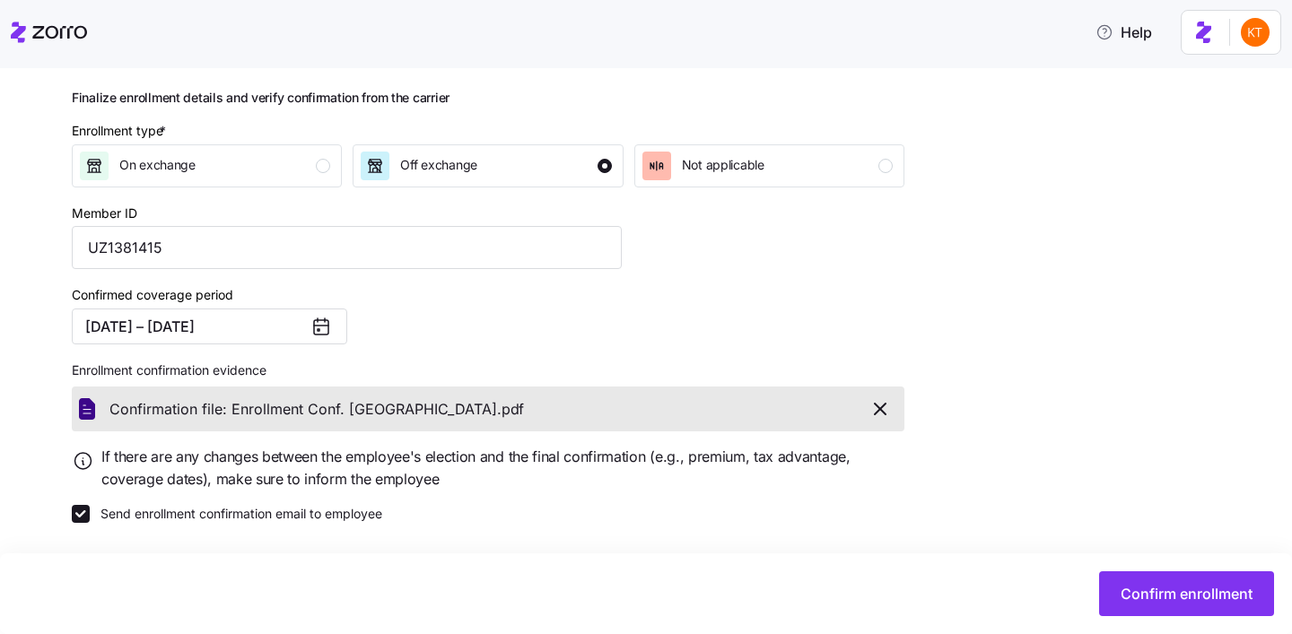
scroll to position [218, 0]
click at [1197, 616] on div "Confirm enrollment" at bounding box center [646, 593] width 1292 height 81
click at [1191, 609] on button "Confirm enrollment" at bounding box center [1186, 593] width 175 height 45
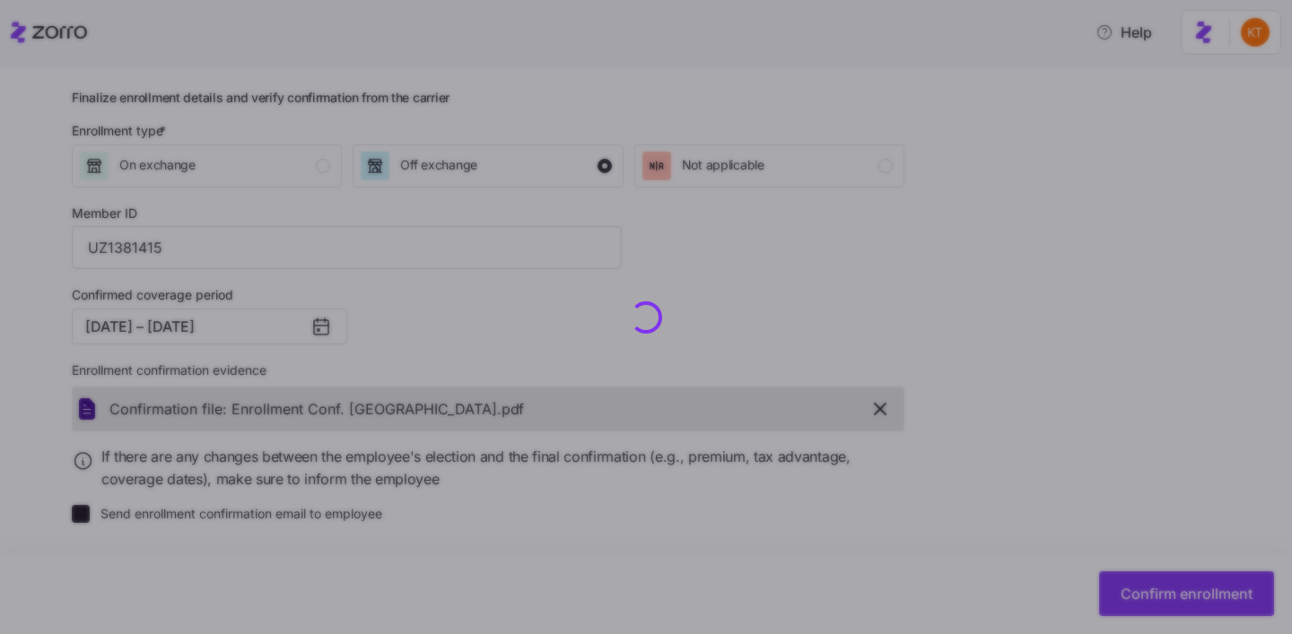
checkbox input "false"
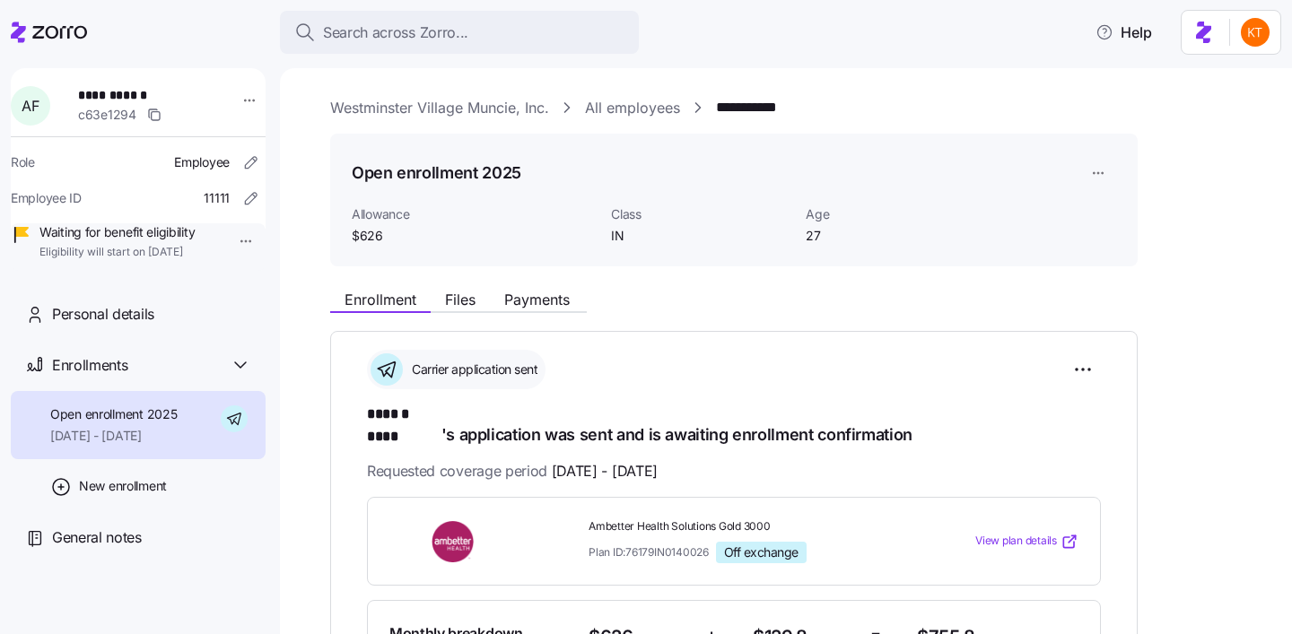
click at [129, 95] on span "**********" at bounding box center [141, 95] width 126 height 18
copy span "****"
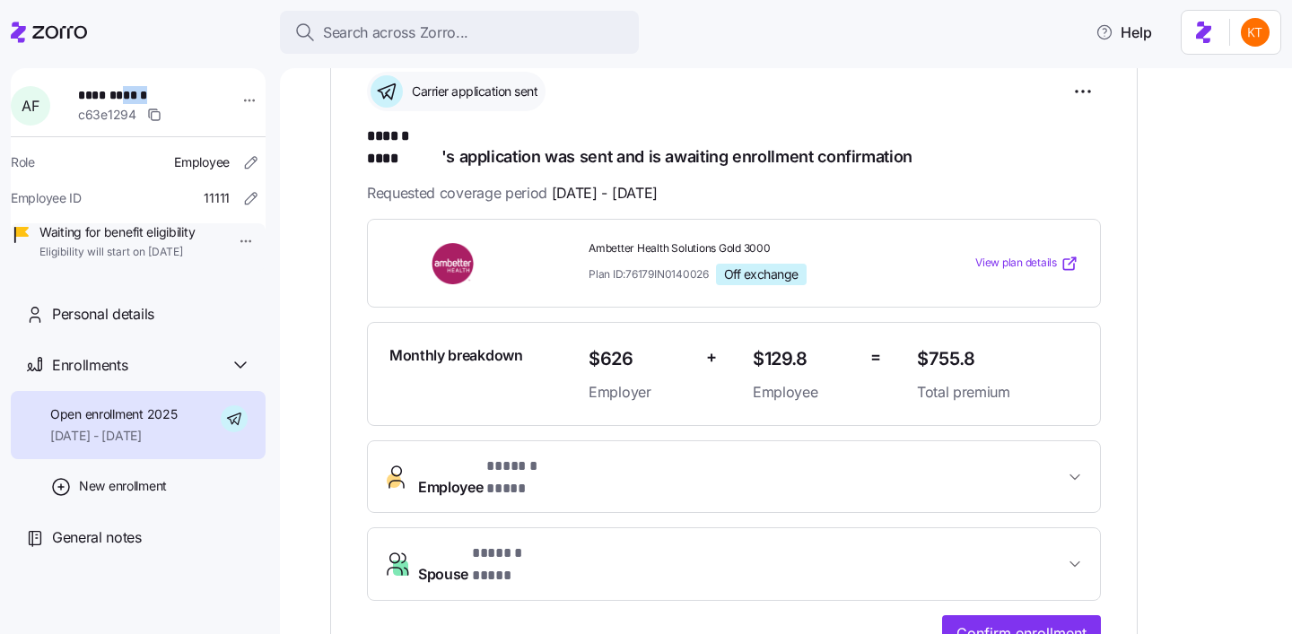
scroll to position [443, 0]
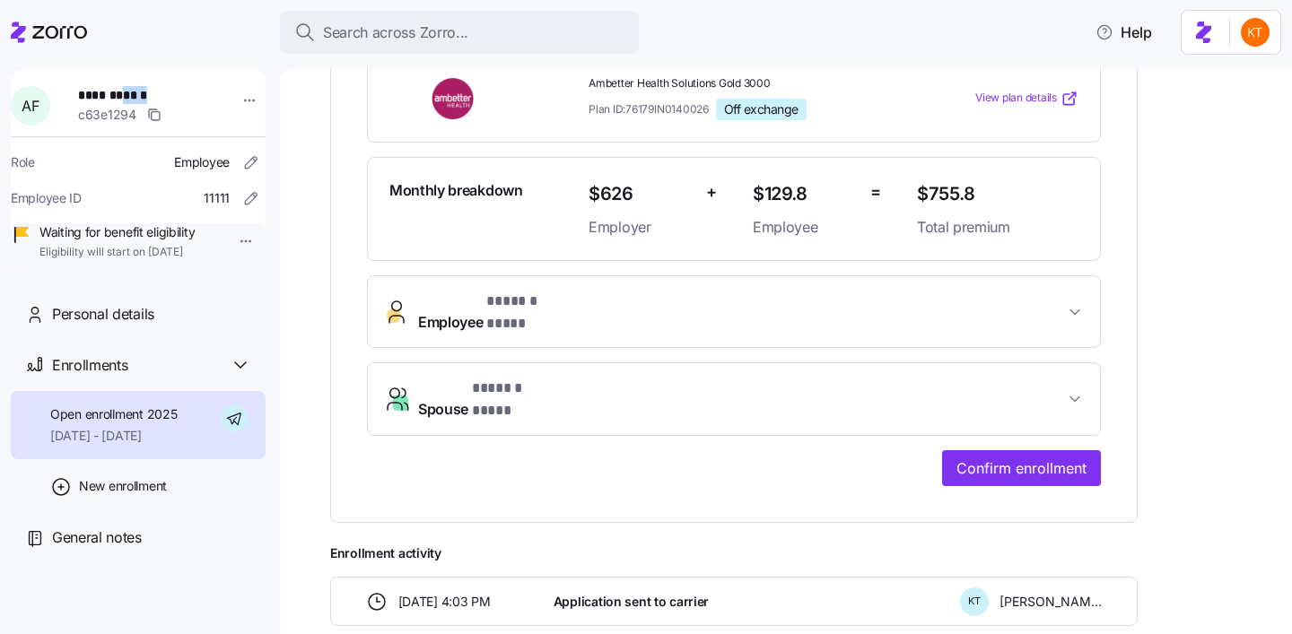
click at [1013, 386] on button "Spouse * ****** **** *" at bounding box center [734, 399] width 732 height 72
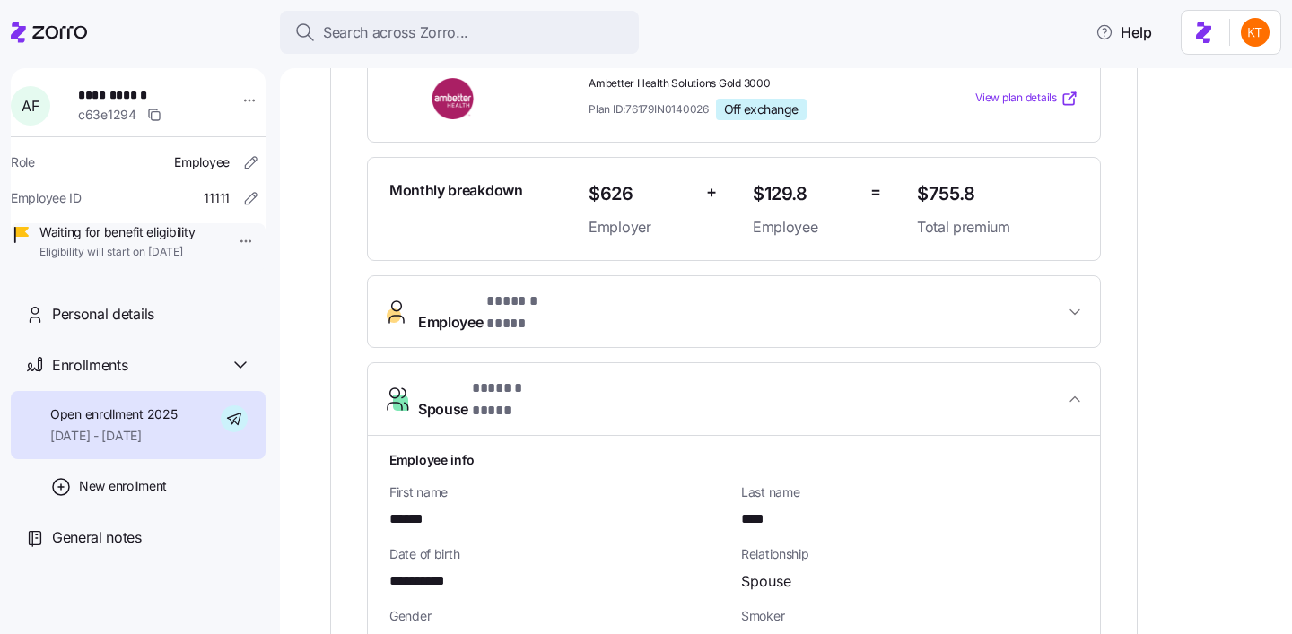
click at [1013, 436] on div "**********" at bounding box center [733, 621] width 689 height 370
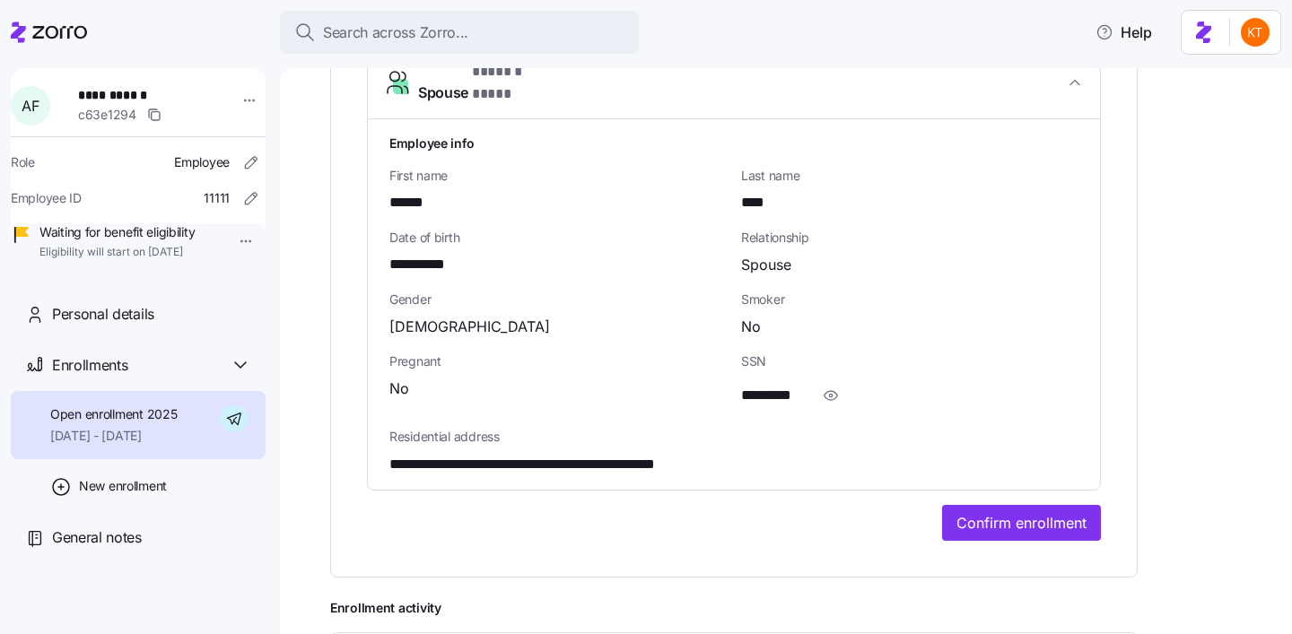
scroll to position [865, 0]
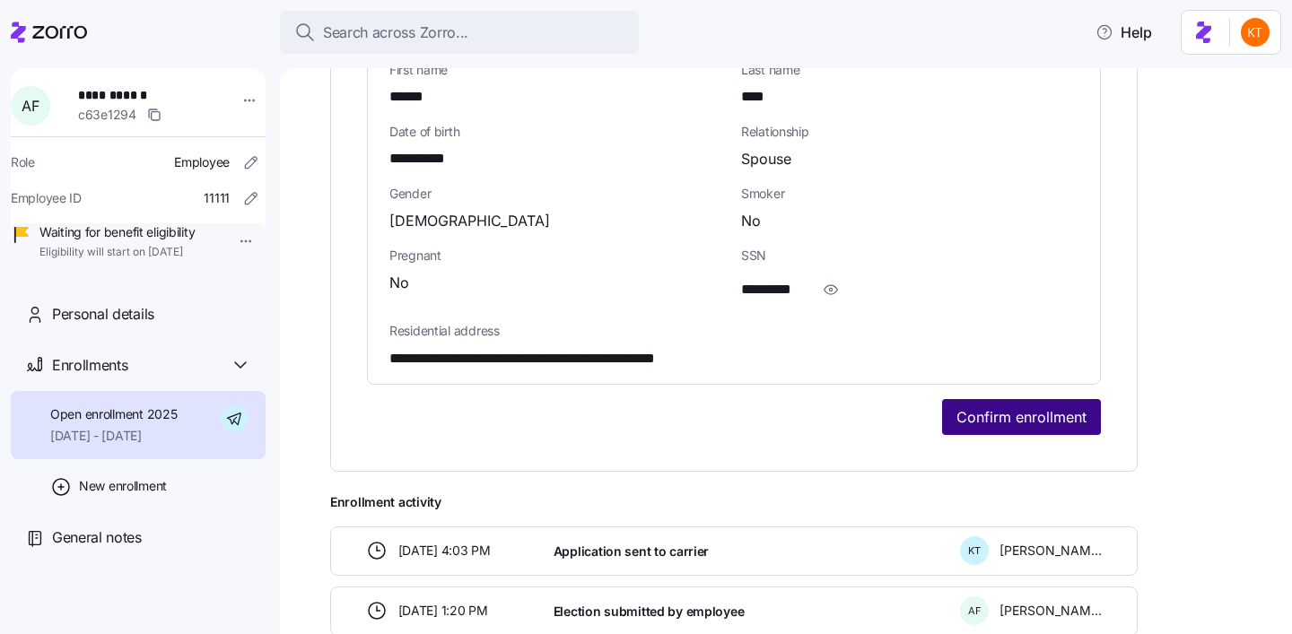
click at [1000, 399] on button "Confirm enrollment" at bounding box center [1021, 417] width 159 height 36
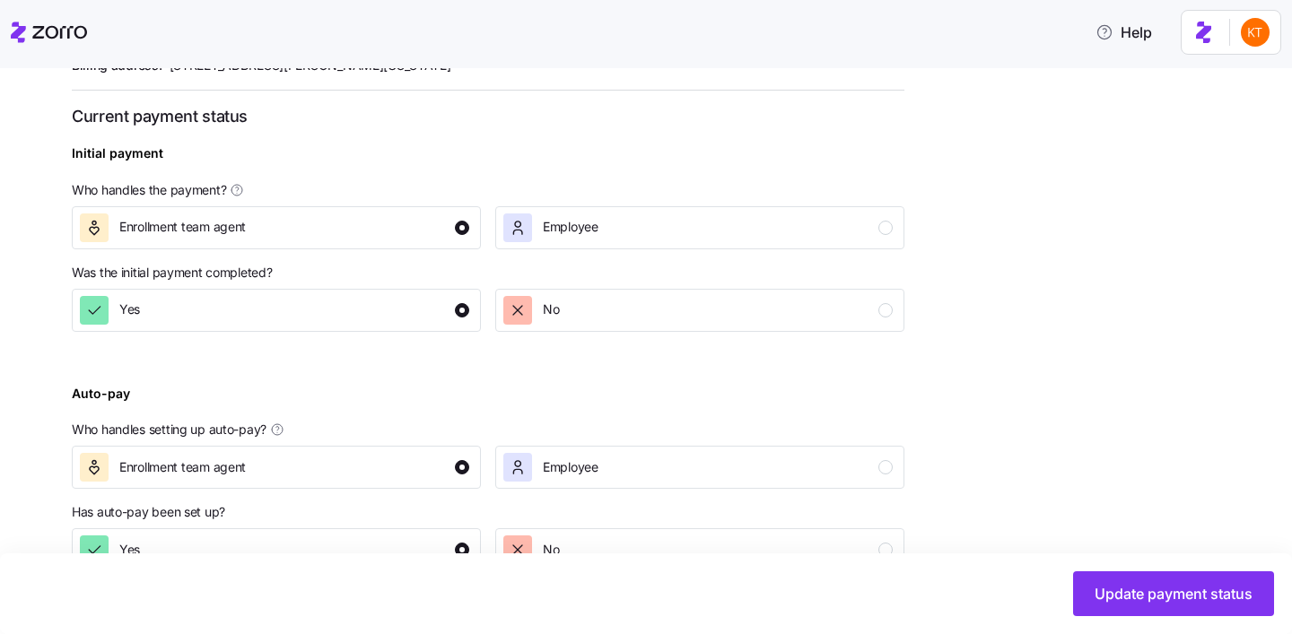
scroll to position [696, 0]
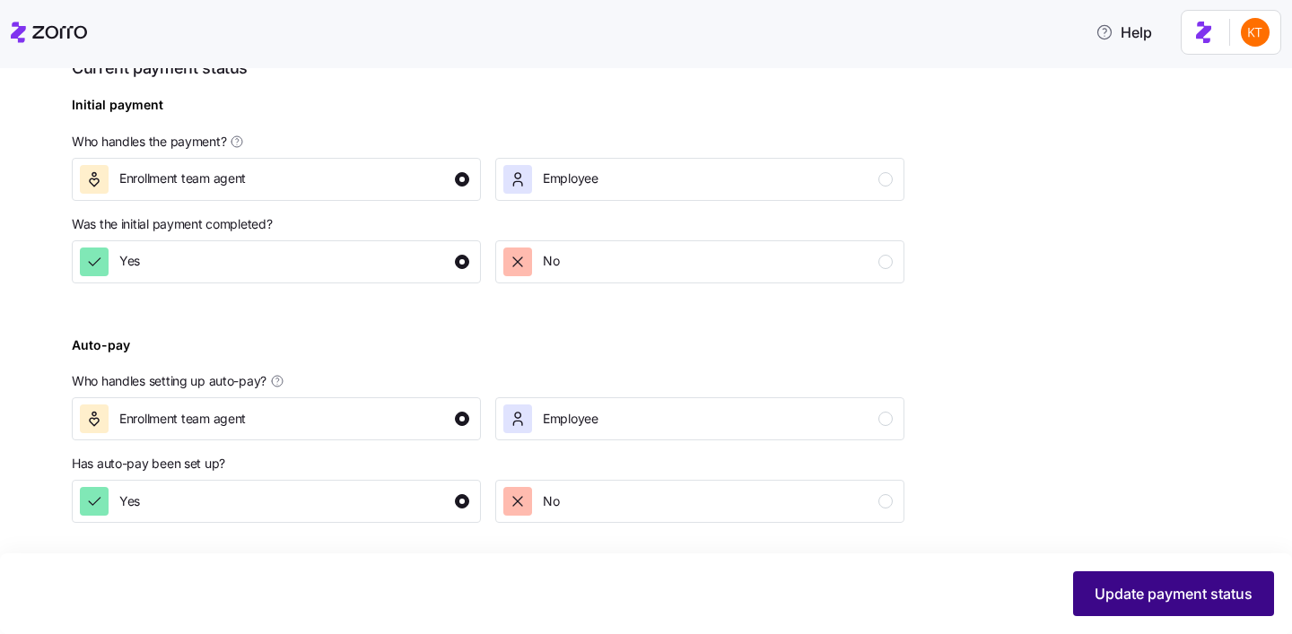
click at [1115, 596] on span "Update payment status" at bounding box center [1173, 594] width 158 height 22
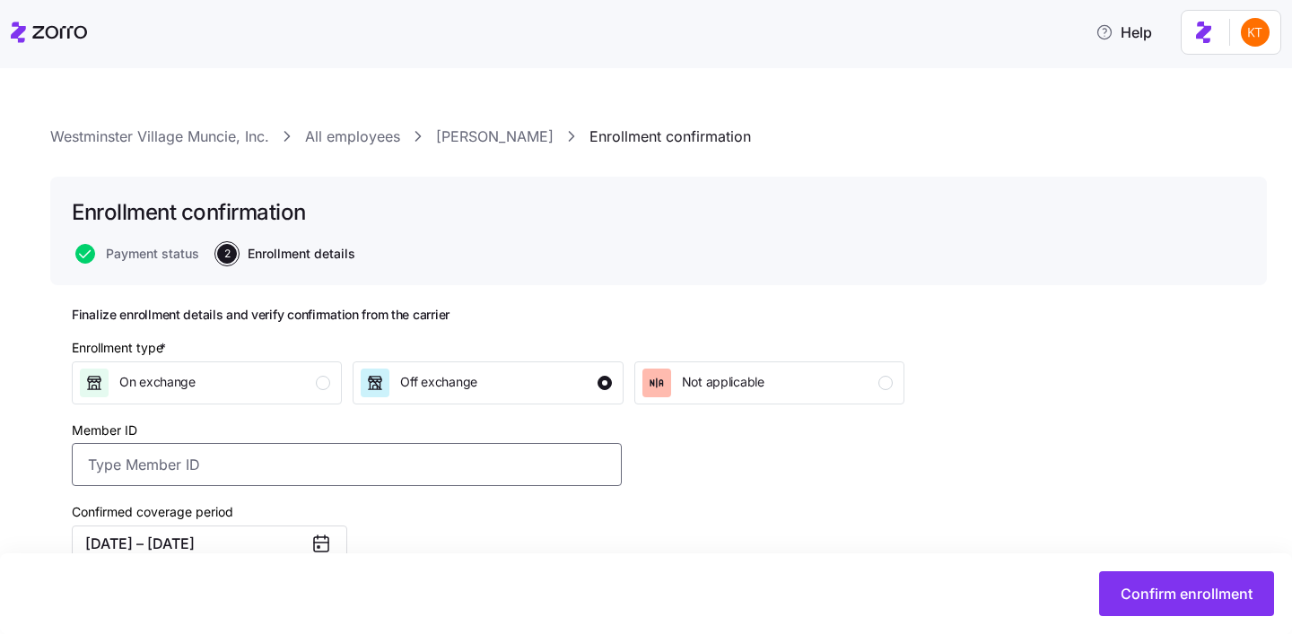
click at [468, 457] on input "Member ID" at bounding box center [347, 464] width 550 height 43
click at [233, 469] on input "Member ID" at bounding box center [347, 464] width 550 height 43
paste input "UZ1381416"
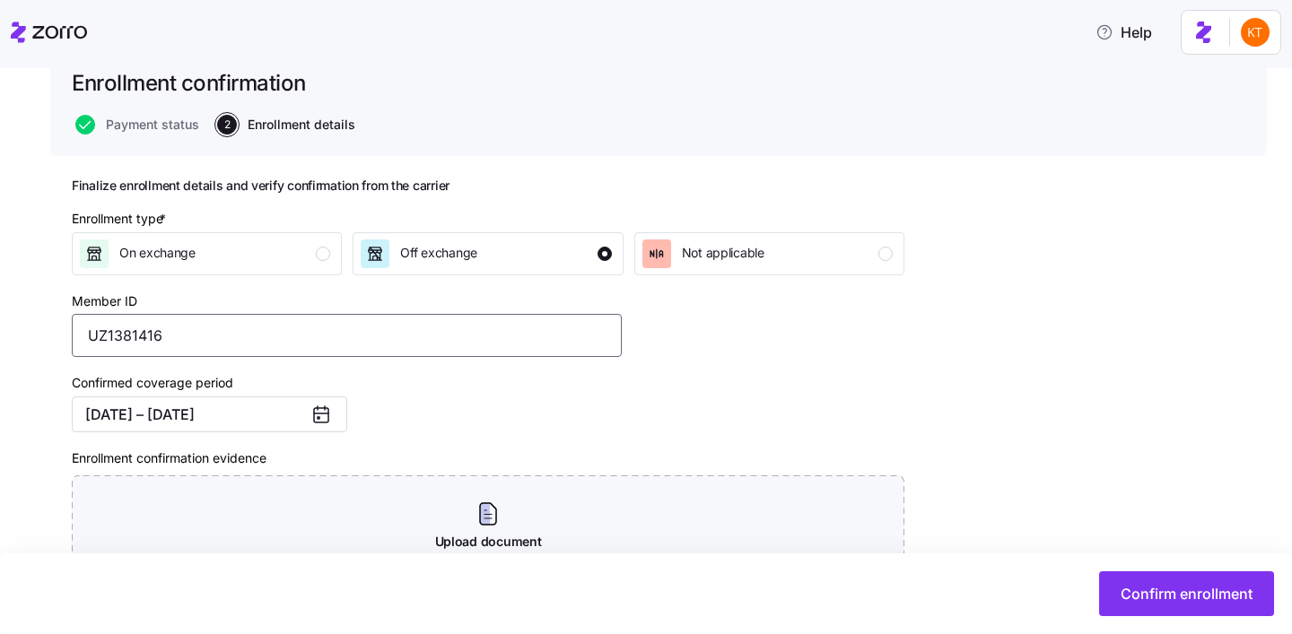
scroll to position [300, 0]
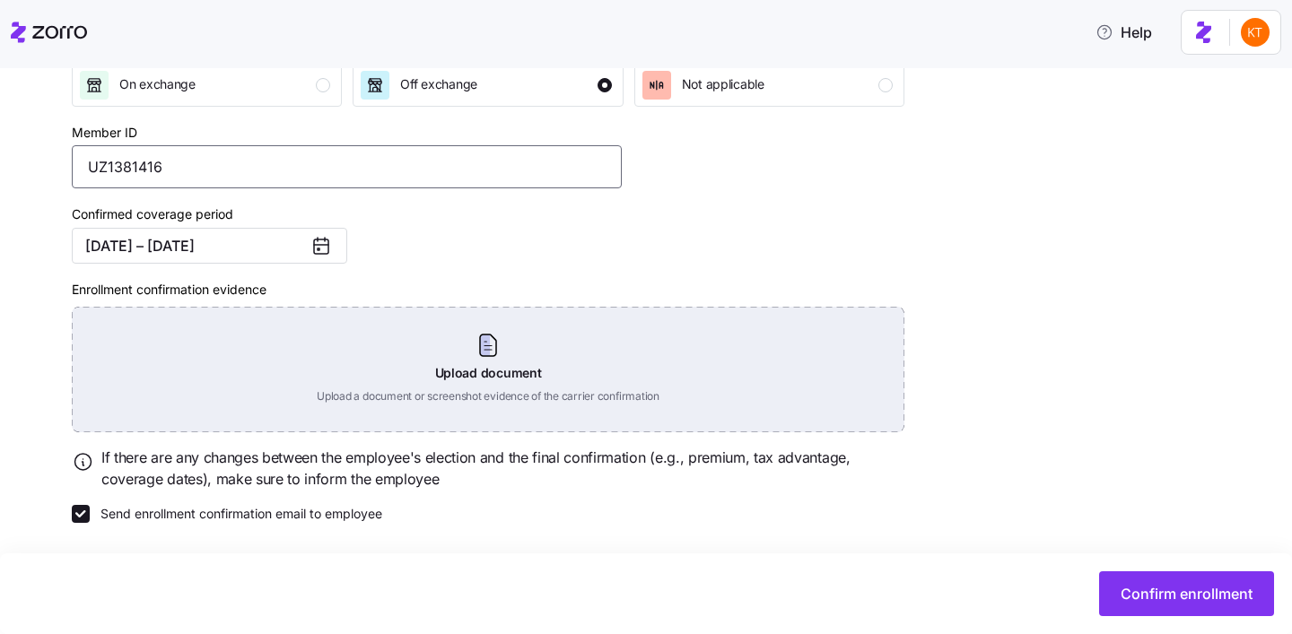
type input "UZ1381416"
click at [497, 357] on div "Upload document Upload a document or screenshot evidence of the carrier confirm…" at bounding box center [488, 370] width 832 height 126
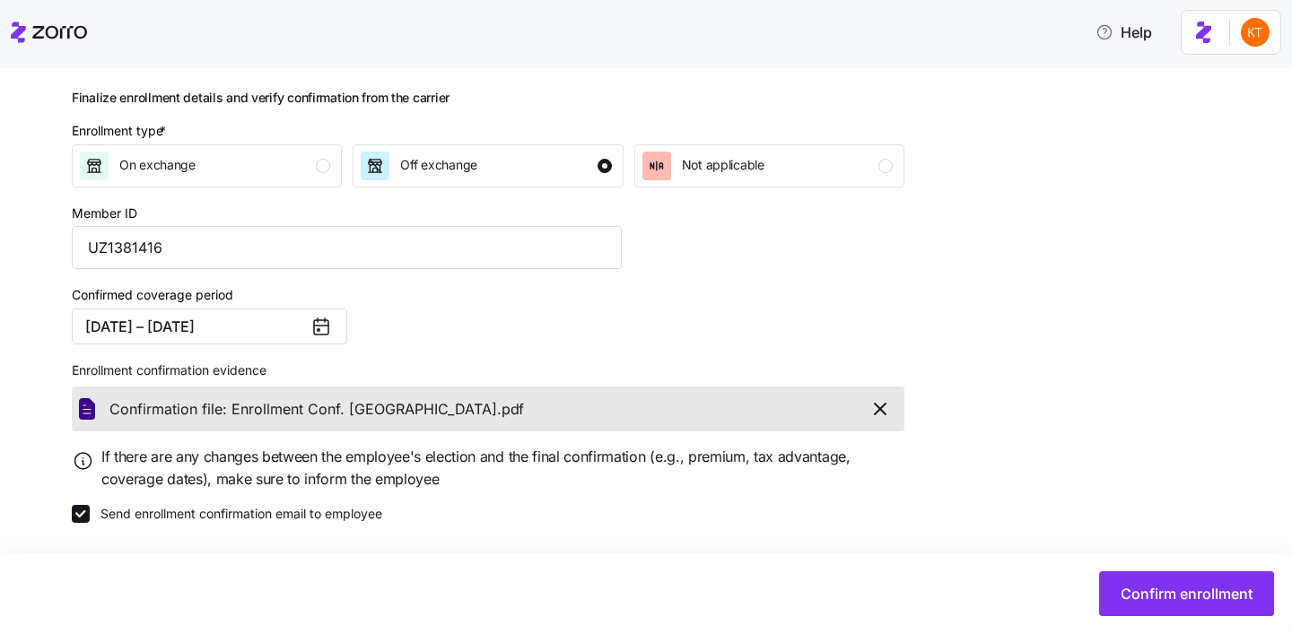
scroll to position [218, 0]
click at [1128, 599] on span "Confirm enrollment" at bounding box center [1186, 594] width 132 height 22
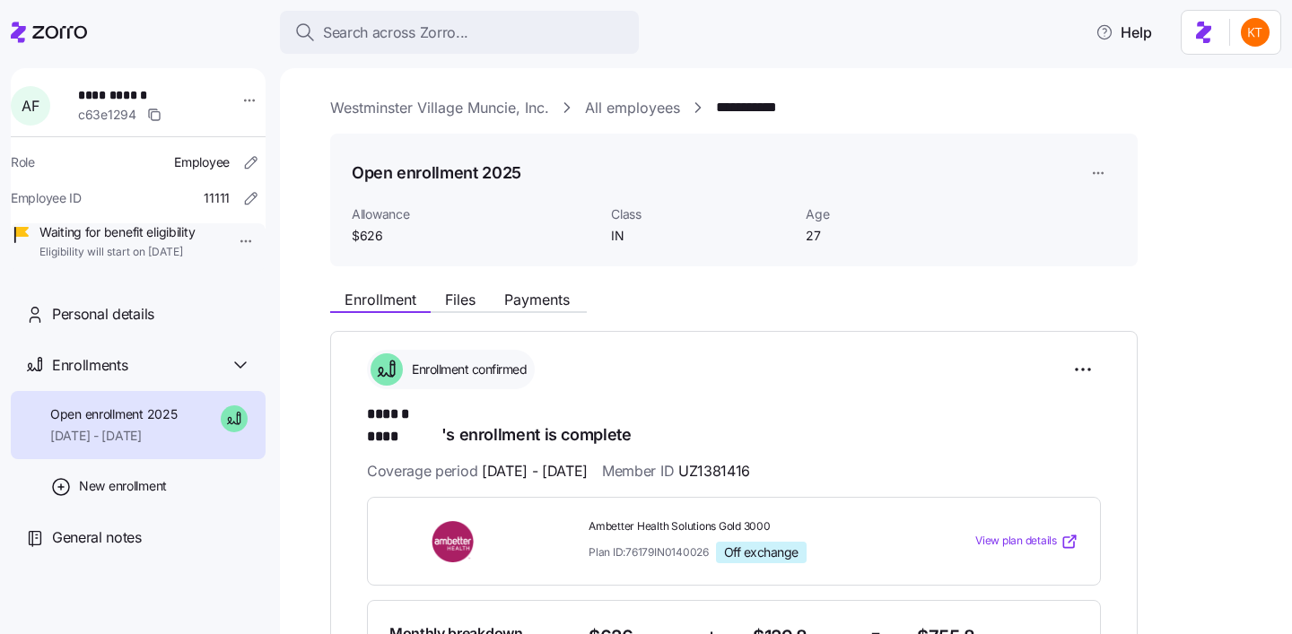
scroll to position [37, 0]
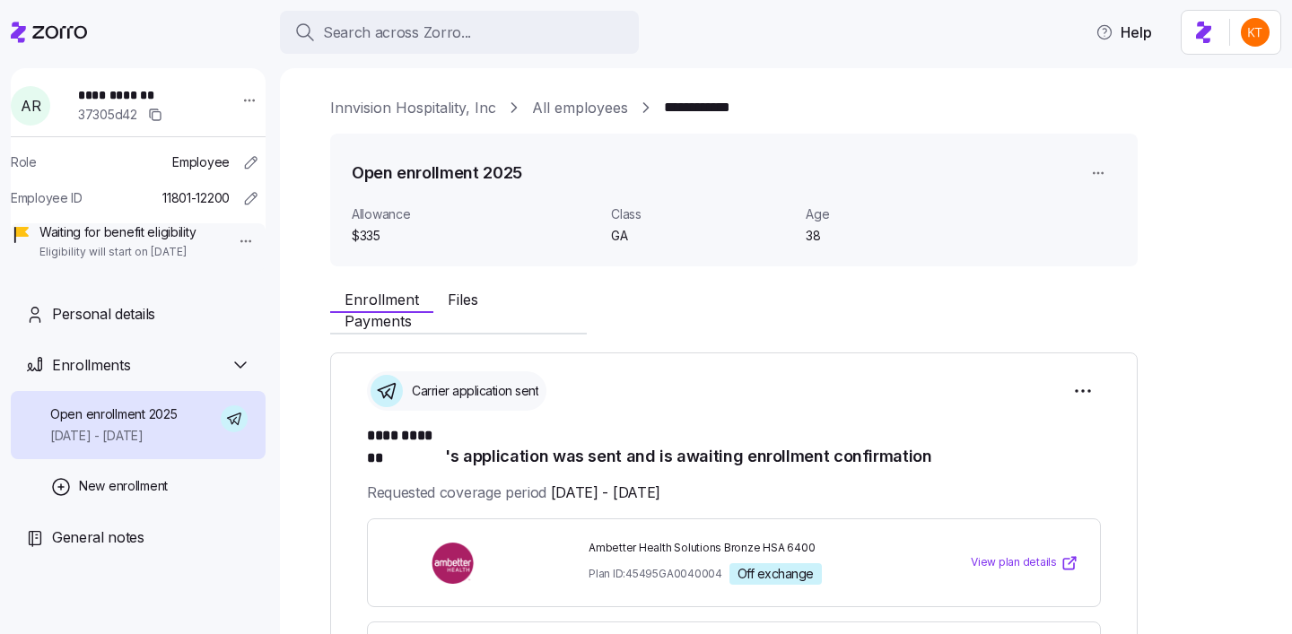
click at [139, 94] on span "**********" at bounding box center [141, 95] width 126 height 18
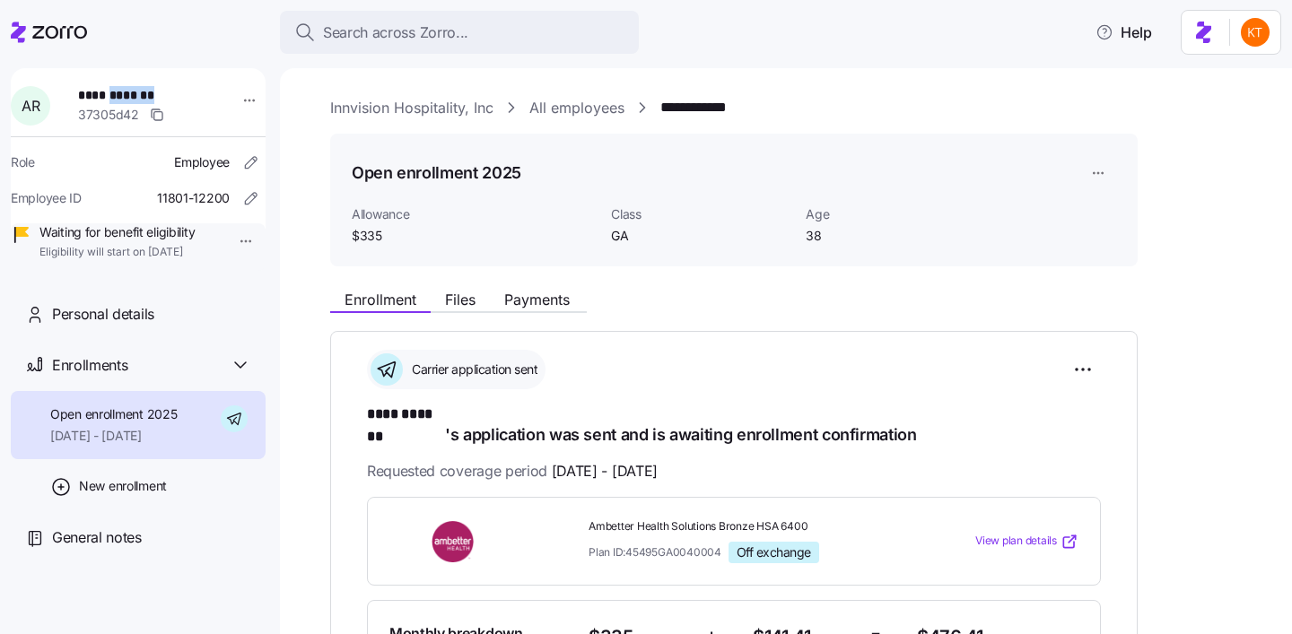
copy span "*******"
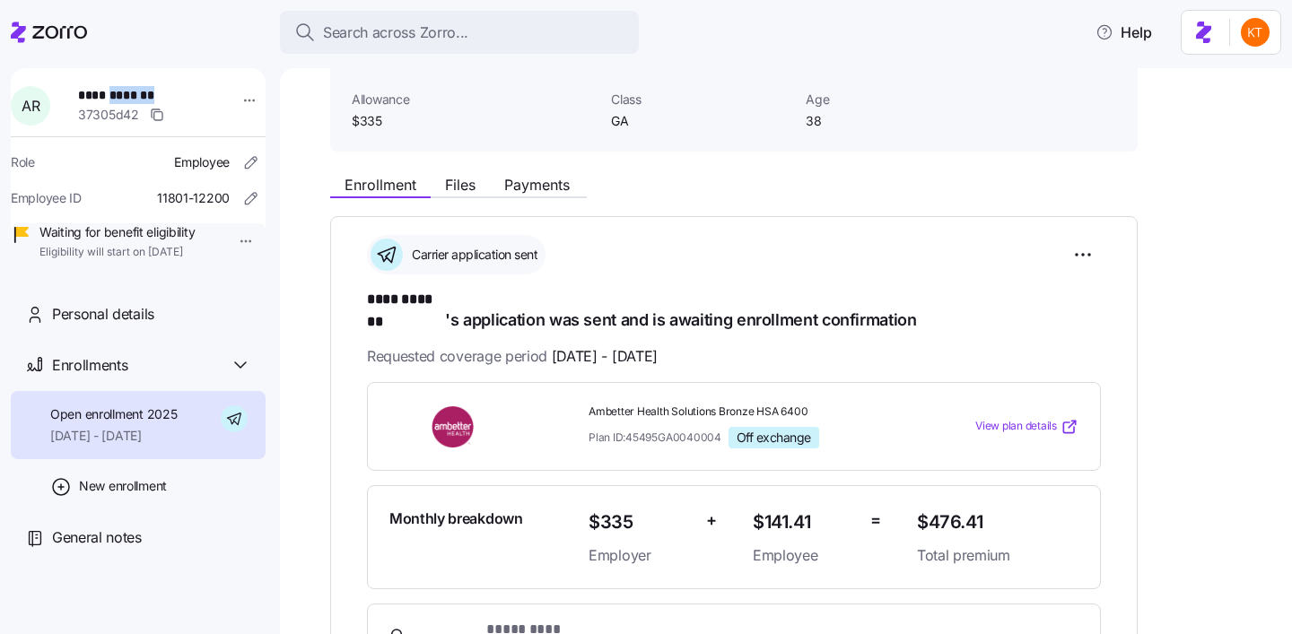
scroll to position [209, 0]
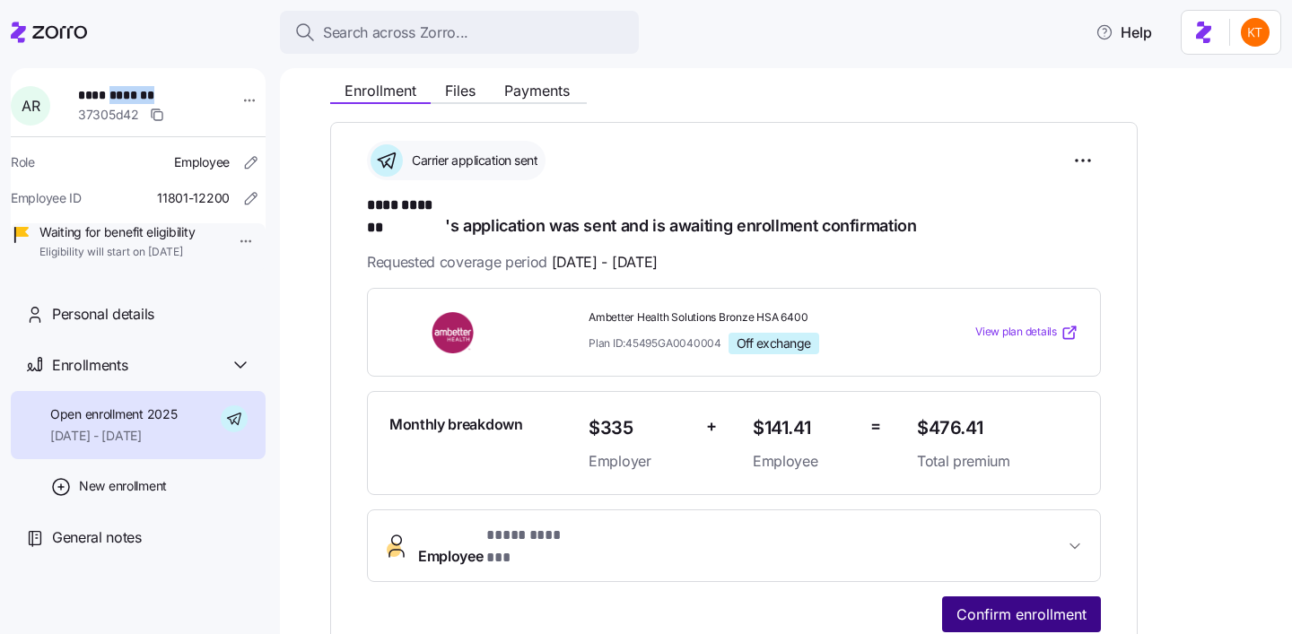
click at [989, 604] on span "Confirm enrollment" at bounding box center [1021, 615] width 130 height 22
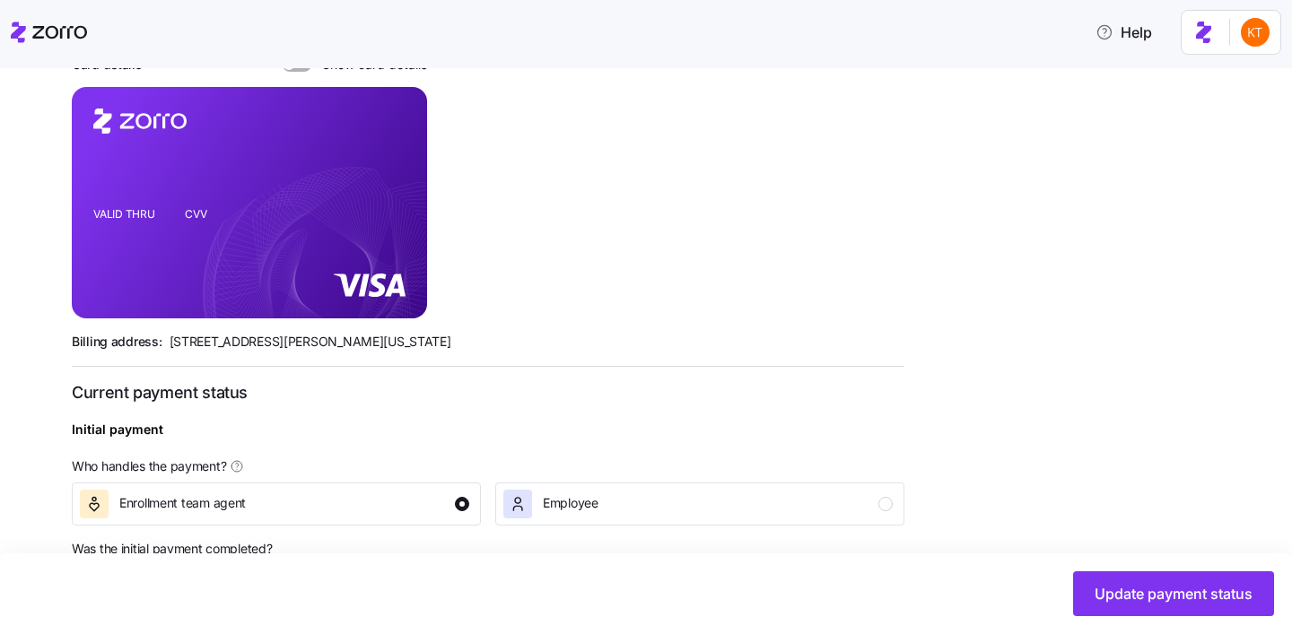
scroll to position [696, 0]
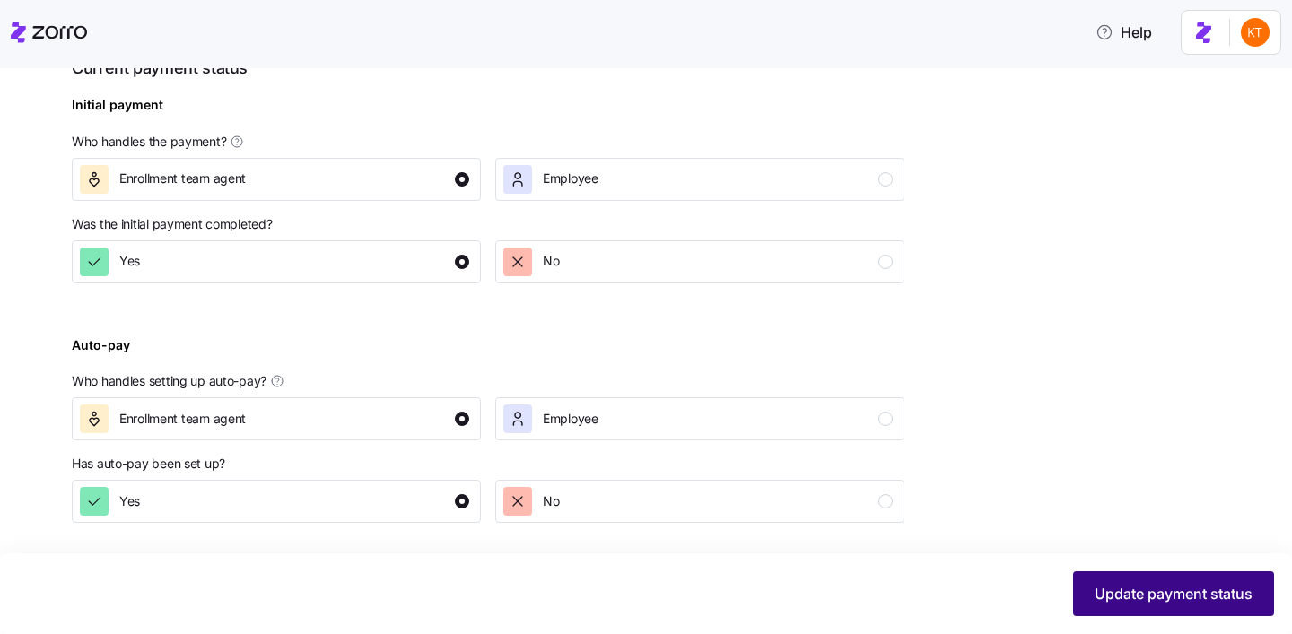
click at [1161, 610] on button "Update payment status" at bounding box center [1173, 593] width 201 height 45
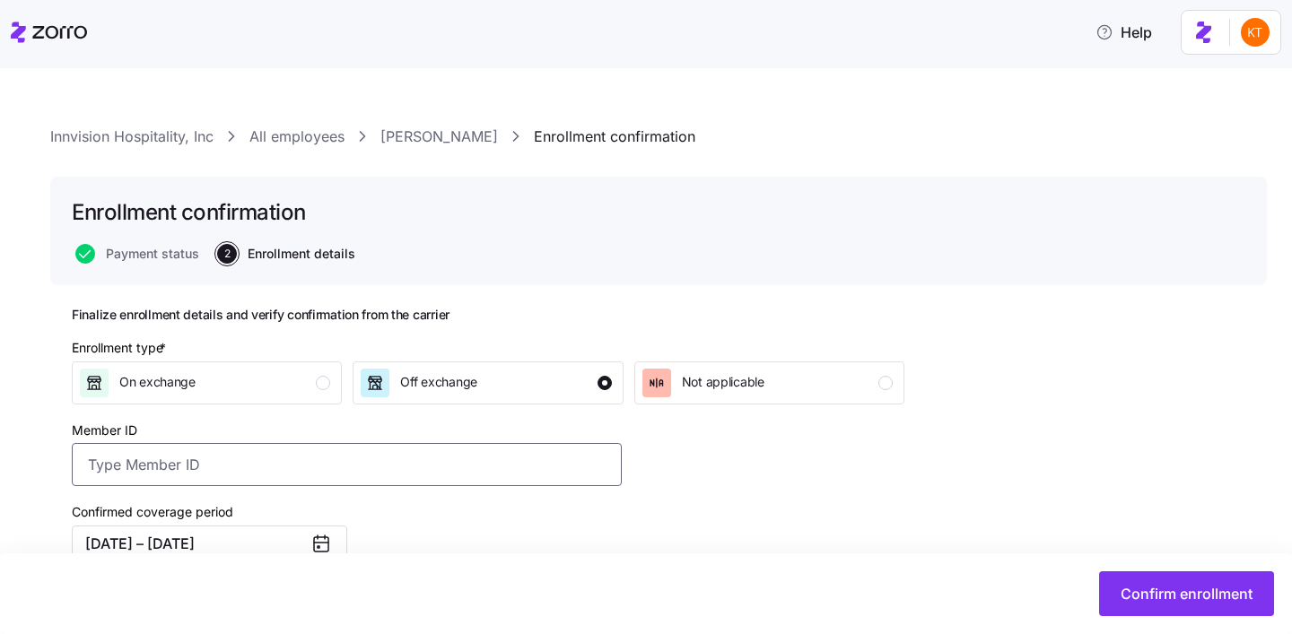
click at [450, 469] on input "Member ID" at bounding box center [347, 464] width 550 height 43
paste input "U73258979"
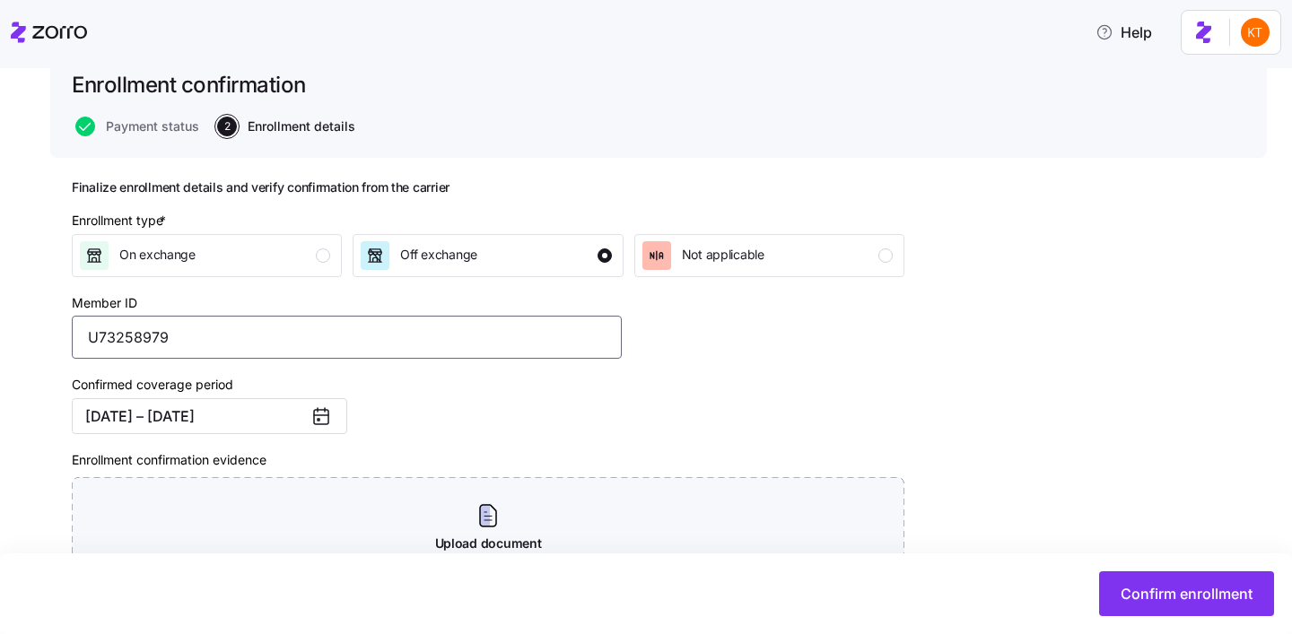
scroll to position [300, 0]
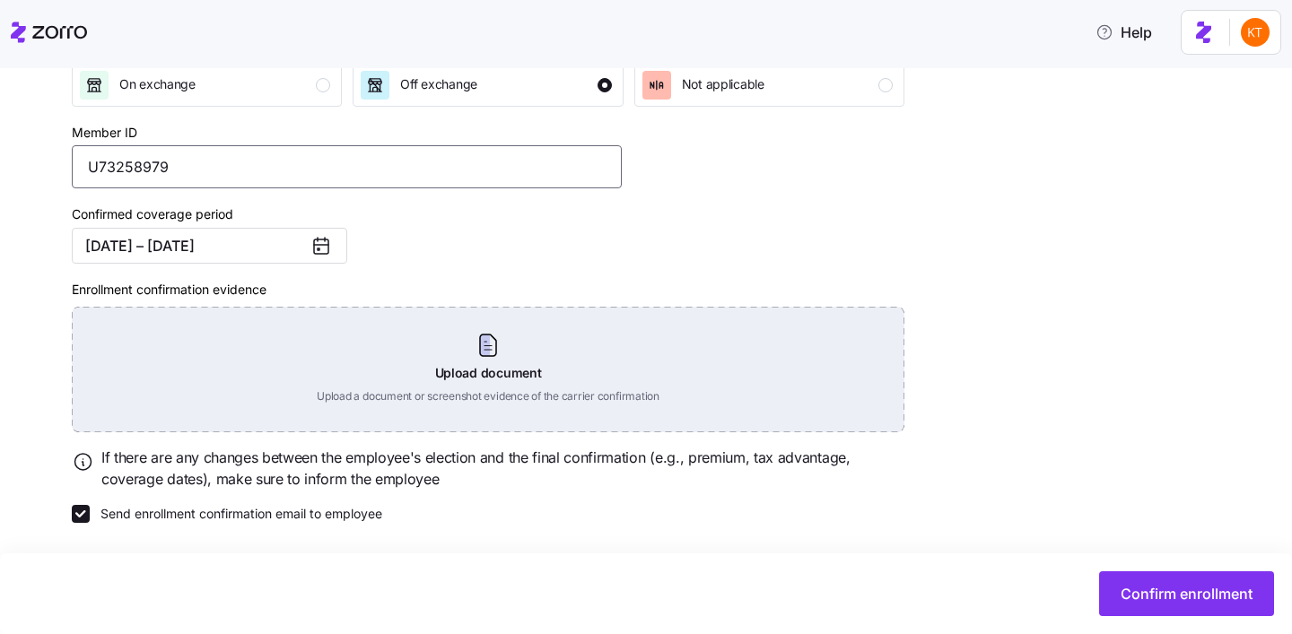
type input "U73258979"
click at [493, 387] on div "Upload document Upload a document or screenshot evidence of the carrier confirm…" at bounding box center [488, 370] width 832 height 126
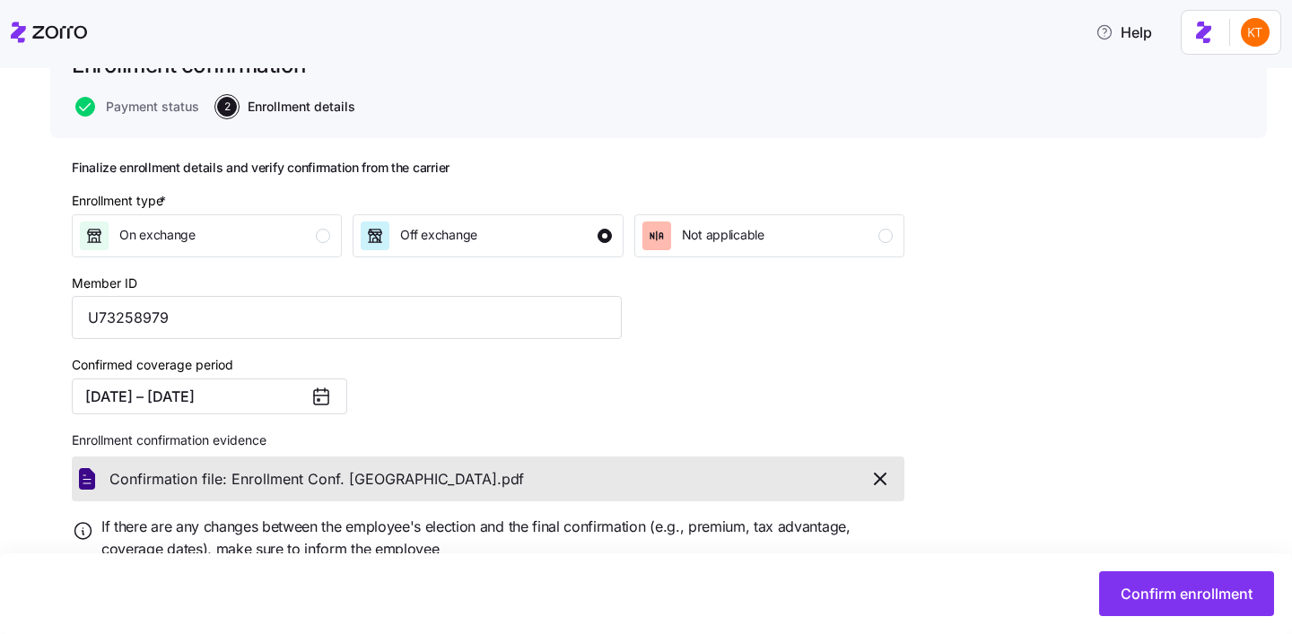
scroll to position [218, 0]
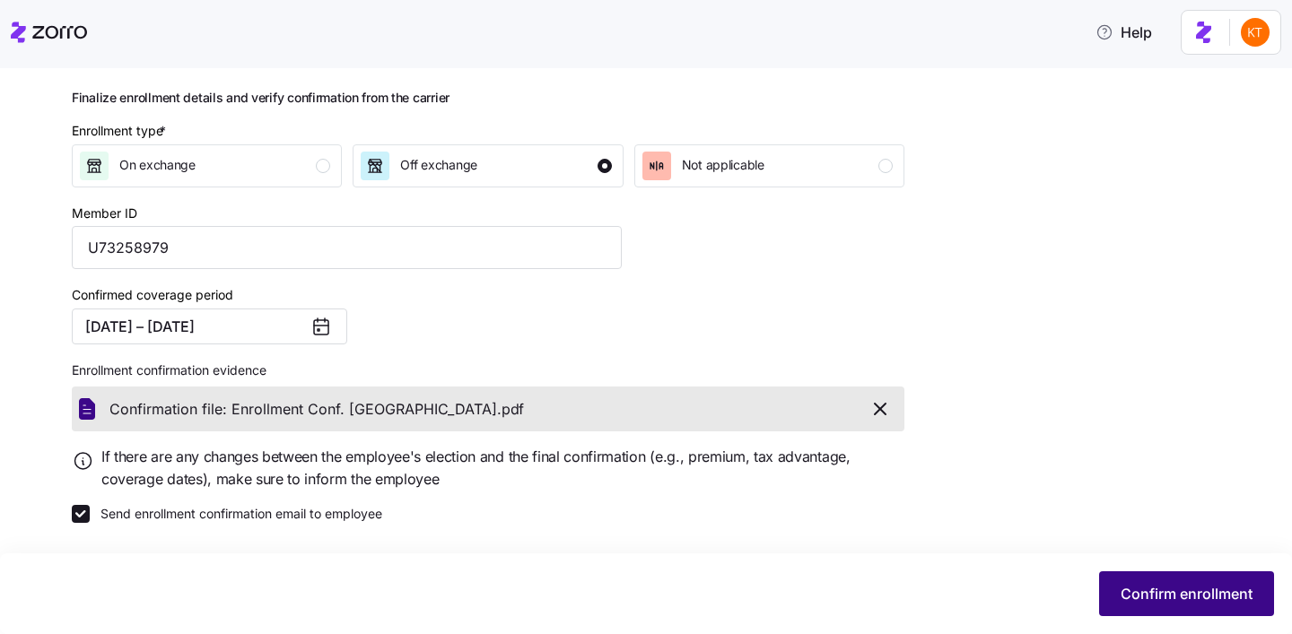
click at [1169, 605] on button "Confirm enrollment" at bounding box center [1186, 593] width 175 height 45
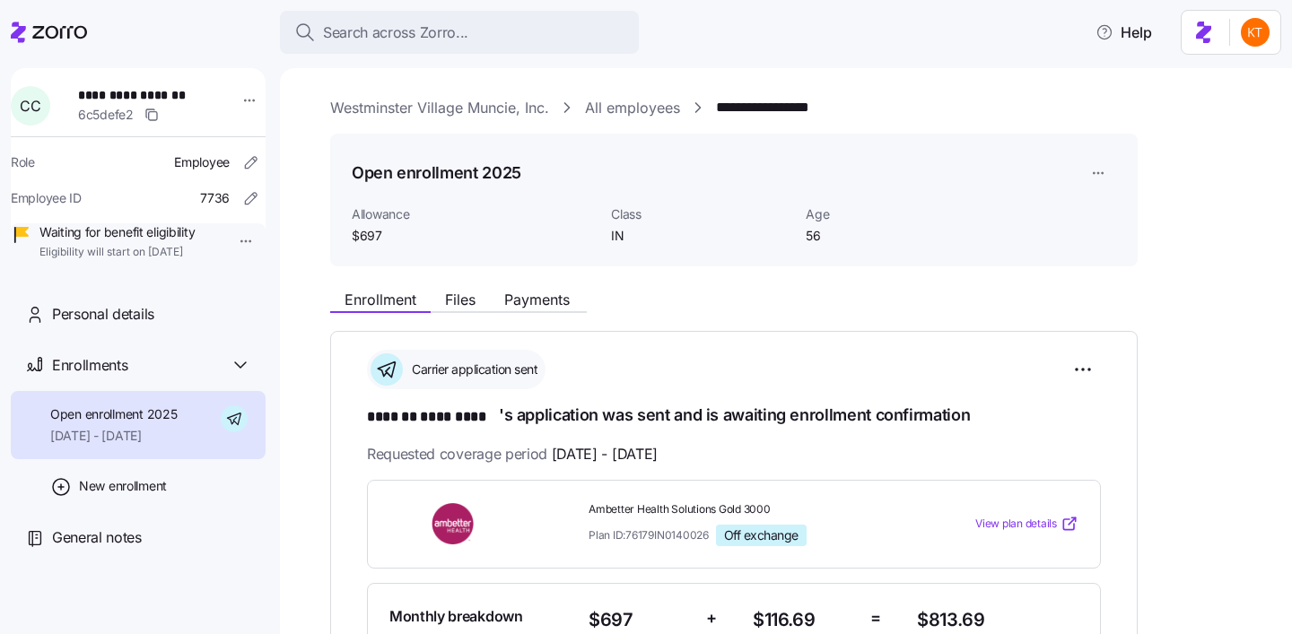
click at [183, 98] on span "**********" at bounding box center [141, 95] width 126 height 18
copy span "*********"
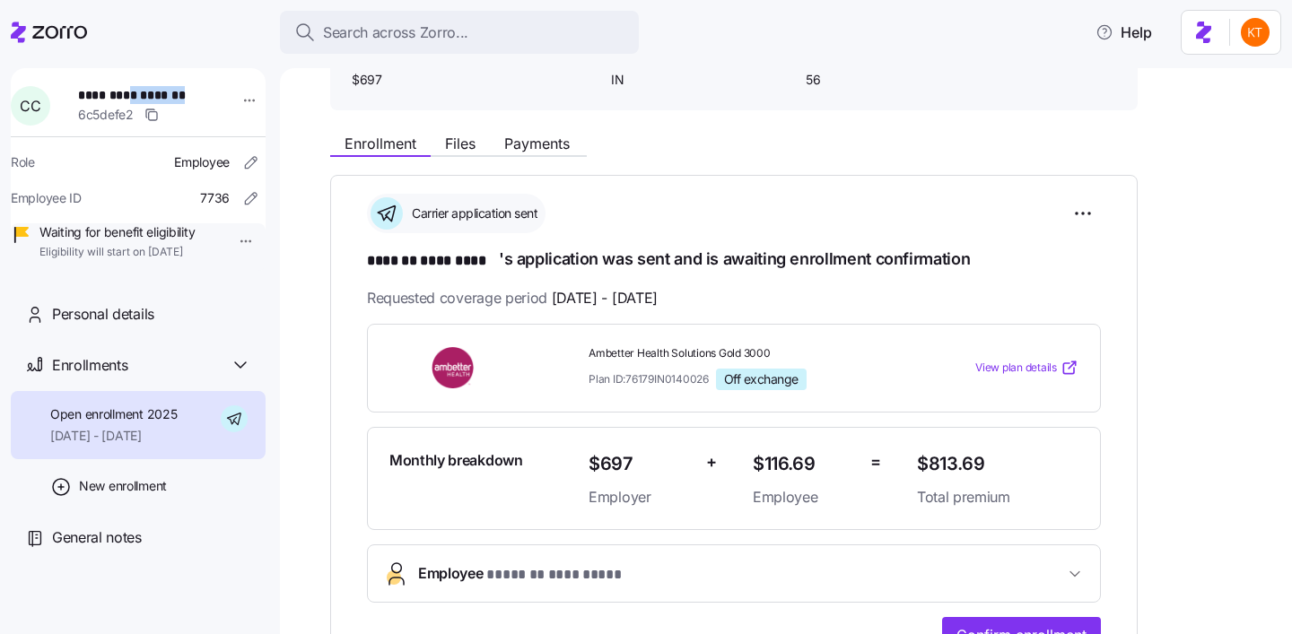
scroll to position [326, 0]
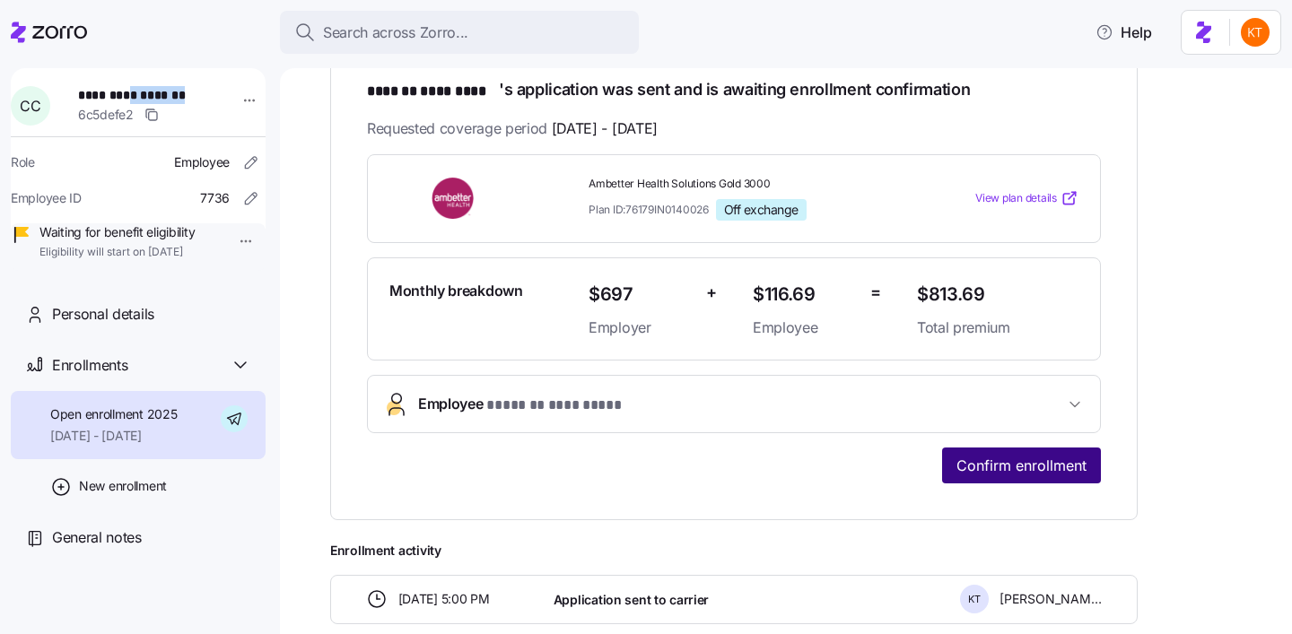
click at [1048, 477] on button "Confirm enrollment" at bounding box center [1021, 466] width 159 height 36
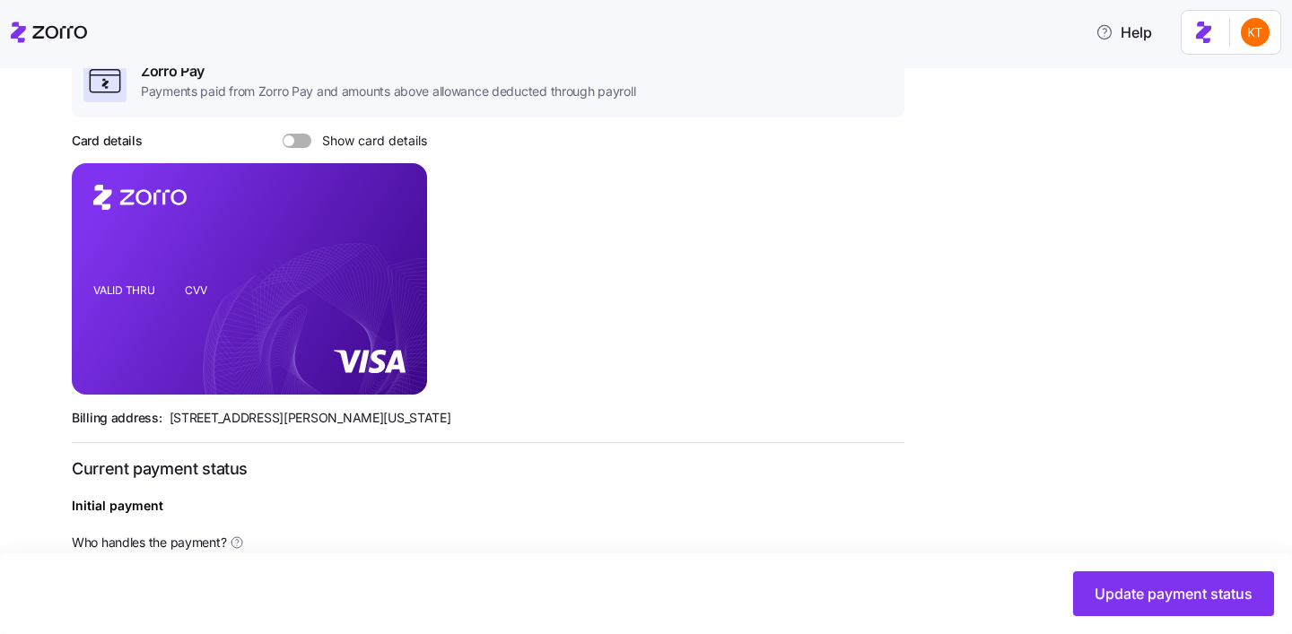
scroll to position [696, 0]
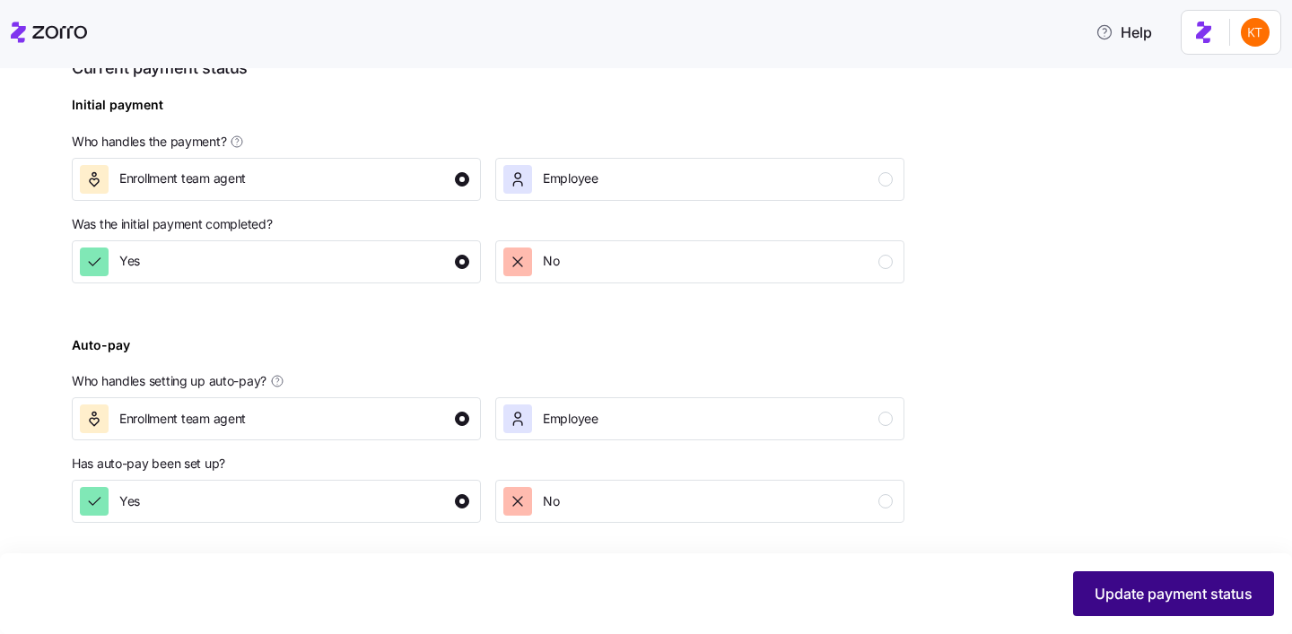
click at [1097, 575] on button "Update payment status" at bounding box center [1173, 593] width 201 height 45
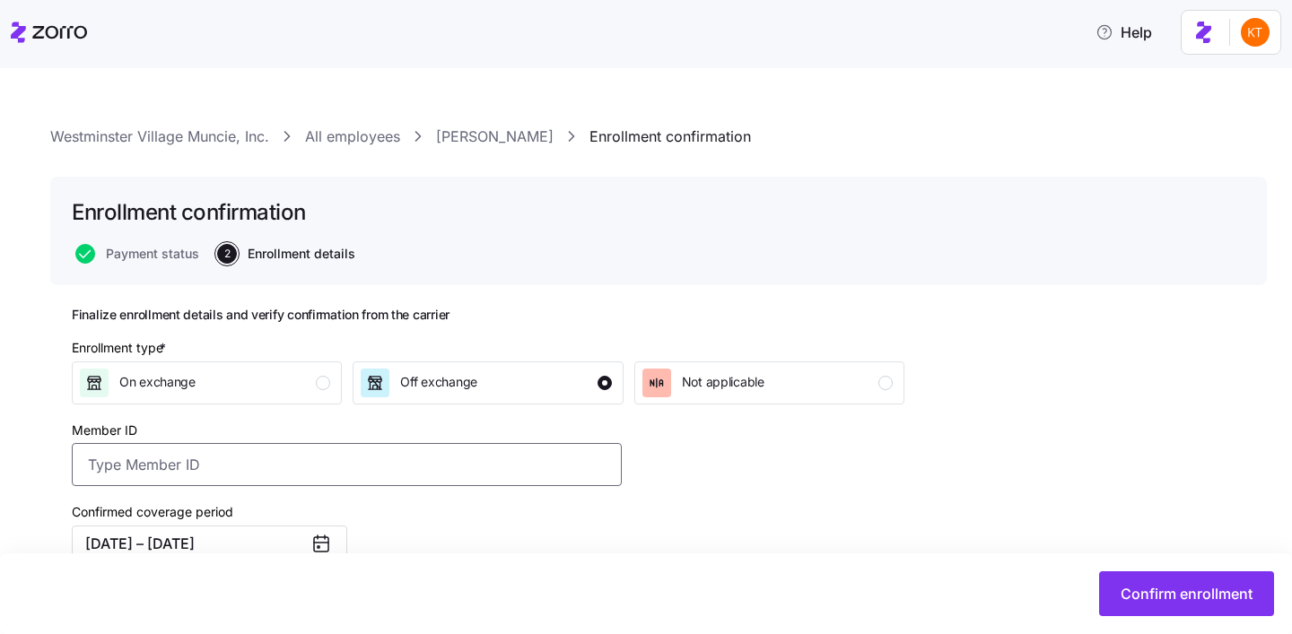
click at [437, 465] on input "Member ID" at bounding box center [347, 464] width 550 height 43
paste input "UZ1384458"
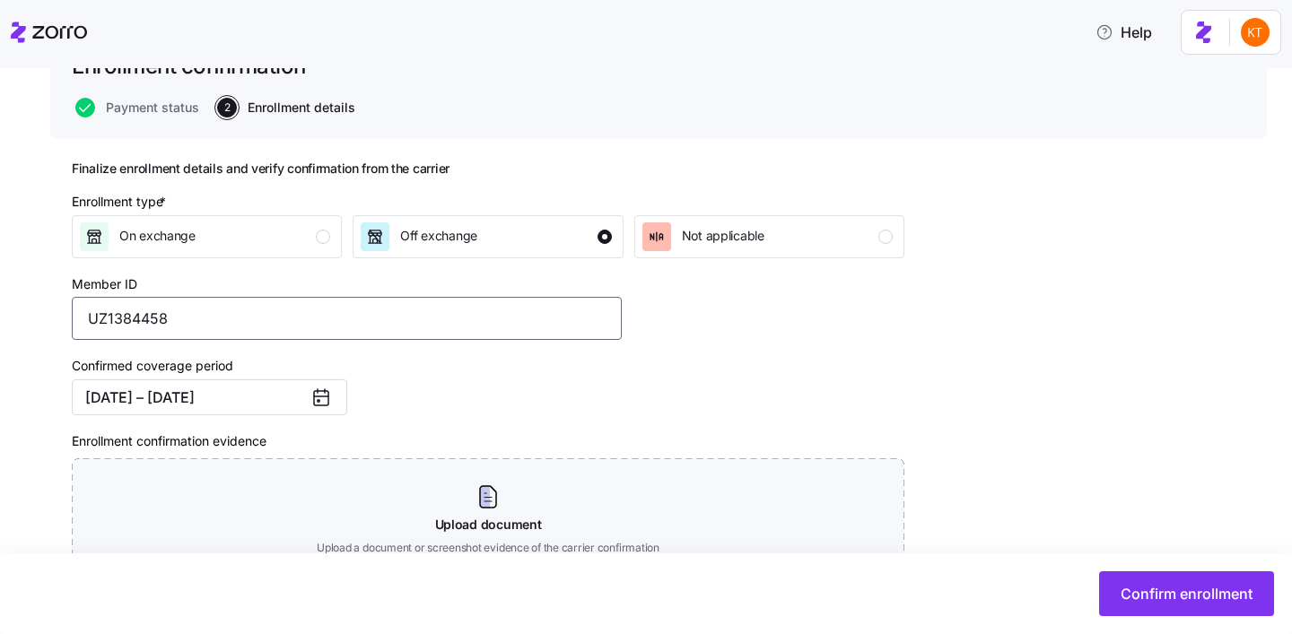
scroll to position [300, 0]
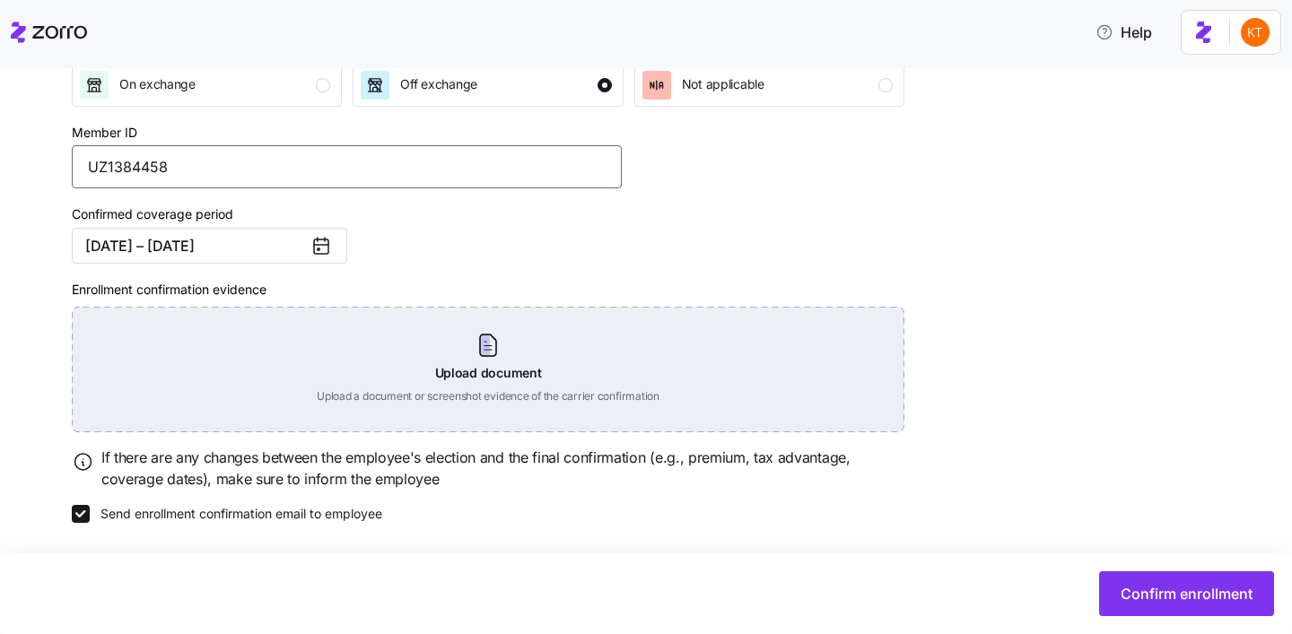
type input "UZ1384458"
click at [485, 354] on div "Upload document Upload a document or screenshot evidence of the carrier confirm…" at bounding box center [488, 370] width 832 height 126
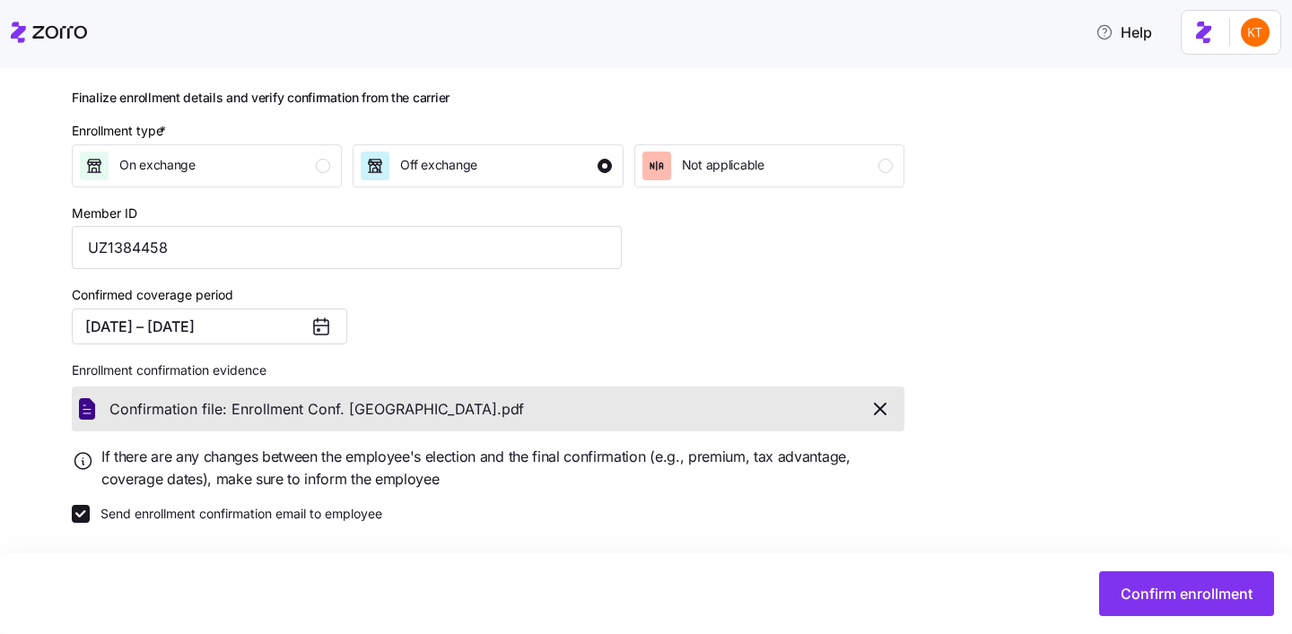
scroll to position [218, 0]
click at [1138, 599] on span "Confirm enrollment" at bounding box center [1186, 594] width 132 height 22
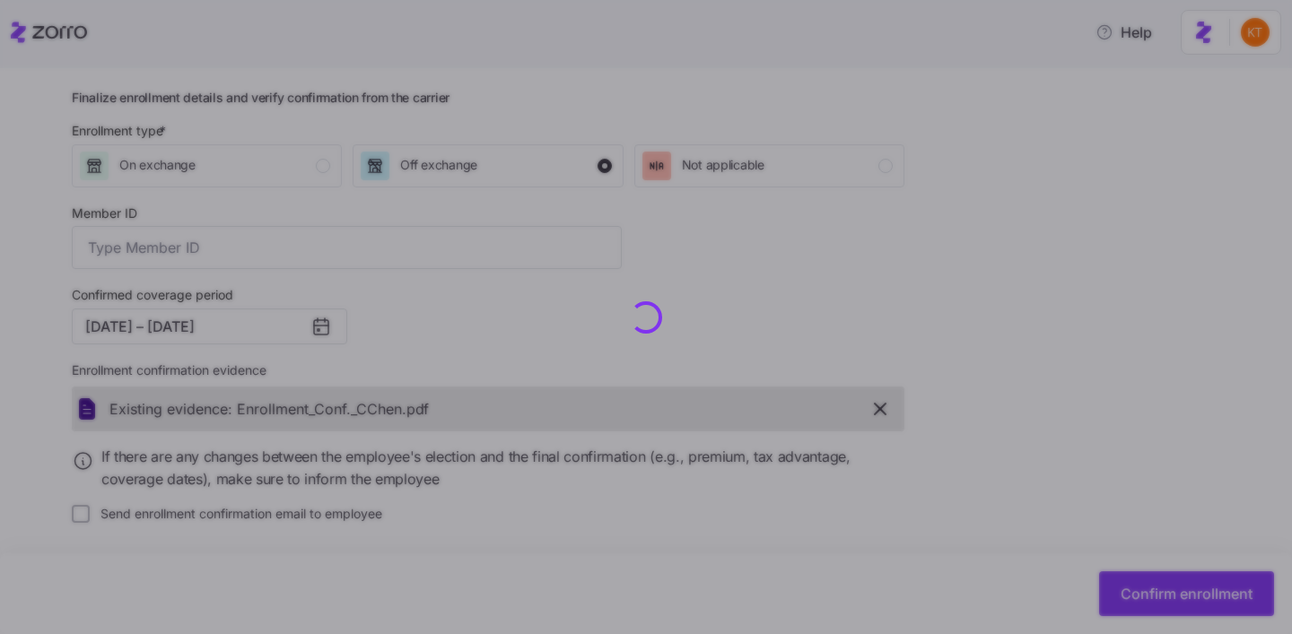
type input "UZ1384458"
checkbox input "false"
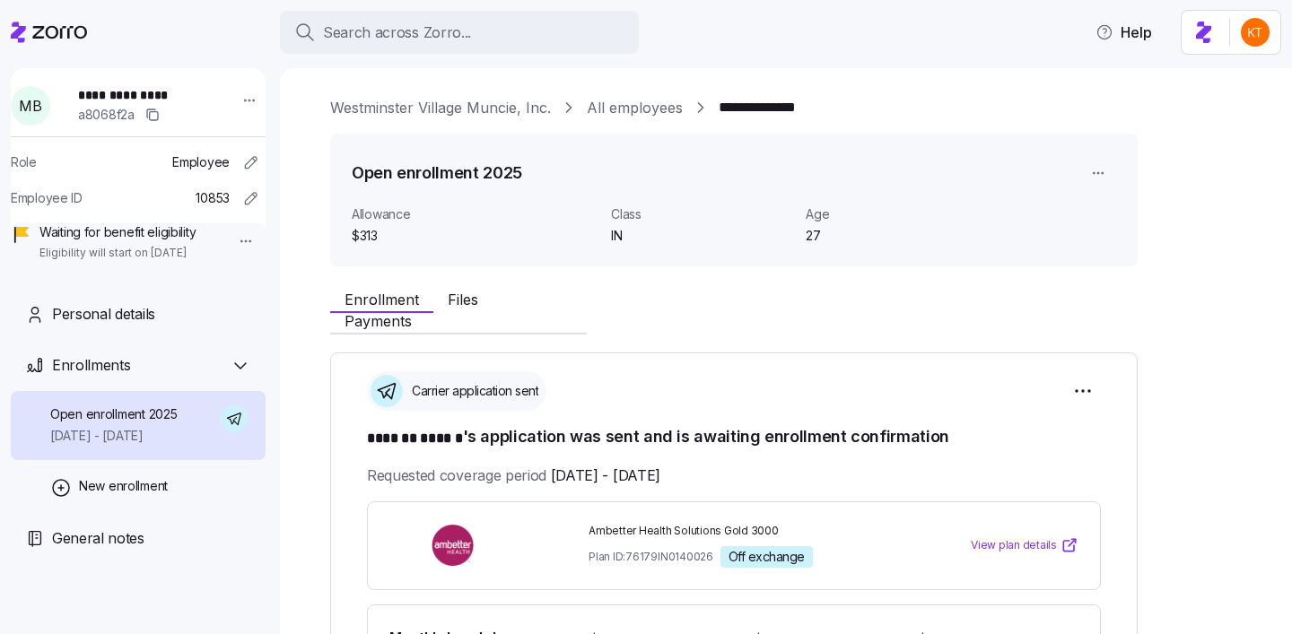
click at [145, 100] on span "**********" at bounding box center [149, 95] width 143 height 18
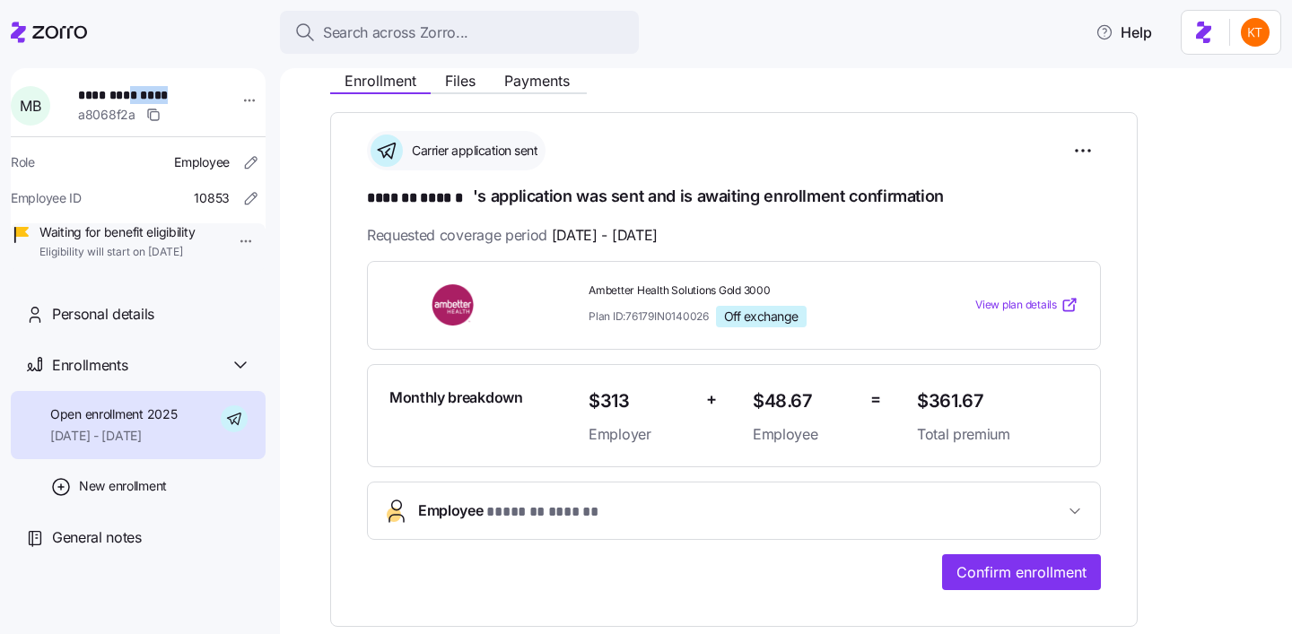
scroll to position [381, 0]
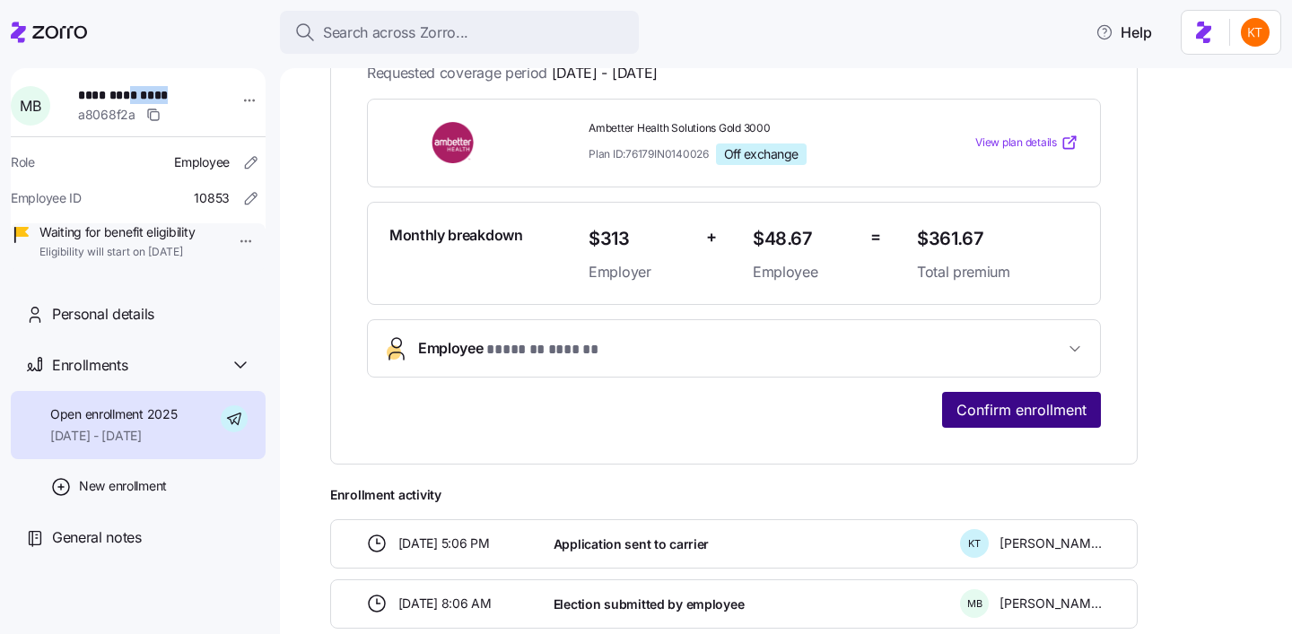
click at [1088, 417] on button "Confirm enrollment" at bounding box center [1021, 410] width 159 height 36
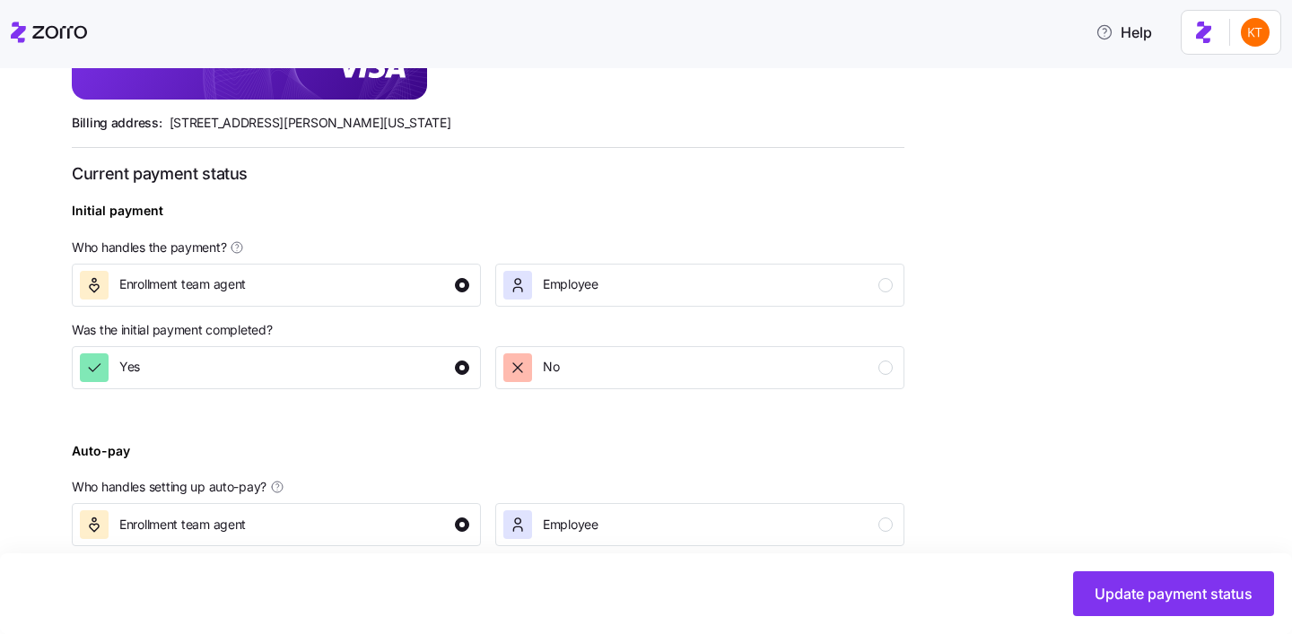
scroll to position [696, 0]
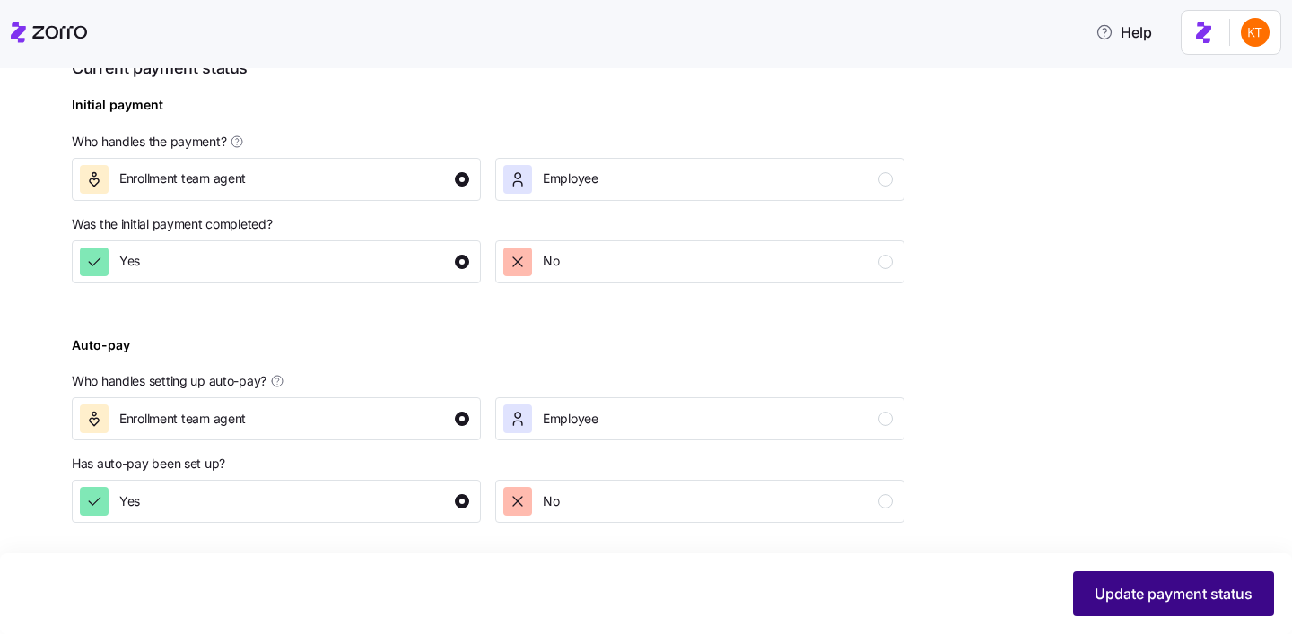
click at [1114, 594] on span "Update payment status" at bounding box center [1173, 594] width 158 height 22
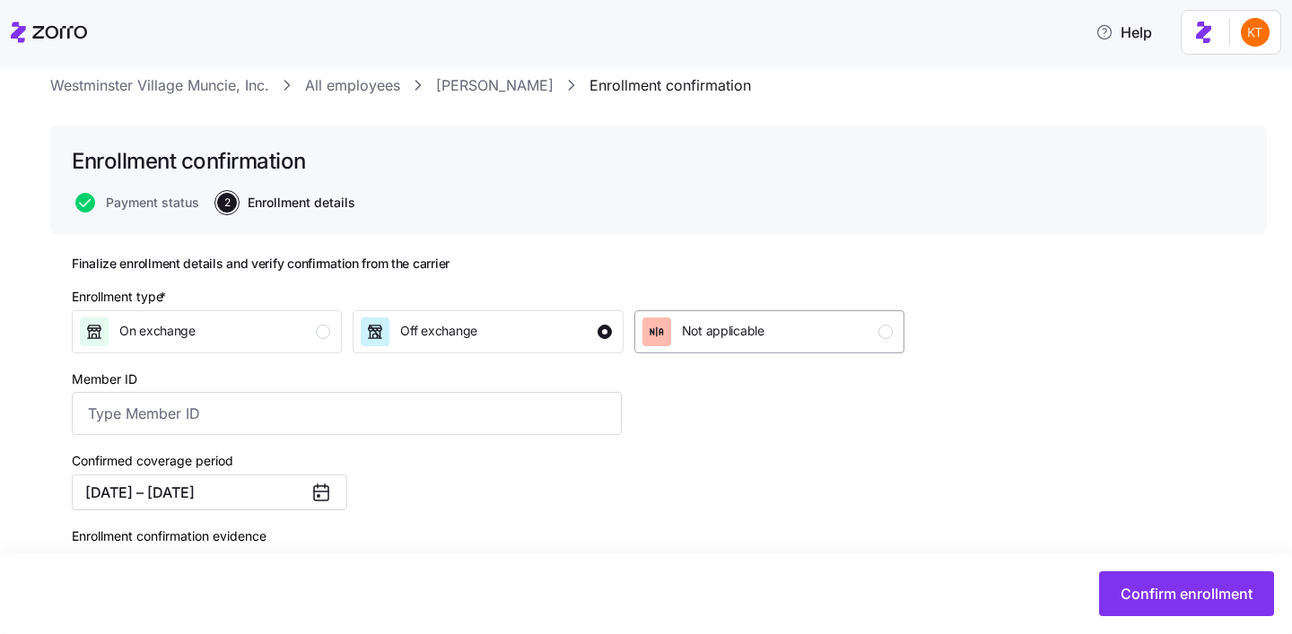
scroll to position [76, 0]
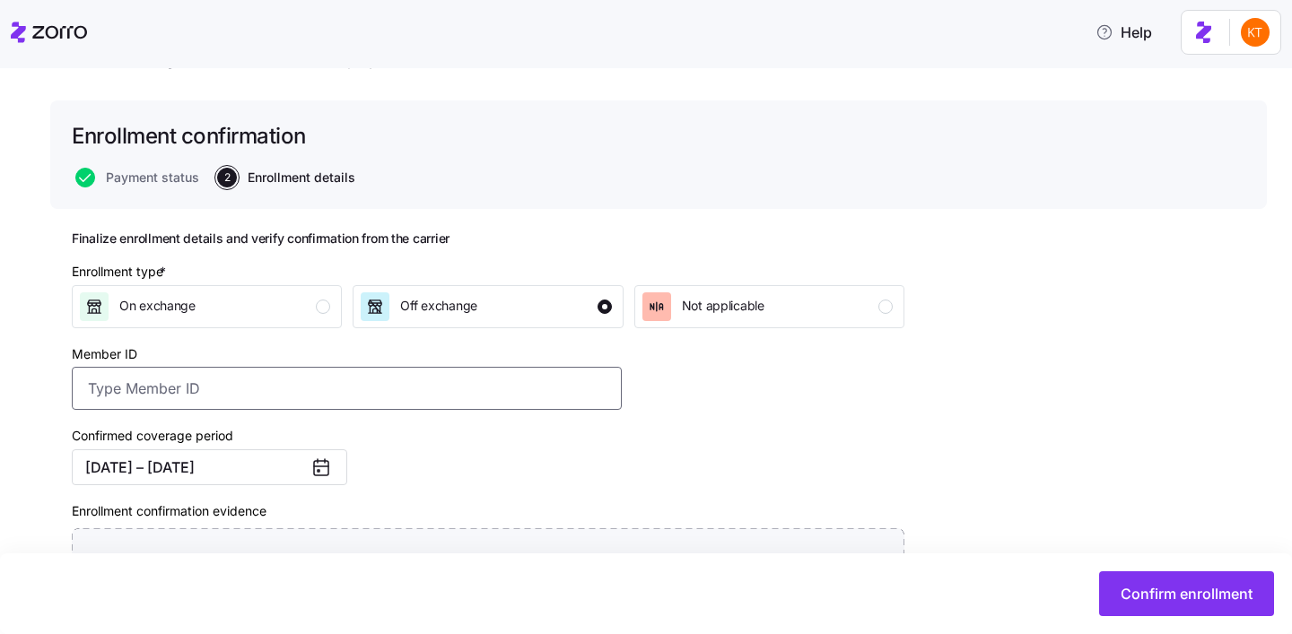
click at [529, 370] on input "Member ID" at bounding box center [347, 388] width 550 height 43
paste input "UZ1384953"
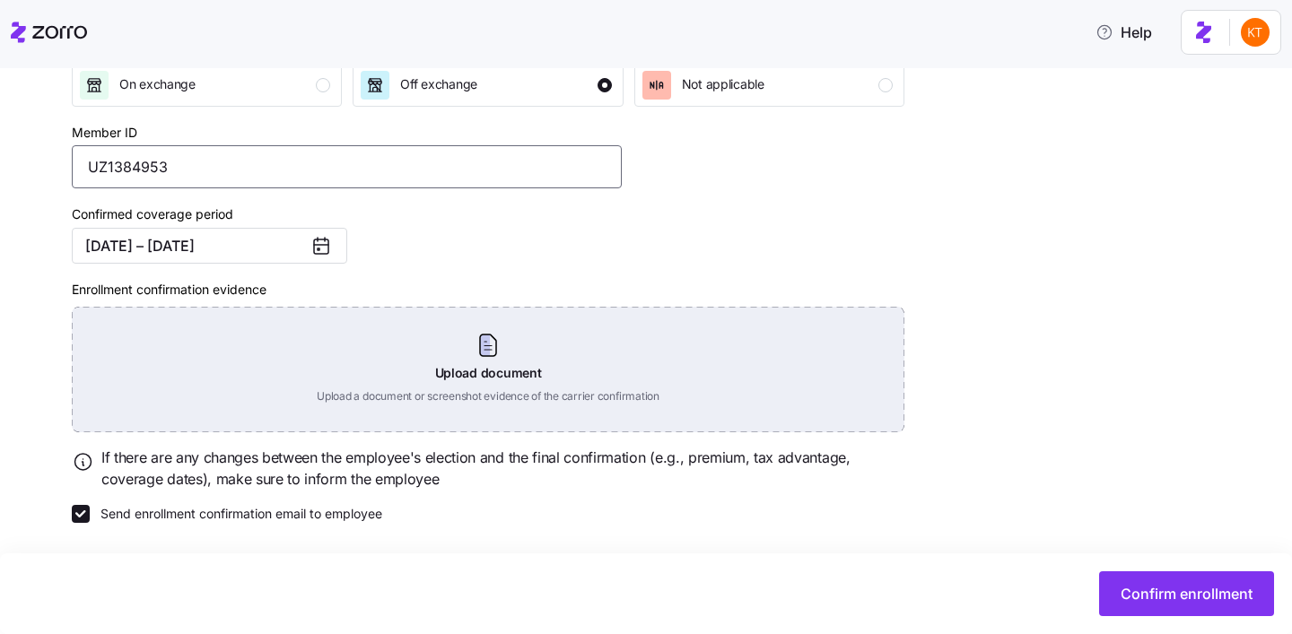
type input "UZ1384953"
click at [495, 360] on div "Upload document Upload a document or screenshot evidence of the carrier confirm…" at bounding box center [488, 370] width 832 height 126
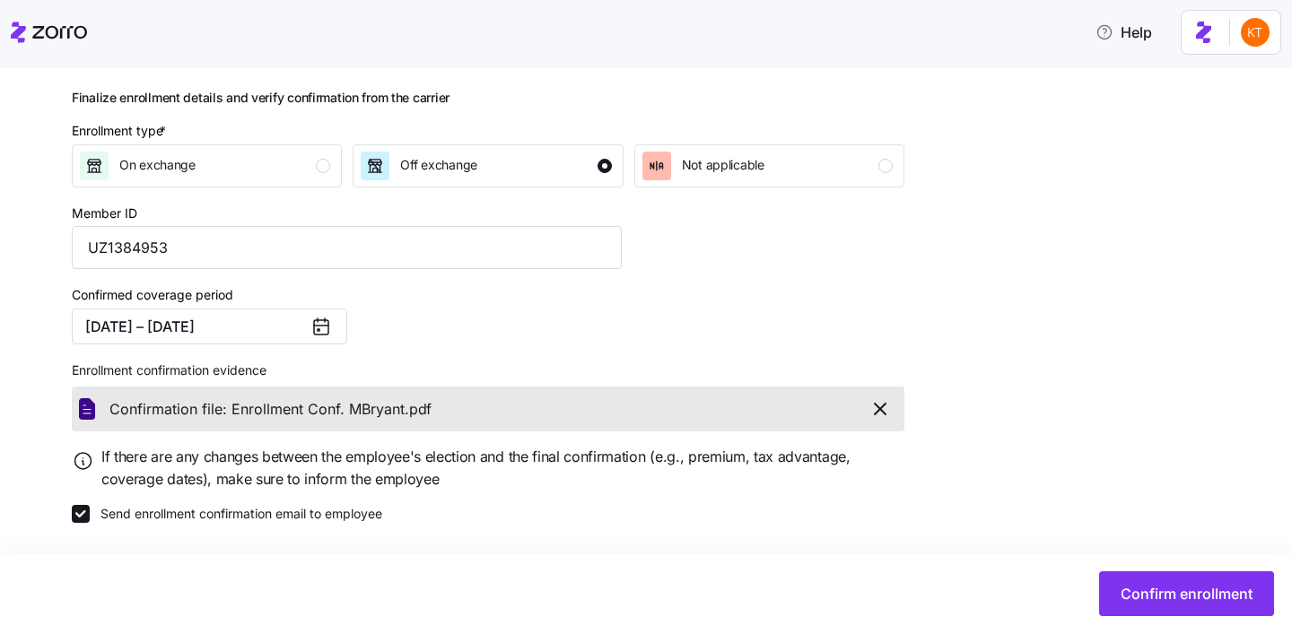
scroll to position [218, 0]
click at [1168, 585] on span "Confirm enrollment" at bounding box center [1186, 594] width 132 height 22
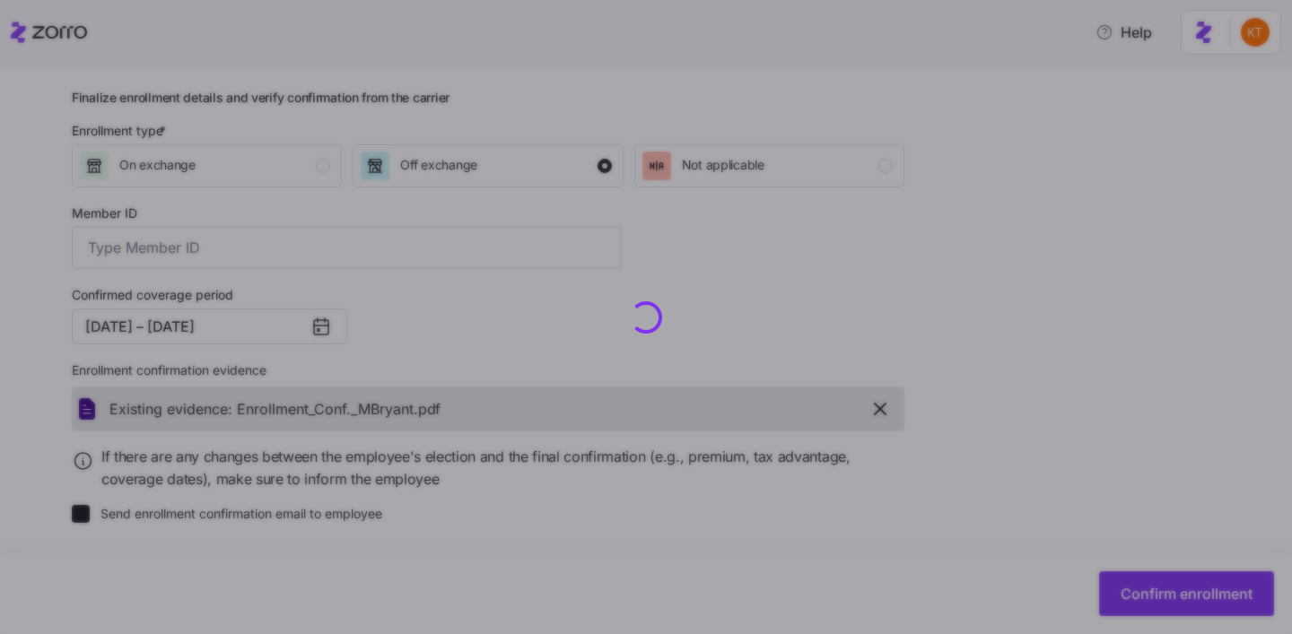
type input "UZ1384953"
checkbox input "false"
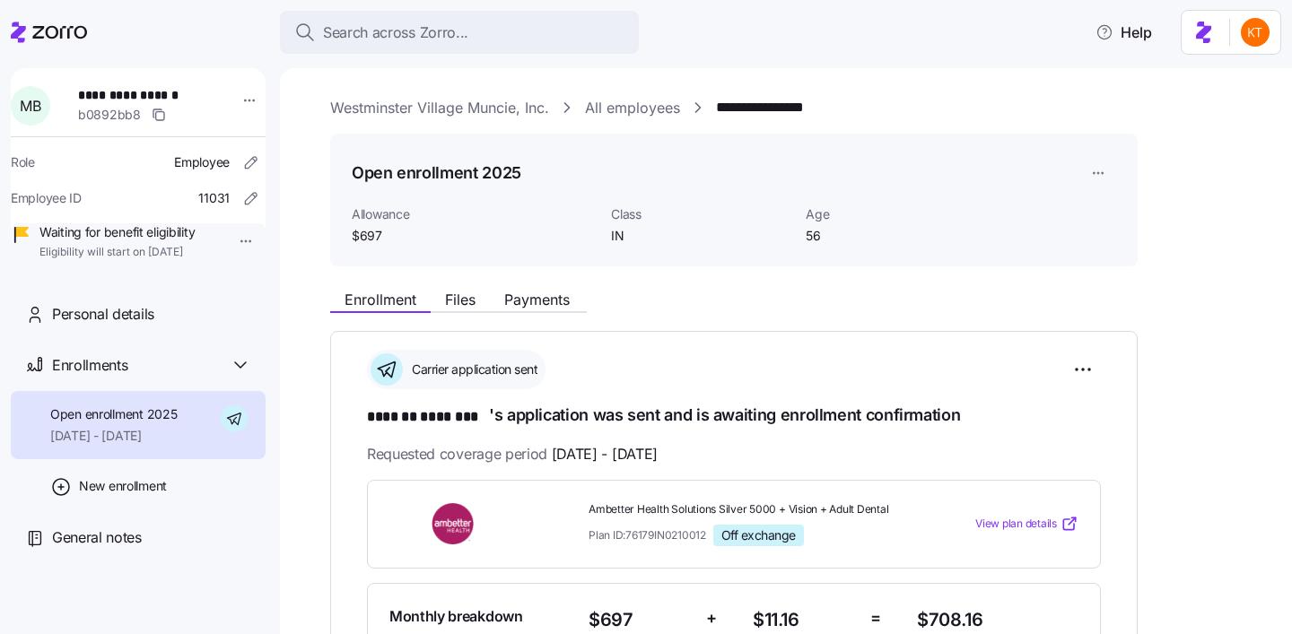
click at [163, 95] on span "**********" at bounding box center [141, 95] width 126 height 18
click at [188, 69] on div "**********" at bounding box center [138, 169] width 255 height 203
click at [171, 94] on span "**********" at bounding box center [141, 95] width 126 height 18
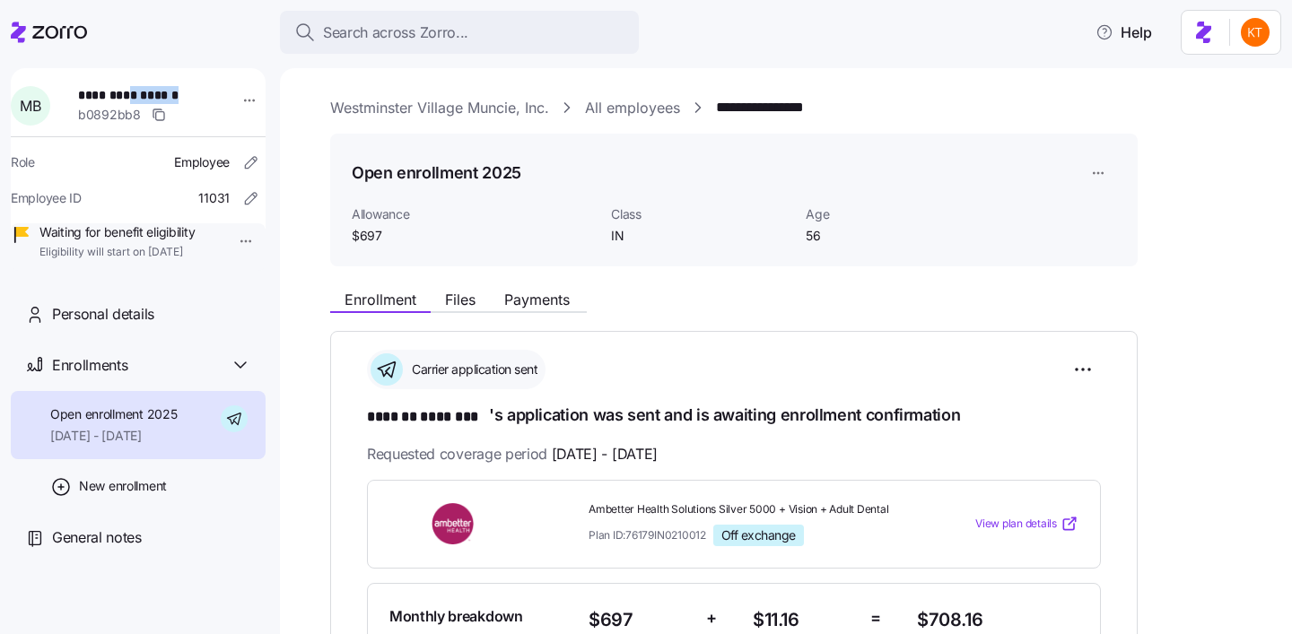
click at [171, 94] on span "**********" at bounding box center [141, 95] width 126 height 18
copy span "********"
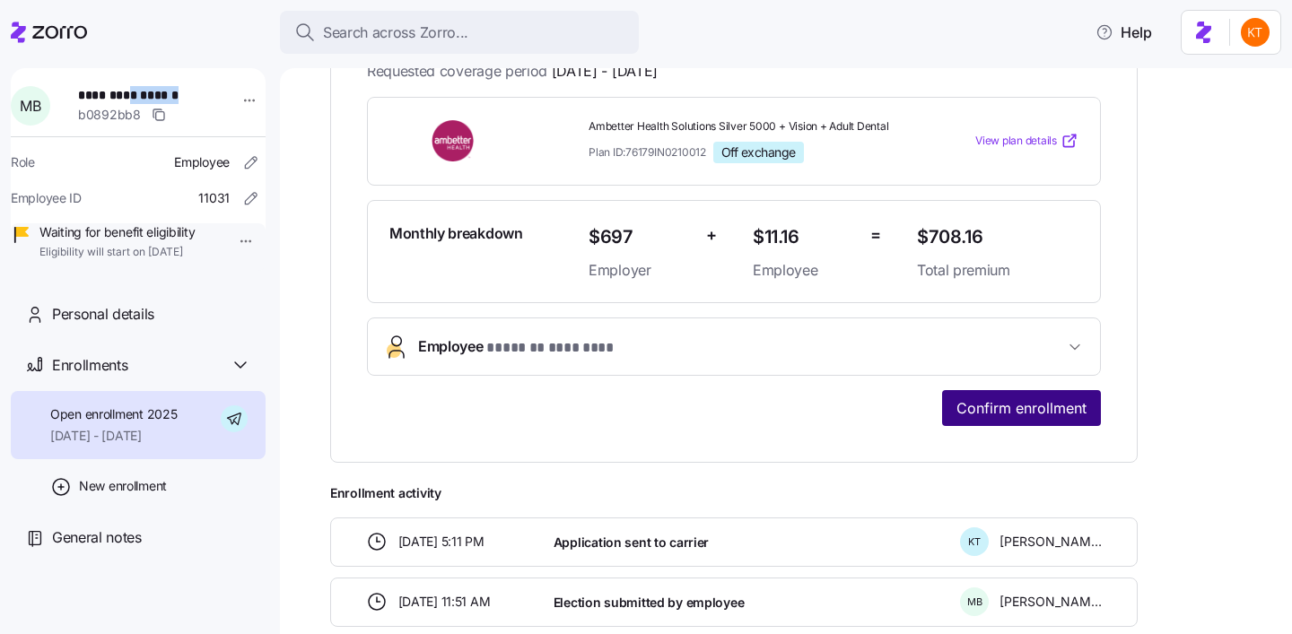
click at [1013, 404] on span "Confirm enrollment" at bounding box center [1021, 408] width 130 height 22
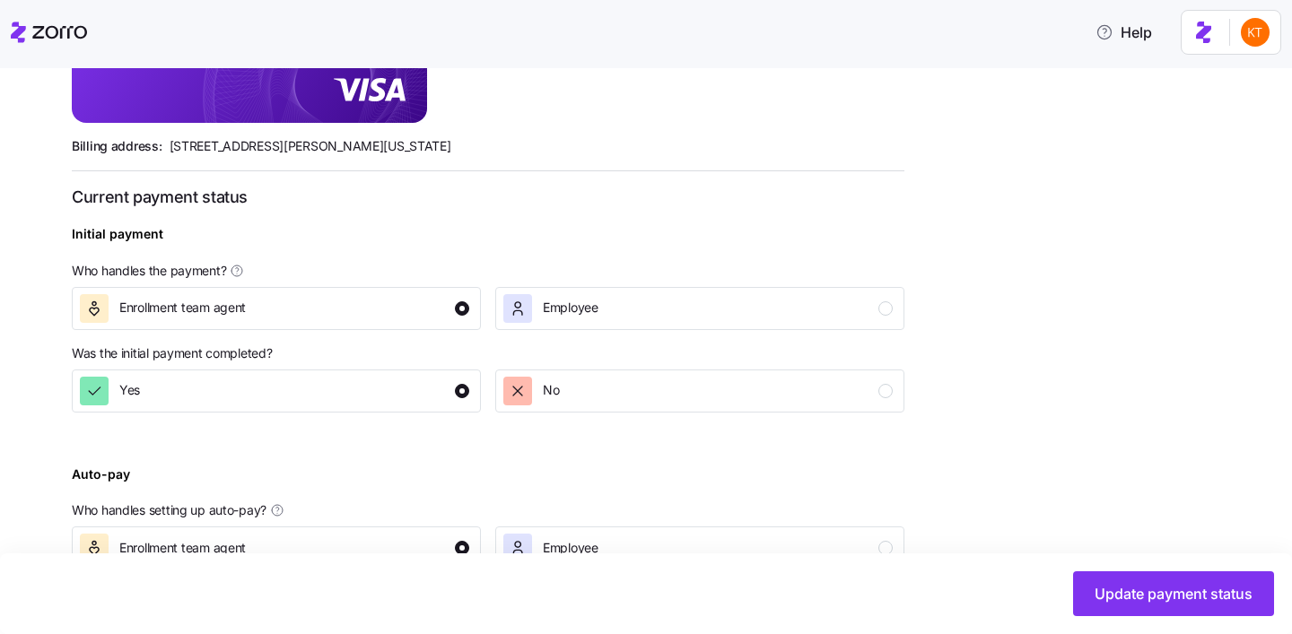
scroll to position [696, 0]
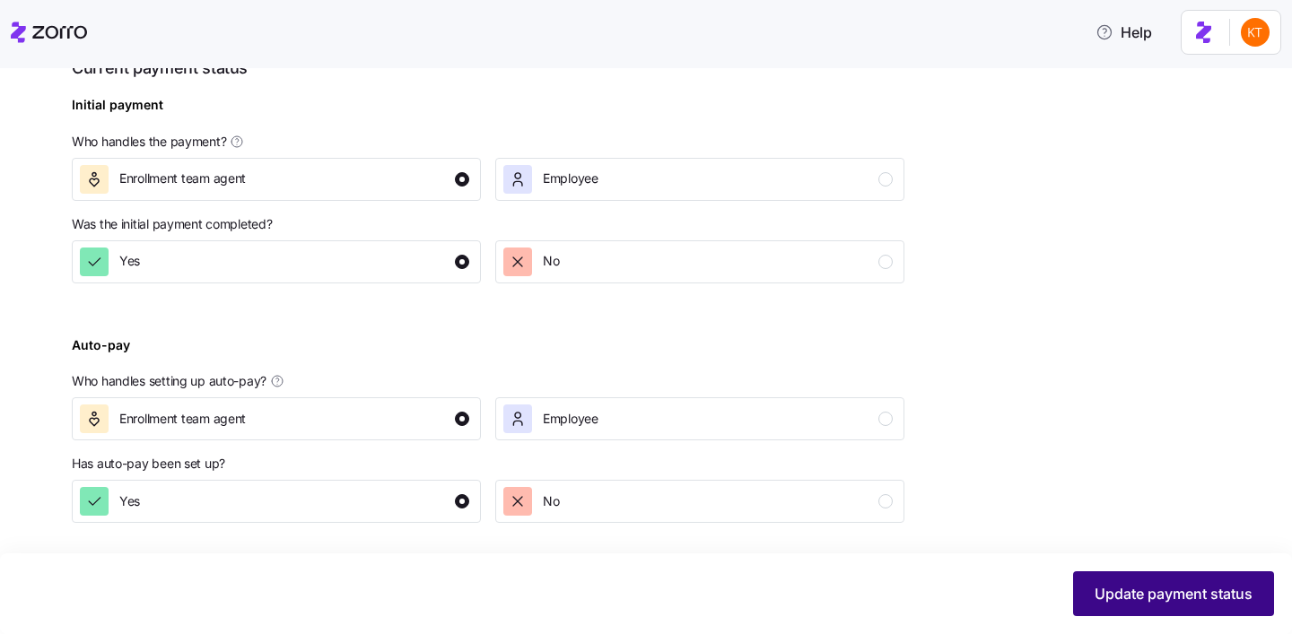
click at [1142, 588] on span "Update payment status" at bounding box center [1173, 594] width 158 height 22
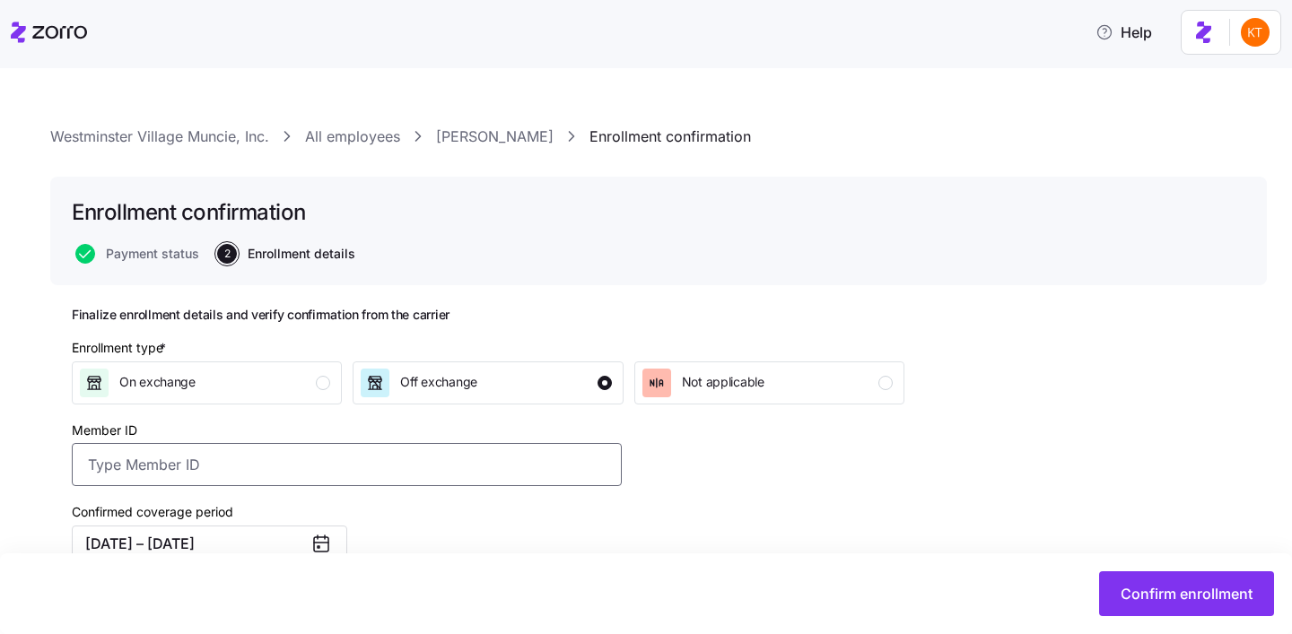
click at [456, 444] on input "Member ID" at bounding box center [347, 464] width 550 height 43
paste input "UZ1385037"
type input "UZ1385037"
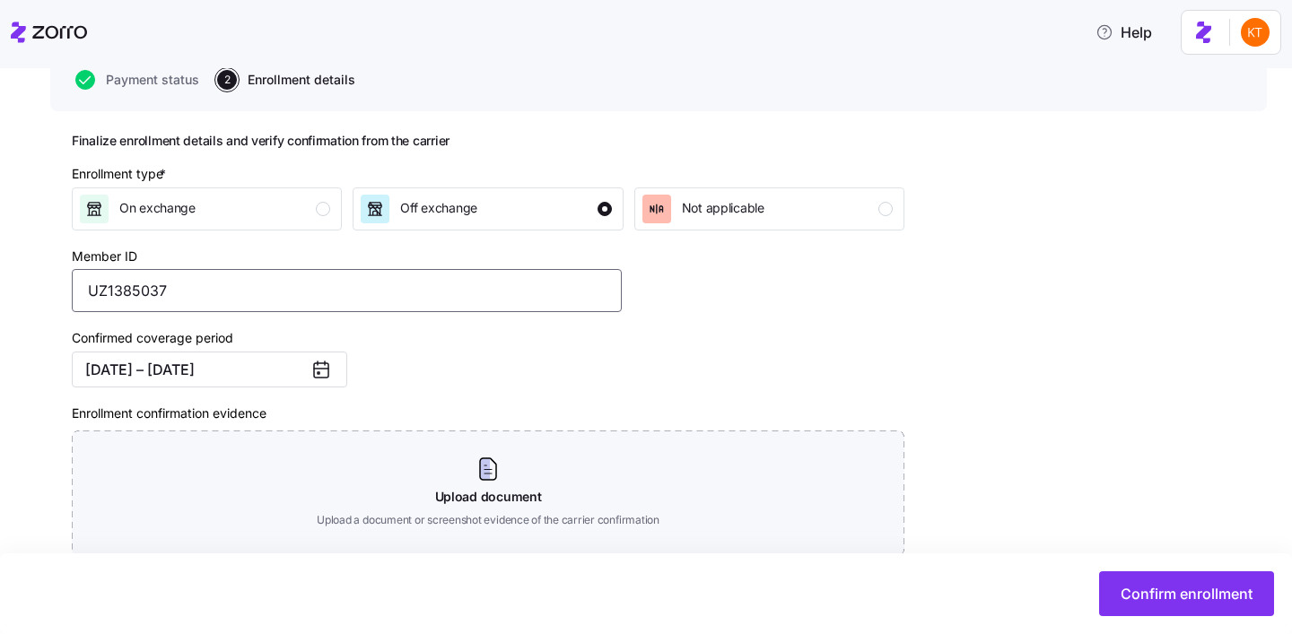
scroll to position [300, 0]
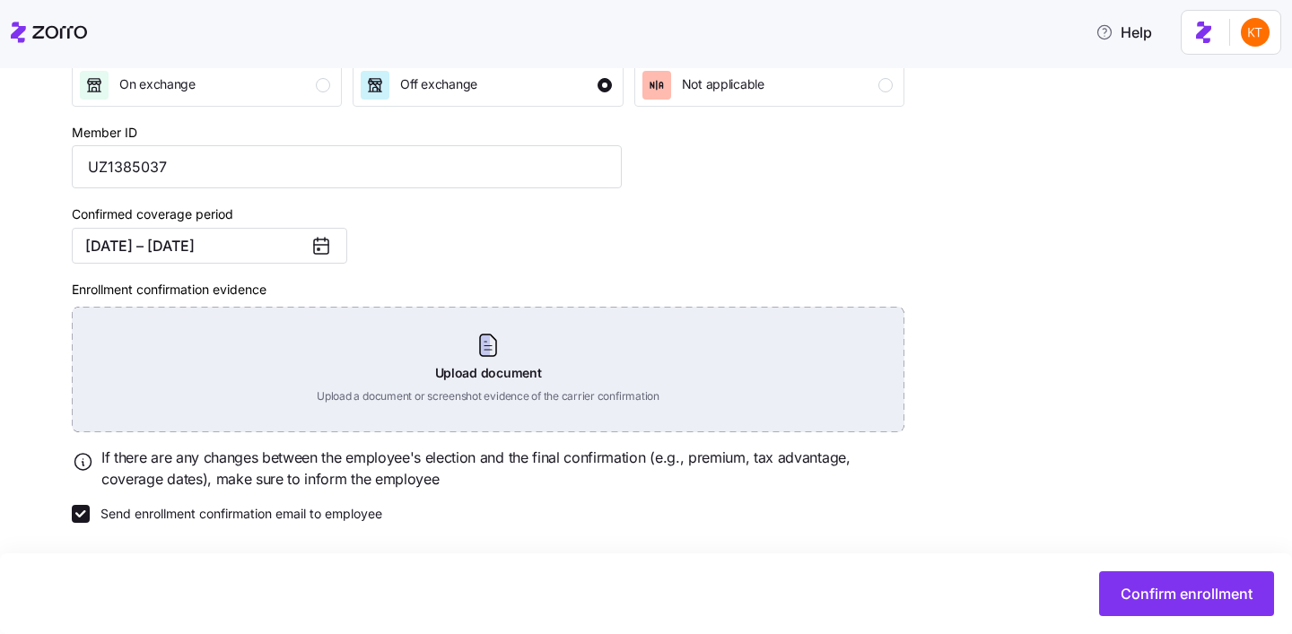
click at [502, 361] on div "Upload document Upload a document or screenshot evidence of the carrier confirm…" at bounding box center [488, 370] width 832 height 126
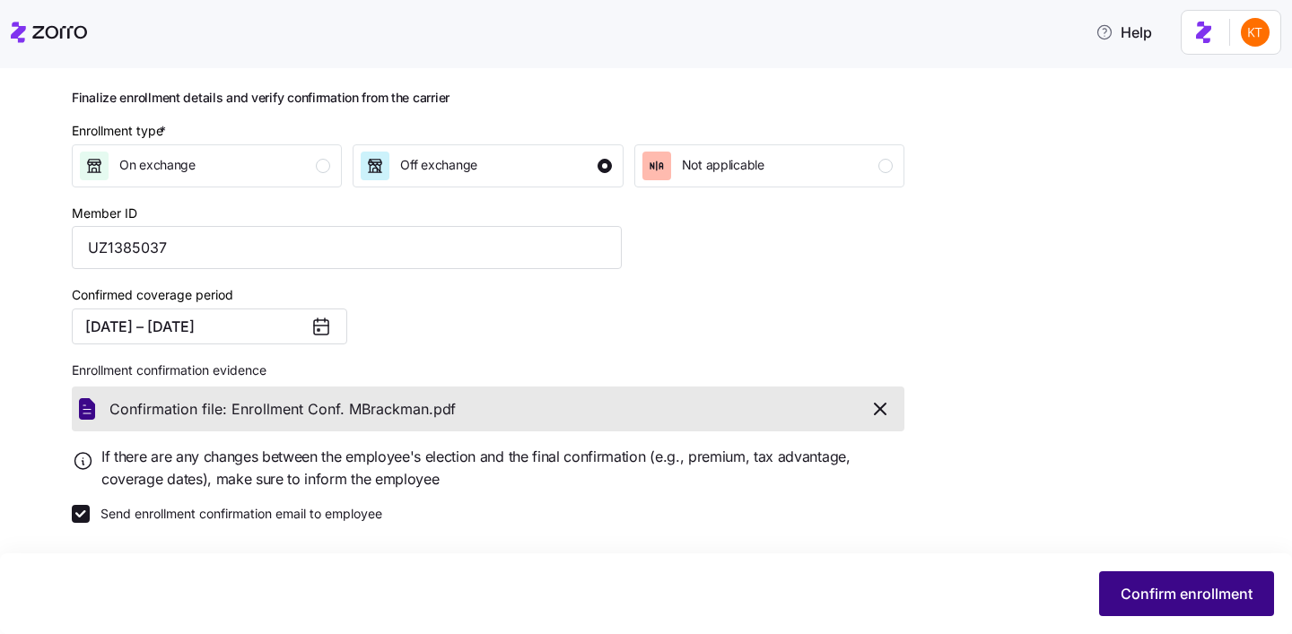
scroll to position [218, 0]
click at [1130, 591] on span "Confirm enrollment" at bounding box center [1186, 594] width 132 height 22
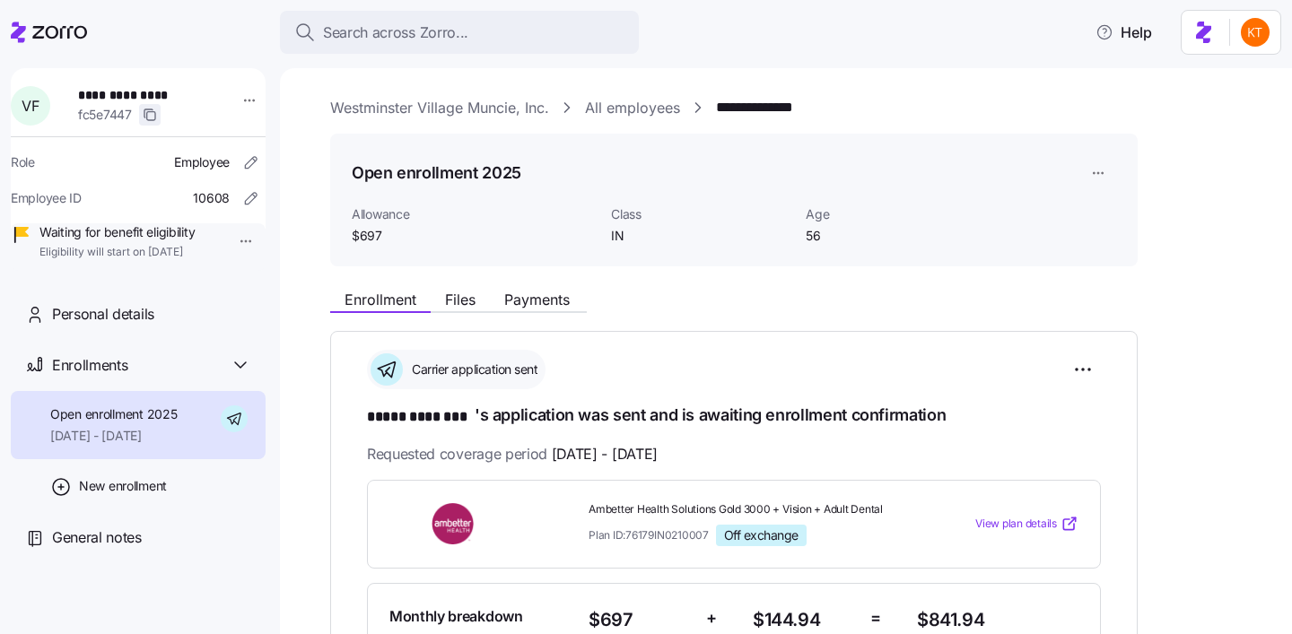
click at [152, 108] on icon "button" at bounding box center [150, 115] width 14 height 14
click at [148, 97] on span "**********" at bounding box center [141, 95] width 126 height 18
copy span "********"
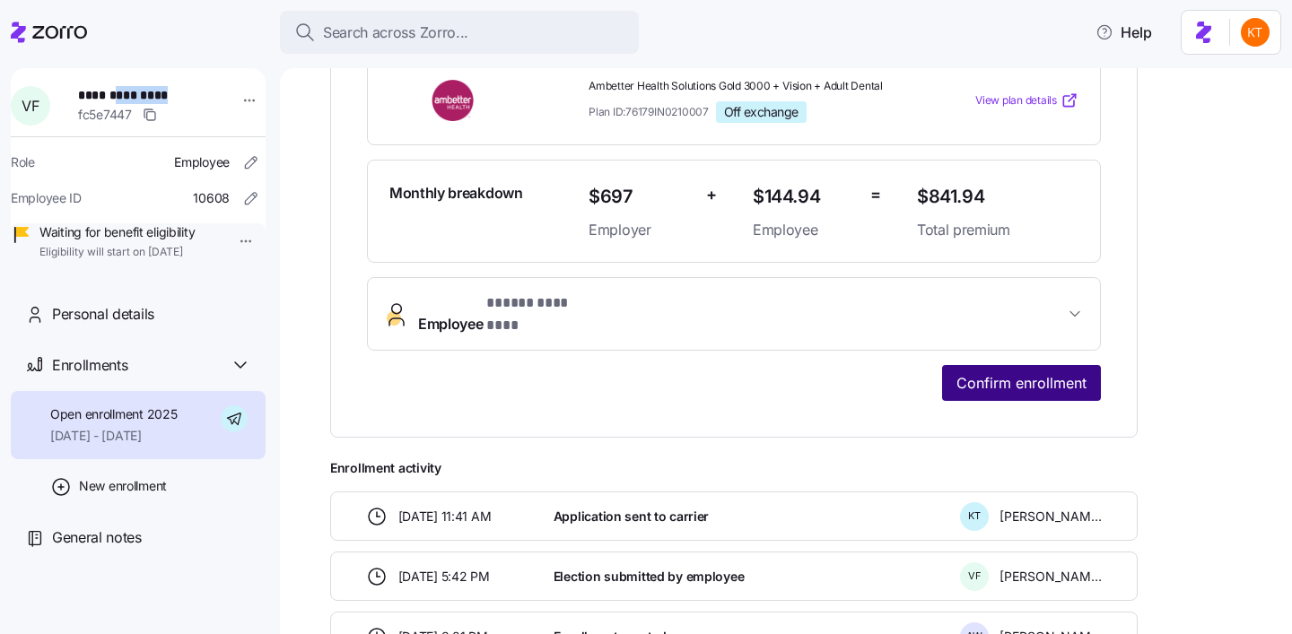
click at [990, 372] on span "Confirm enrollment" at bounding box center [1021, 383] width 130 height 22
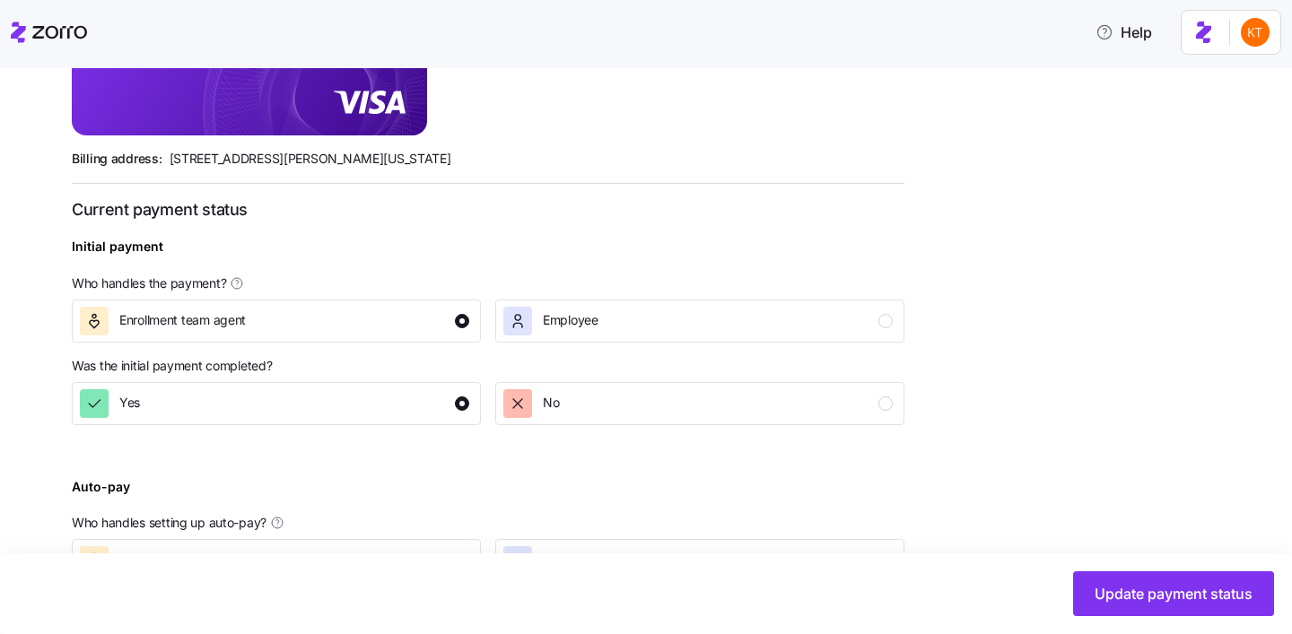
scroll to position [696, 0]
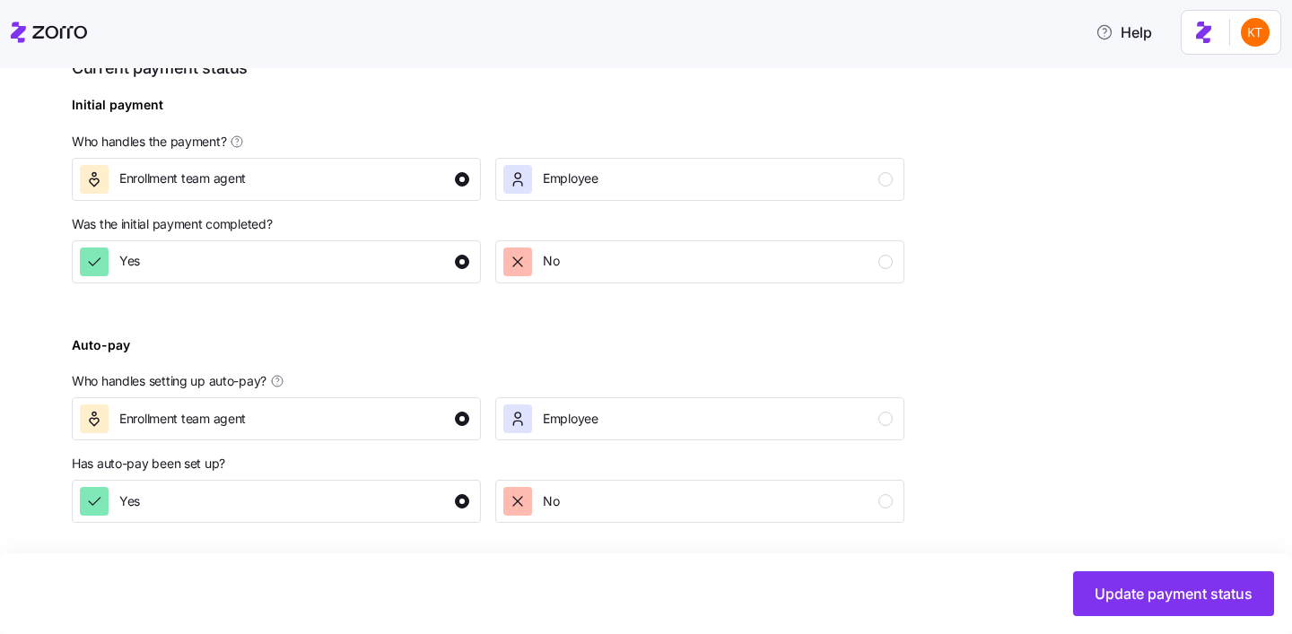
click at [1112, 565] on div "Update payment status" at bounding box center [646, 593] width 1292 height 81
click at [1112, 582] on button "Update payment status" at bounding box center [1173, 593] width 201 height 45
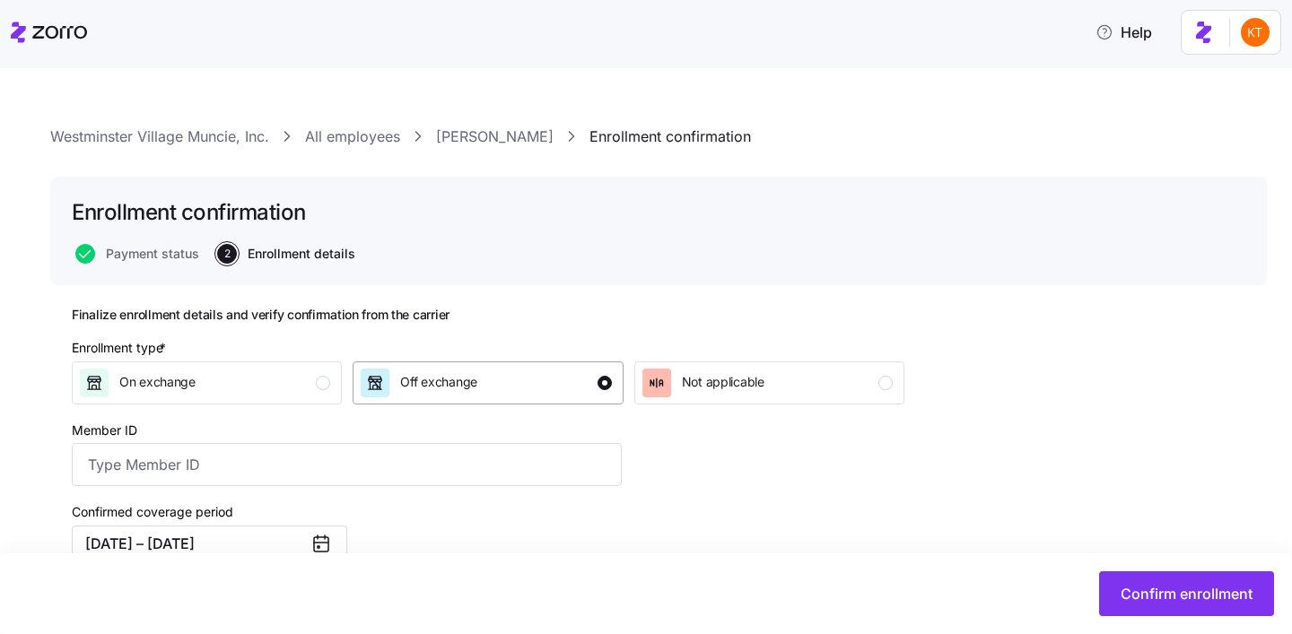
click at [483, 377] on div "Off exchange" at bounding box center [486, 383] width 250 height 29
click at [374, 483] on input "Member ID" at bounding box center [347, 464] width 550 height 43
paste input "UZ1386102"
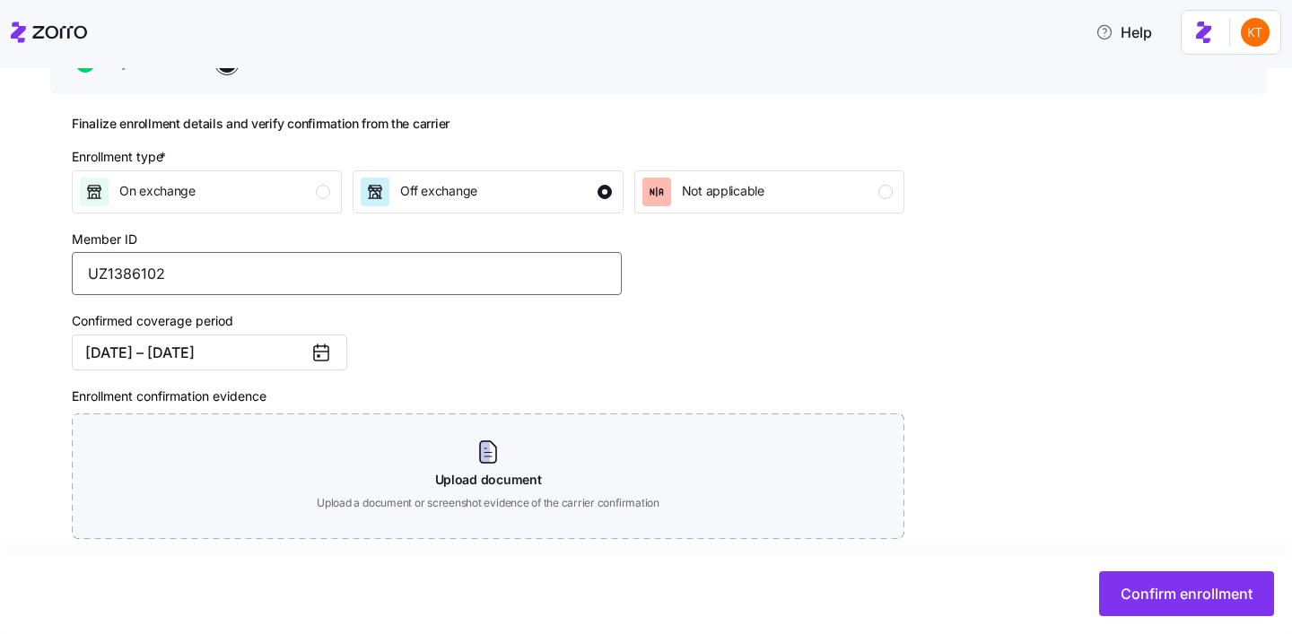
scroll to position [300, 0]
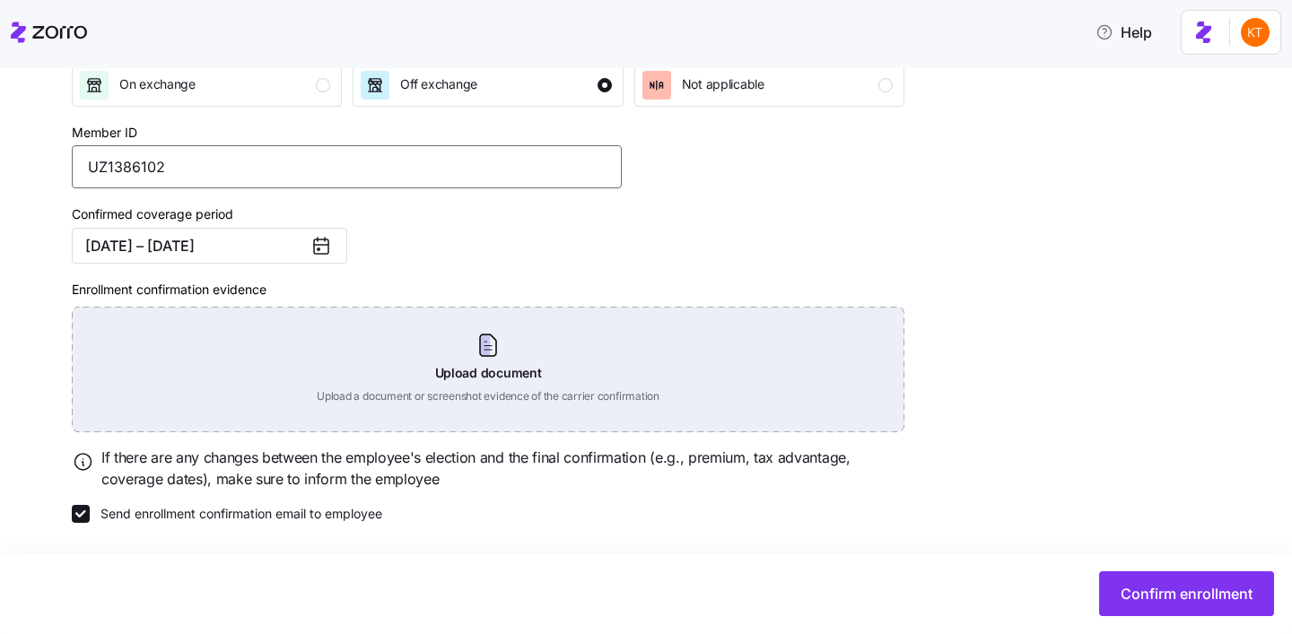
type input "UZ1386102"
click at [475, 369] on div "Upload document Upload a document or screenshot evidence of the carrier confirm…" at bounding box center [488, 370] width 832 height 126
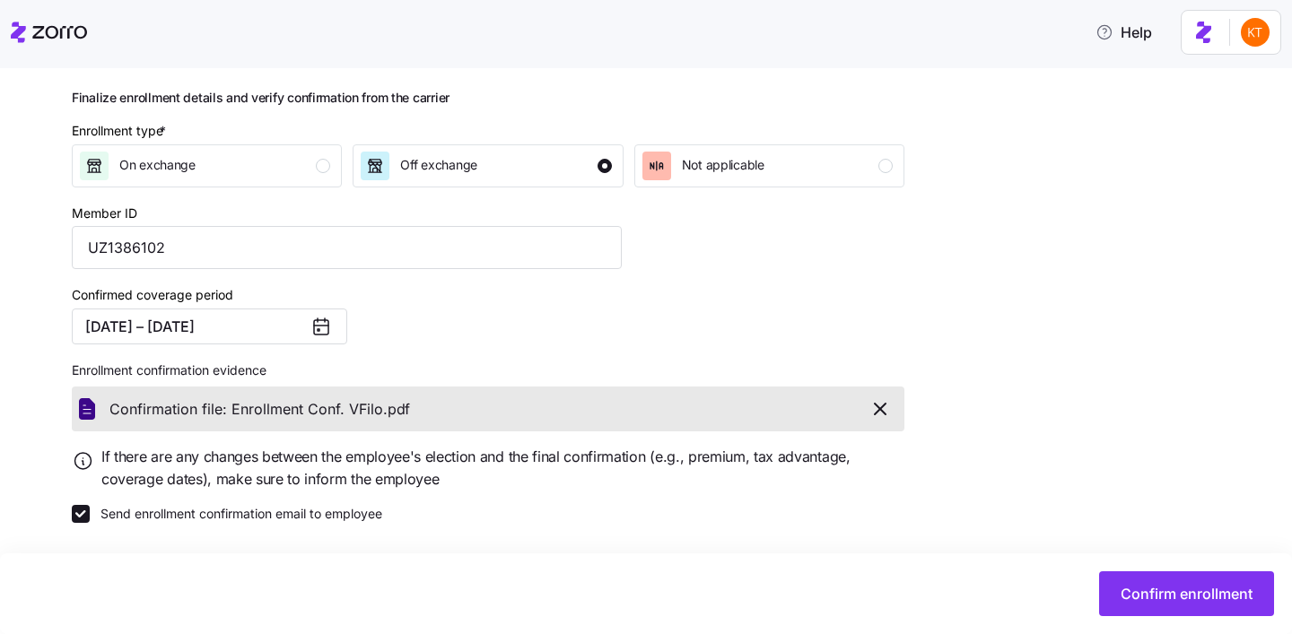
scroll to position [218, 0]
click at [1161, 603] on span "Confirm enrollment" at bounding box center [1186, 594] width 132 height 22
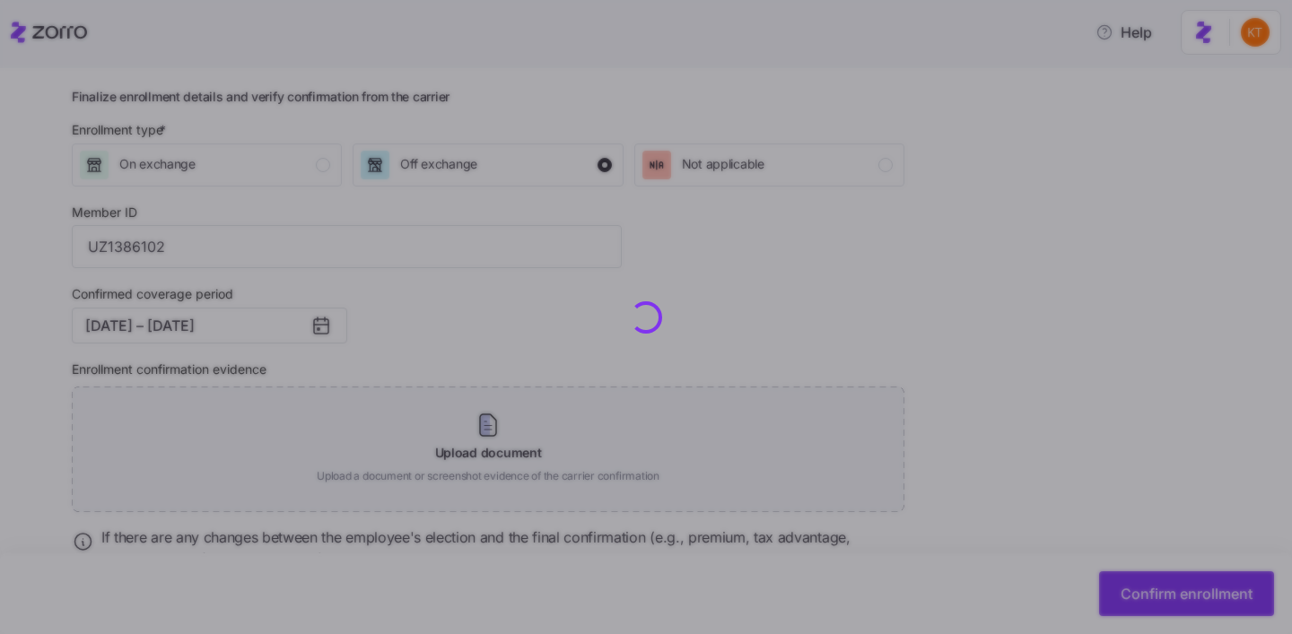
checkbox input "false"
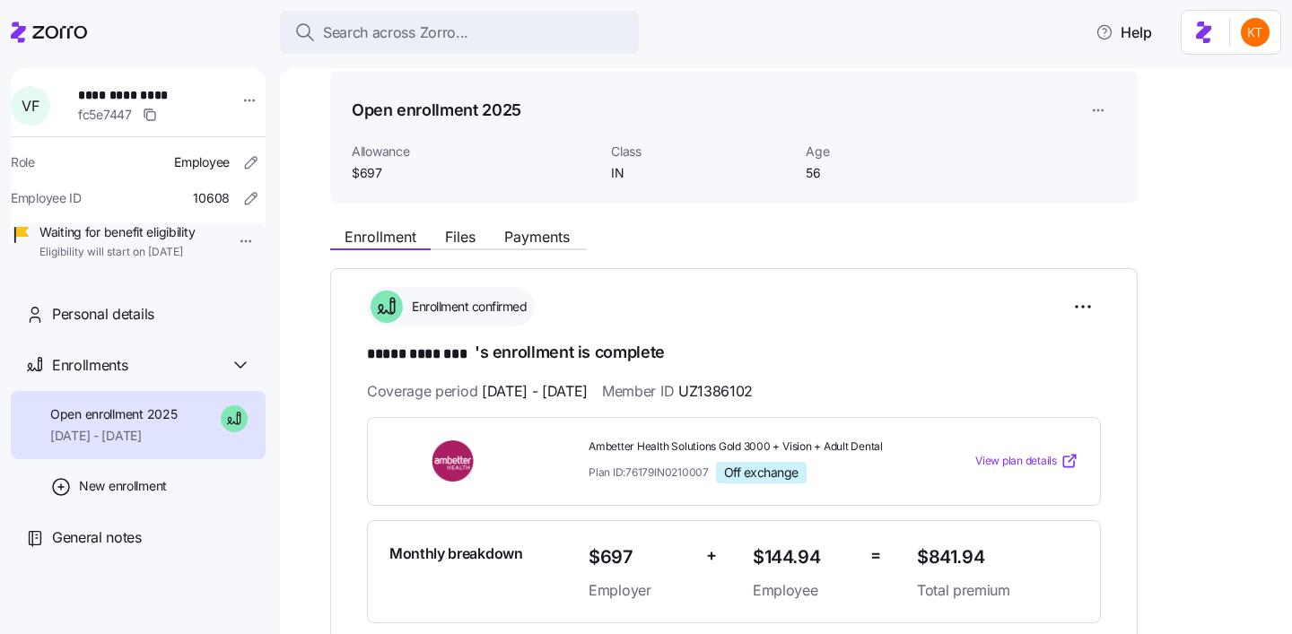
scroll to position [179, 0]
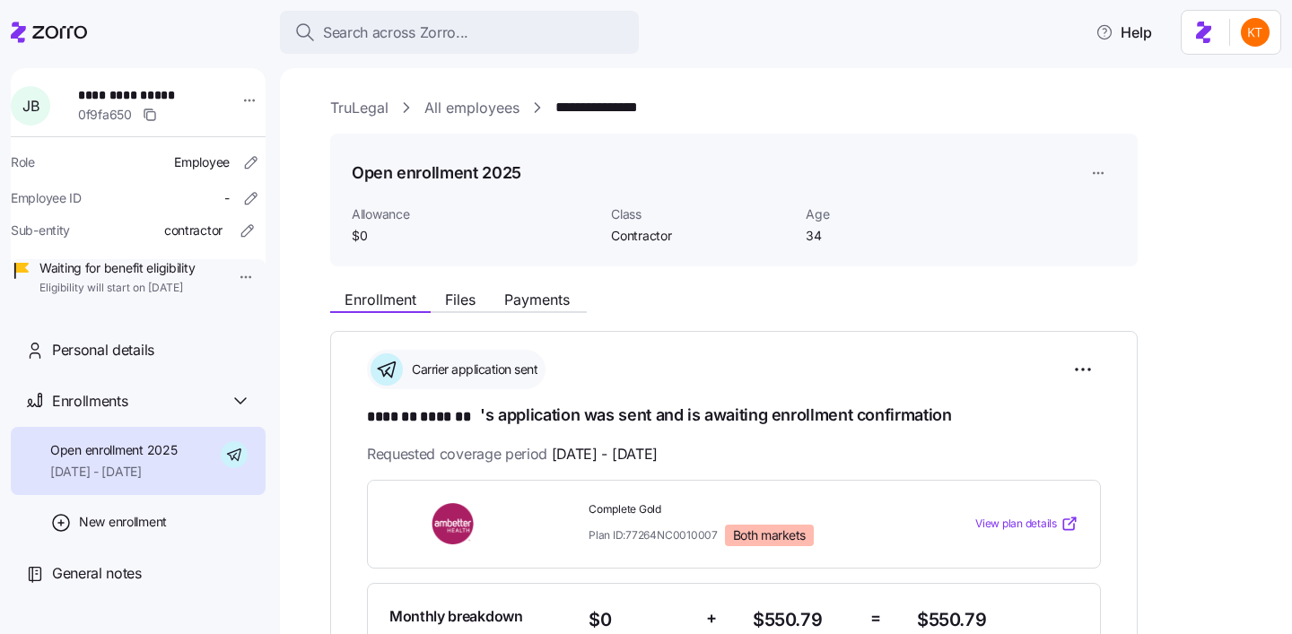
click at [177, 107] on div "0f9fa650" at bounding box center [149, 115] width 143 height 22
click at [163, 96] on span "**********" at bounding box center [141, 95] width 126 height 18
copy span "*******"
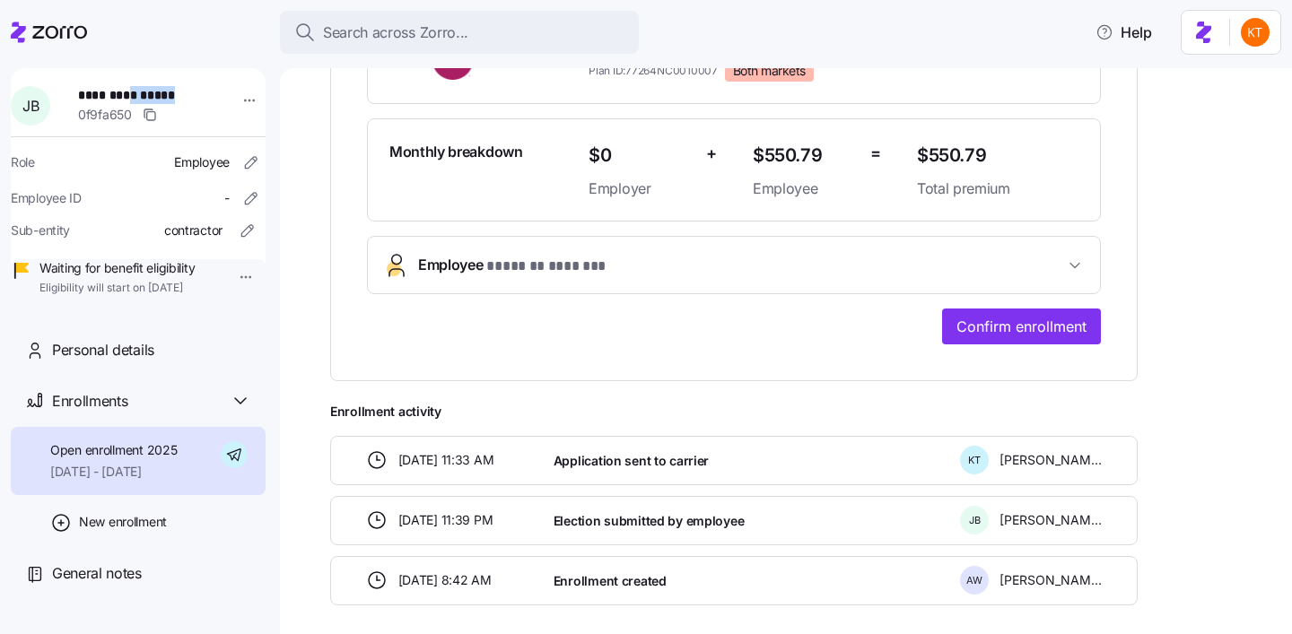
scroll to position [542, 0]
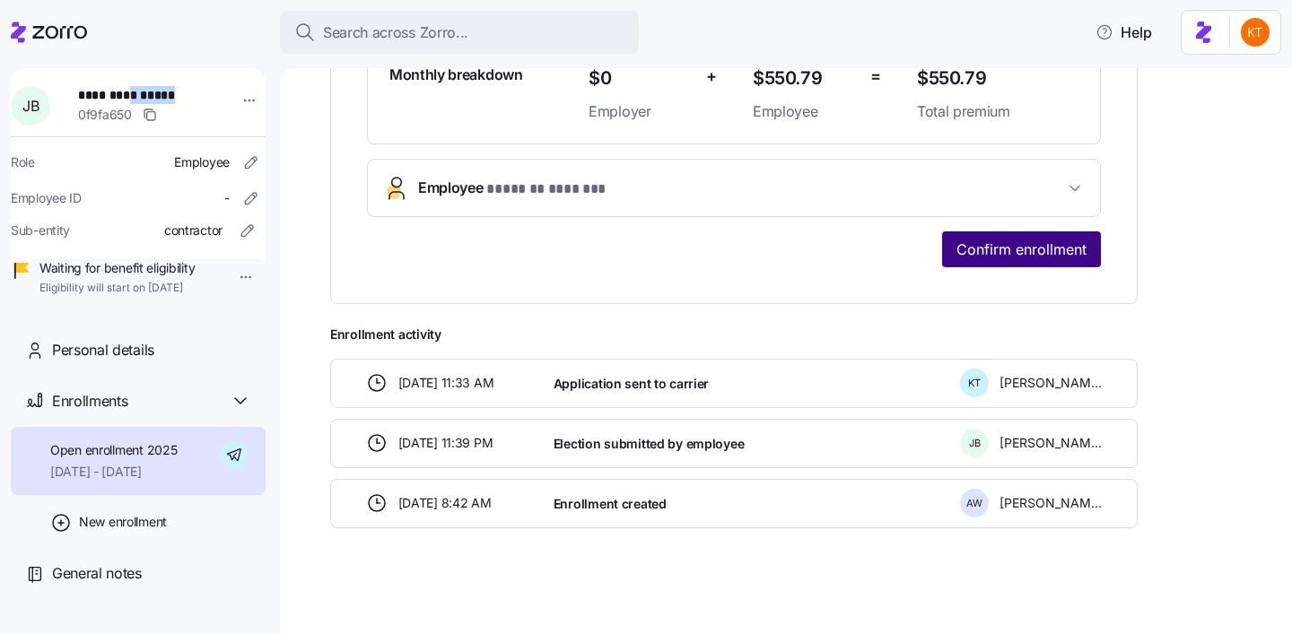
click at [1021, 240] on span "Confirm enrollment" at bounding box center [1021, 250] width 130 height 22
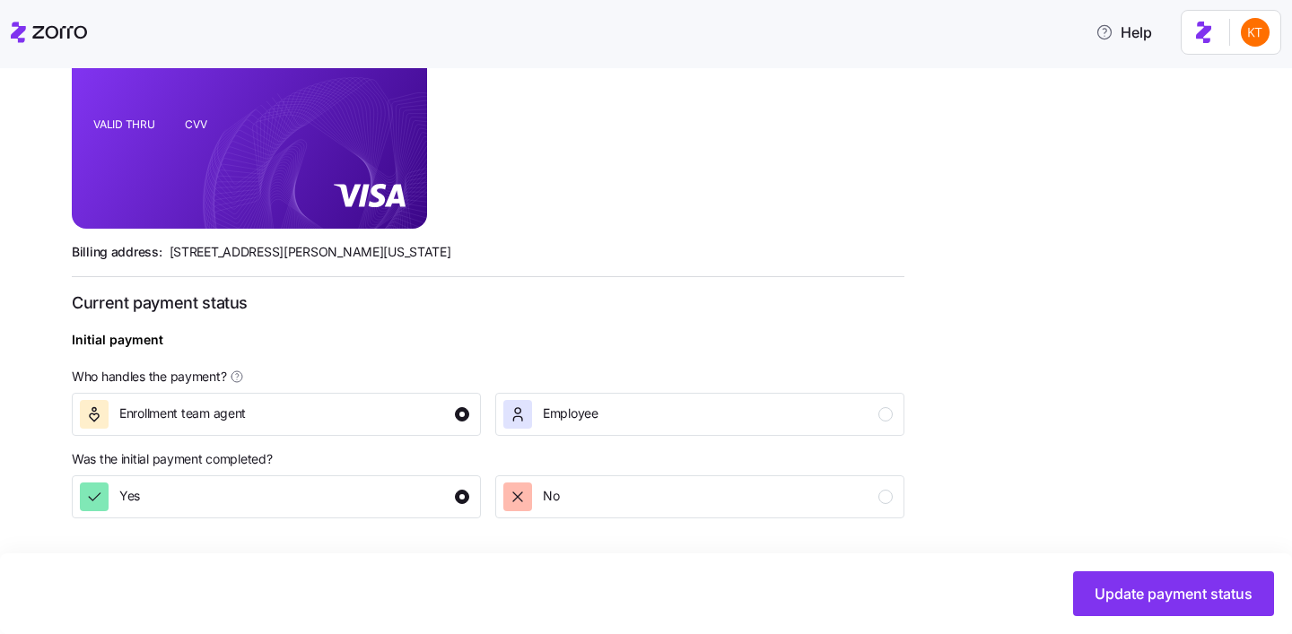
scroll to position [696, 0]
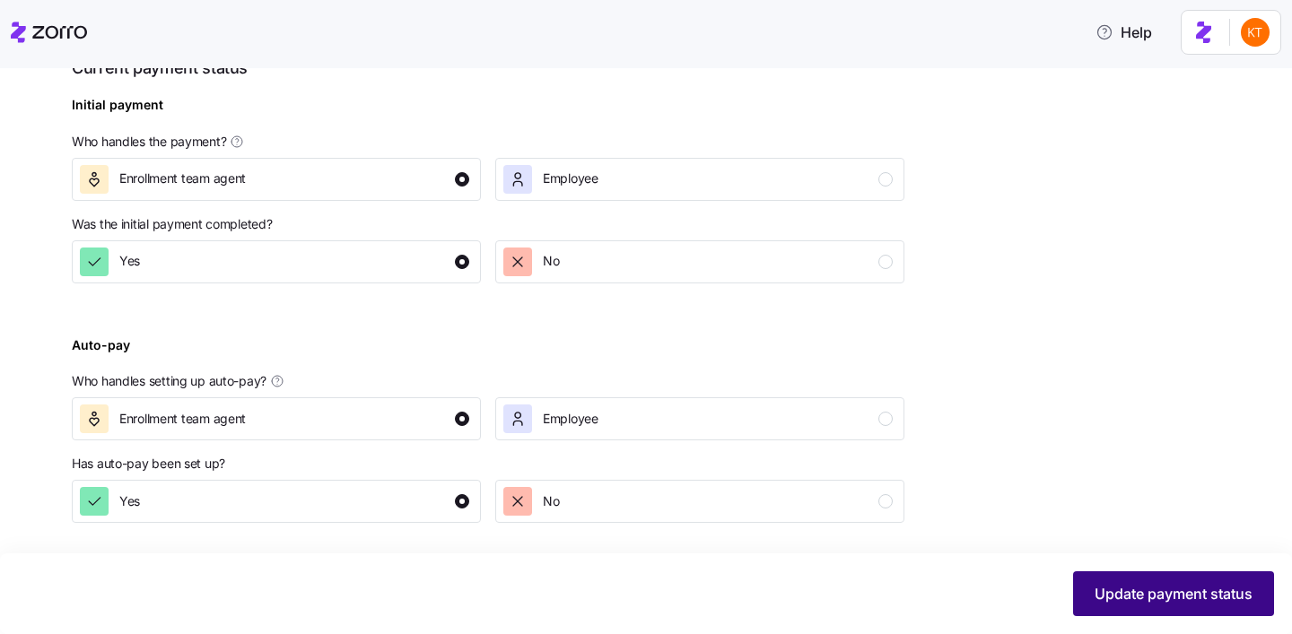
click at [1137, 586] on span "Update payment status" at bounding box center [1173, 594] width 158 height 22
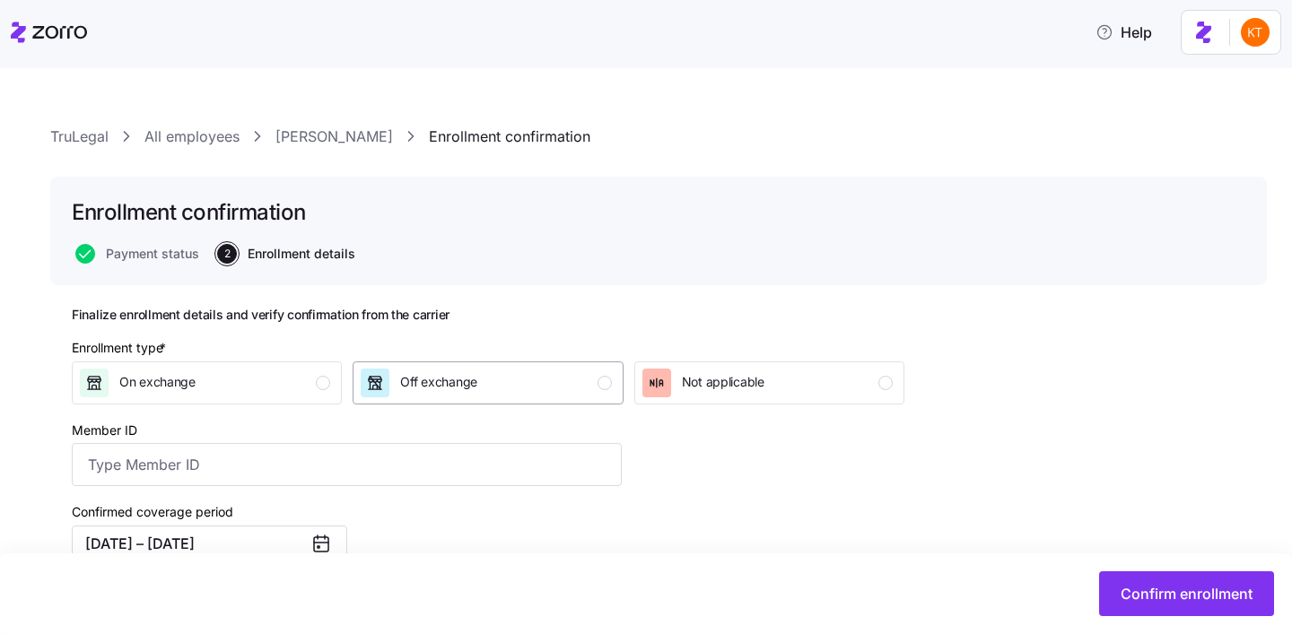
click at [438, 370] on div "Off exchange" at bounding box center [438, 383] width 77 height 29
click at [385, 463] on input "Member ID" at bounding box center [347, 464] width 550 height 43
paste input "Buccini"
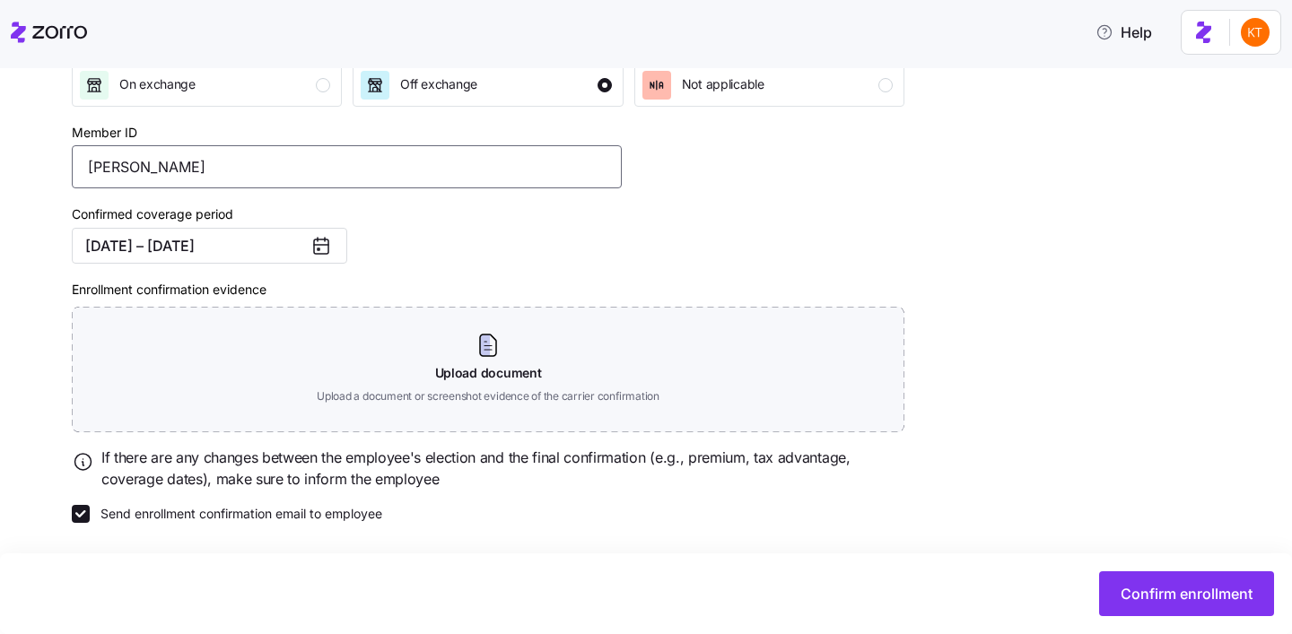
click at [102, 158] on input "Buccini" at bounding box center [347, 166] width 550 height 43
paste input "U73259849"
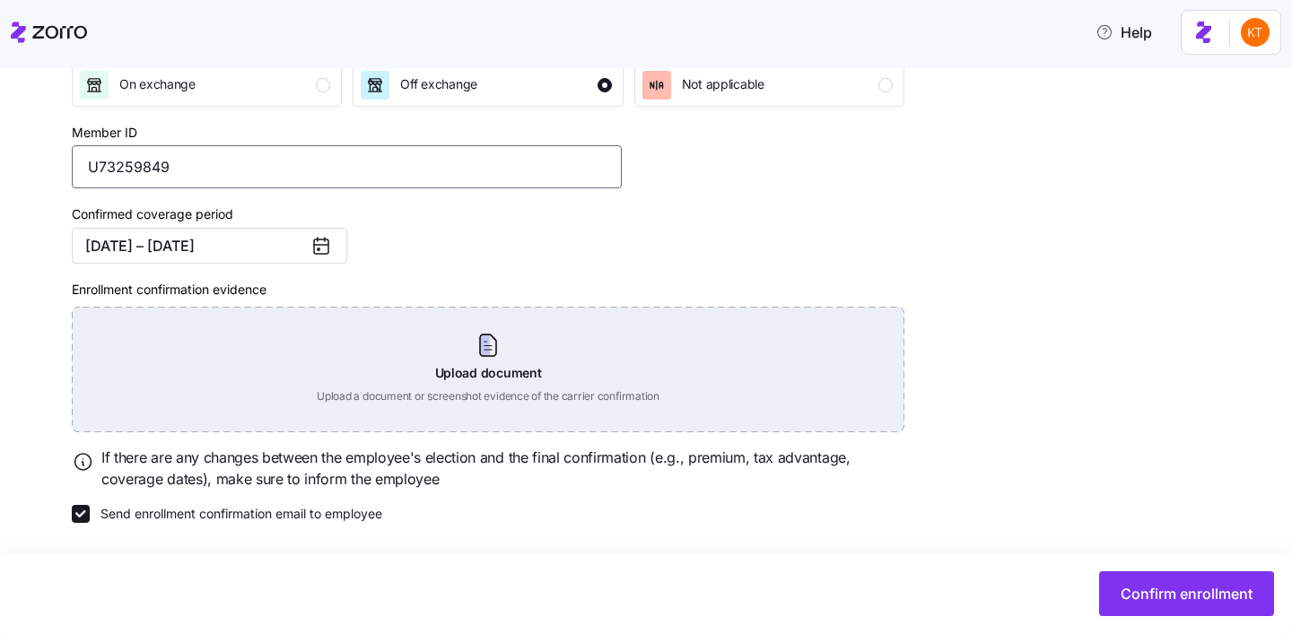
type input "U73259849"
click at [471, 377] on div "Upload document Upload a document or screenshot evidence of the carrier confirm…" at bounding box center [488, 370] width 832 height 126
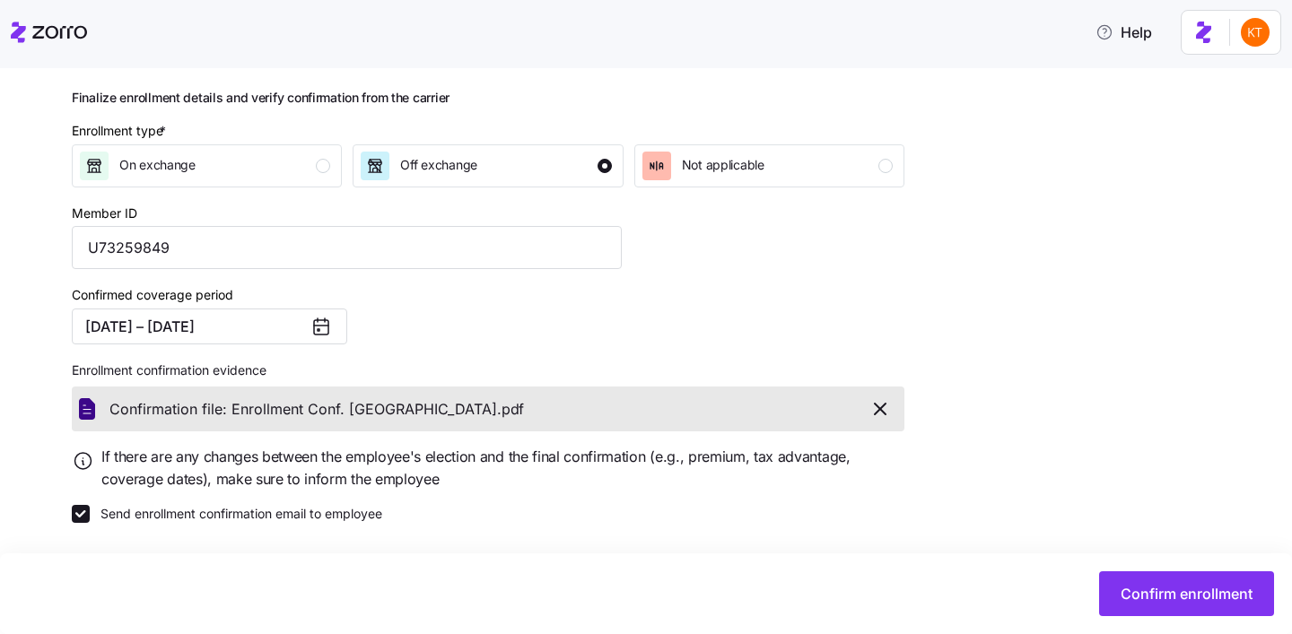
scroll to position [218, 0]
click at [1144, 586] on span "Confirm enrollment" at bounding box center [1186, 594] width 132 height 22
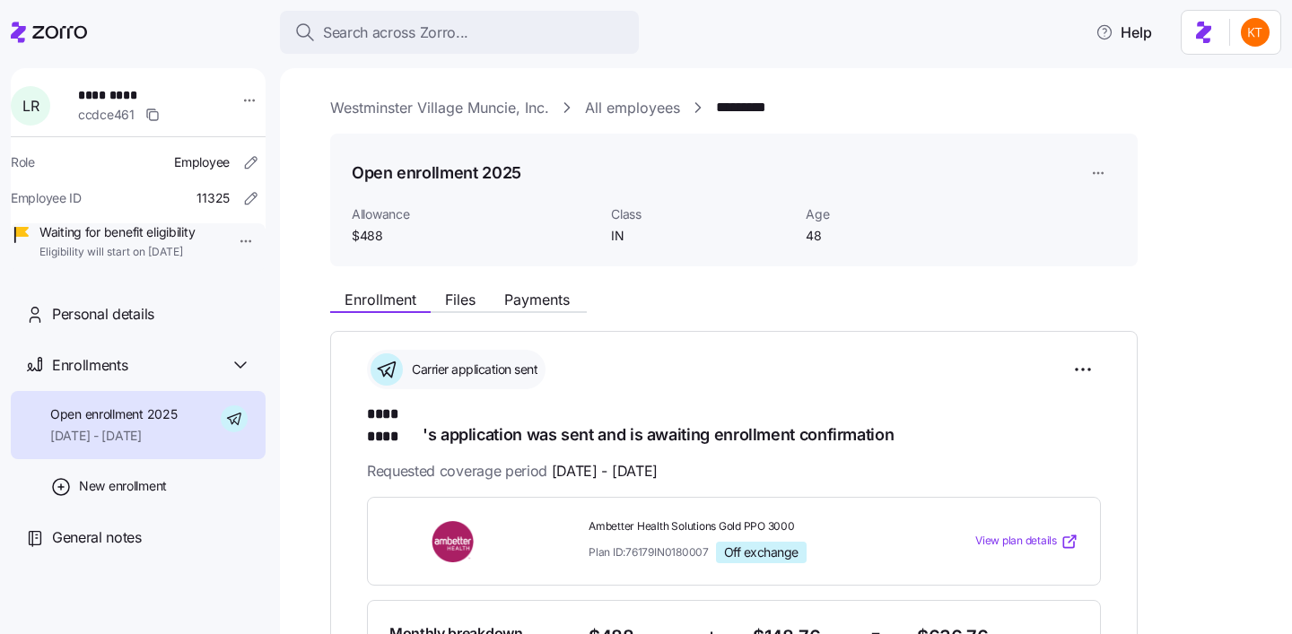
click at [118, 87] on span "*********" at bounding box center [141, 95] width 126 height 18
click at [118, 91] on span "*********" at bounding box center [141, 95] width 126 height 18
copy span "****"
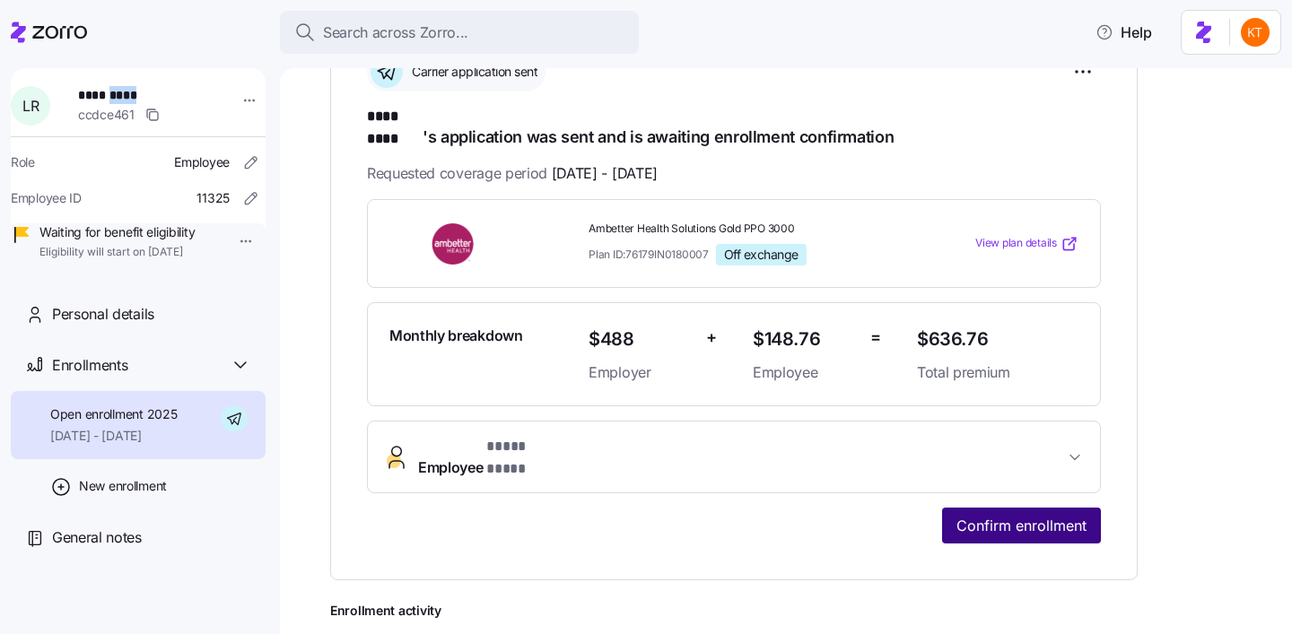
scroll to position [358, 0]
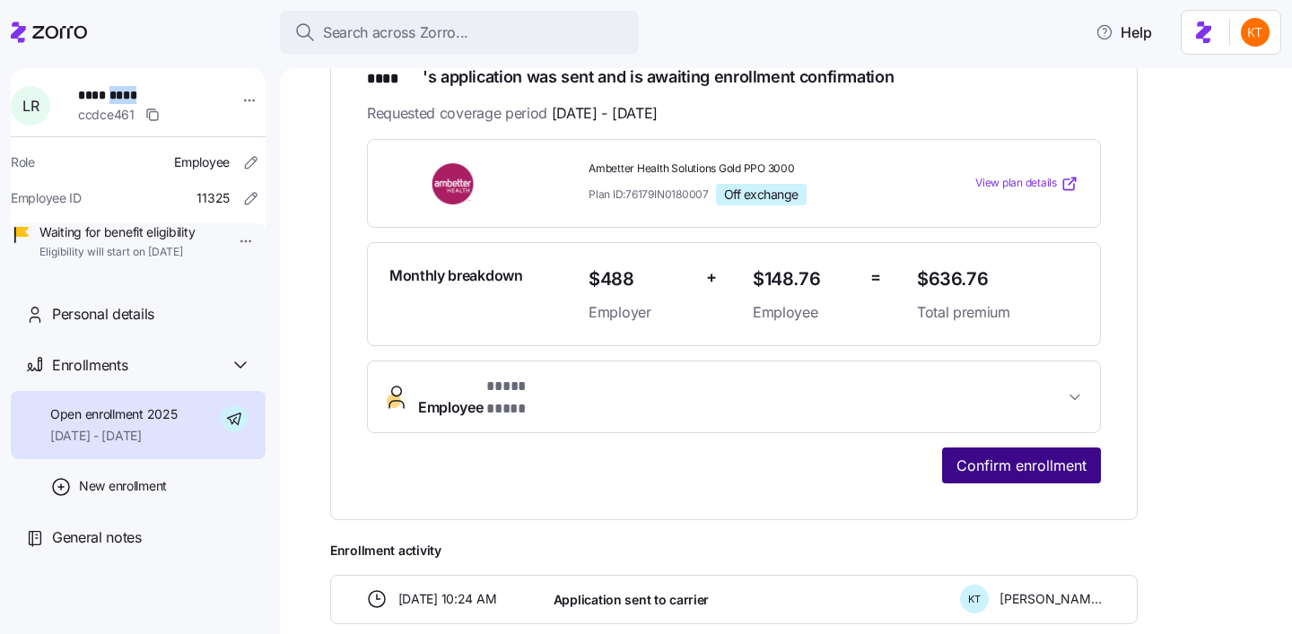
click at [1031, 455] on span "Confirm enrollment" at bounding box center [1021, 466] width 130 height 22
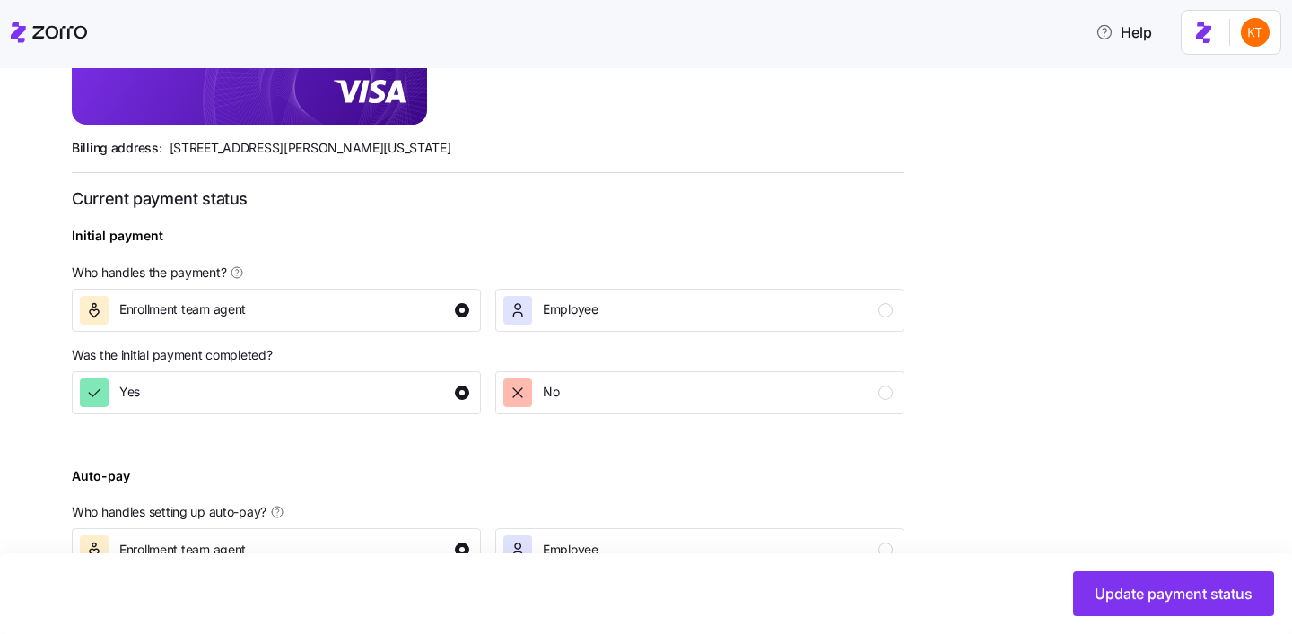
scroll to position [696, 0]
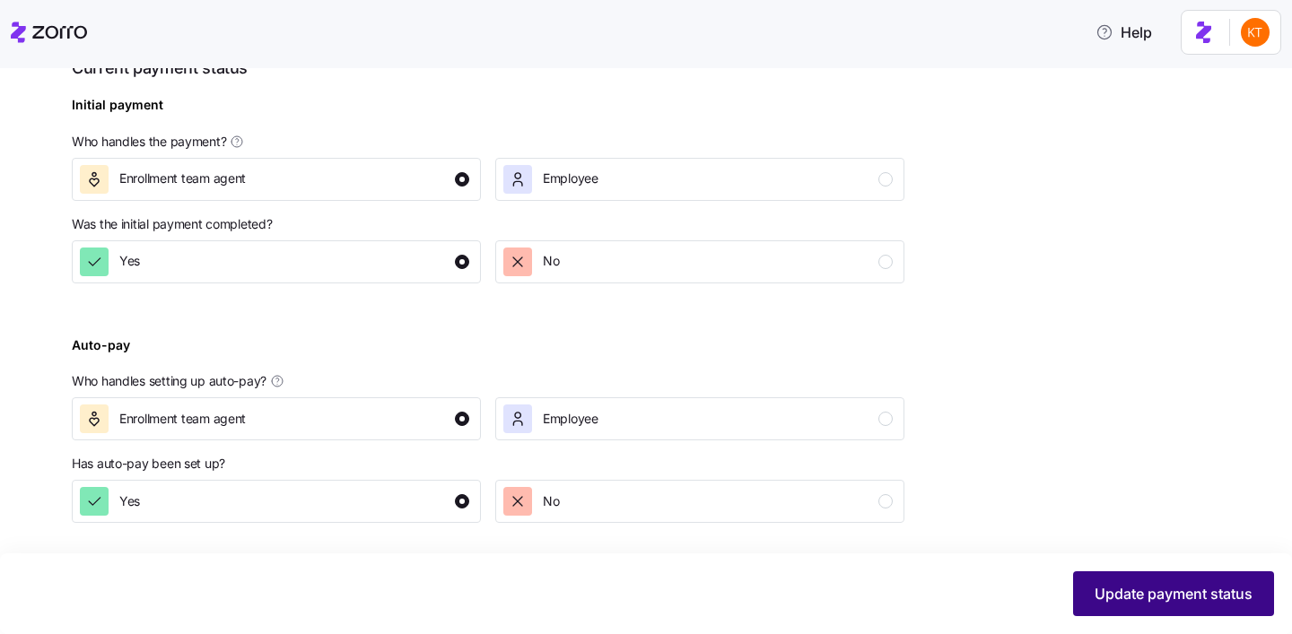
click at [1108, 604] on span "Update payment status" at bounding box center [1173, 594] width 158 height 22
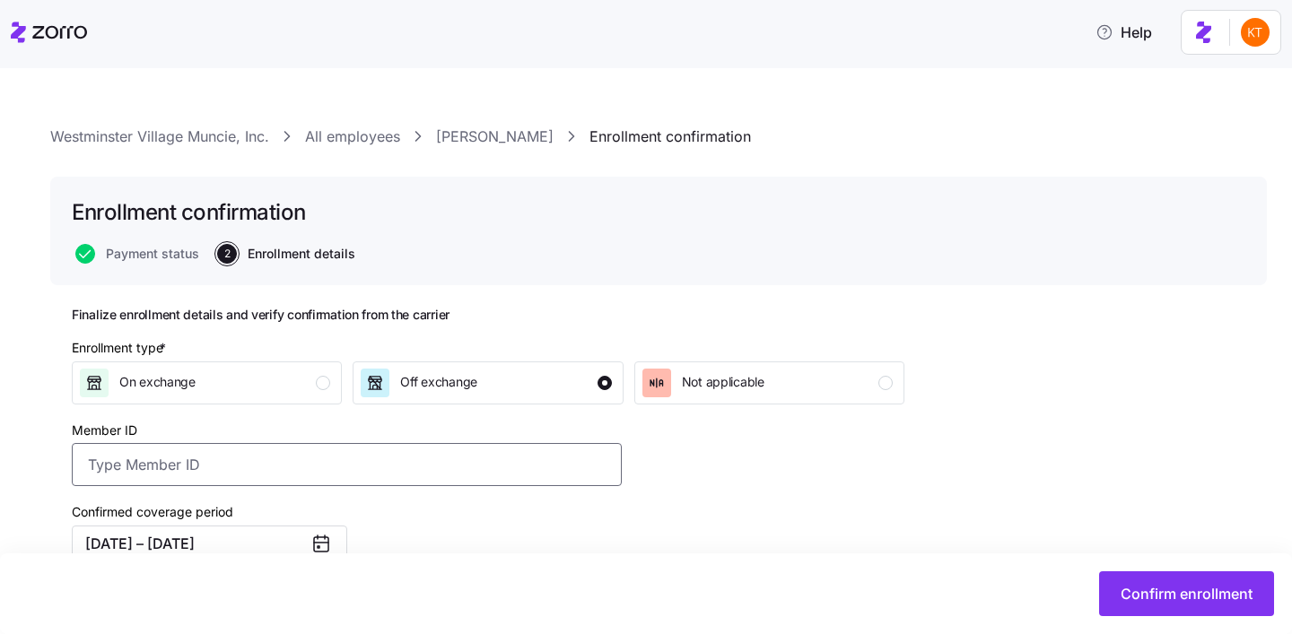
click at [408, 462] on input "Member ID" at bounding box center [347, 464] width 550 height 43
paste input "UZ1386101"
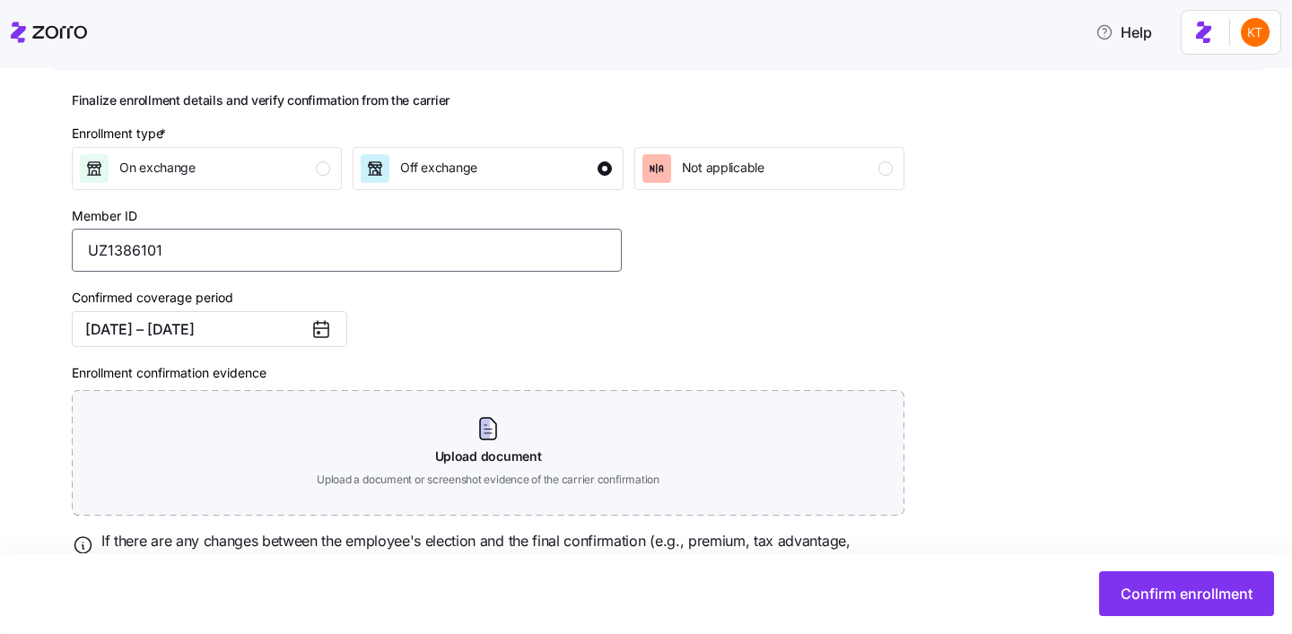
scroll to position [222, 0]
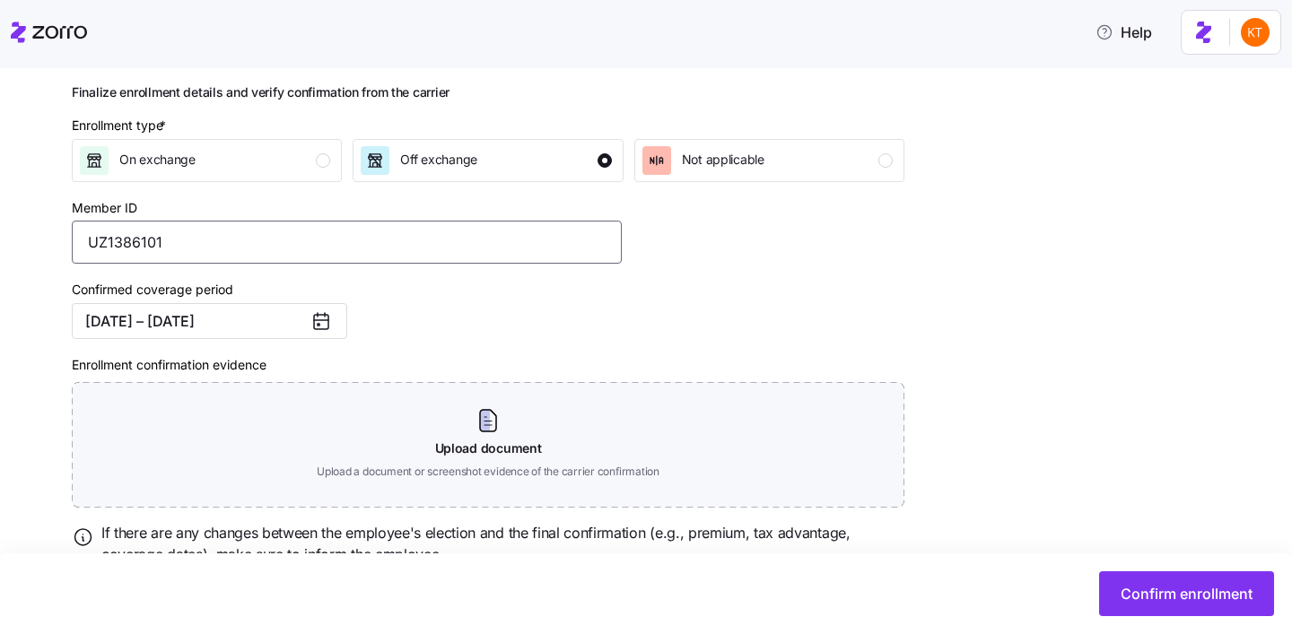
type input "UZ1386101"
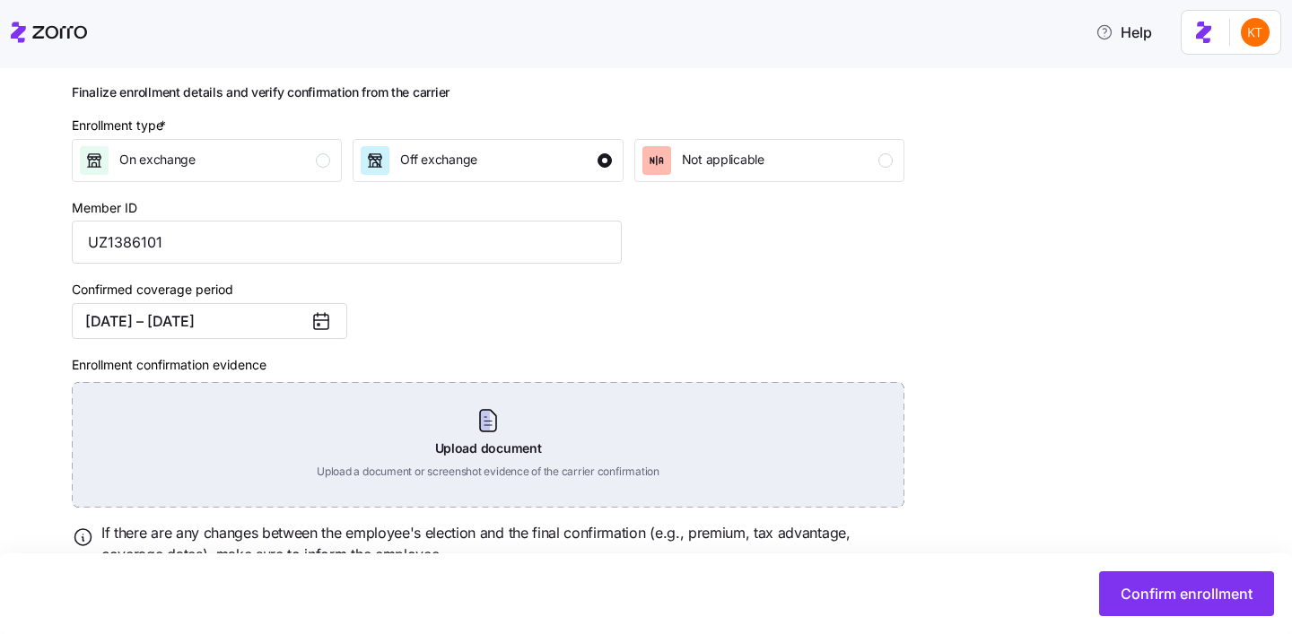
click at [514, 451] on div "Upload document Upload a document or screenshot evidence of the carrier confirm…" at bounding box center [488, 445] width 832 height 126
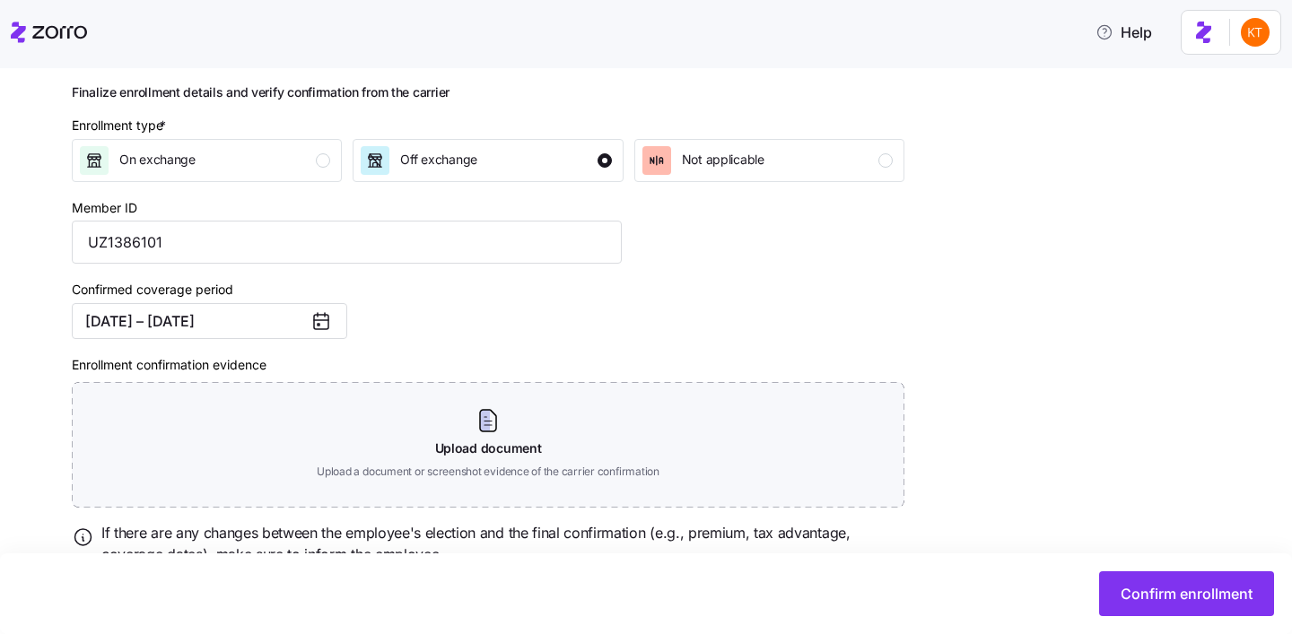
scroll to position [218, 0]
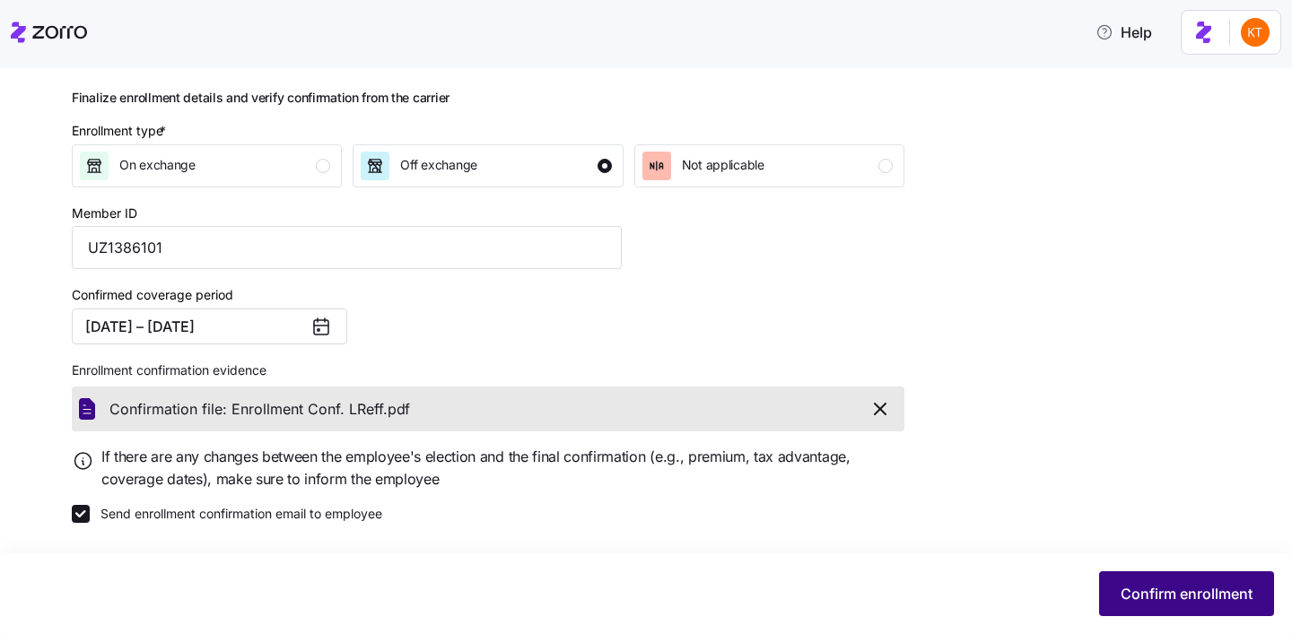
click at [1189, 613] on button "Confirm enrollment" at bounding box center [1186, 593] width 175 height 45
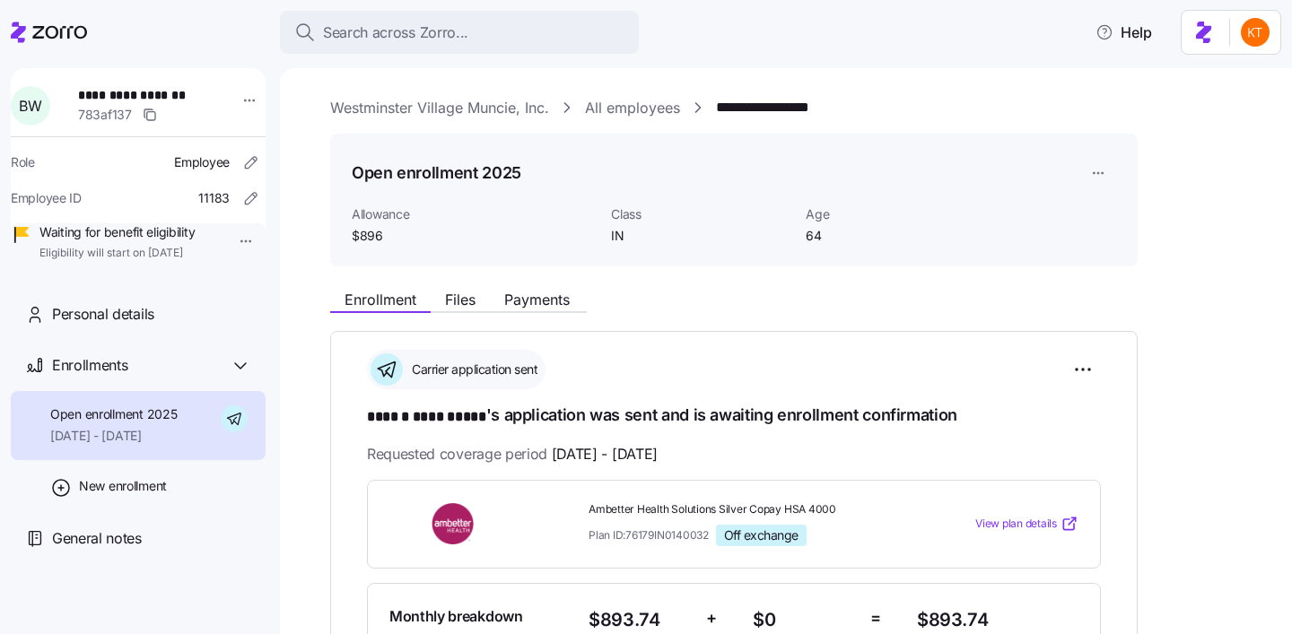
click at [166, 98] on span "**********" at bounding box center [149, 95] width 143 height 18
click at [166, 98] on span "**********" at bounding box center [141, 95] width 126 height 18
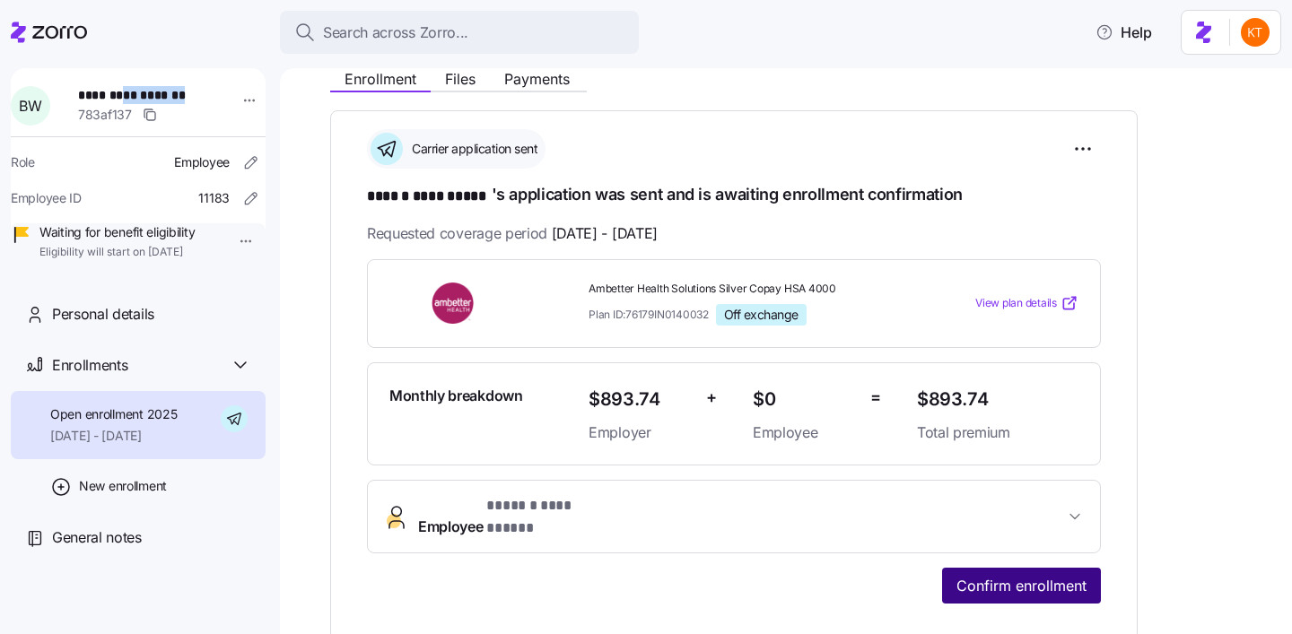
scroll to position [240, 0]
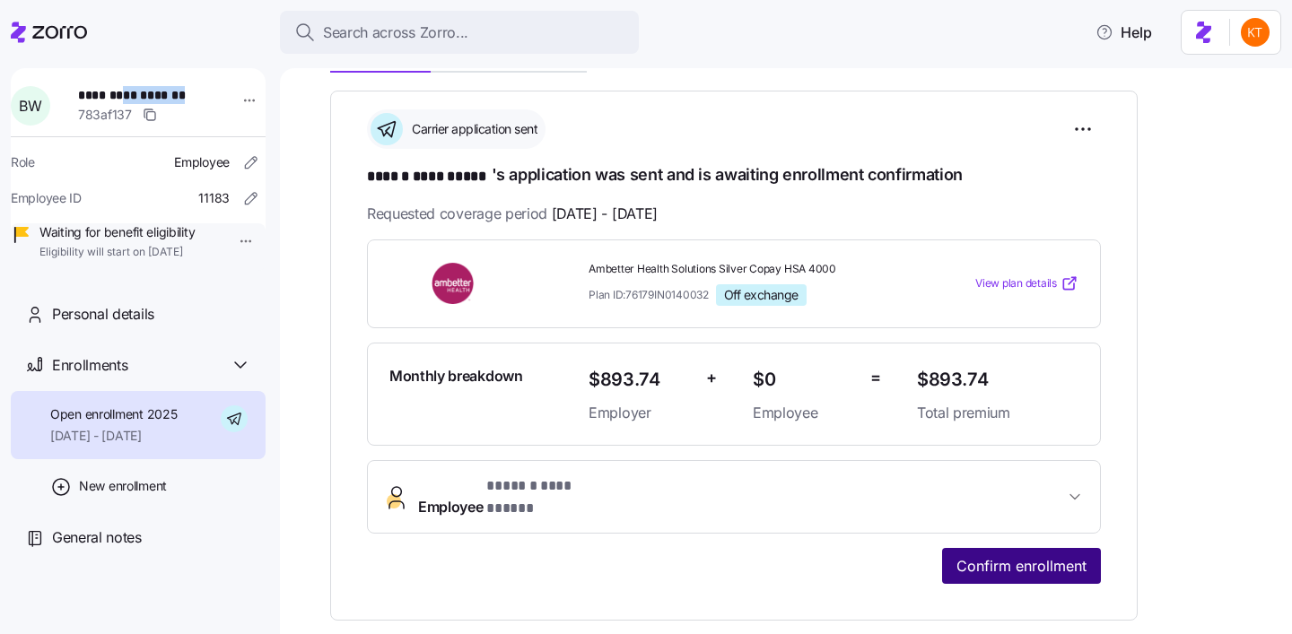
click span "Confirm enrollment"
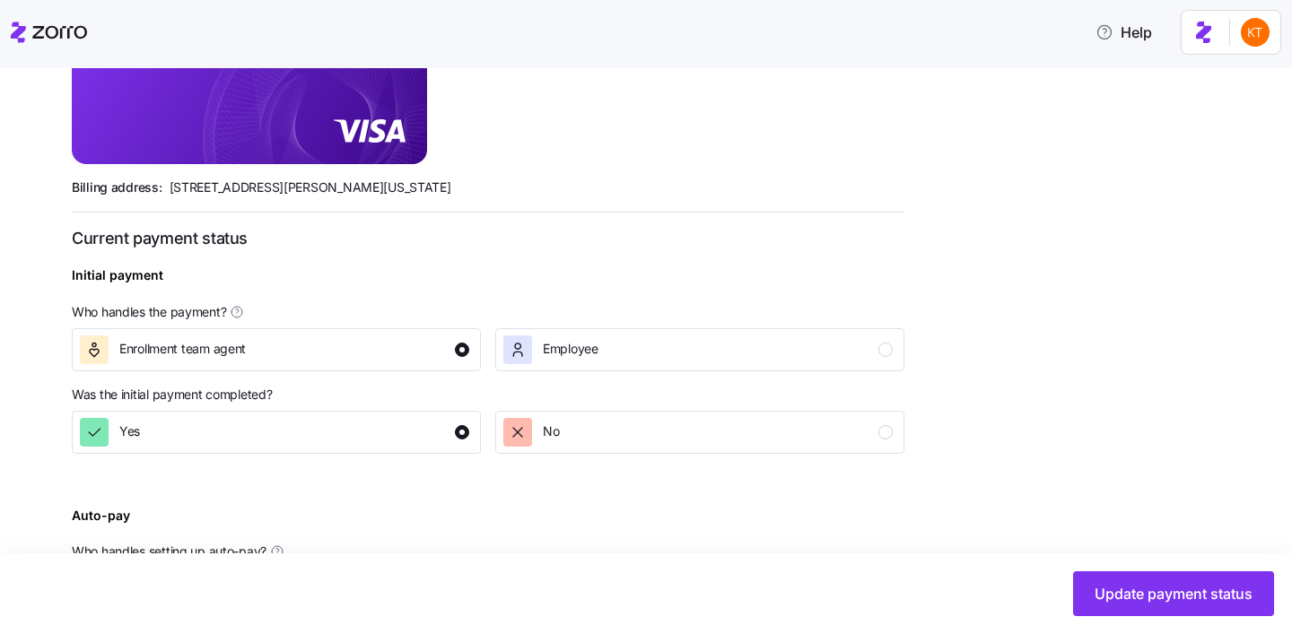
scroll to position [696, 0]
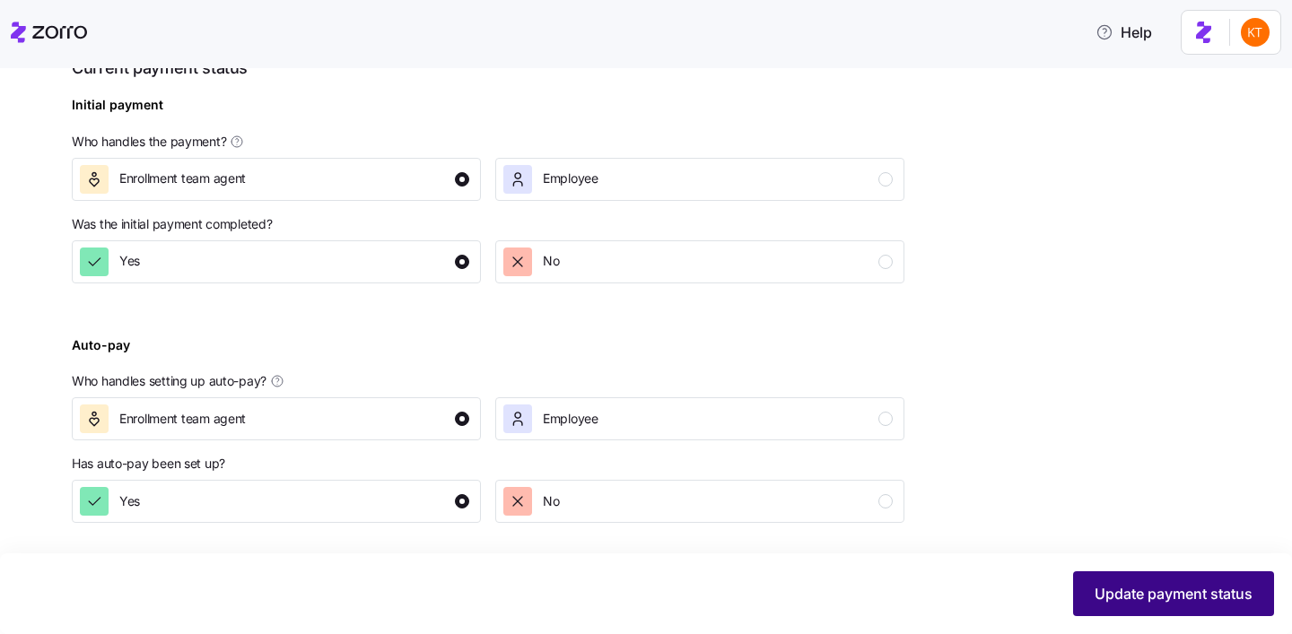
click span "Update payment status"
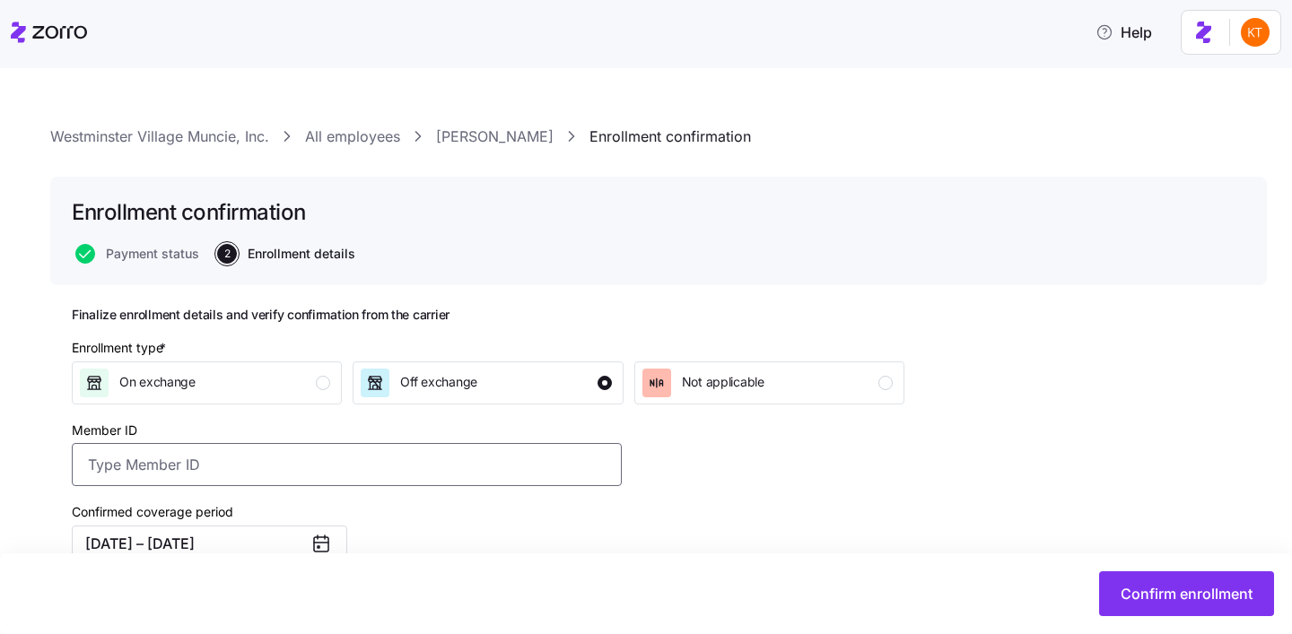
click input "Member ID"
paste input "UZ1388141"
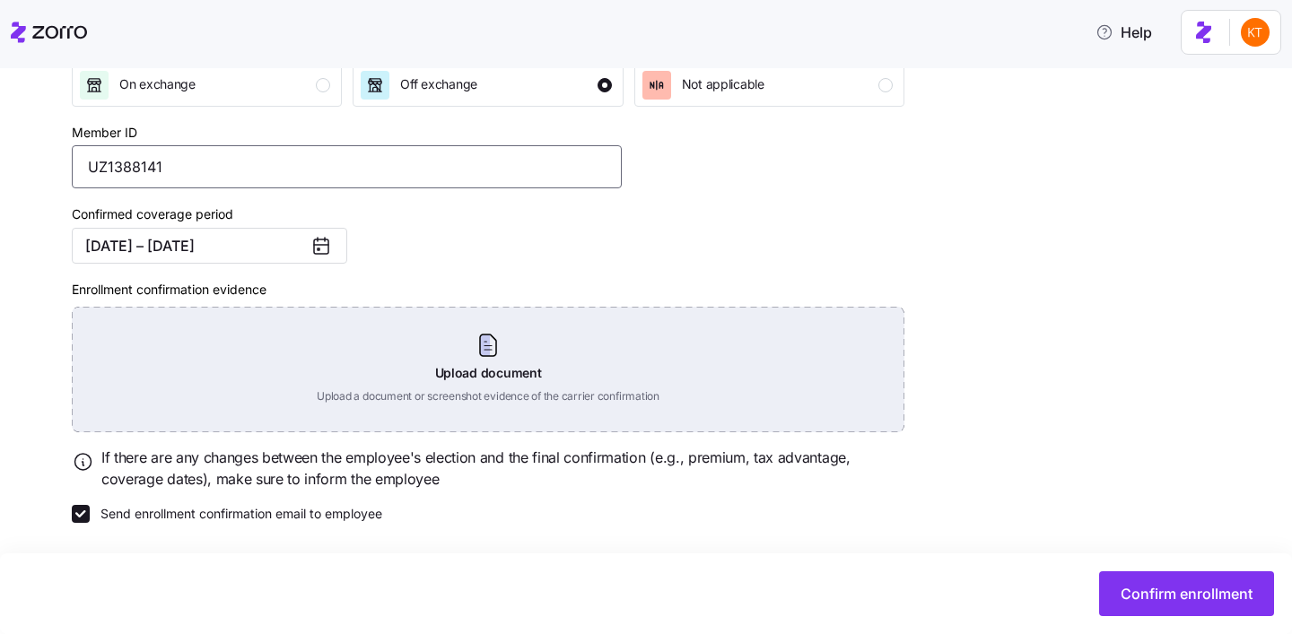
type input "UZ1388141"
click div "Upload document Upload a document or screenshot evidence of the carrier confirm…"
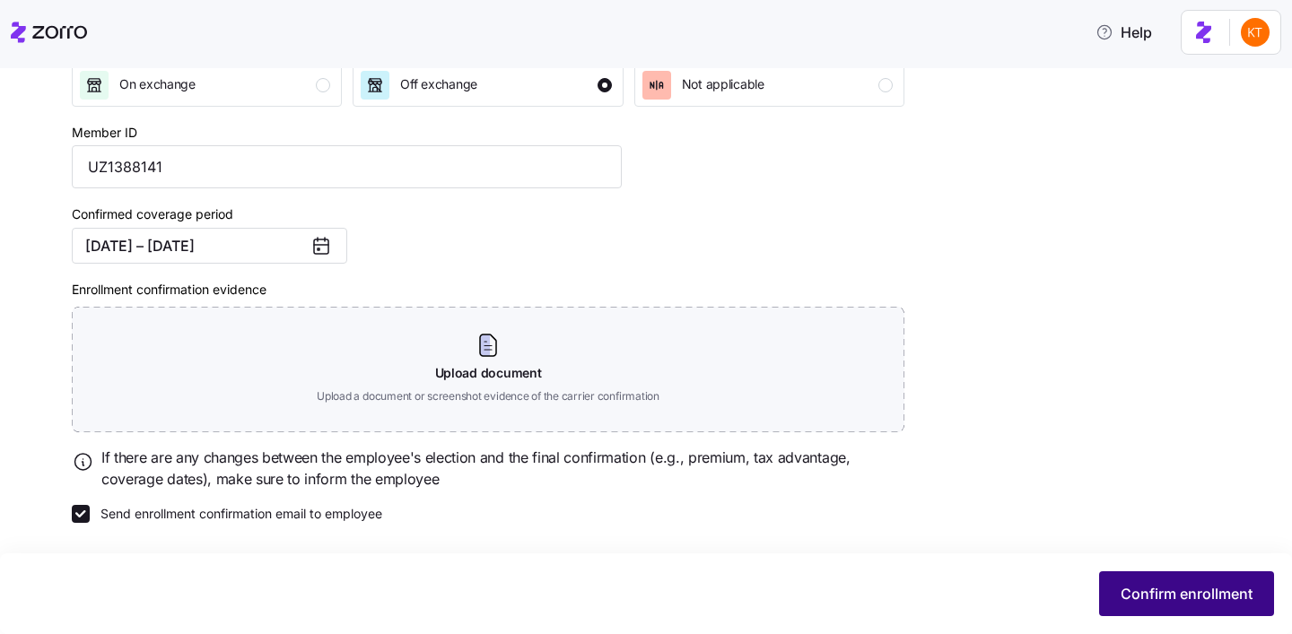
scroll to position [218, 0]
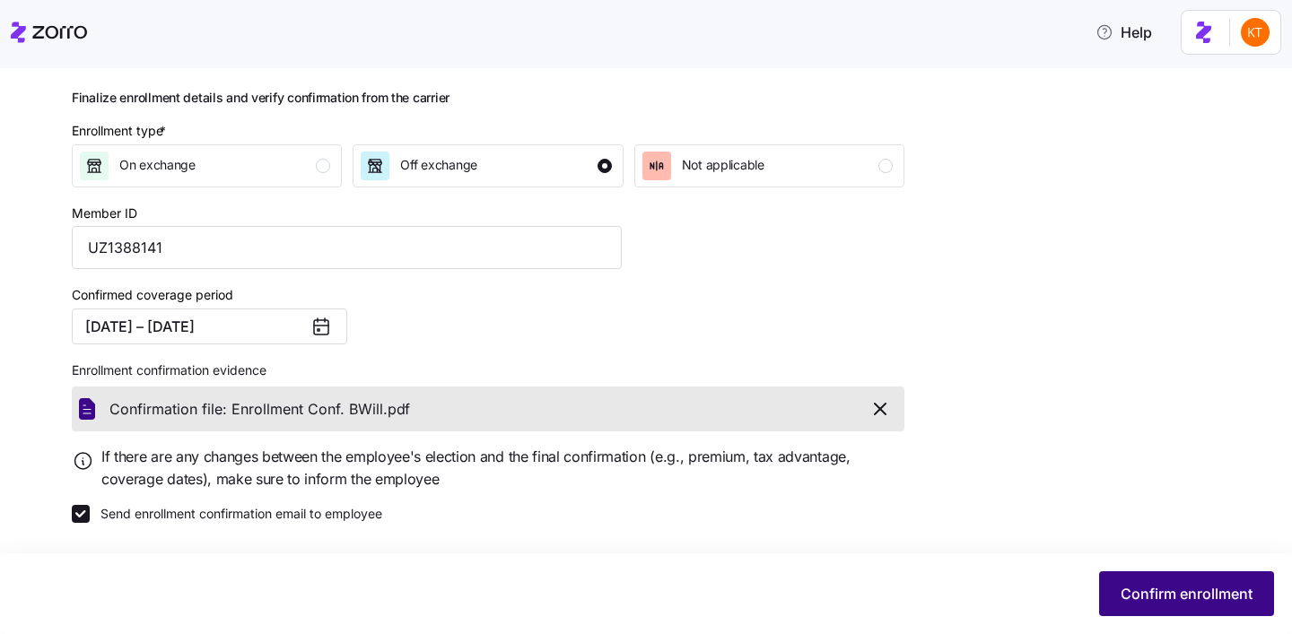
click button "Confirm enrollment"
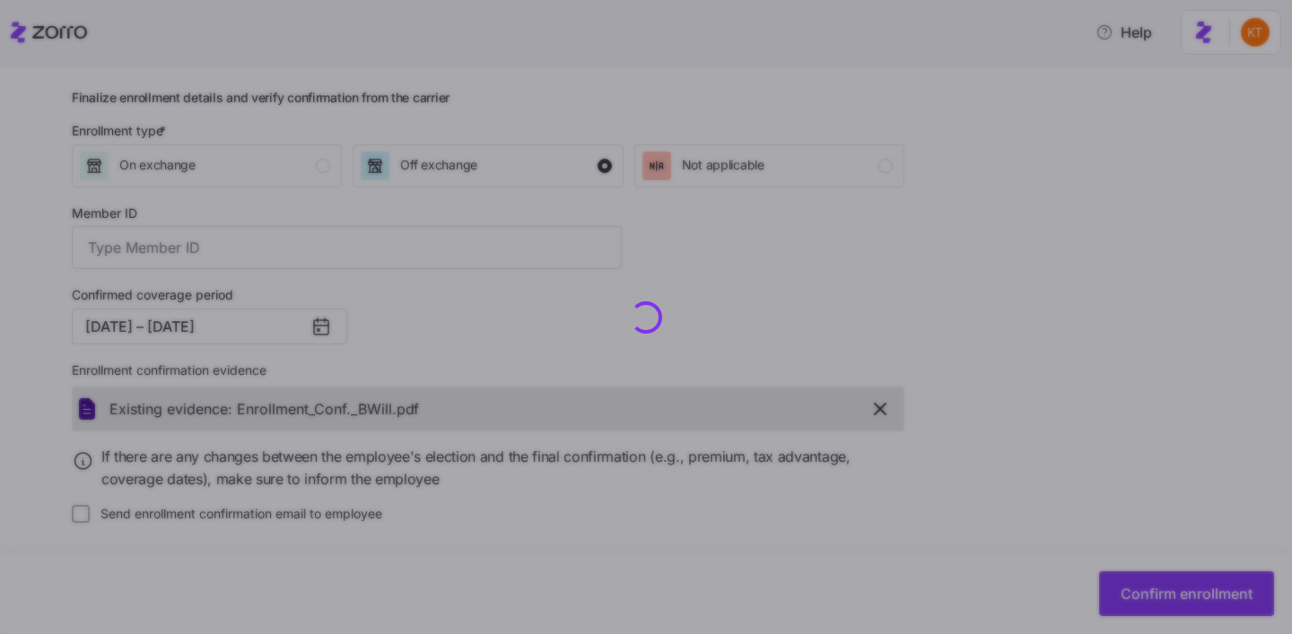
type input "UZ1388141"
checkbox input "false"
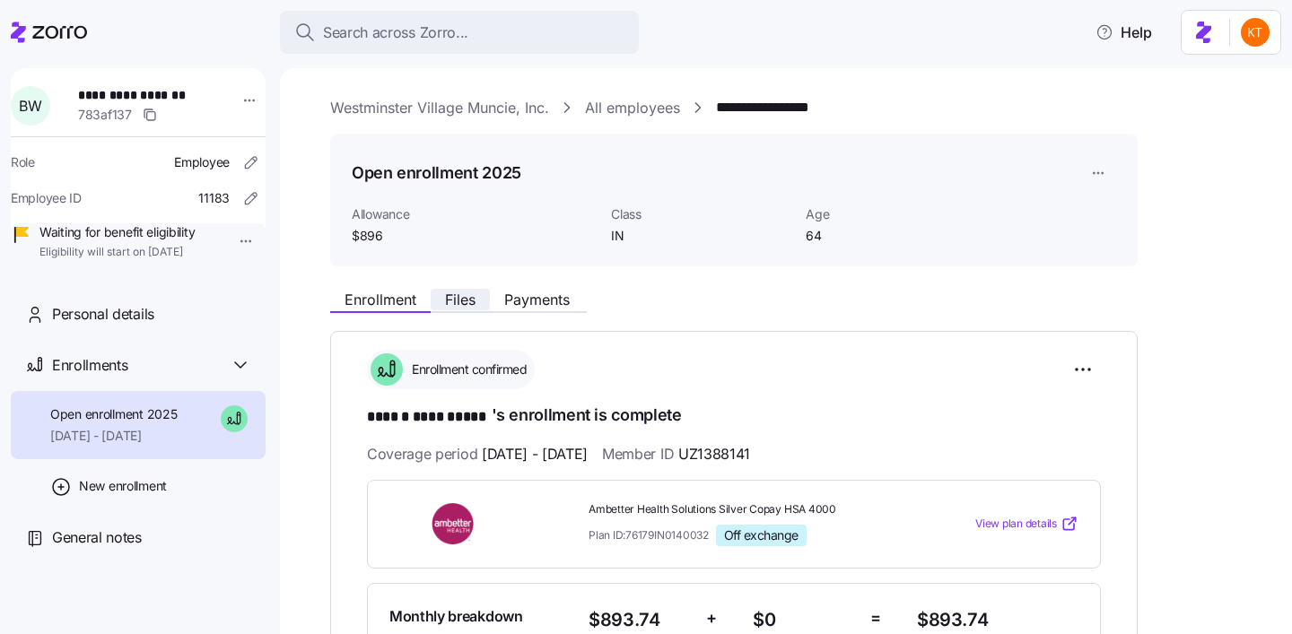
click button "Files"
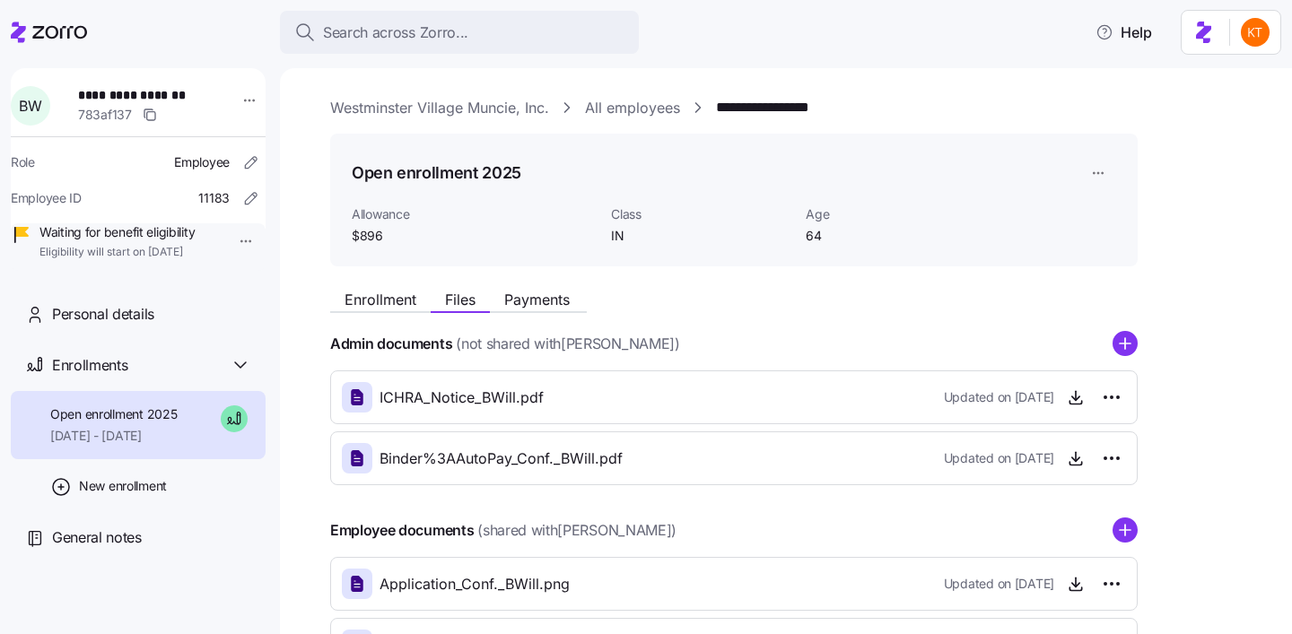
click div "Enrollment Files Payments Admin documents (not shared with Brenda Williamson ) …"
click span "Enrollment"
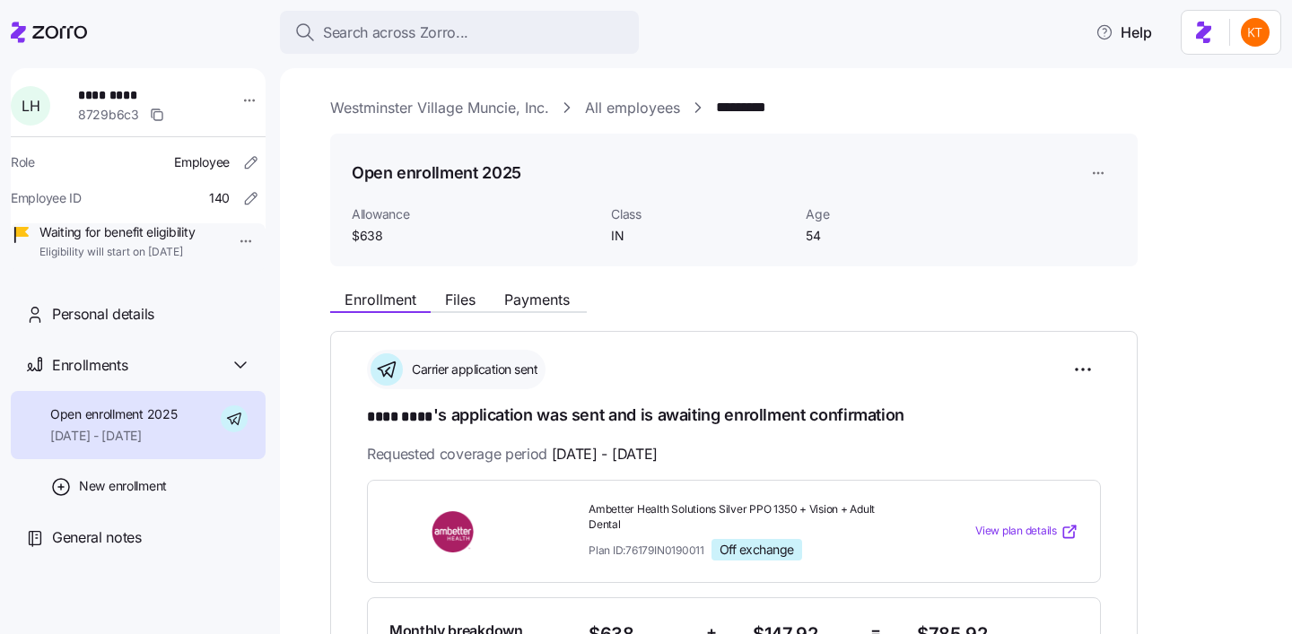
click at [126, 98] on span "*********" at bounding box center [141, 95] width 126 height 18
copy span "****"
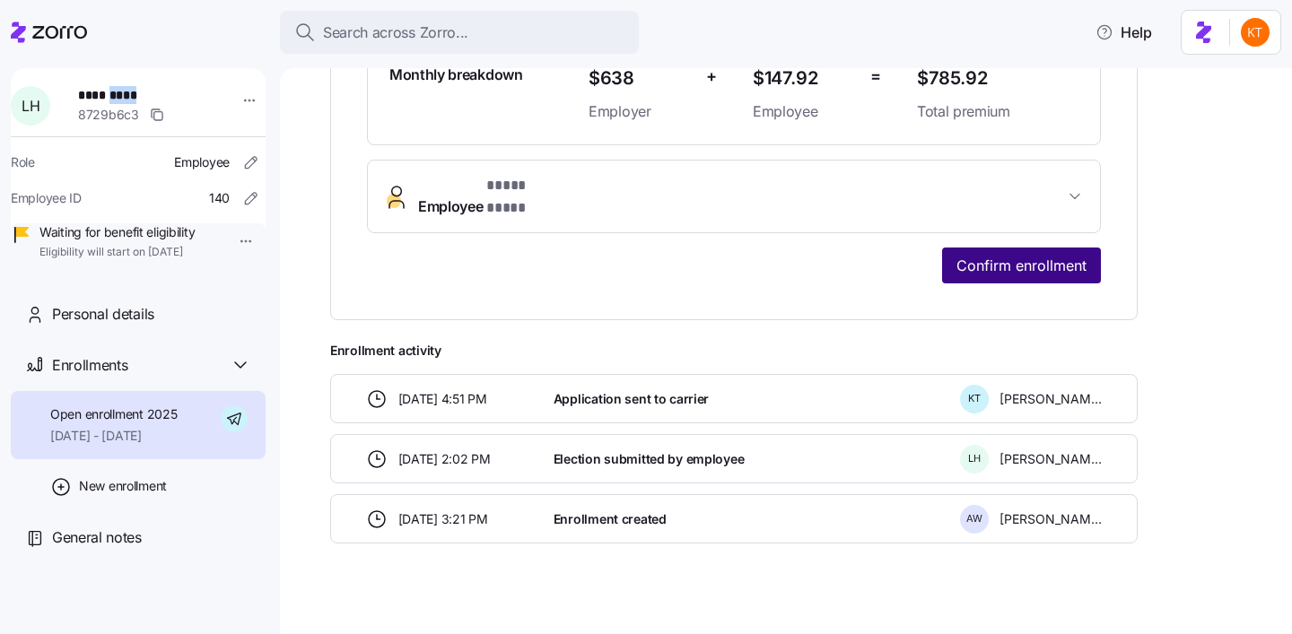
click at [1040, 255] on span "Confirm enrollment" at bounding box center [1021, 266] width 130 height 22
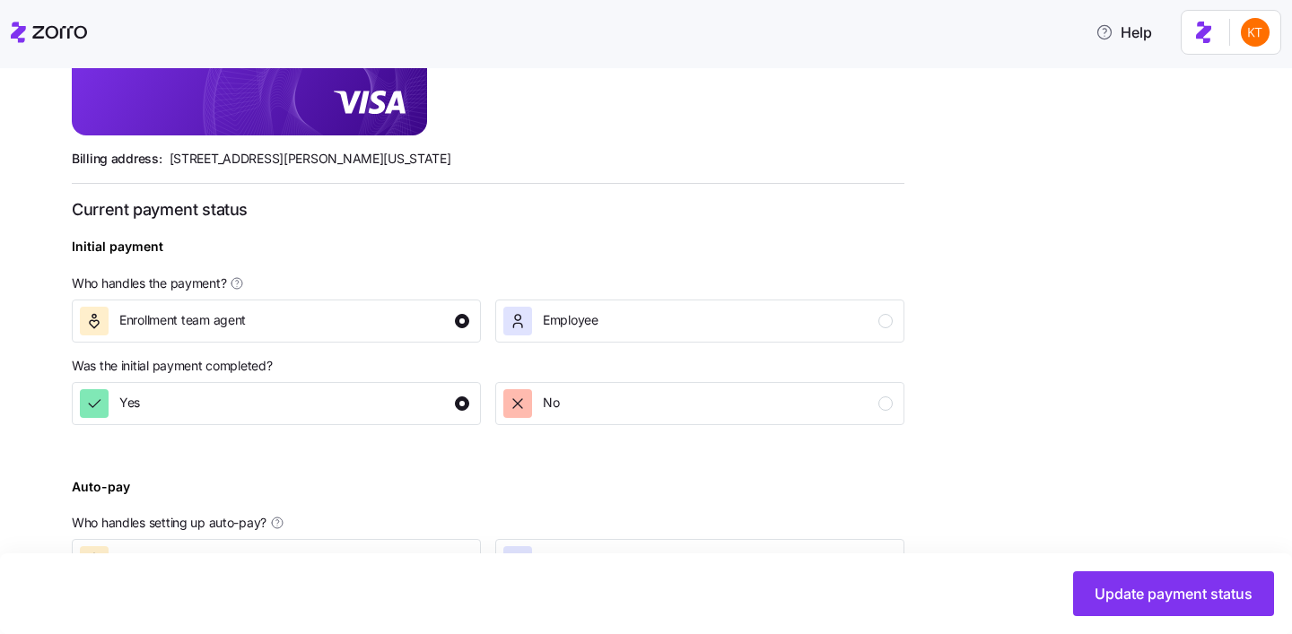
scroll to position [696, 0]
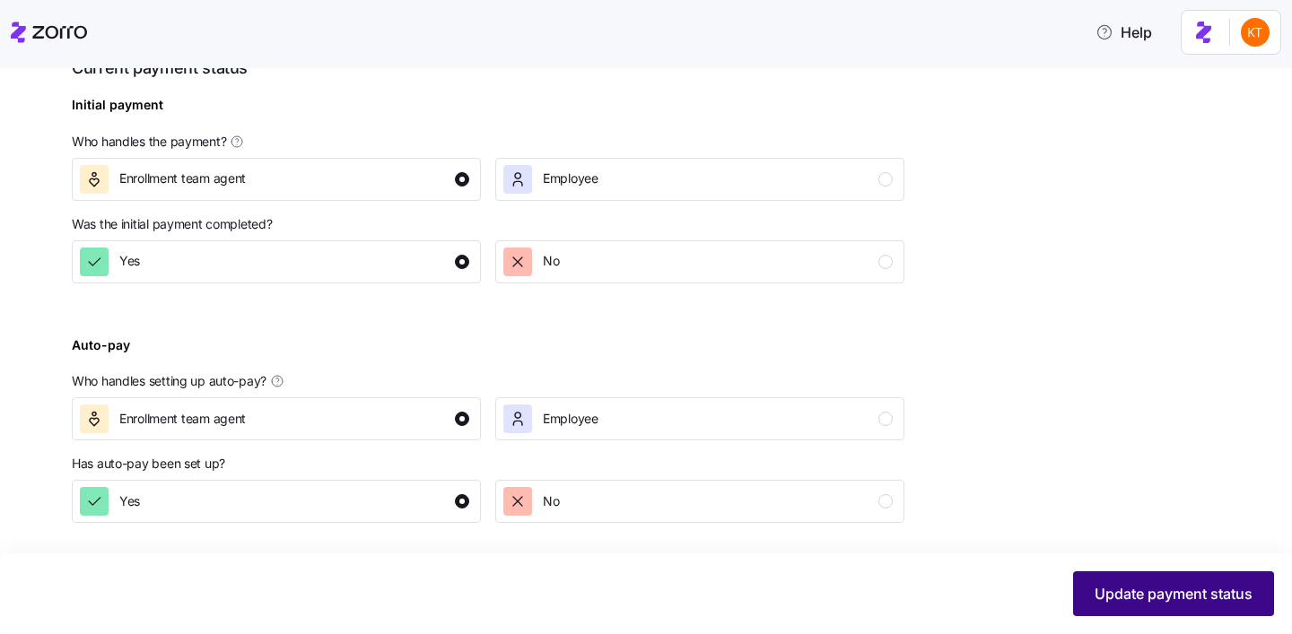
click at [1094, 575] on button "Update payment status" at bounding box center [1173, 593] width 201 height 45
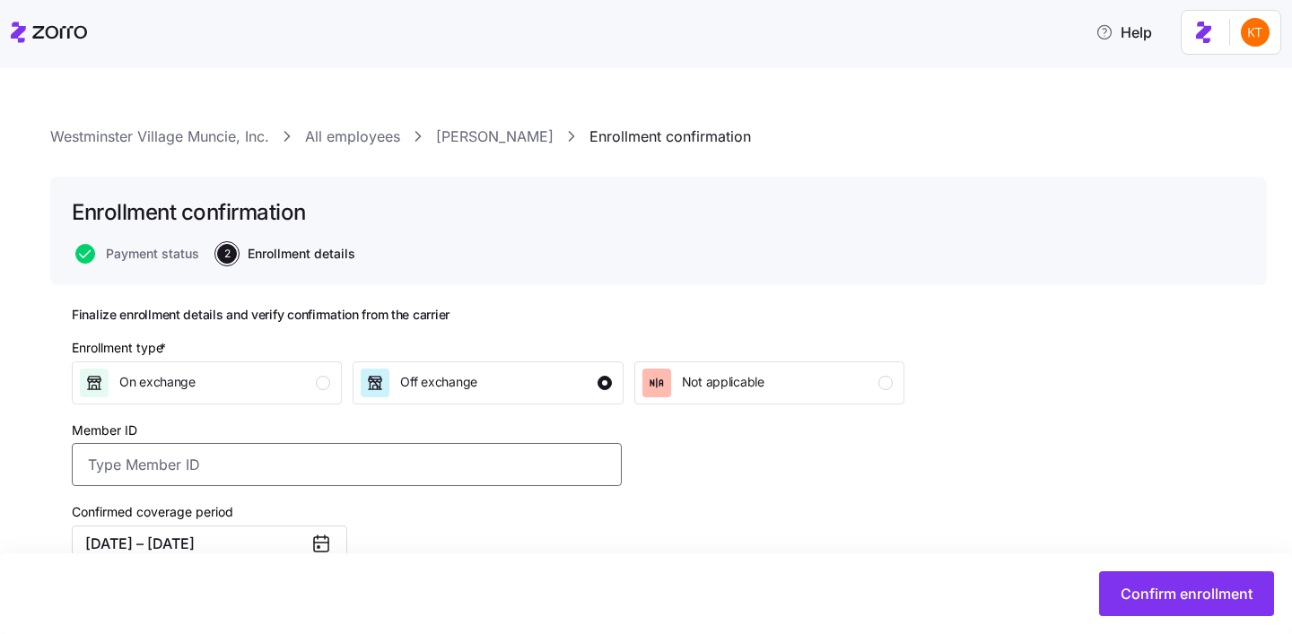
click at [433, 468] on input "Member ID" at bounding box center [347, 464] width 550 height 43
click at [440, 458] on input "Member ID" at bounding box center [347, 464] width 550 height 43
paste input "UZ1388143"
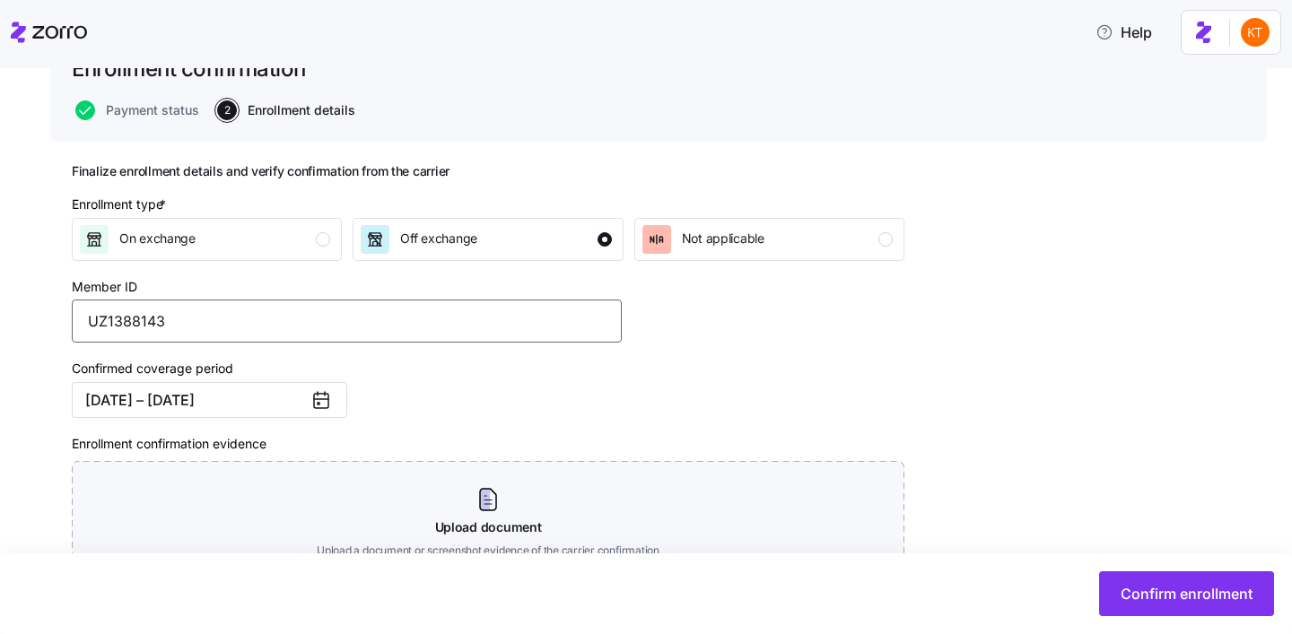
scroll to position [300, 0]
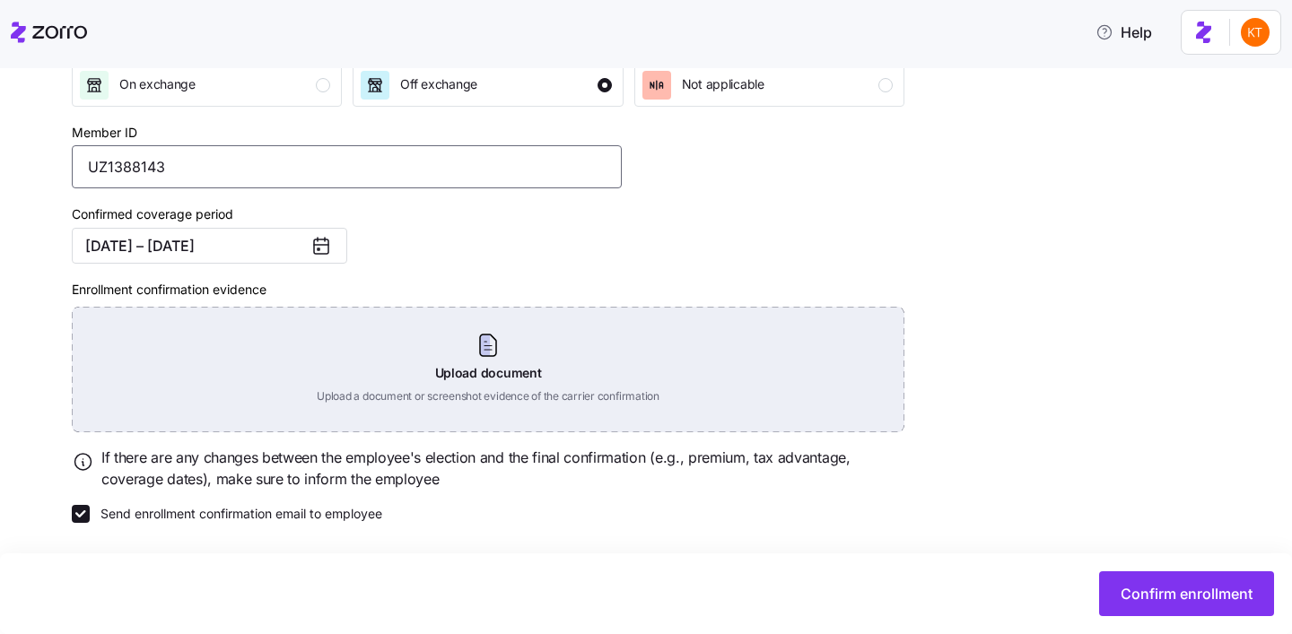
type input "UZ1388143"
click at [492, 363] on div "Upload document Upload a document or screenshot evidence of the carrier confirm…" at bounding box center [488, 370] width 832 height 126
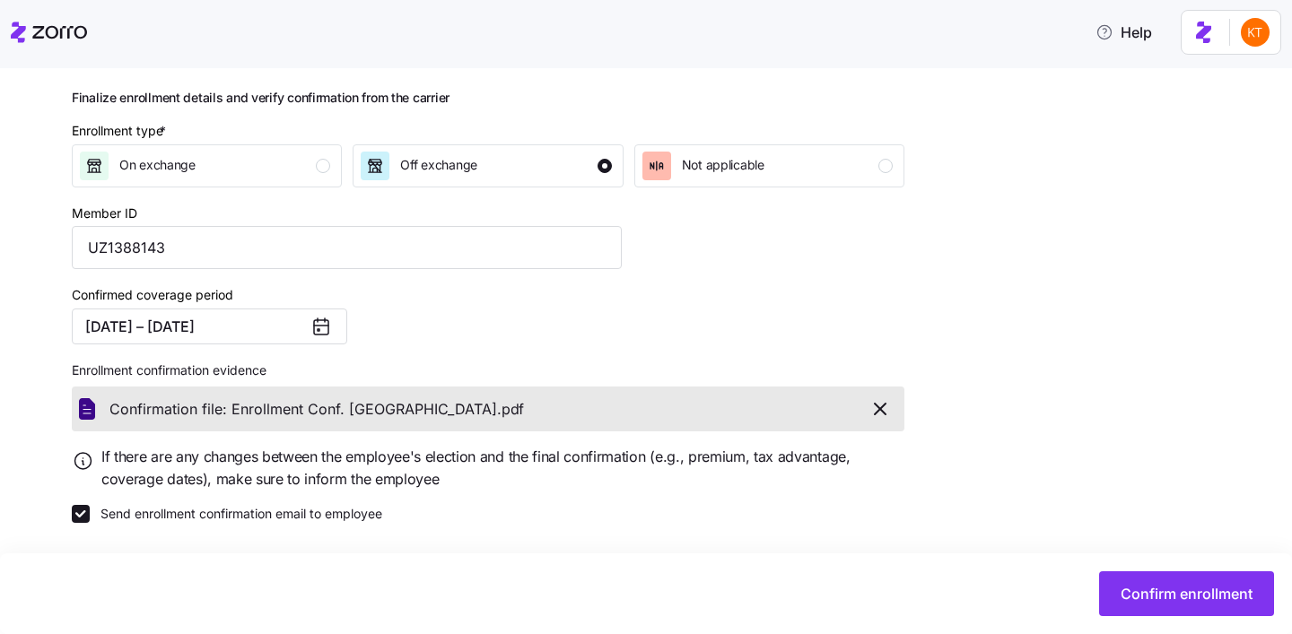
scroll to position [218, 0]
click at [1231, 591] on span "Confirm enrollment" at bounding box center [1186, 594] width 132 height 22
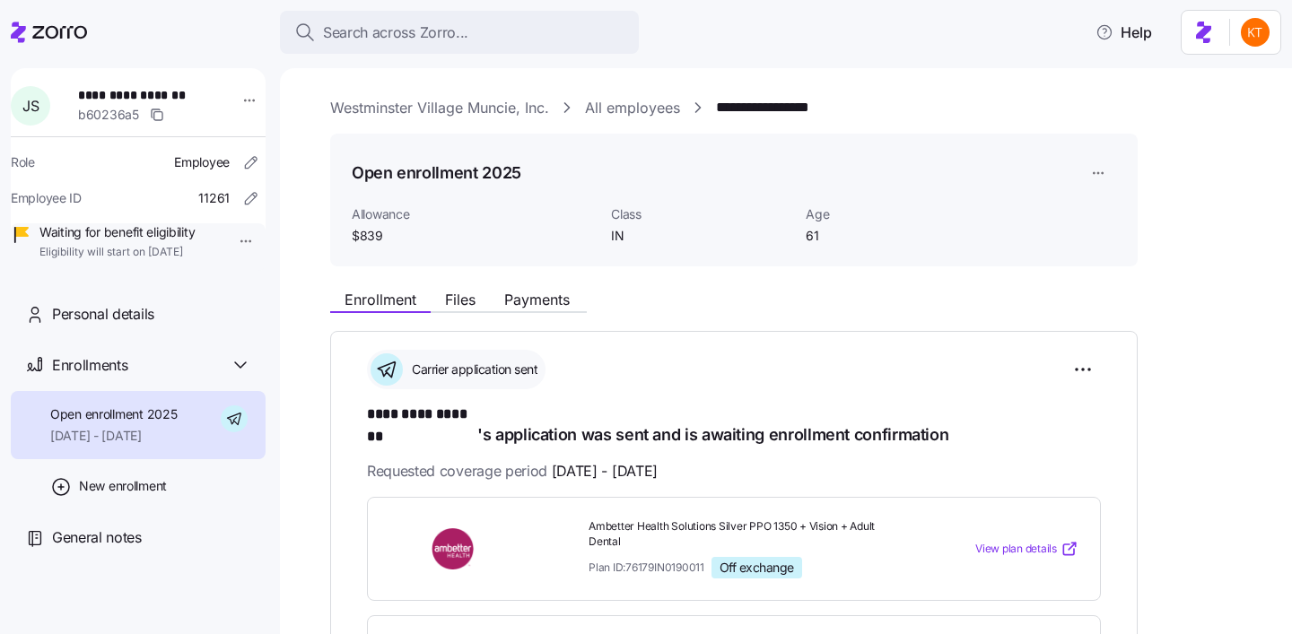
click at [148, 104] on div "b60236a5" at bounding box center [149, 115] width 143 height 22
click at [159, 91] on span "**********" at bounding box center [141, 95] width 126 height 18
copy span "*******"
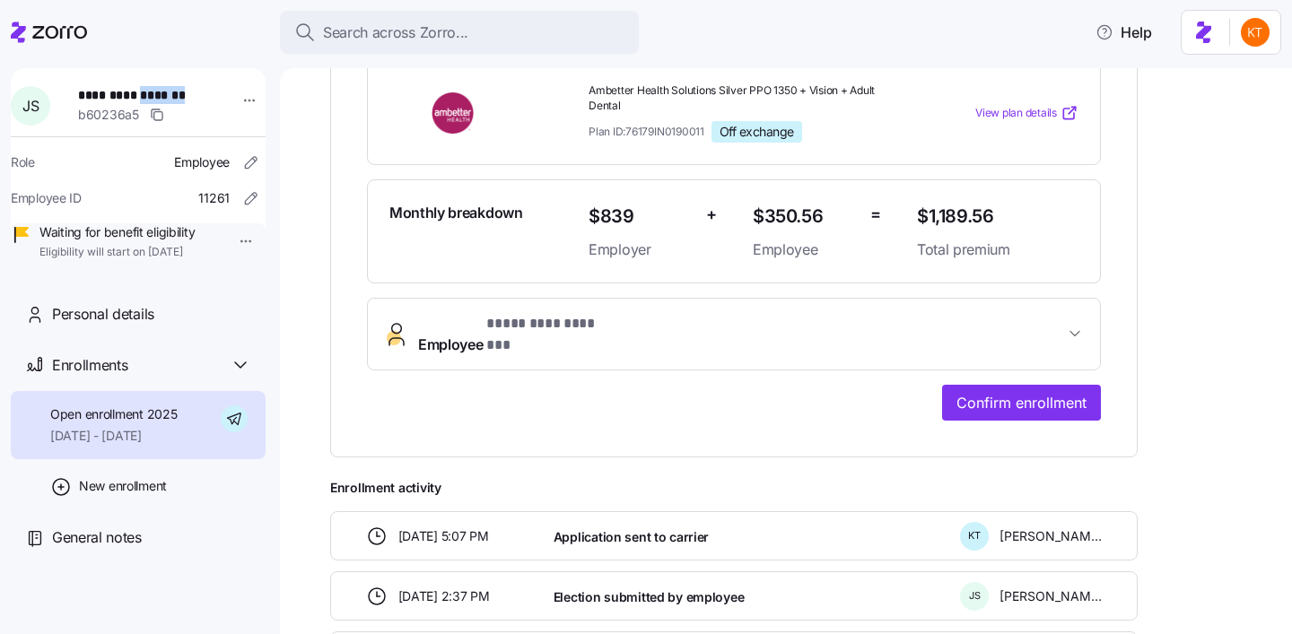
scroll to position [469, 0]
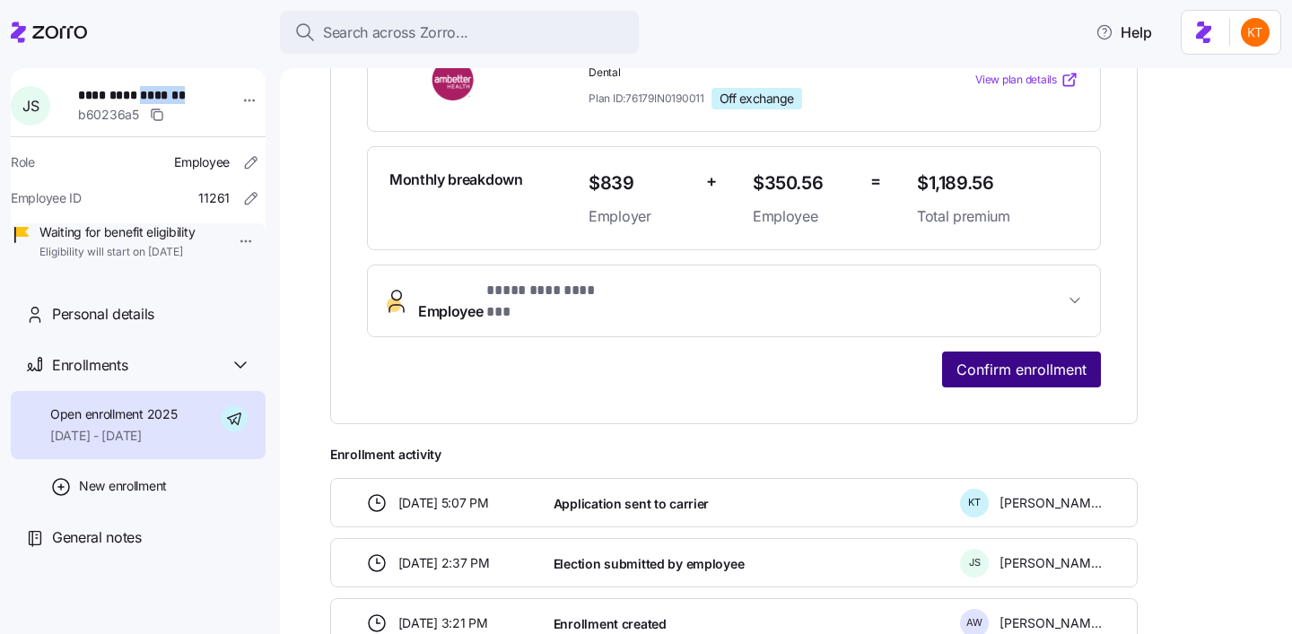
click at [1008, 352] on button "Confirm enrollment" at bounding box center [1021, 370] width 159 height 36
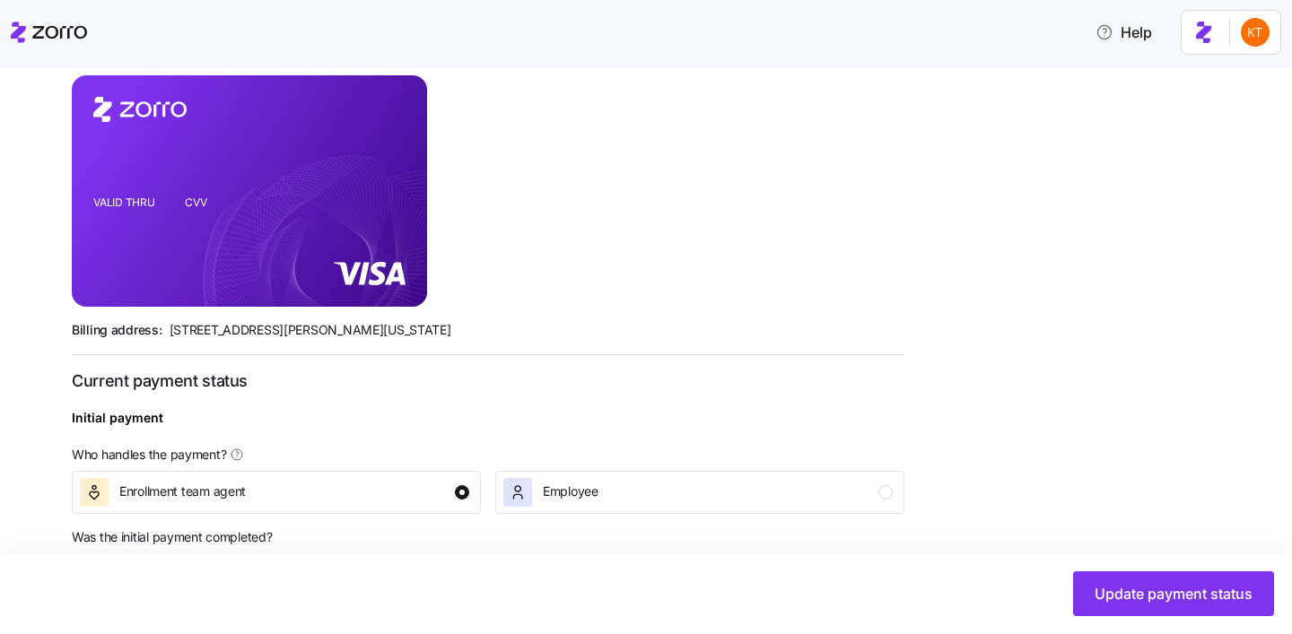
scroll to position [696, 0]
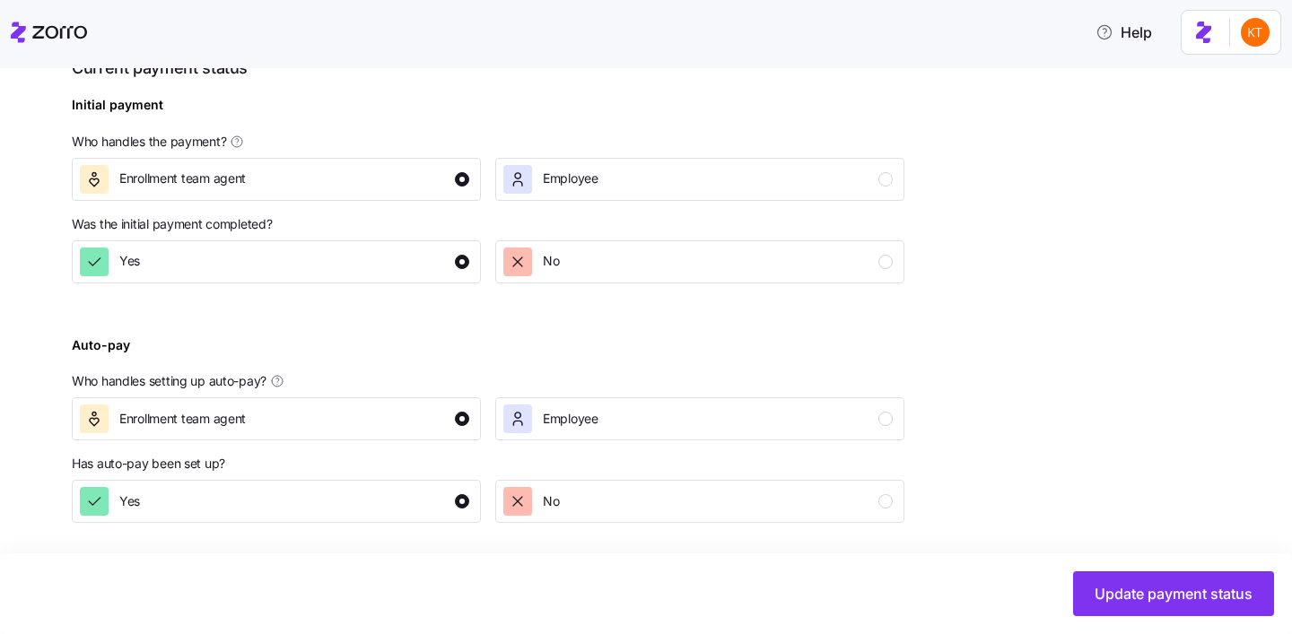
click at [1140, 558] on div "Update payment status" at bounding box center [646, 593] width 1292 height 81
click at [1146, 584] on span "Update payment status" at bounding box center [1173, 594] width 158 height 22
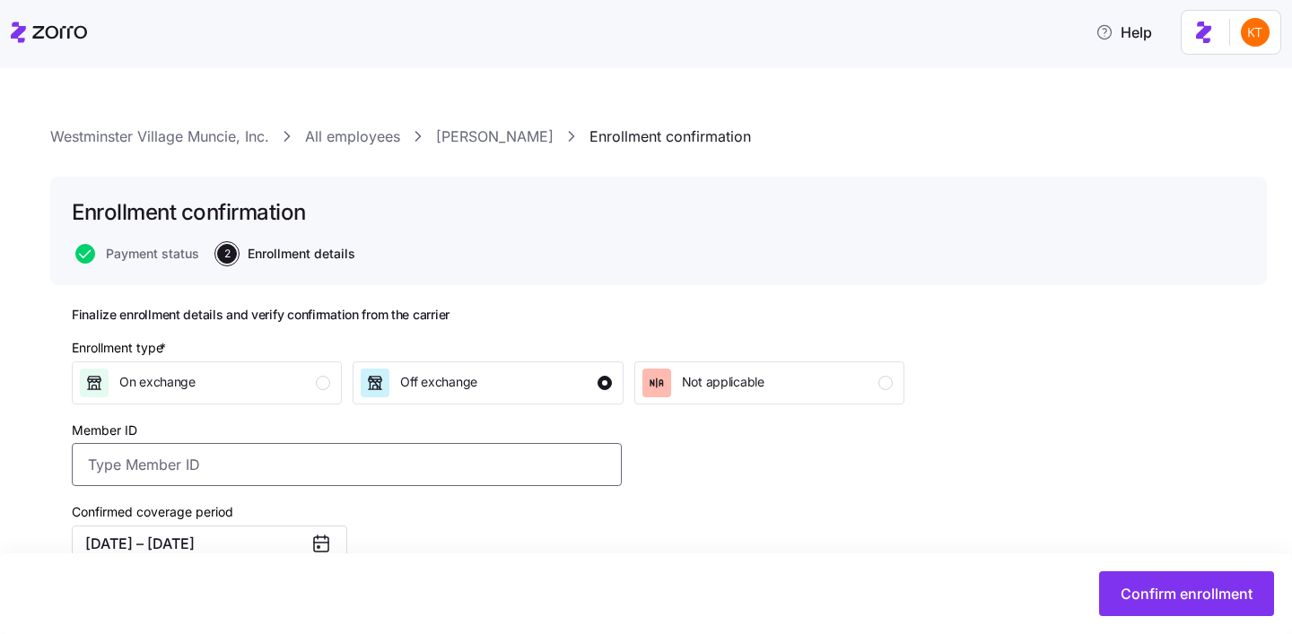
click at [573, 475] on input "Member ID" at bounding box center [347, 464] width 550 height 43
paste input "U98560817"
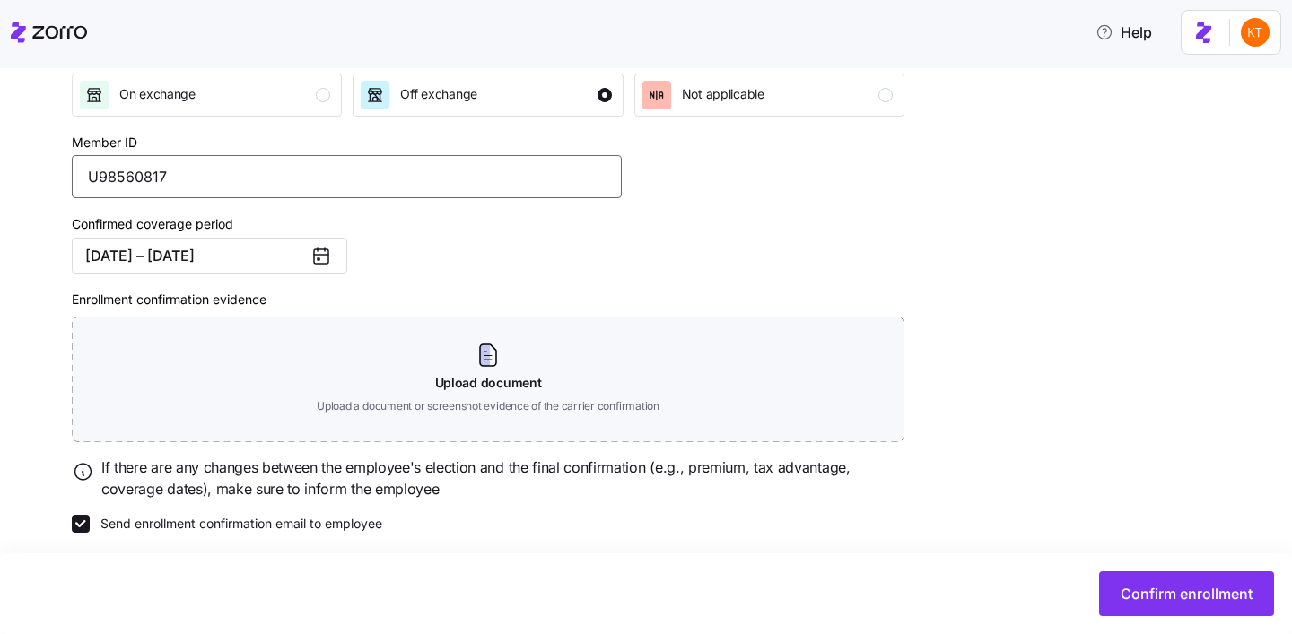
scroll to position [300, 0]
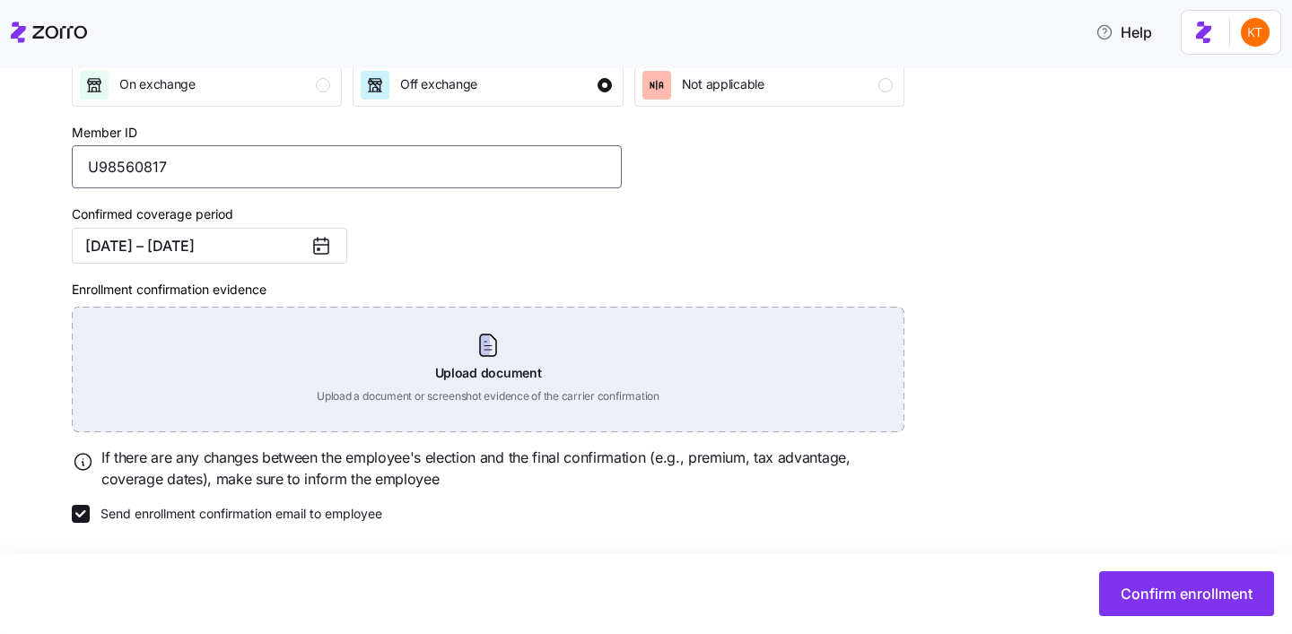
type input "U98560817"
click at [519, 367] on div "Upload document Upload a document or screenshot evidence of the carrier confirm…" at bounding box center [488, 370] width 832 height 126
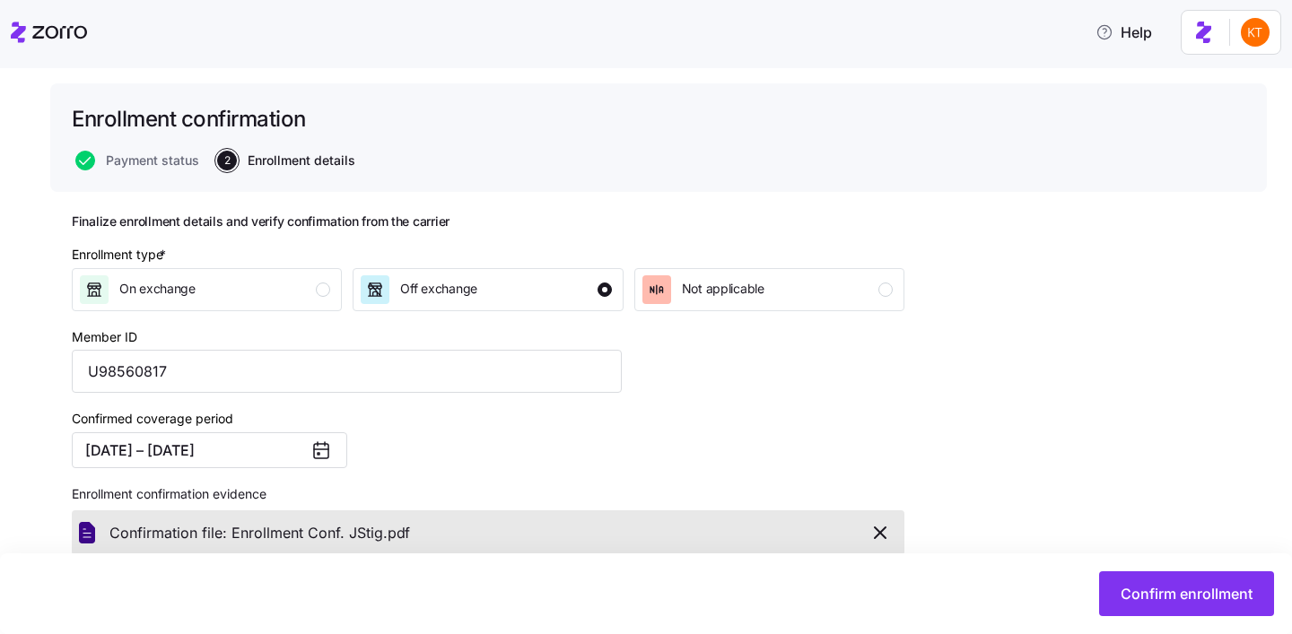
scroll to position [0, 0]
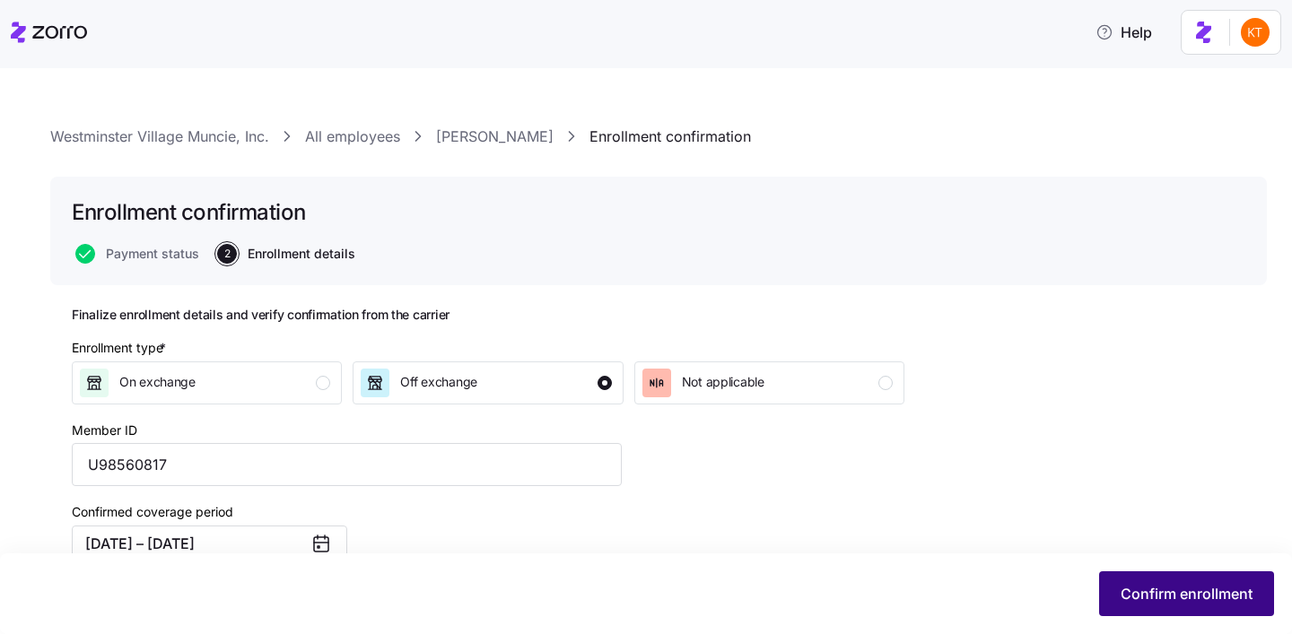
click at [1172, 591] on span "Confirm enrollment" at bounding box center [1186, 594] width 132 height 22
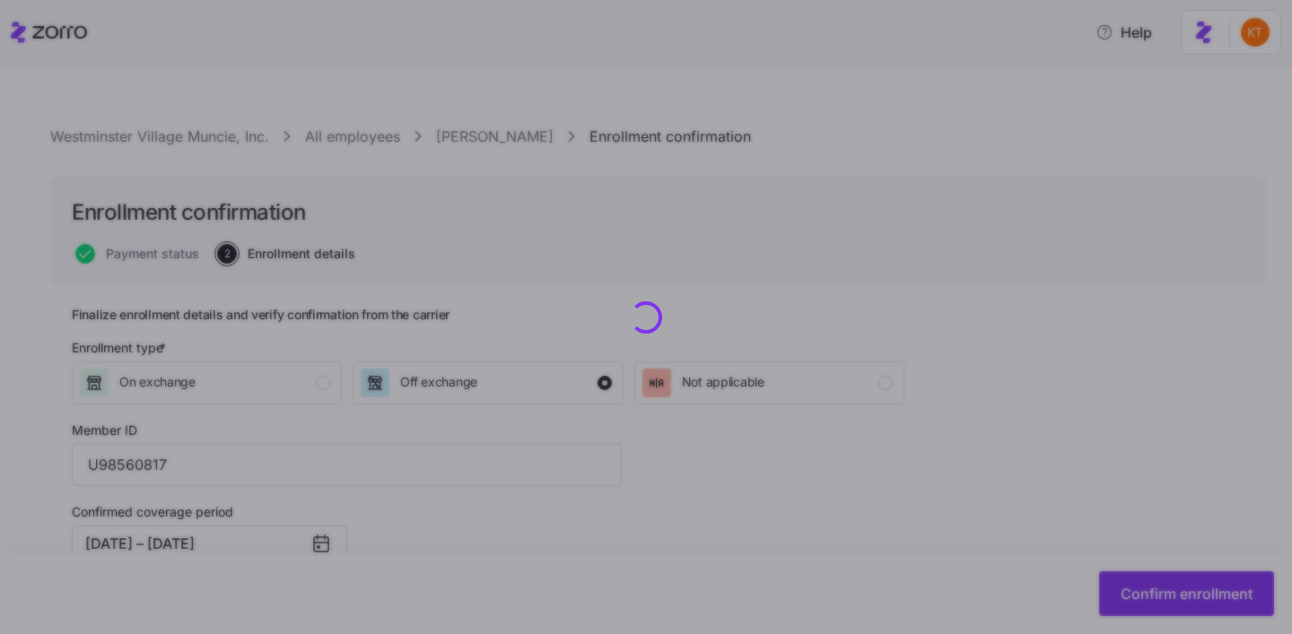
checkbox input "false"
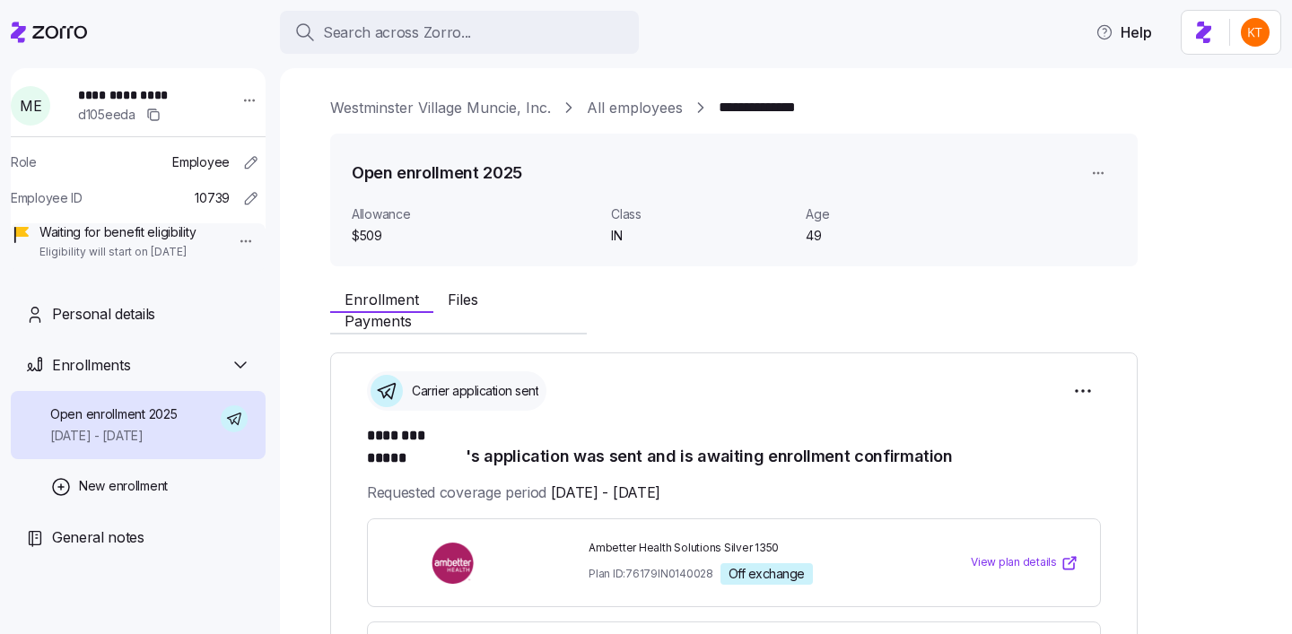
click at [160, 96] on span "**********" at bounding box center [141, 95] width 126 height 18
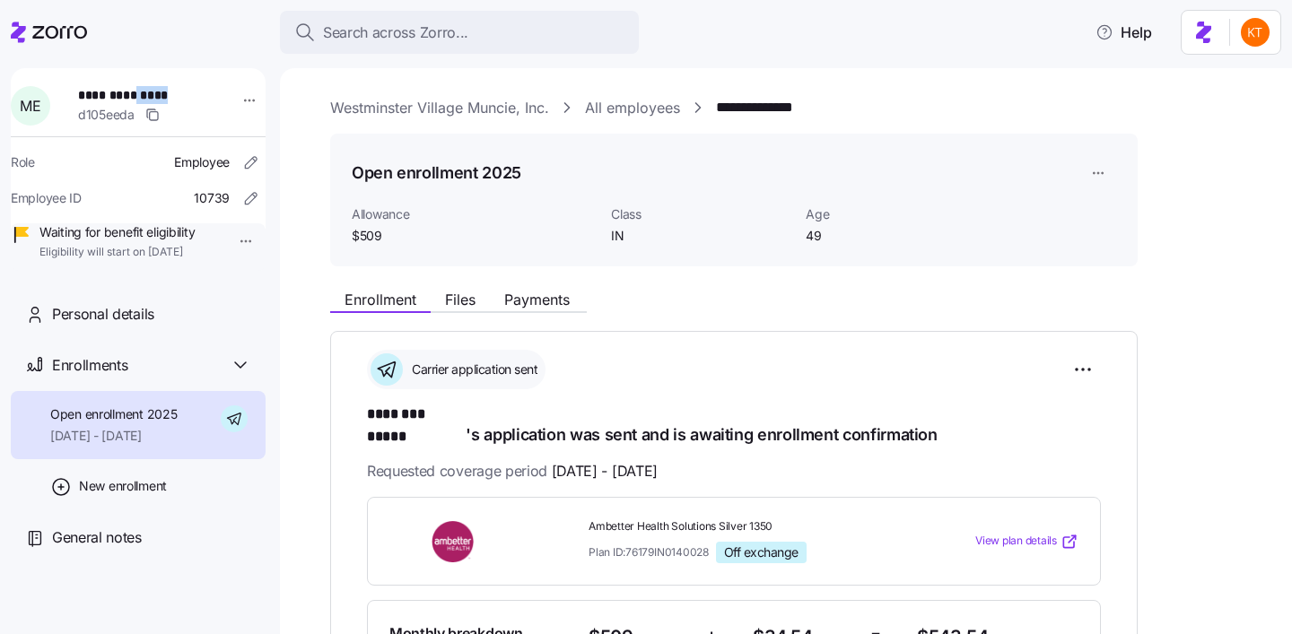
click at [160, 96] on span "**********" at bounding box center [141, 95] width 126 height 18
click at [153, 89] on span "**********" at bounding box center [141, 95] width 126 height 18
copy span "*****"
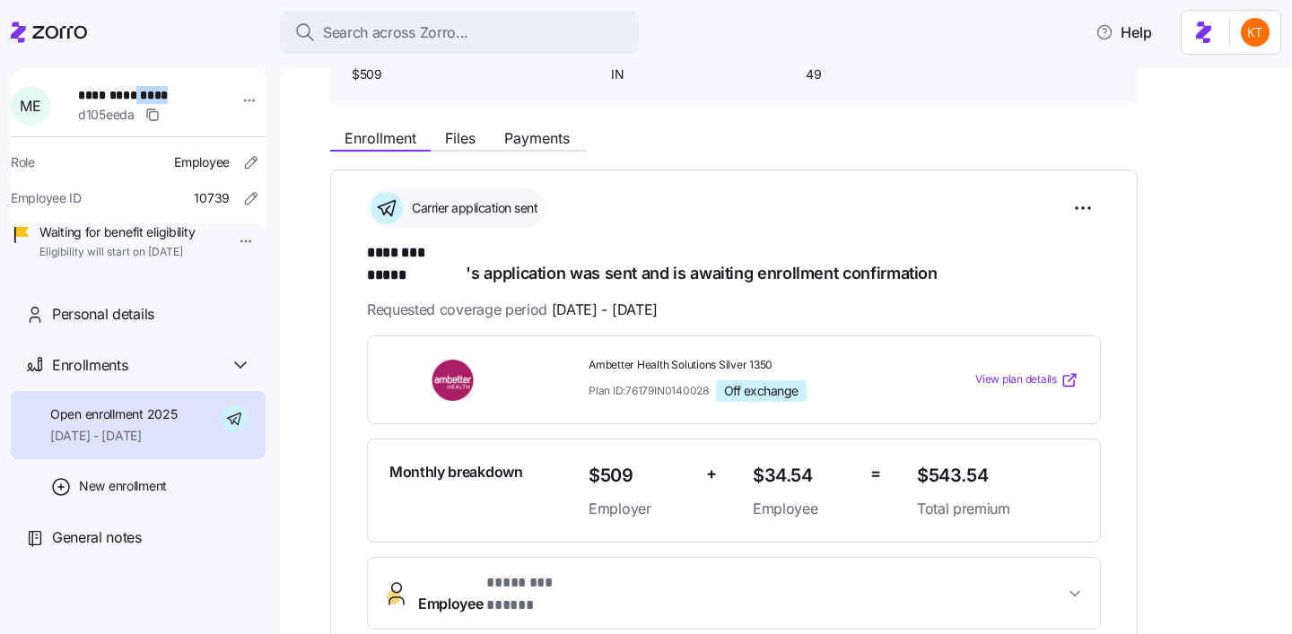
scroll to position [278, 0]
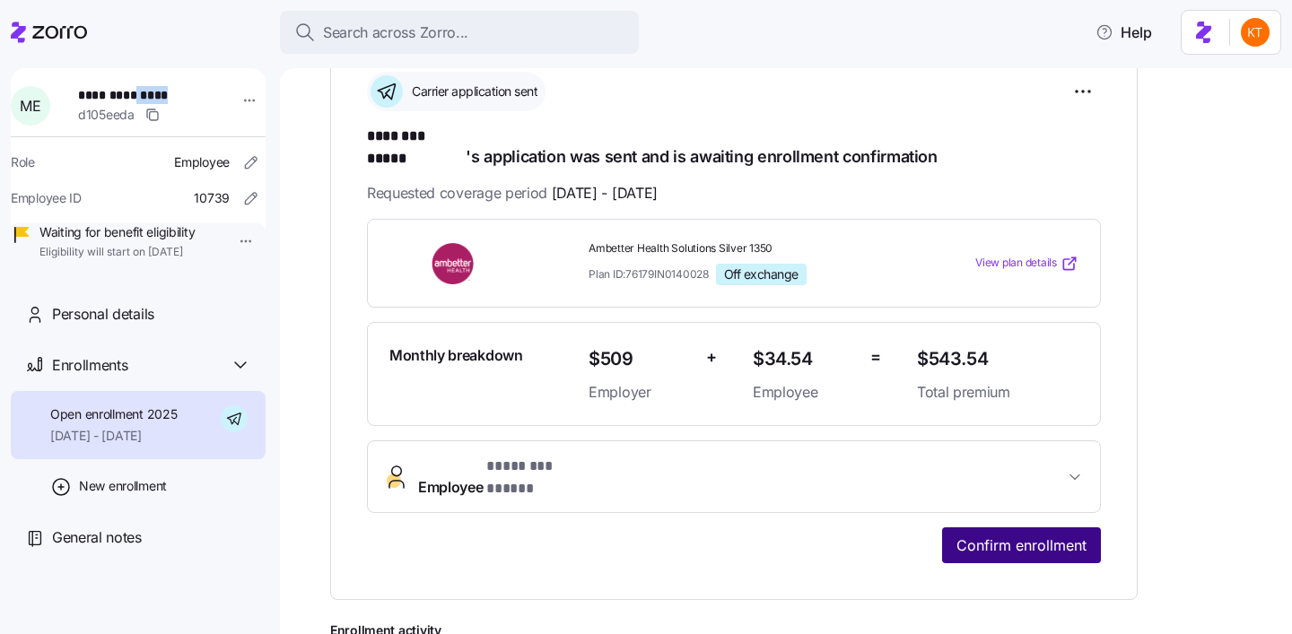
click at [979, 535] on span "Confirm enrollment" at bounding box center [1021, 546] width 130 height 22
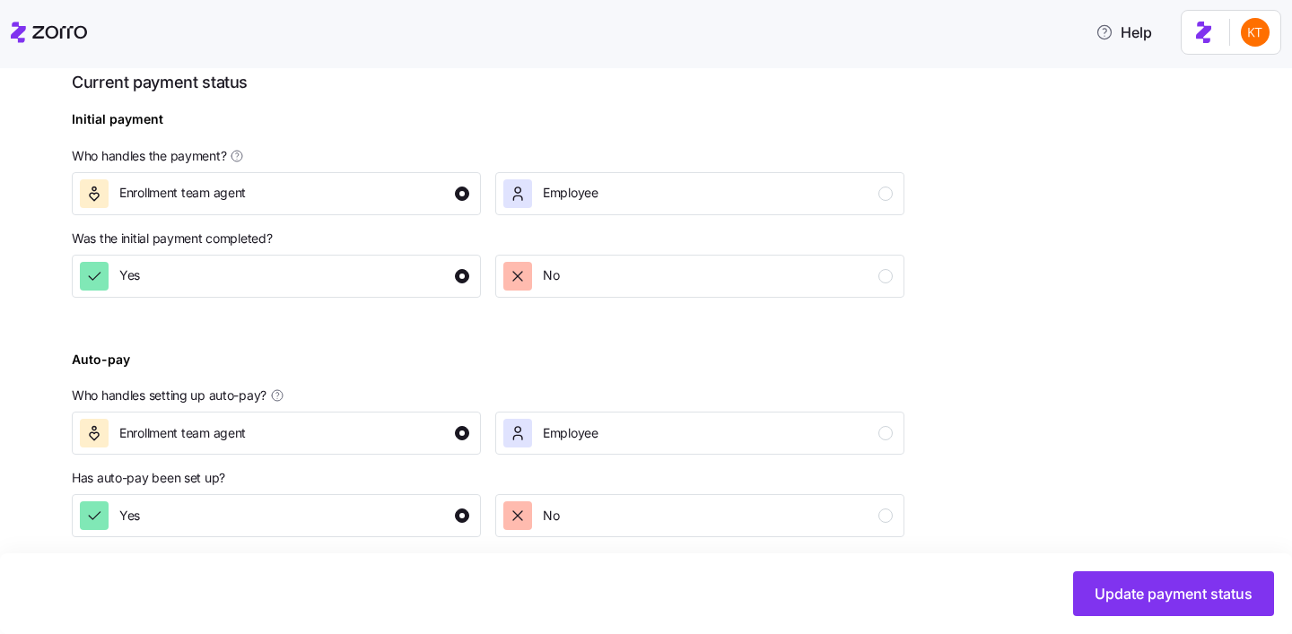
scroll to position [692, 0]
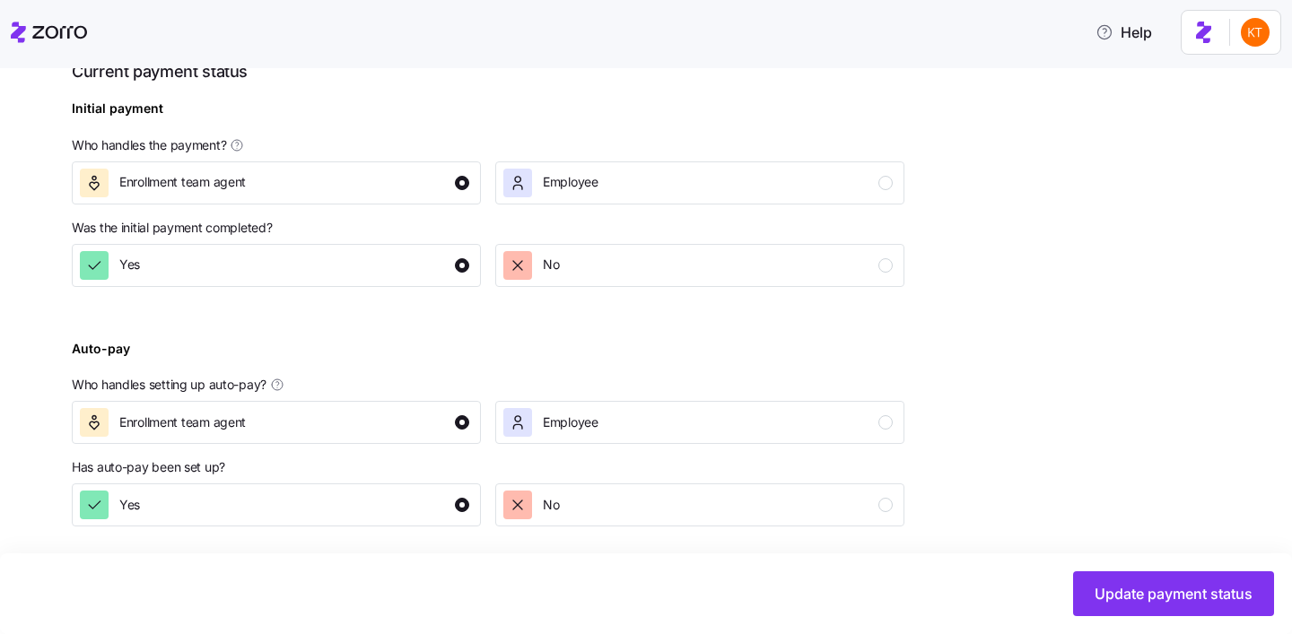
click at [1160, 567] on div "Update payment status" at bounding box center [646, 593] width 1292 height 81
click at [1160, 572] on button "Update payment status" at bounding box center [1173, 593] width 201 height 45
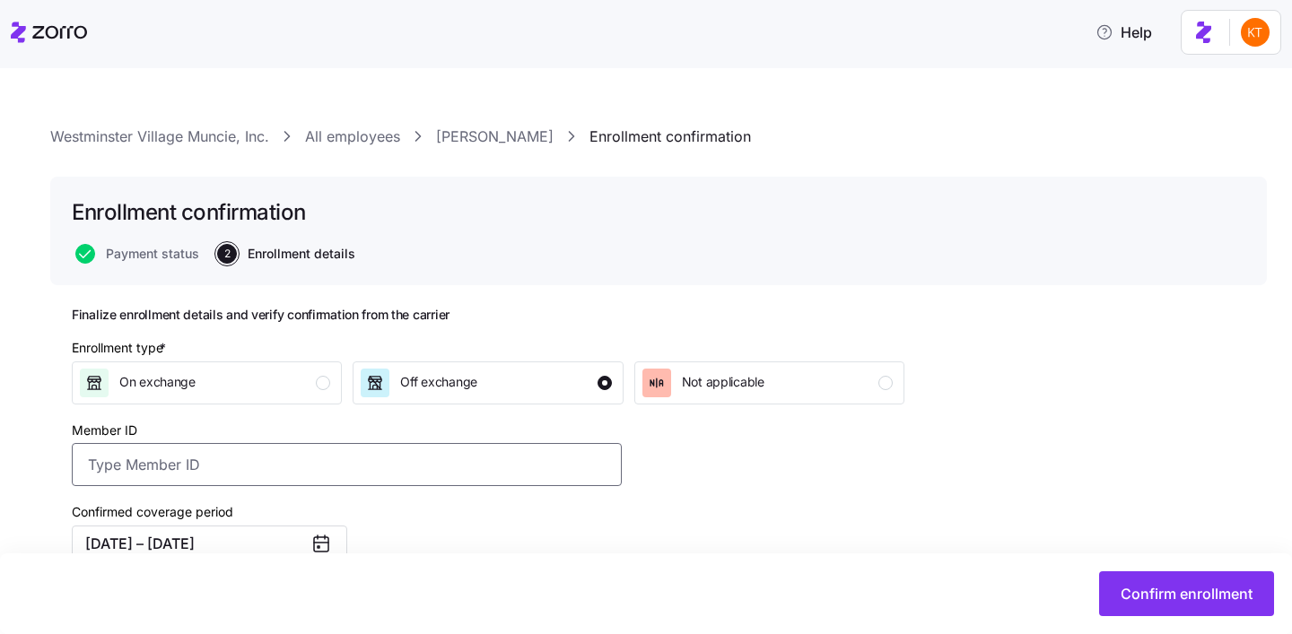
click at [453, 475] on input "Member ID" at bounding box center [347, 464] width 550 height 43
paste input "UZ1388144"
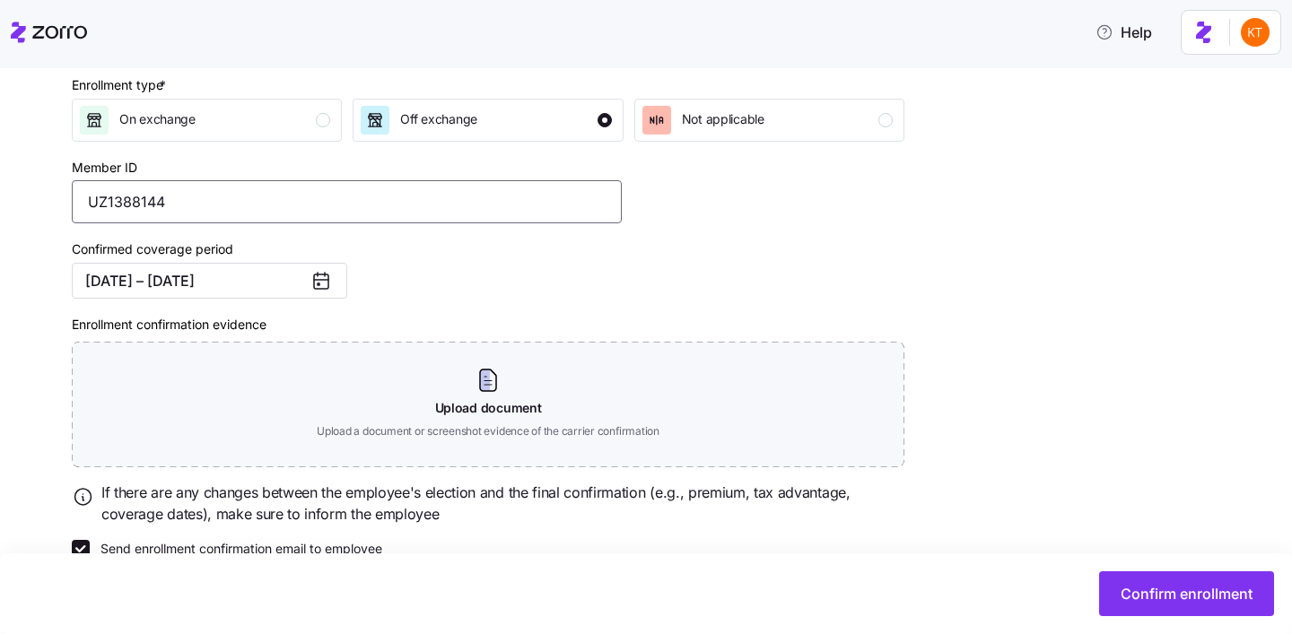
scroll to position [300, 0]
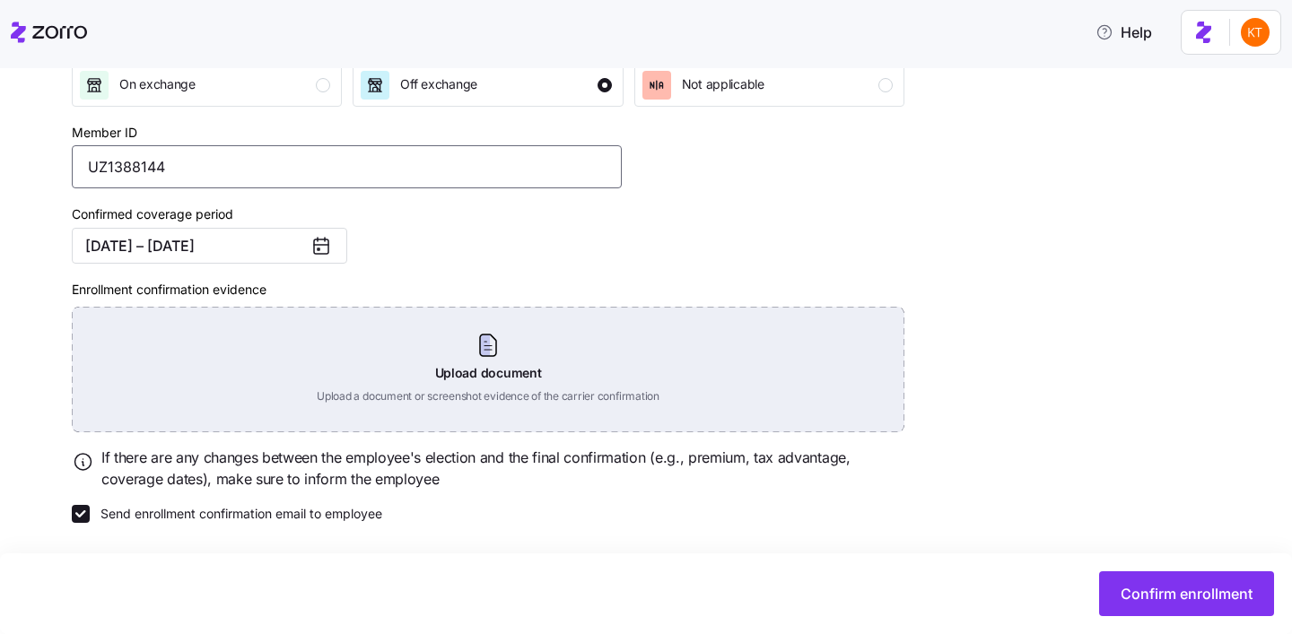
type input "UZ1388144"
click at [485, 339] on div "Upload document Upload a document or screenshot evidence of the carrier confirm…" at bounding box center [488, 370] width 832 height 126
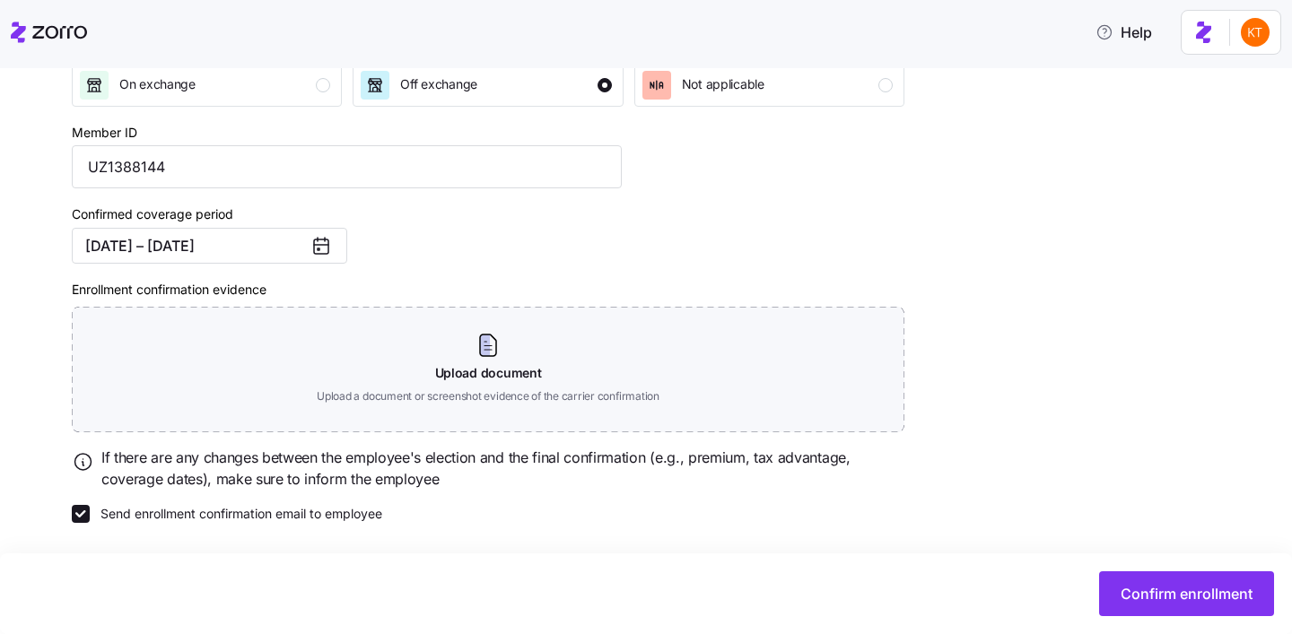
scroll to position [218, 0]
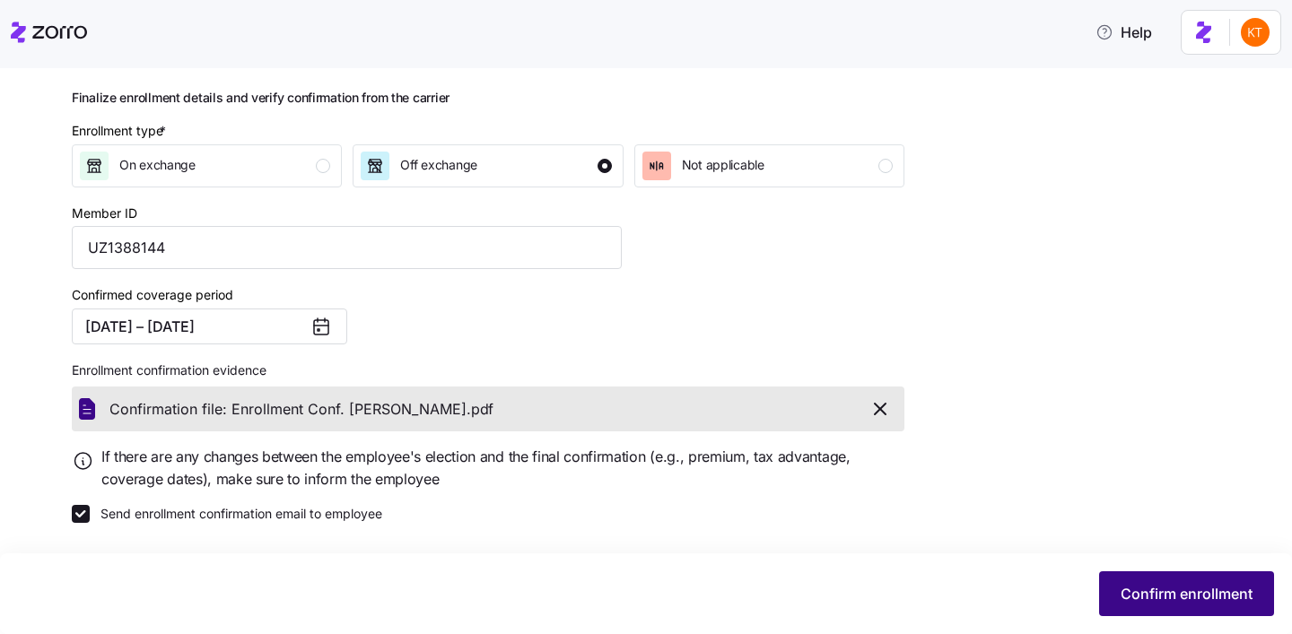
click at [1131, 591] on span "Confirm enrollment" at bounding box center [1186, 594] width 132 height 22
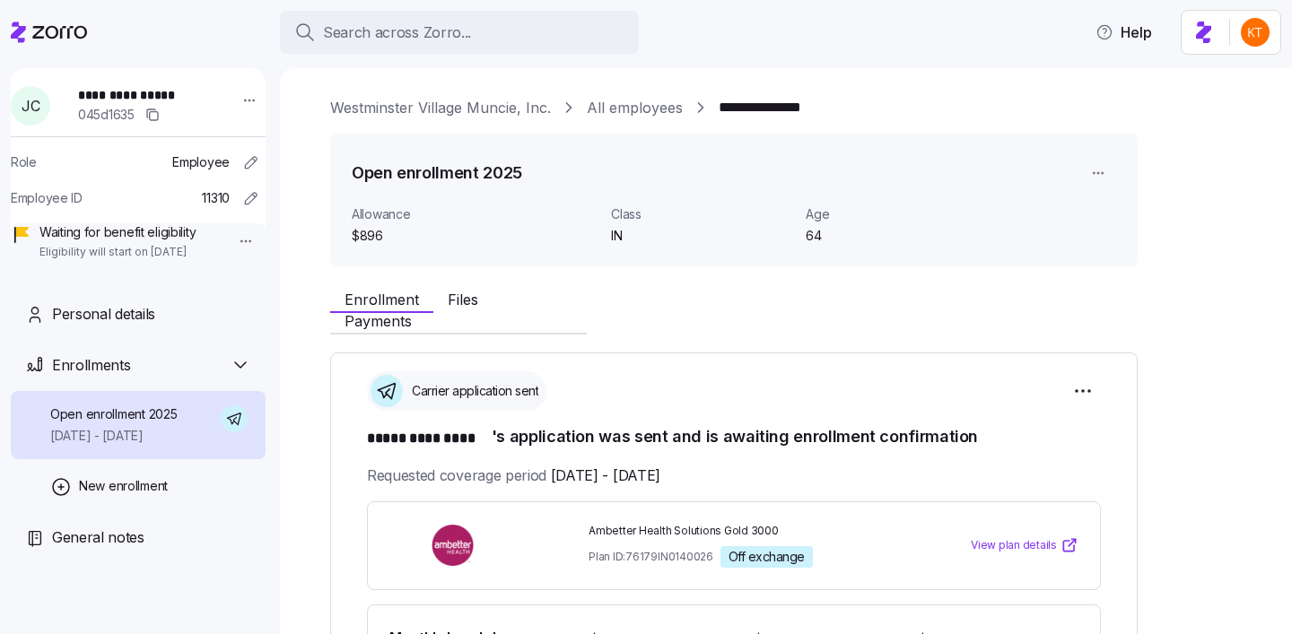
click at [158, 100] on span "**********" at bounding box center [141, 95] width 126 height 18
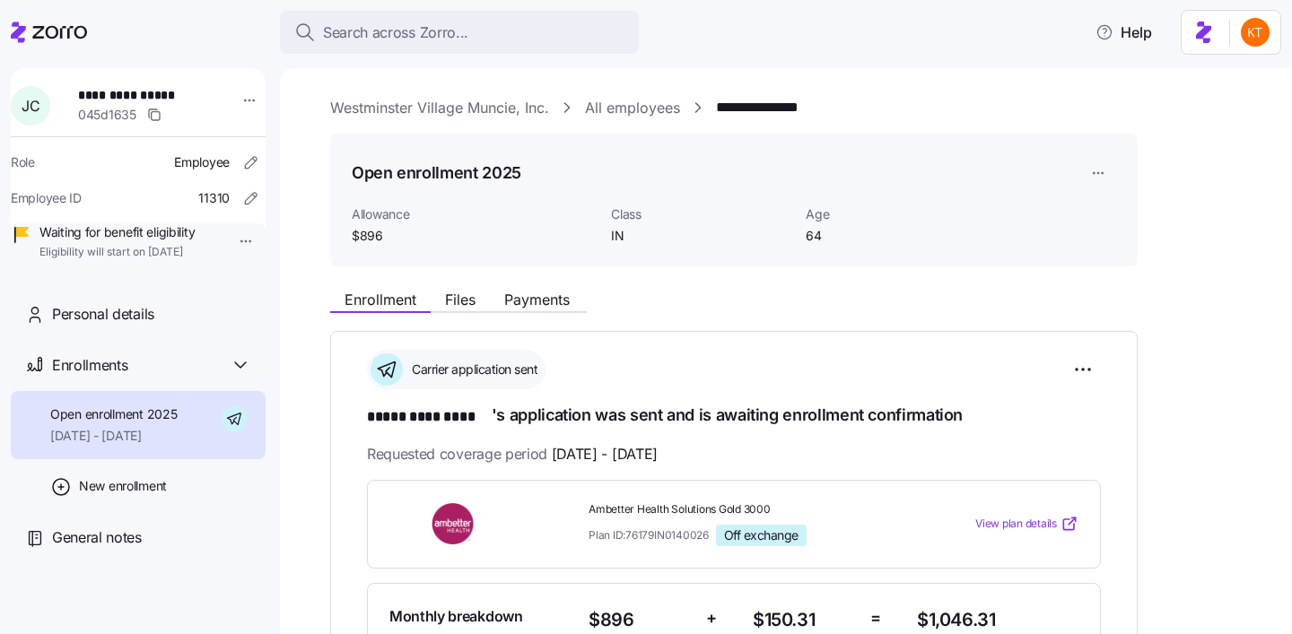
click at [158, 100] on span "**********" at bounding box center [141, 95] width 126 height 18
copy span "*********"
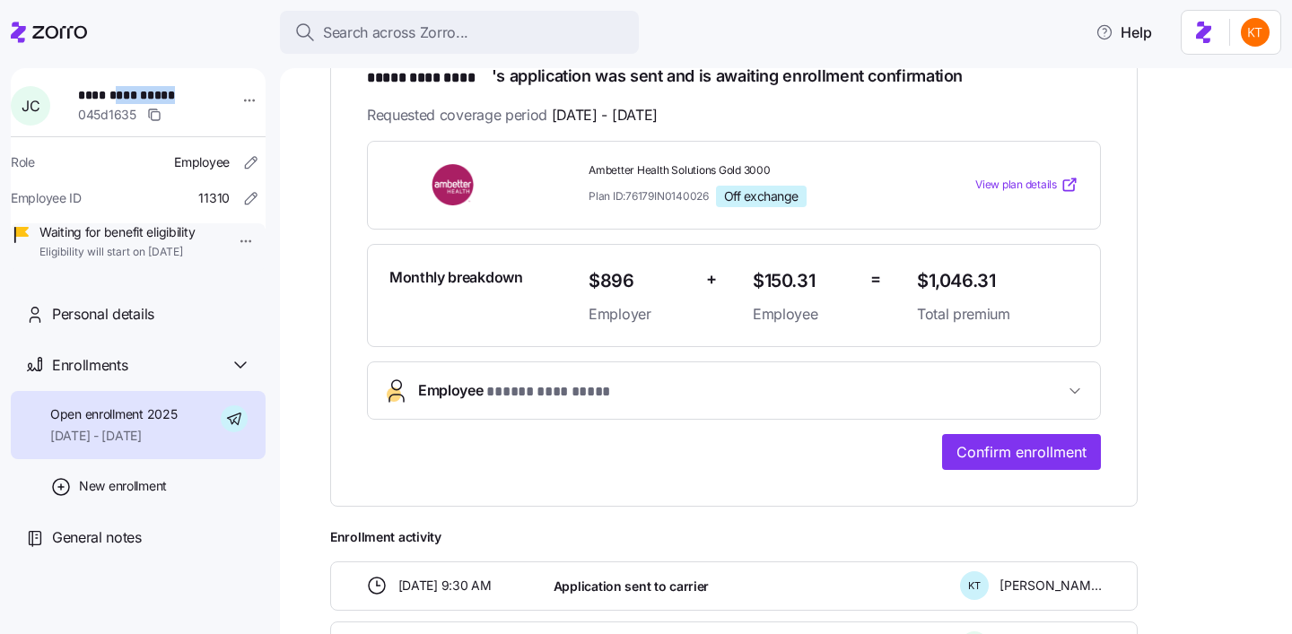
scroll to position [439, 0]
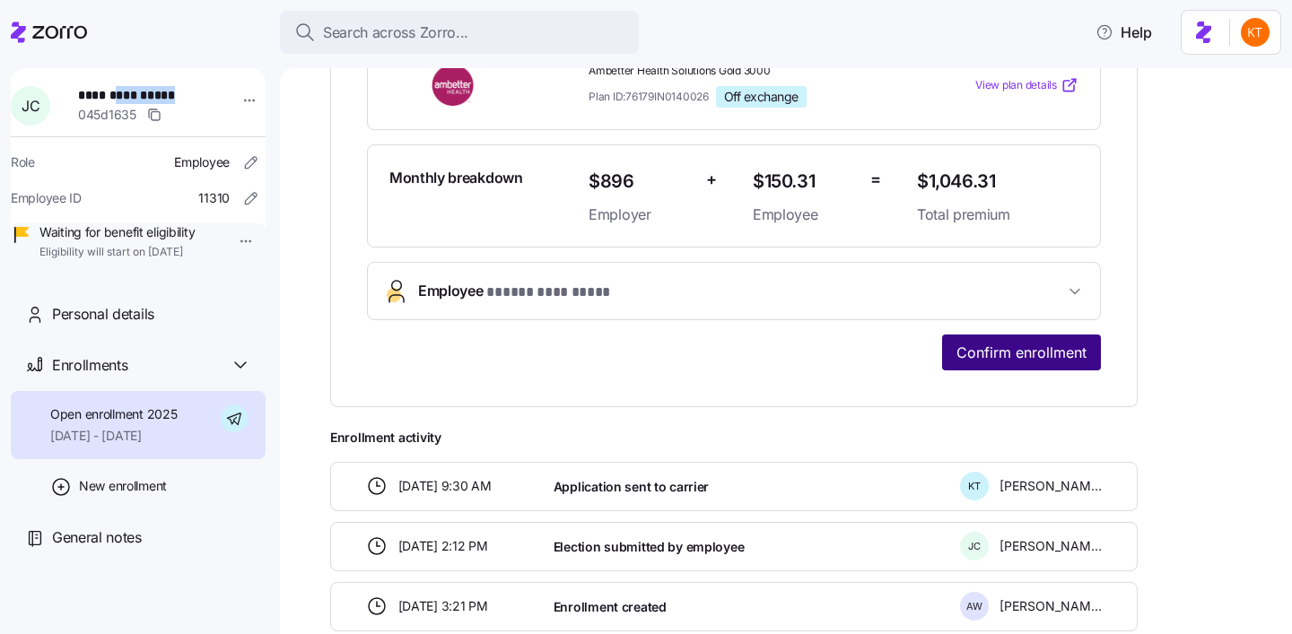
click at [1009, 354] on span "Confirm enrollment" at bounding box center [1021, 353] width 130 height 22
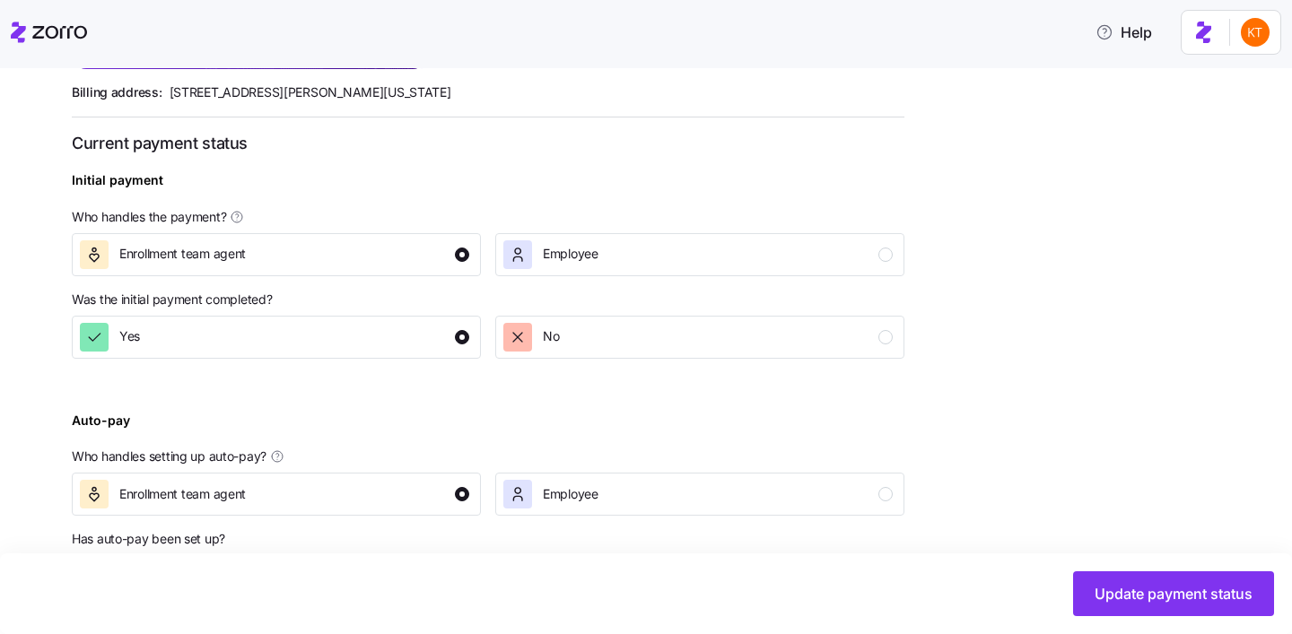
scroll to position [655, 0]
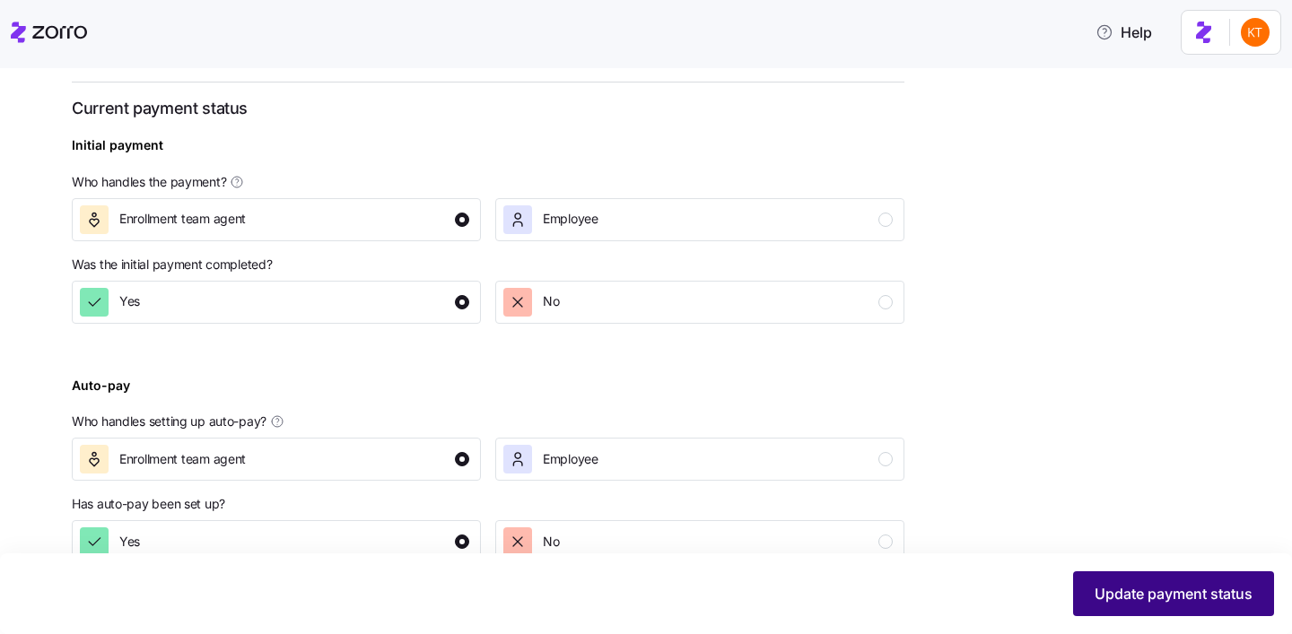
click at [1121, 586] on span "Update payment status" at bounding box center [1173, 594] width 158 height 22
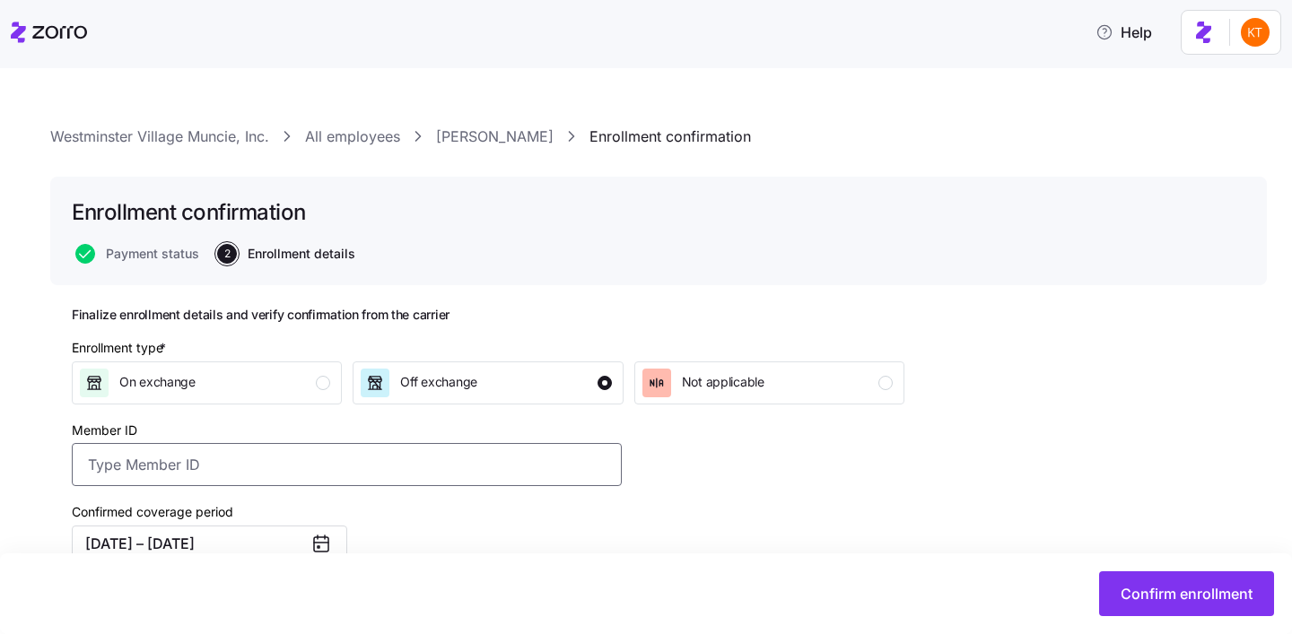
click at [432, 457] on input "Member ID" at bounding box center [347, 464] width 550 height 43
paste input "U95347250"
type input "U95347250"
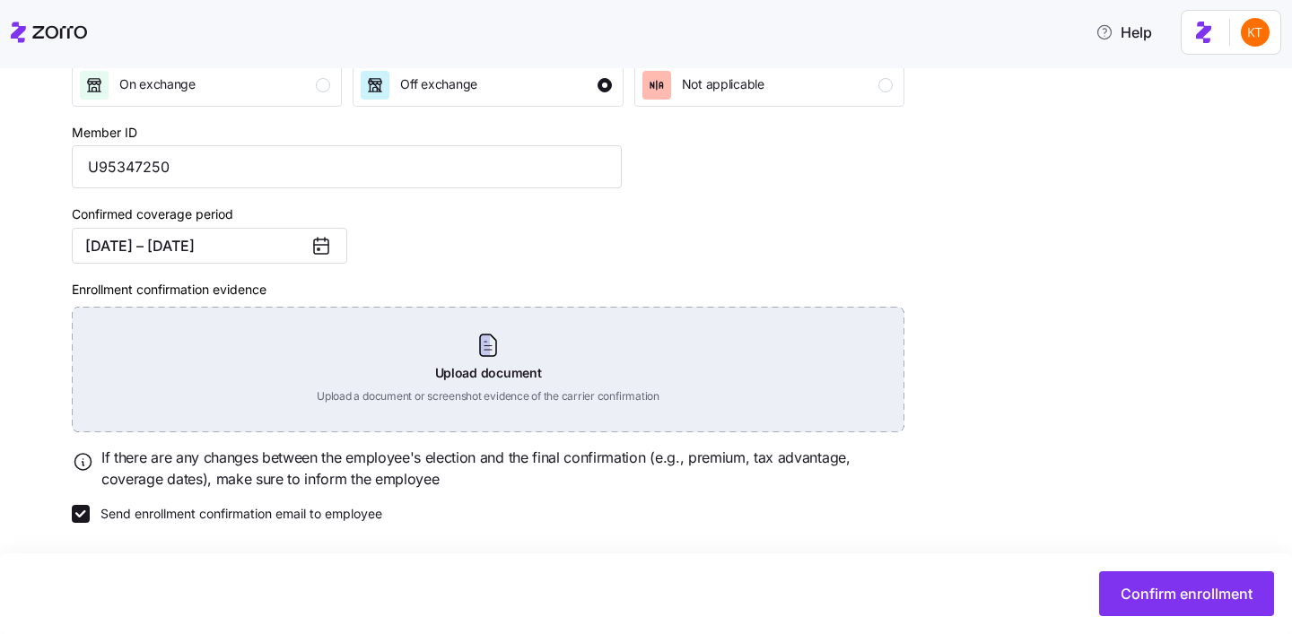
click at [458, 359] on div "Upload document Upload a document or screenshot evidence of the carrier confirm…" at bounding box center [488, 370] width 832 height 126
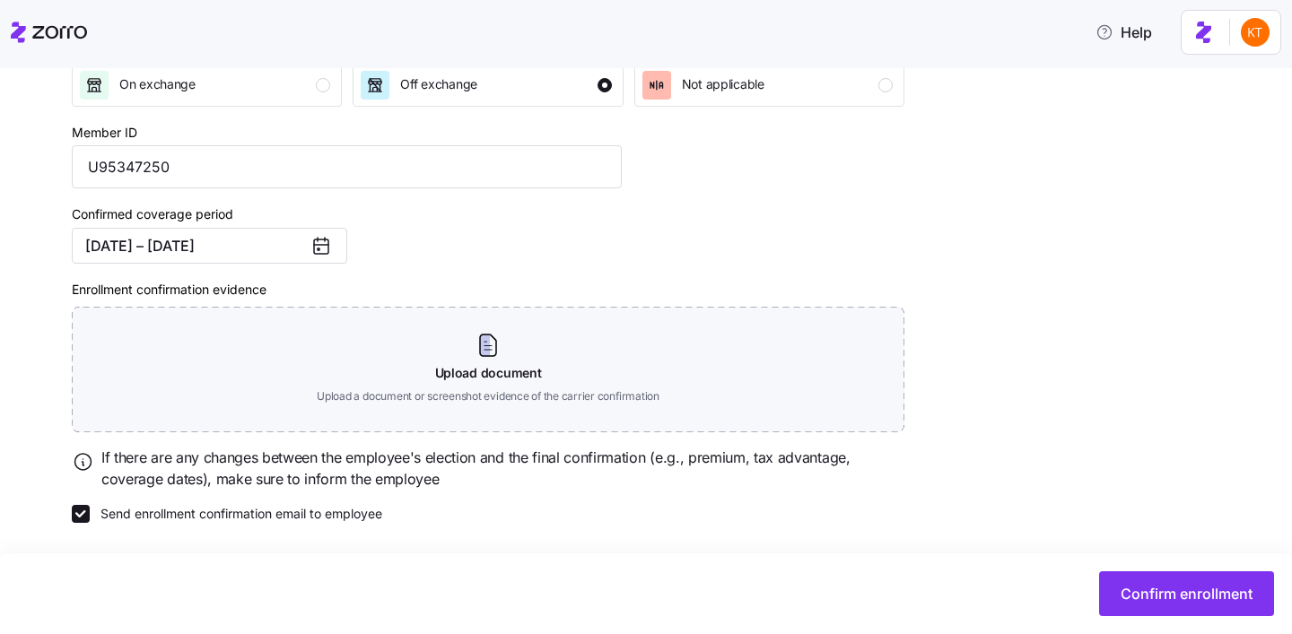
scroll to position [218, 0]
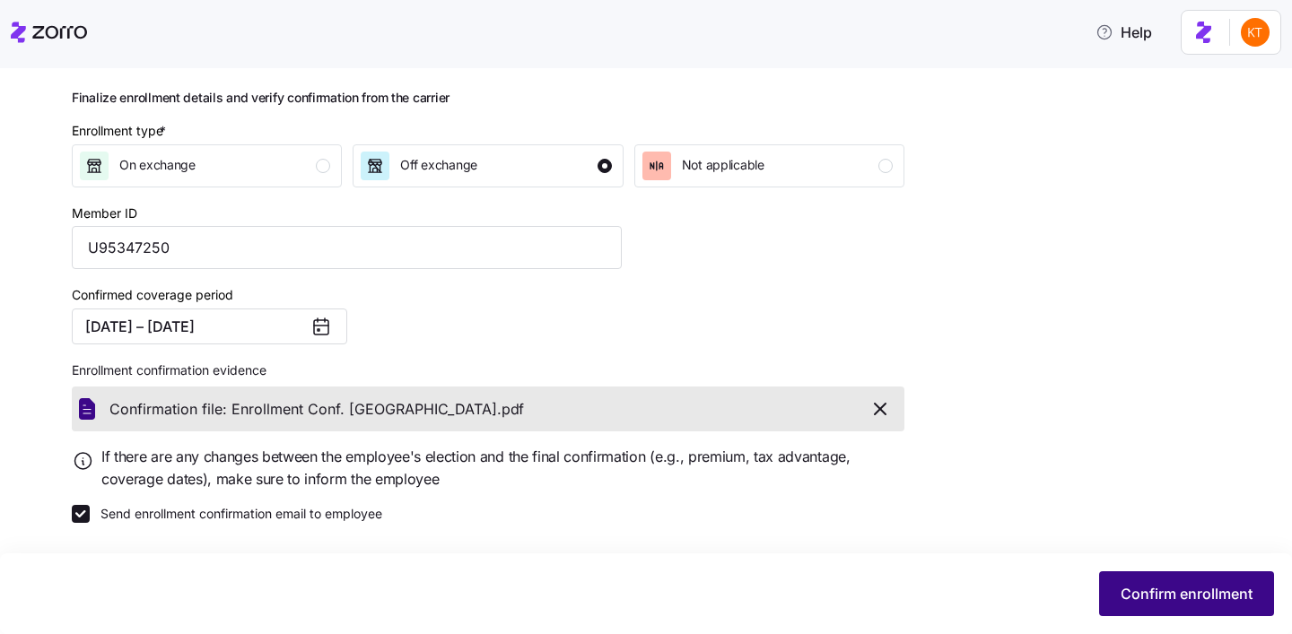
click at [1145, 594] on span "Confirm enrollment" at bounding box center [1186, 594] width 132 height 22
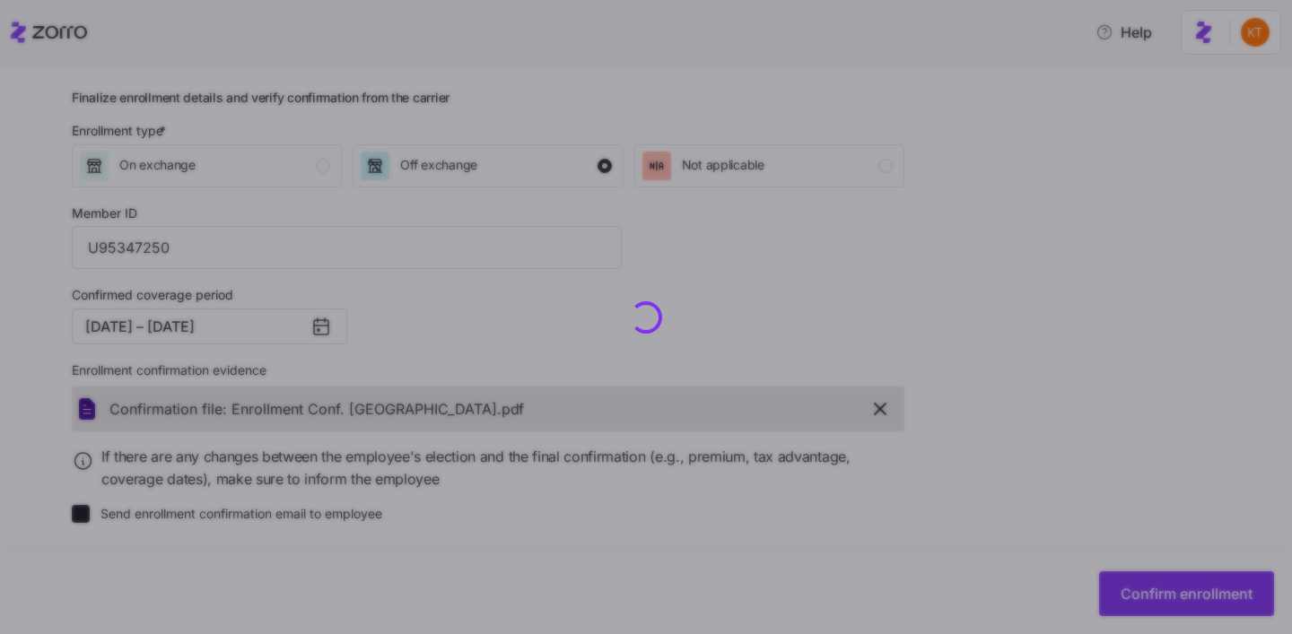
checkbox input "false"
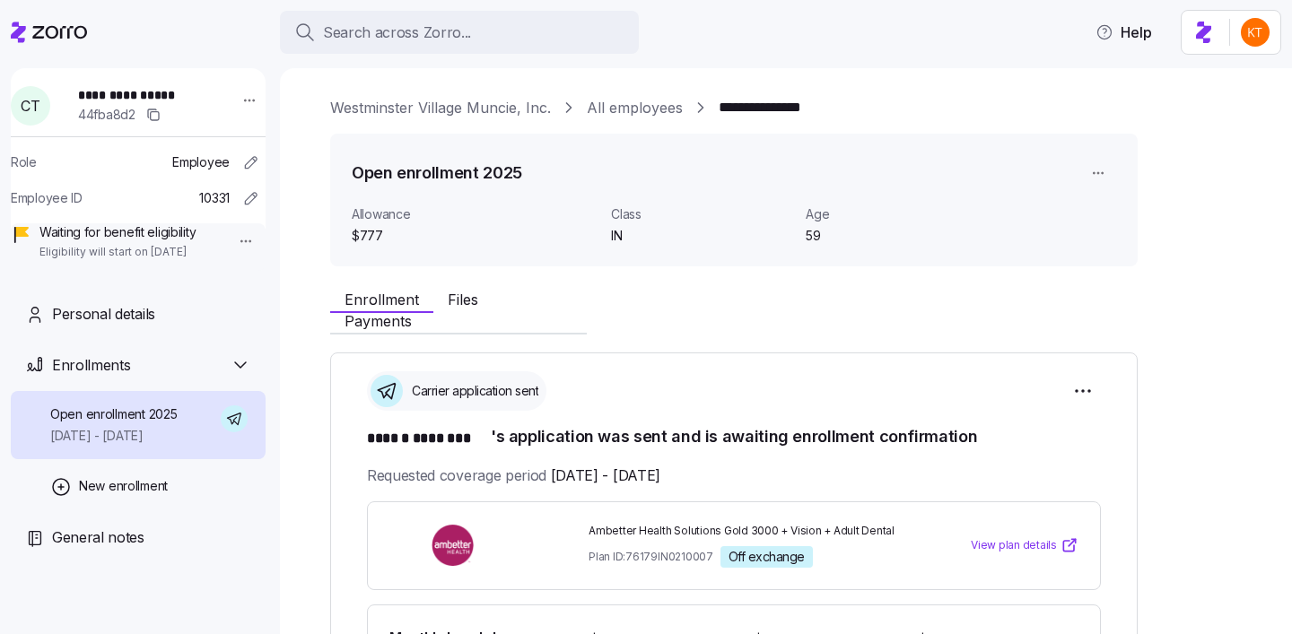
click at [161, 99] on span "**********" at bounding box center [141, 95] width 126 height 18
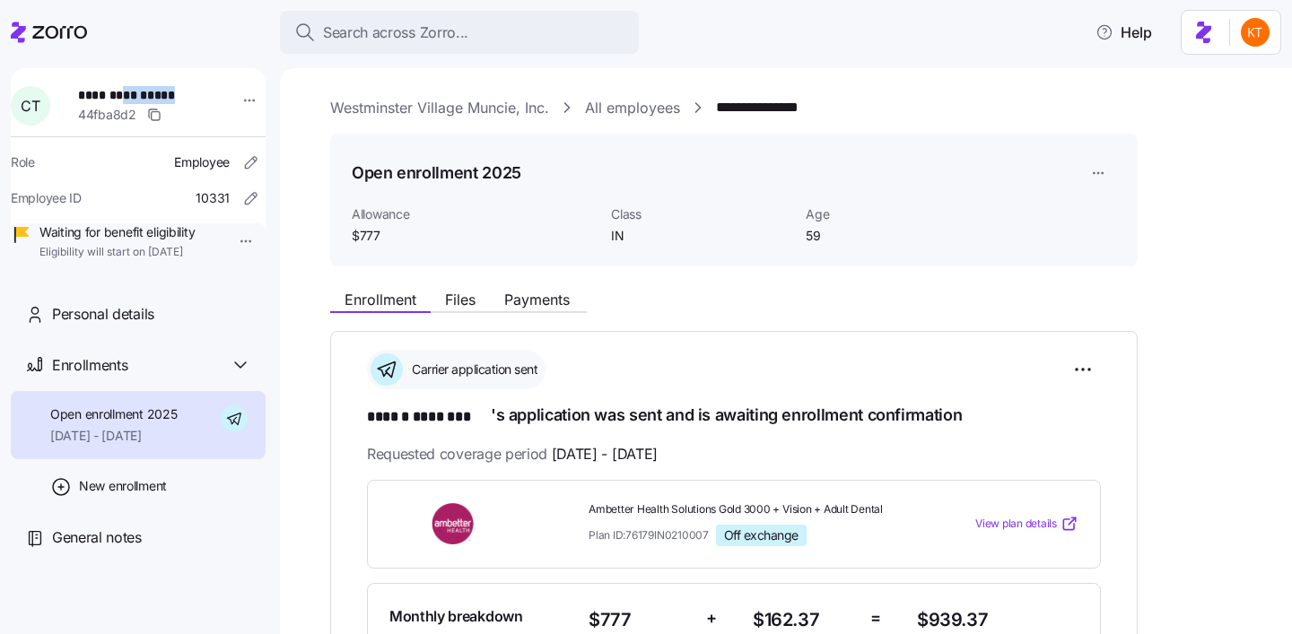
copy span "********"
